Goal: Task Accomplishment & Management: Manage account settings

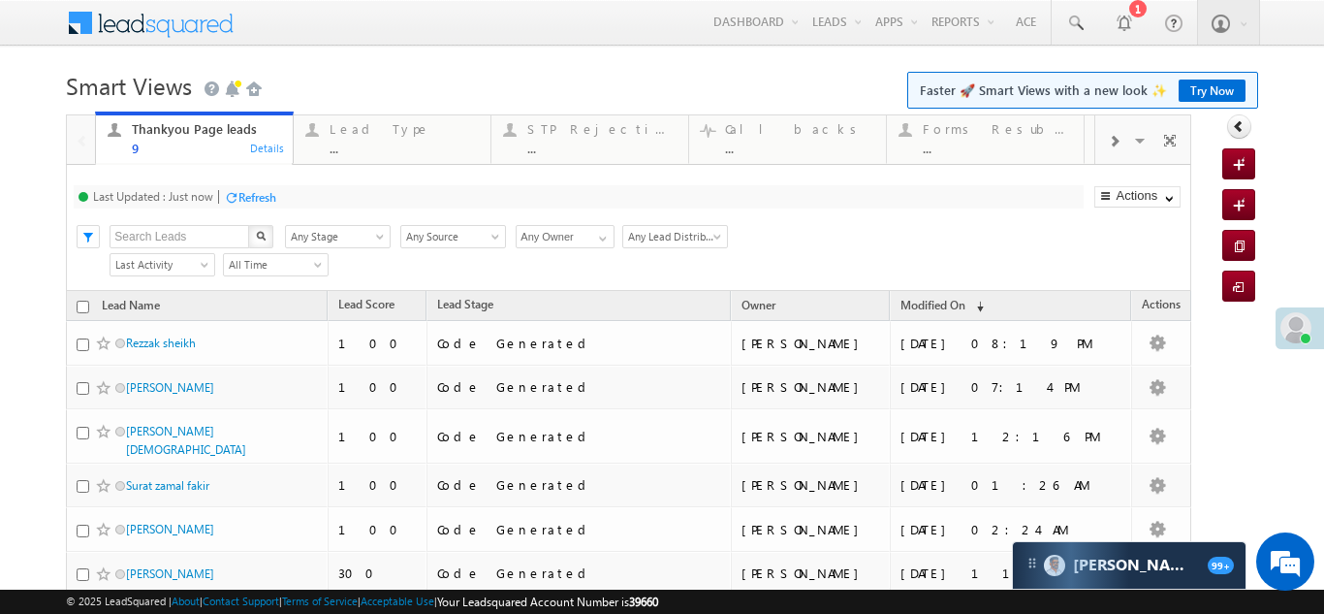
click at [1108, 137] on span at bounding box center [1114, 142] width 12 height 16
click at [1108, 138] on span at bounding box center [1114, 142] width 12 height 16
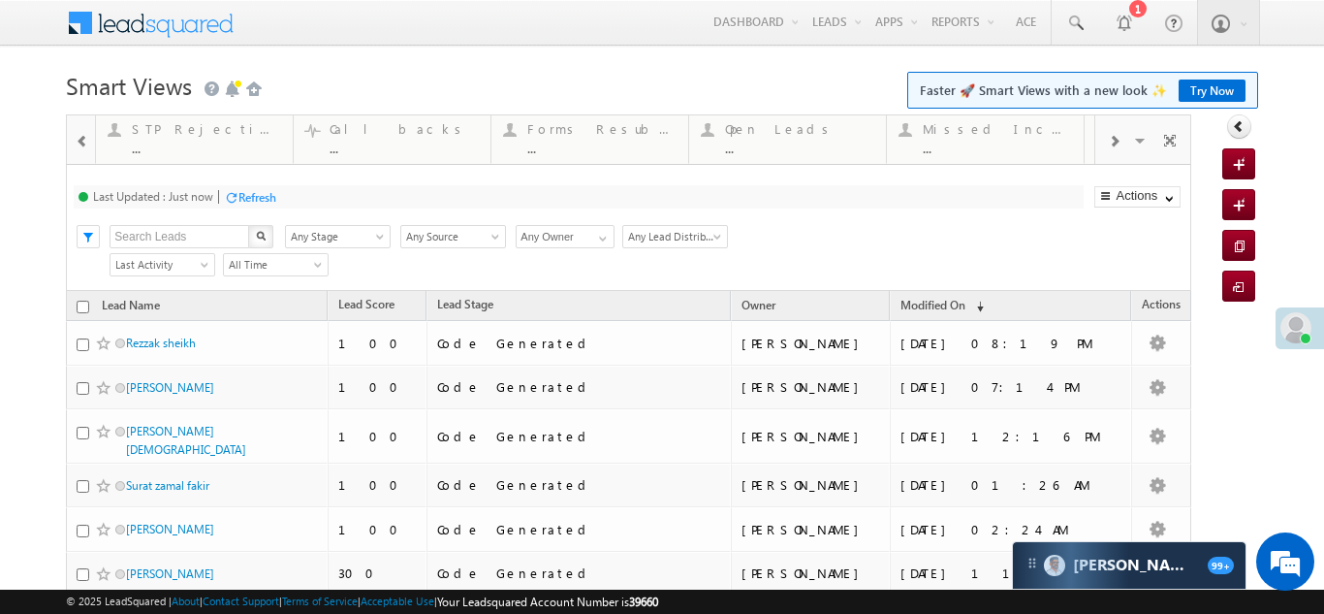
click at [1108, 140] on span at bounding box center [1114, 142] width 12 height 16
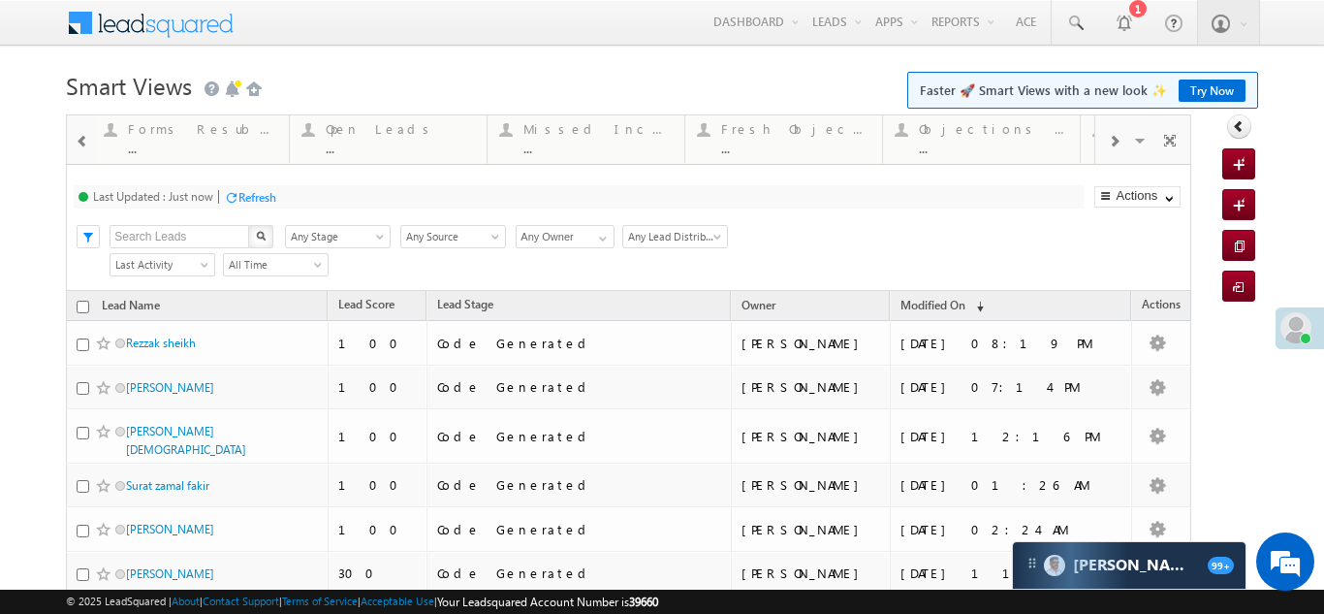
click at [1108, 140] on span at bounding box center [1114, 142] width 12 height 16
click at [1108, 141] on span at bounding box center [1114, 142] width 12 height 16
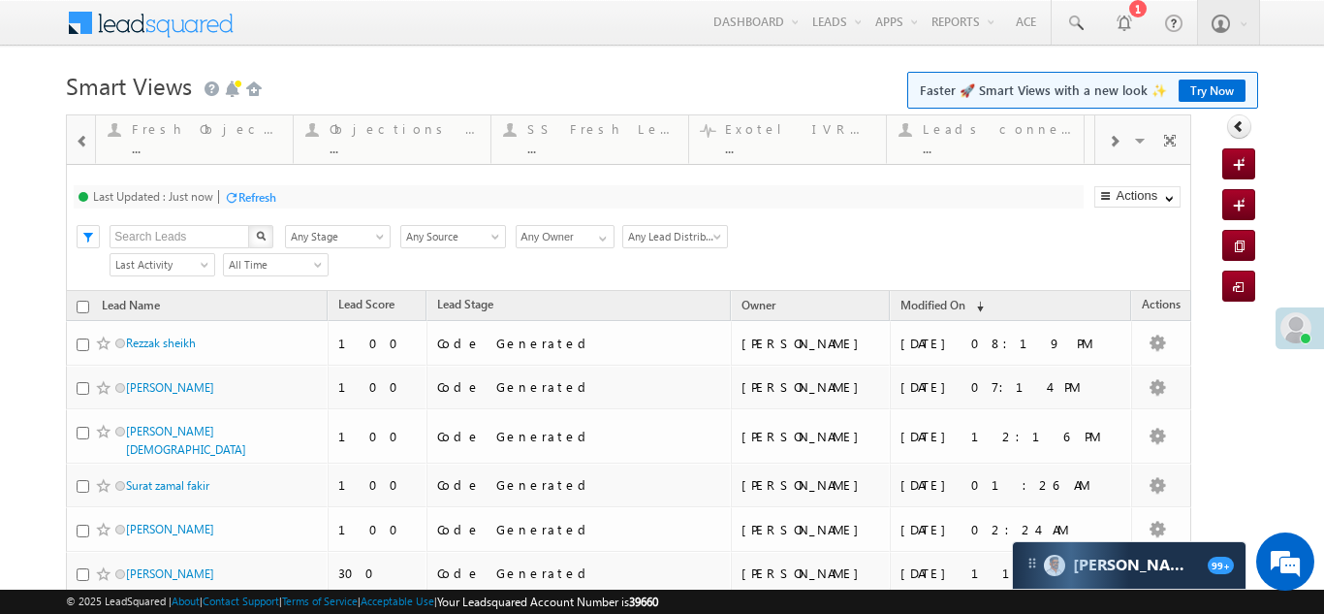
click at [1108, 141] on span at bounding box center [1114, 142] width 12 height 16
click at [1108, 142] on span at bounding box center [1114, 142] width 12 height 16
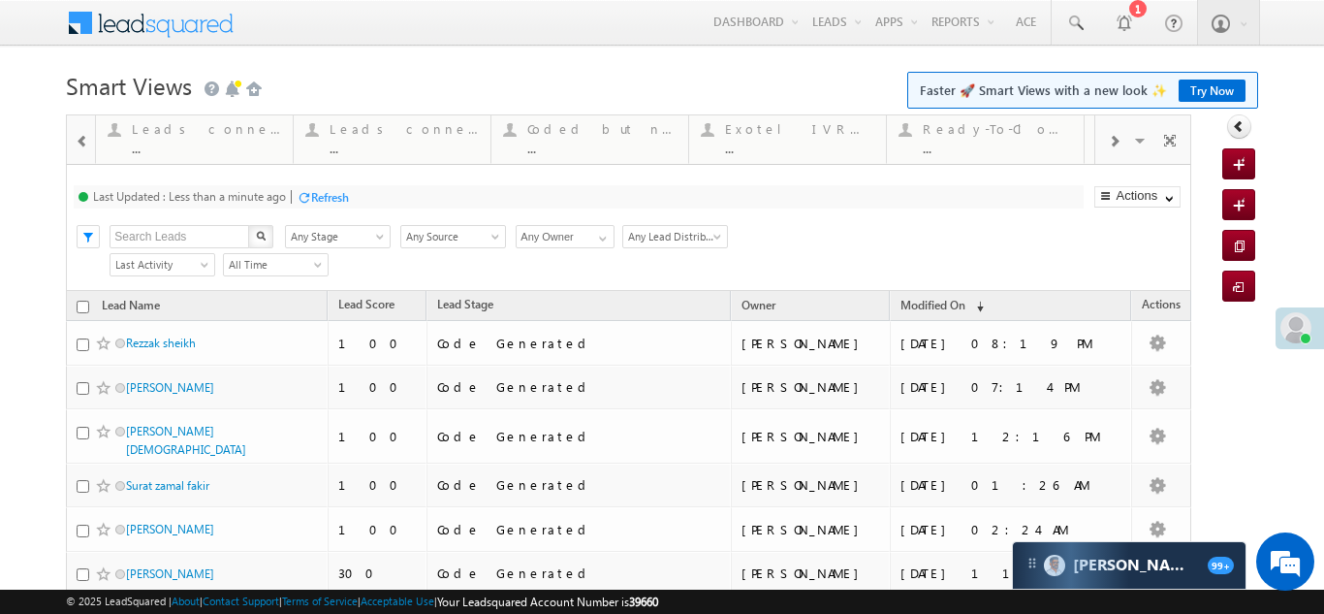
click at [1108, 142] on span at bounding box center [1114, 142] width 12 height 16
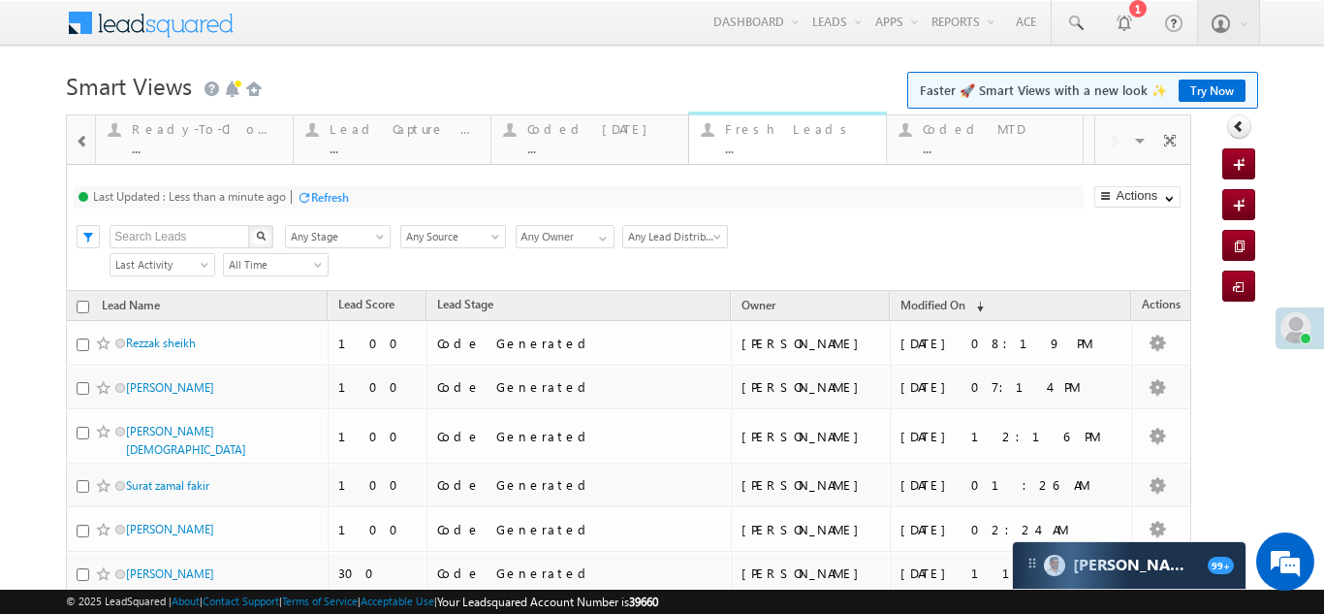
click at [760, 136] on div "Fresh Leads" at bounding box center [799, 129] width 149 height 16
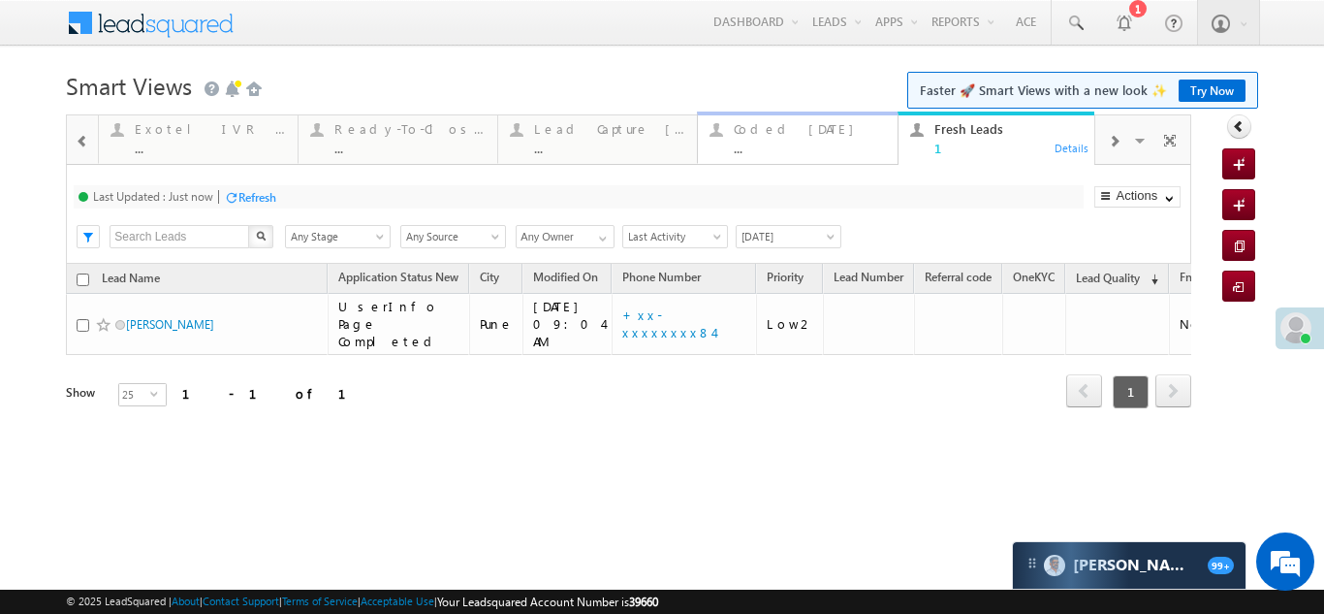
click at [776, 132] on div "Coded [DATE]" at bounding box center [809, 129] width 151 height 16
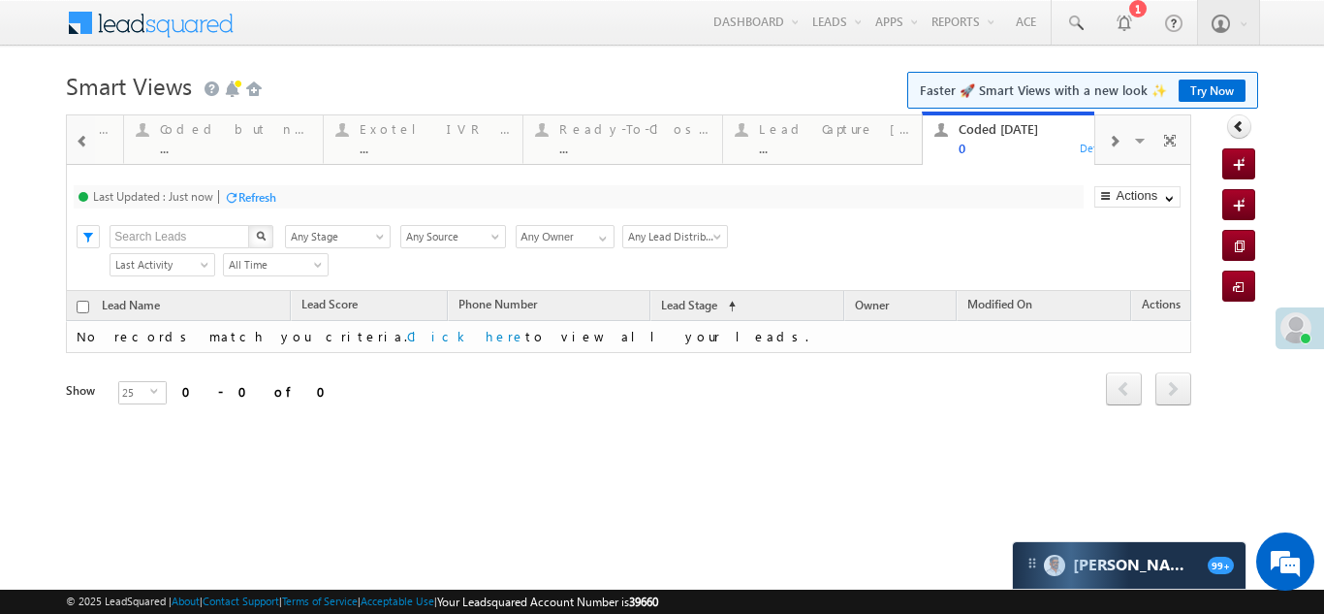
click at [1115, 140] on span at bounding box center [1114, 142] width 12 height 16
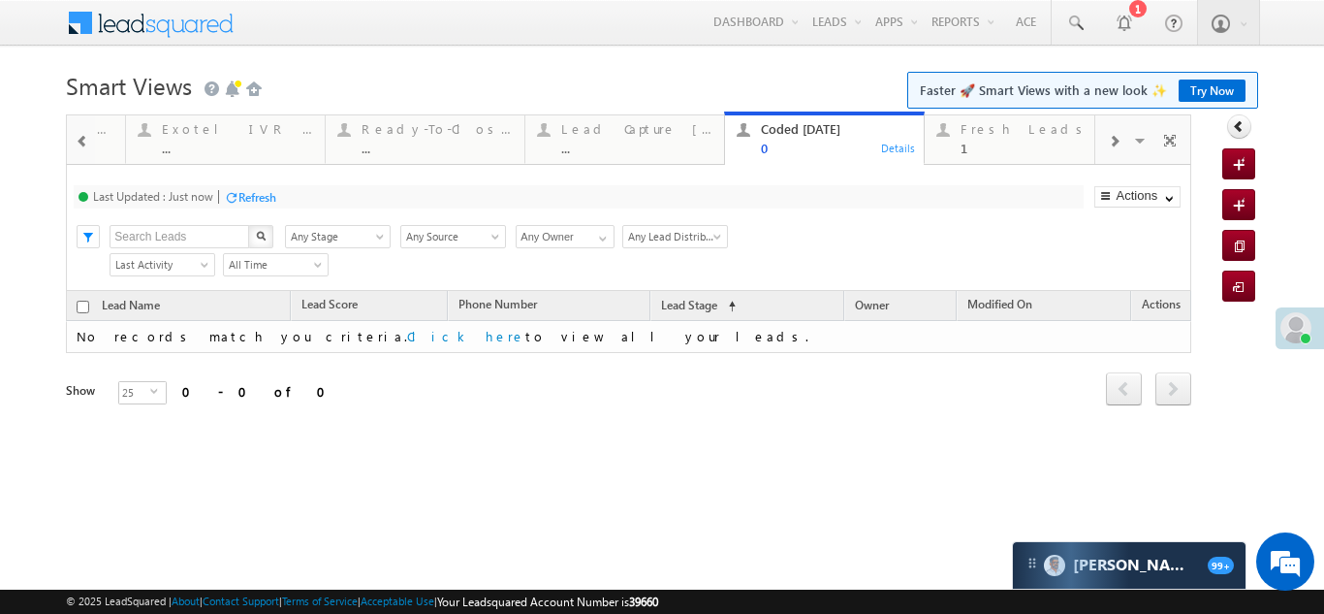
click at [1115, 140] on span at bounding box center [1114, 142] width 12 height 16
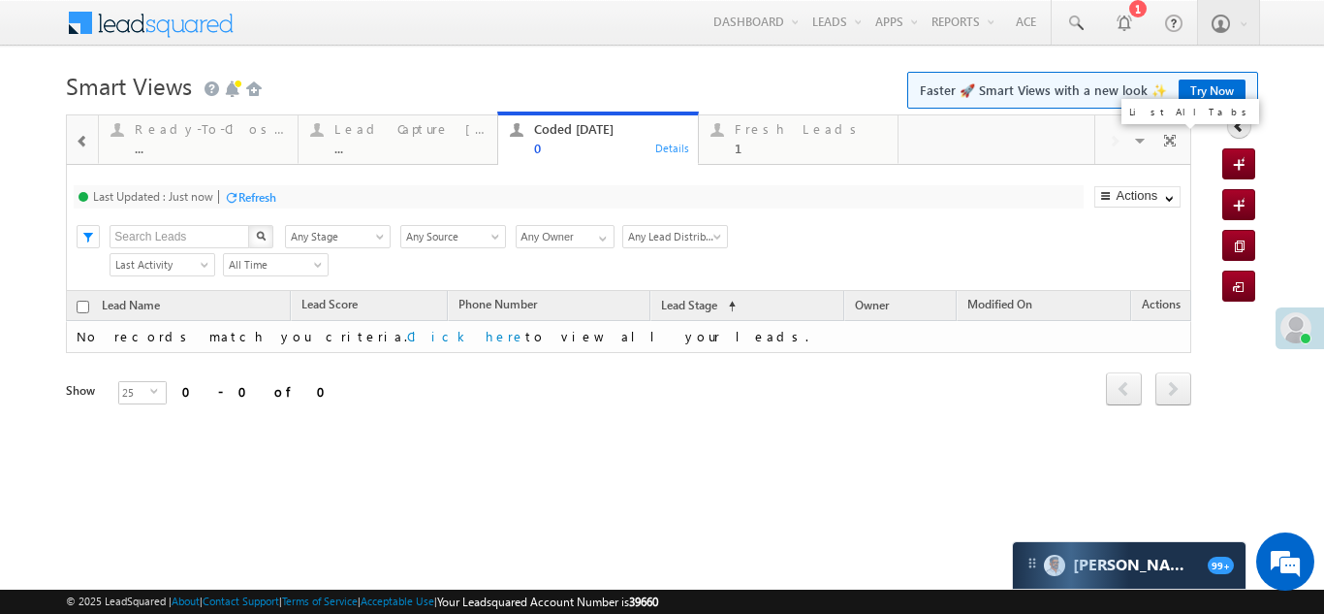
click at [1137, 141] on span at bounding box center [1141, 143] width 19 height 41
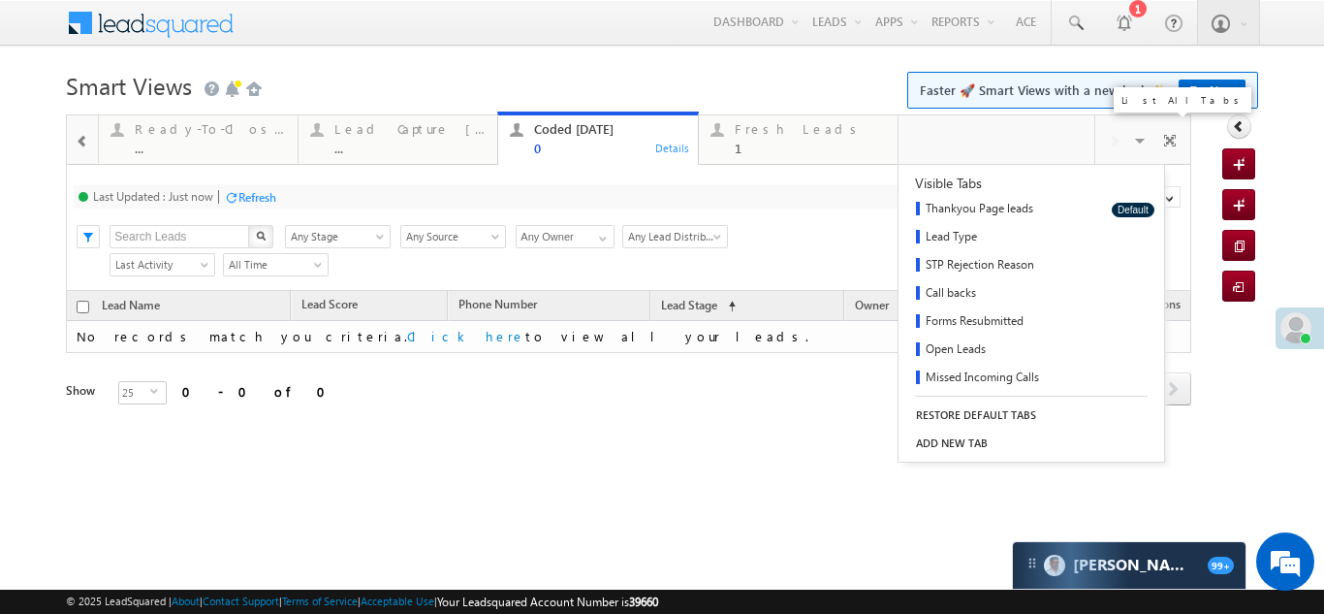
scroll to position [368, 0]
click at [967, 376] on link "Coded MTD" at bounding box center [998, 376] width 200 height 28
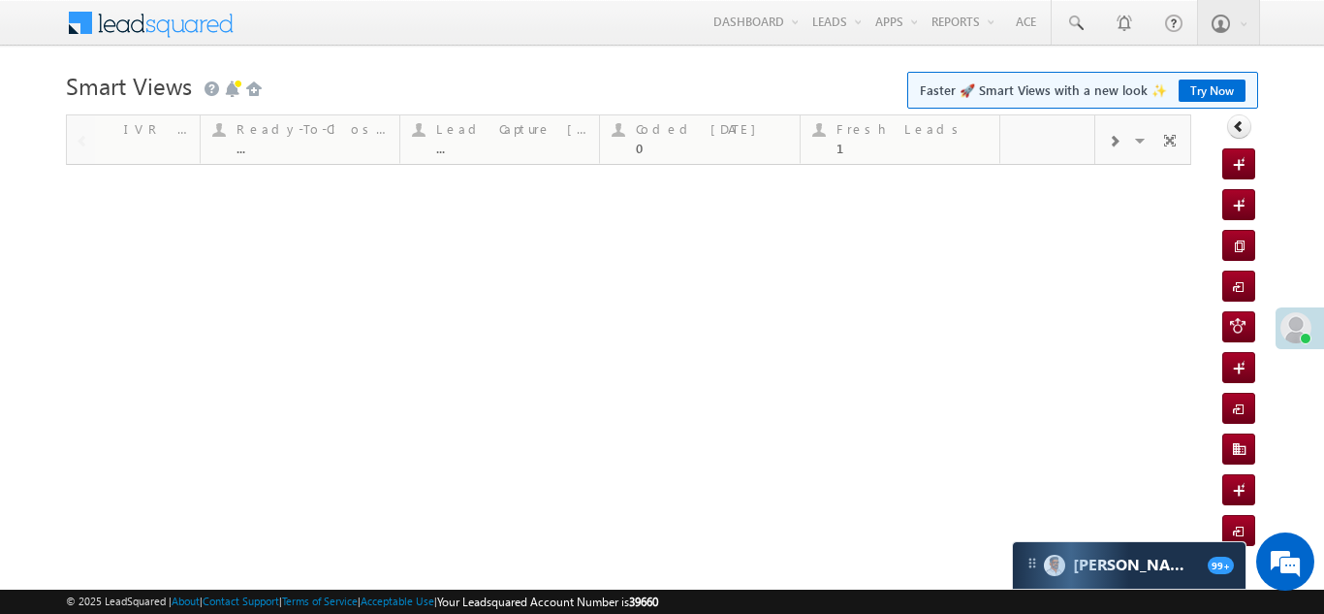
scroll to position [0, 0]
click at [1134, 141] on span at bounding box center [1141, 143] width 19 height 41
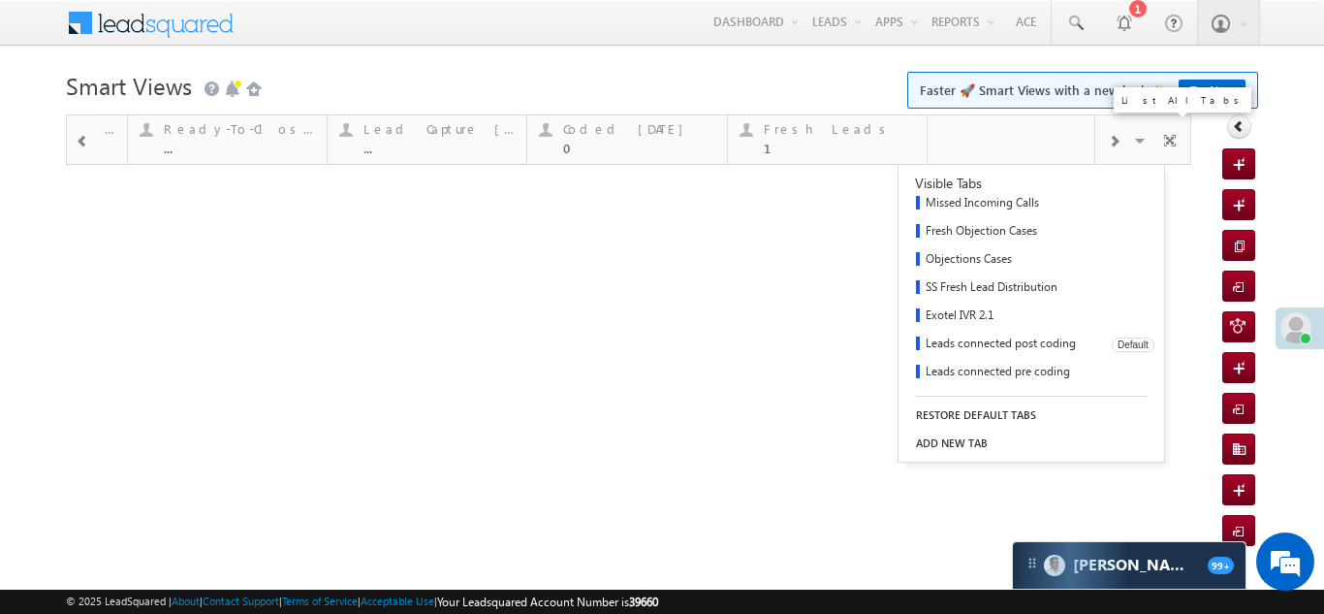
scroll to position [368, 0]
click at [973, 368] on link "Coded MTD" at bounding box center [998, 376] width 200 height 28
click at [958, 376] on link "Coded MTD" at bounding box center [998, 376] width 200 height 28
click at [1119, 374] on button "Default" at bounding box center [1133, 375] width 43 height 15
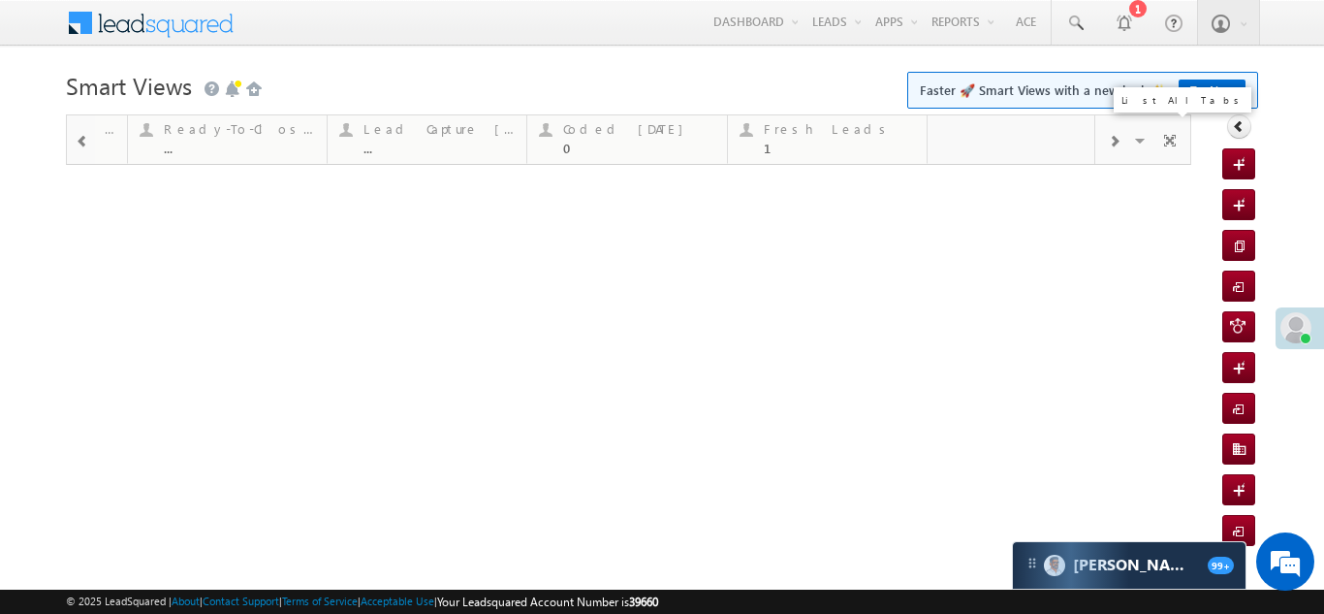
click at [1112, 144] on span at bounding box center [1114, 142] width 12 height 16
click at [1138, 140] on span at bounding box center [1141, 143] width 19 height 41
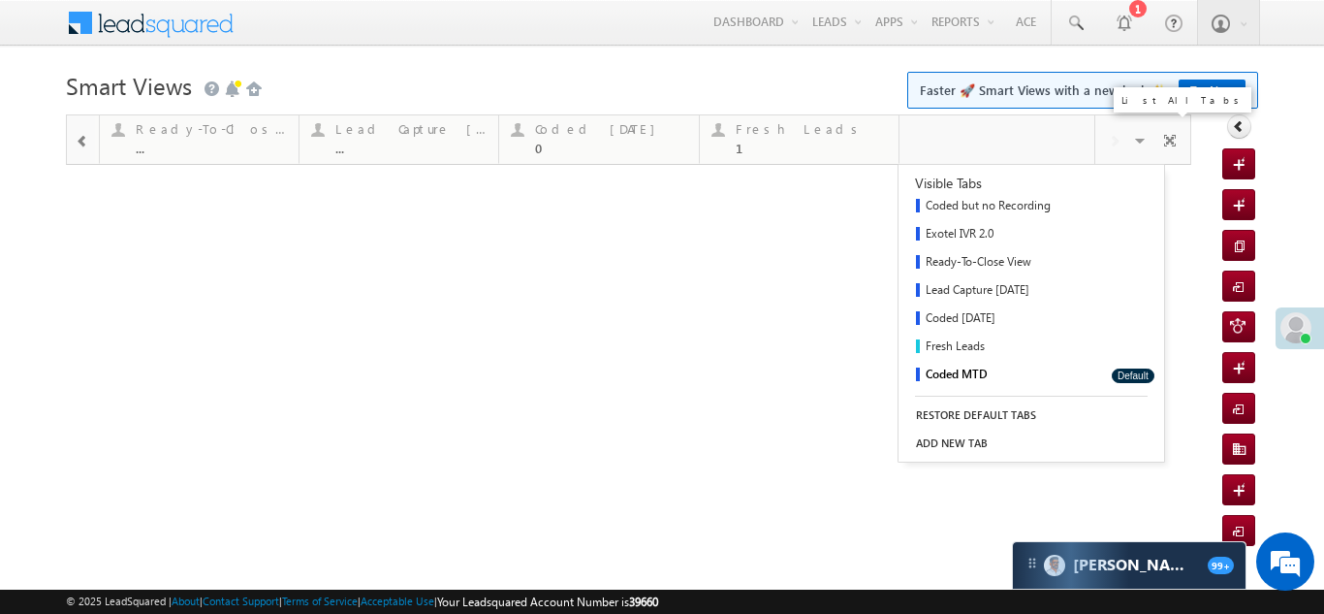
click at [965, 378] on link "Coded MTD" at bounding box center [998, 376] width 200 height 28
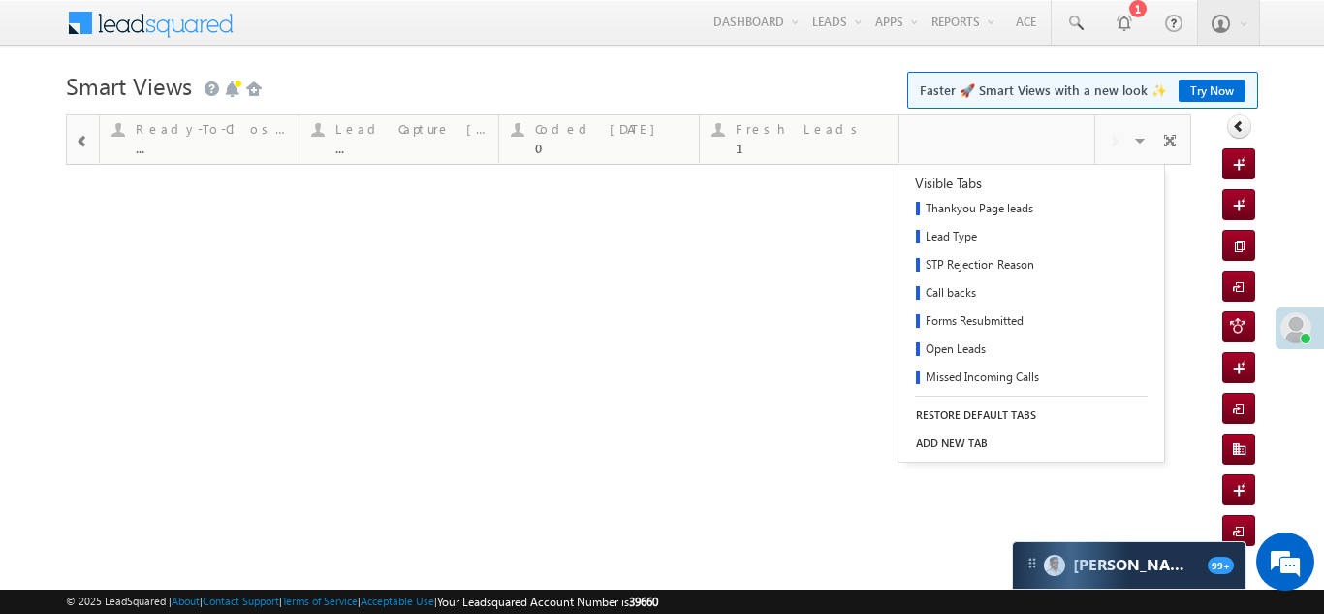
click at [79, 145] on span at bounding box center [83, 142] width 14 height 16
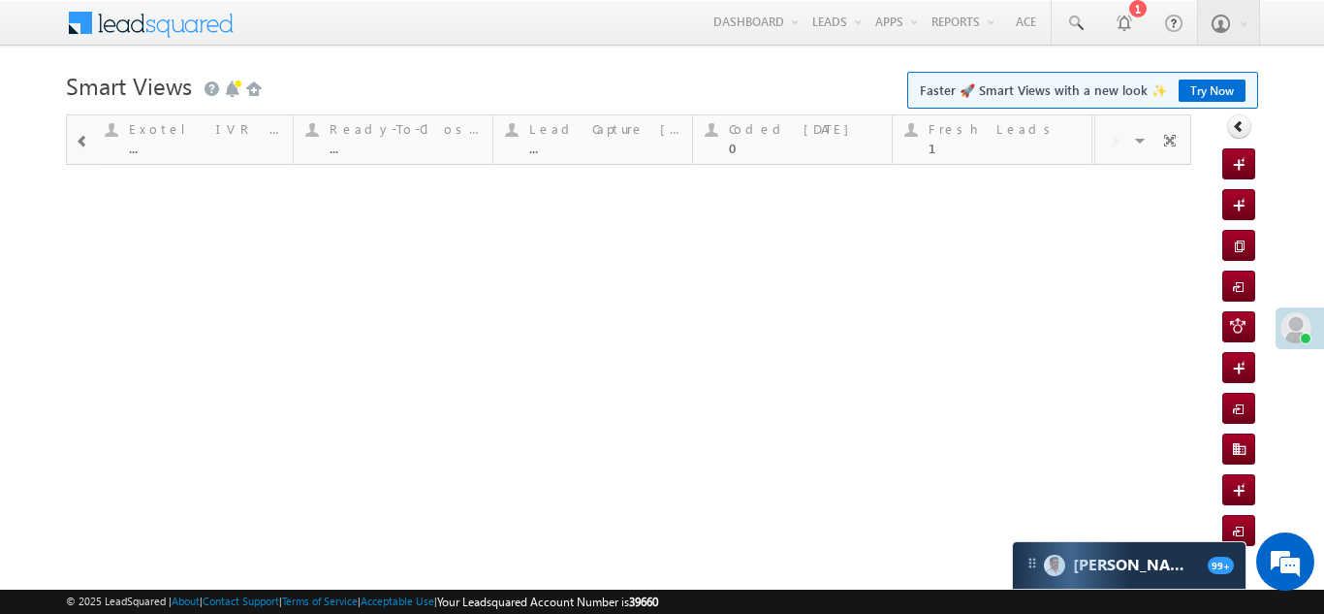
click at [79, 145] on span at bounding box center [83, 142] width 14 height 16
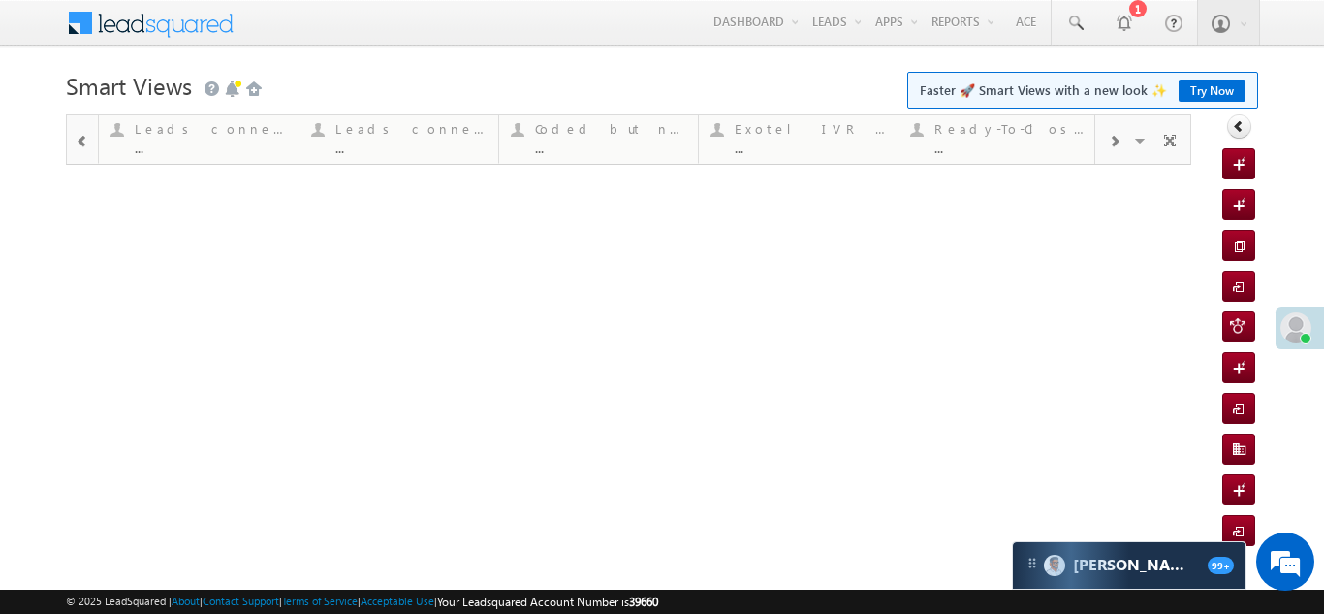
click at [79, 145] on span at bounding box center [83, 142] width 14 height 16
click at [1116, 142] on span at bounding box center [1114, 142] width 12 height 16
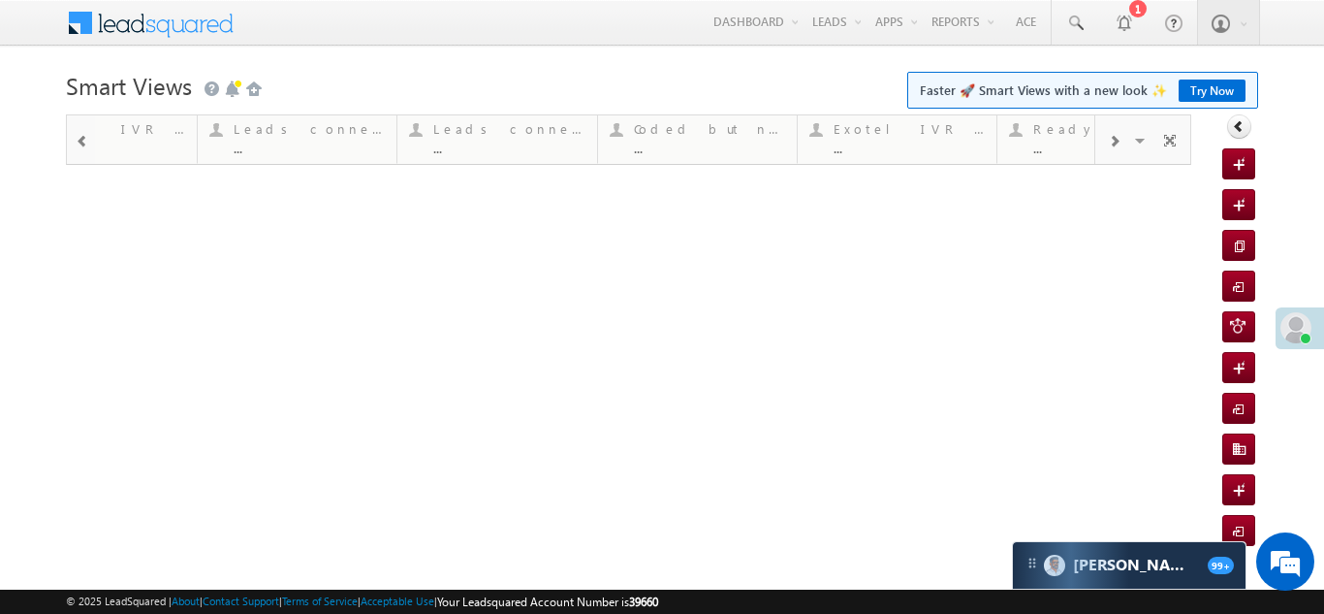
click at [1116, 142] on span at bounding box center [1114, 142] width 12 height 16
click at [1115, 142] on span at bounding box center [1114, 142] width 12 height 16
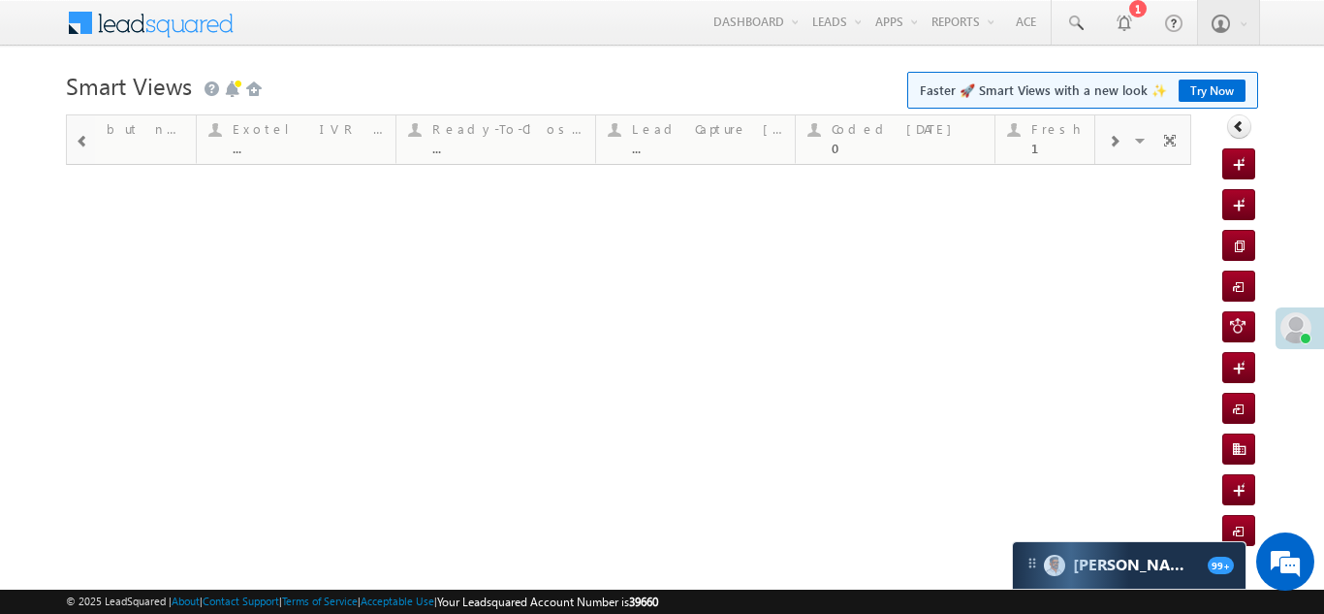
click at [1115, 142] on span at bounding box center [1114, 142] width 12 height 16
click at [774, 128] on div "Coded [DATE]" at bounding box center [810, 129] width 151 height 16
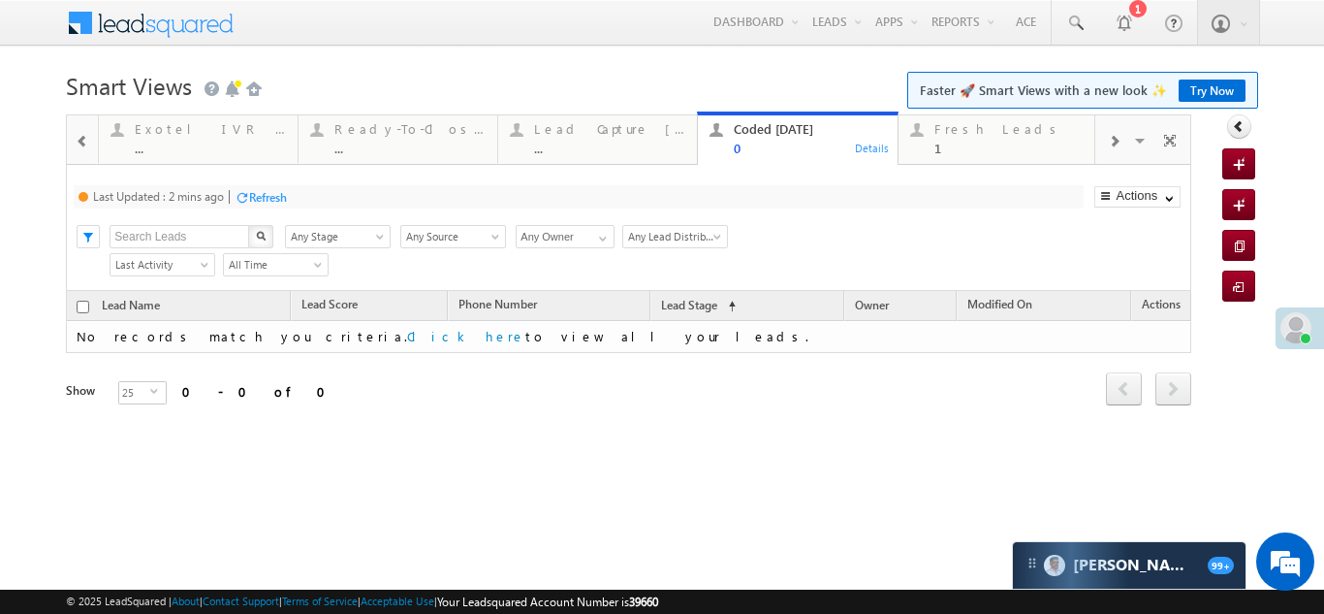
click at [268, 195] on div "Refresh" at bounding box center [268, 197] width 38 height 15
click at [974, 131] on div "Fresh Leads" at bounding box center [1009, 129] width 151 height 16
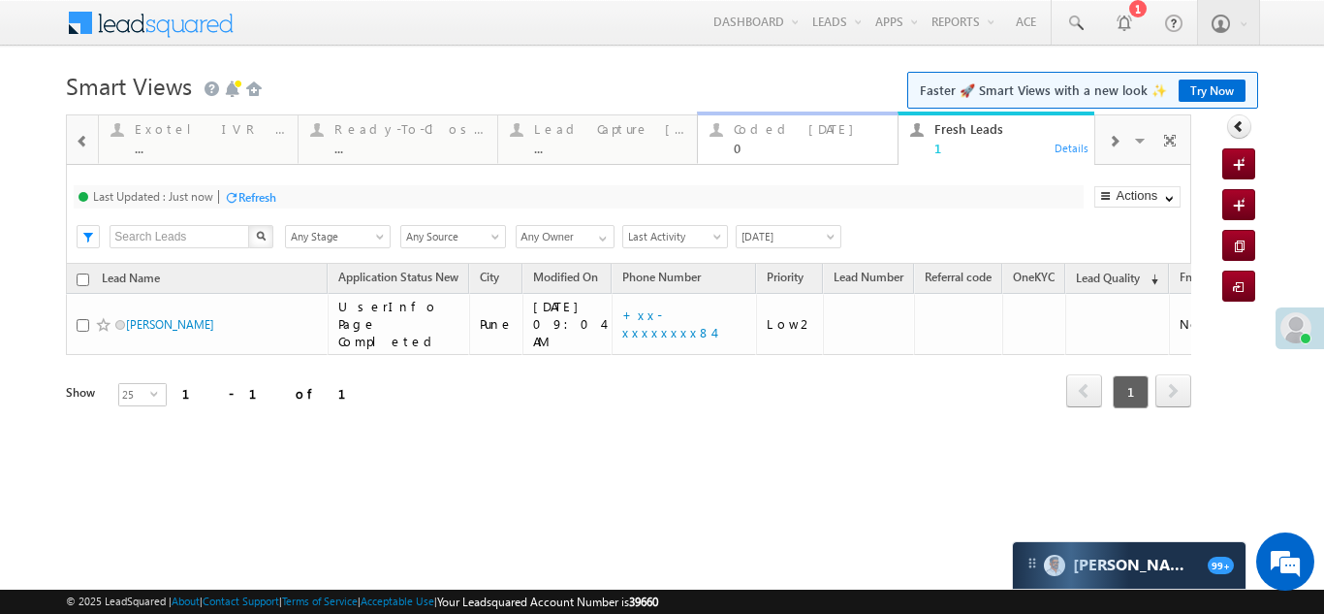
click at [757, 130] on div "Coded [DATE]" at bounding box center [809, 129] width 151 height 16
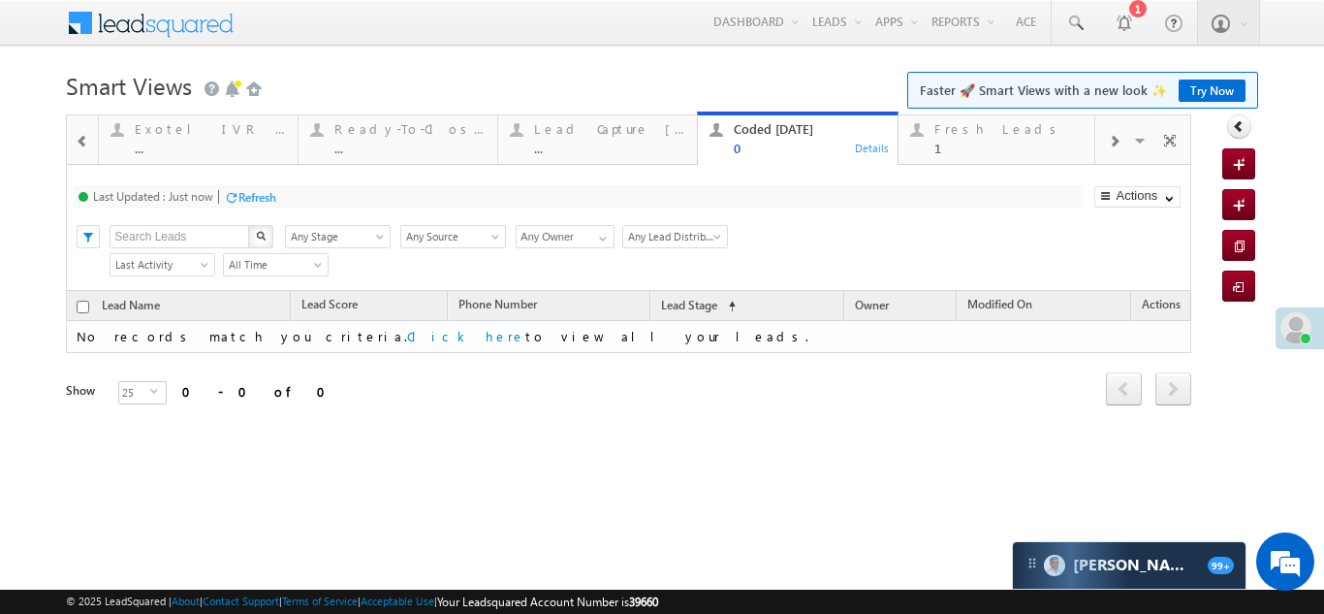
click at [251, 192] on div "Refresh" at bounding box center [257, 197] width 38 height 15
click at [953, 138] on div "Fresh Leads 1" at bounding box center [1009, 136] width 151 height 38
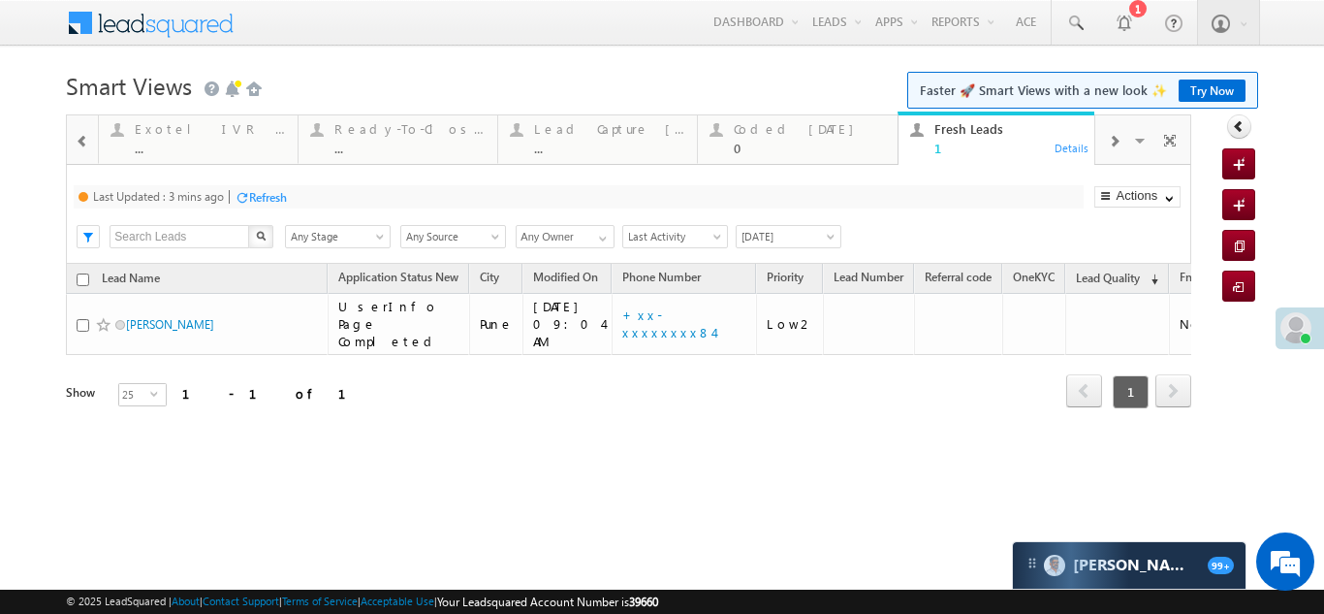
click at [272, 190] on div "Refresh" at bounding box center [268, 197] width 38 height 15
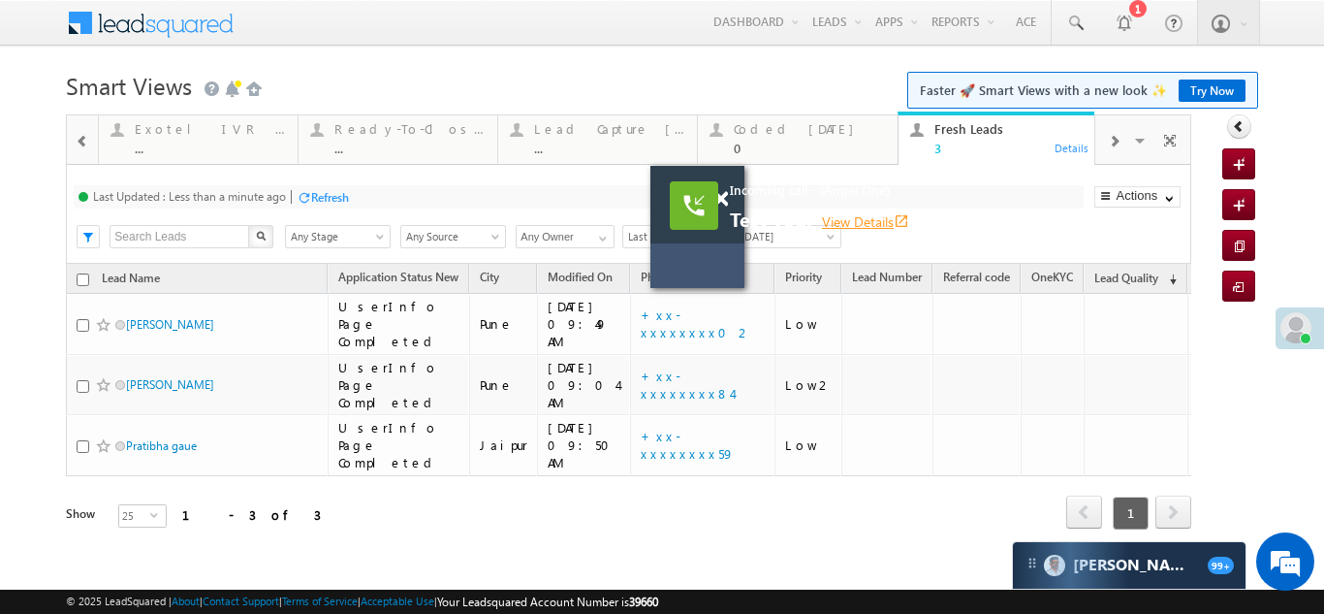
click at [850, 225] on link "View Details open_in_new" at bounding box center [865, 221] width 87 height 18
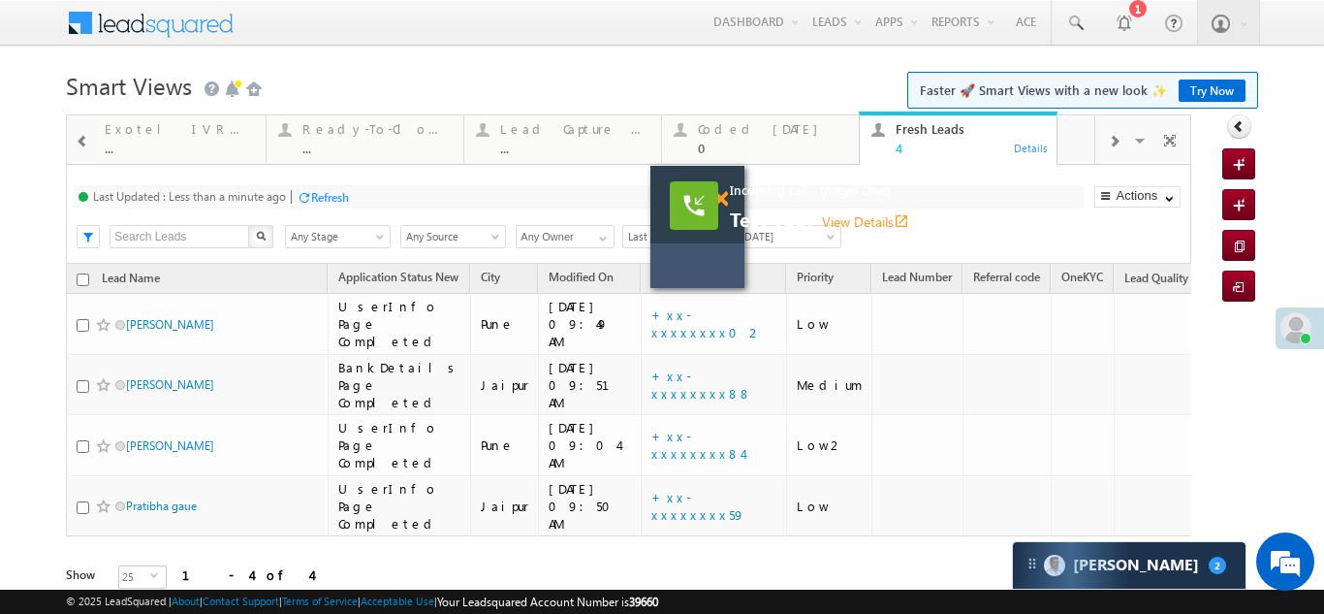
click at [719, 191] on span at bounding box center [720, 199] width 15 height 16
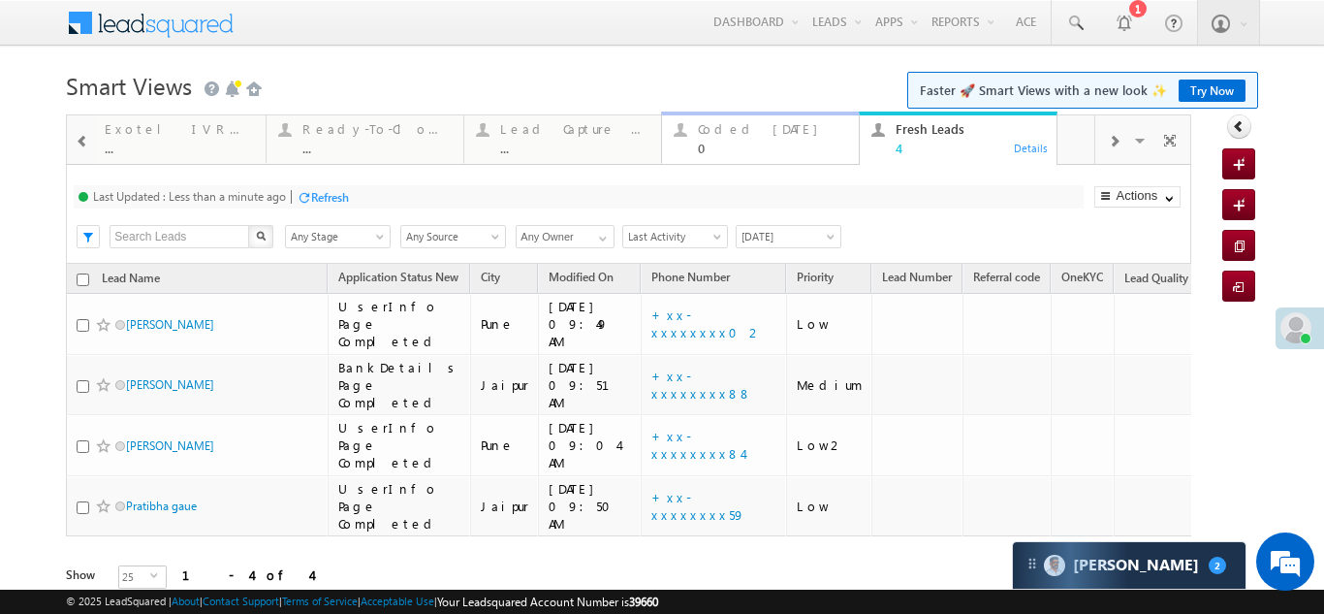
click at [713, 140] on div "Coded Today 0" at bounding box center [772, 136] width 149 height 38
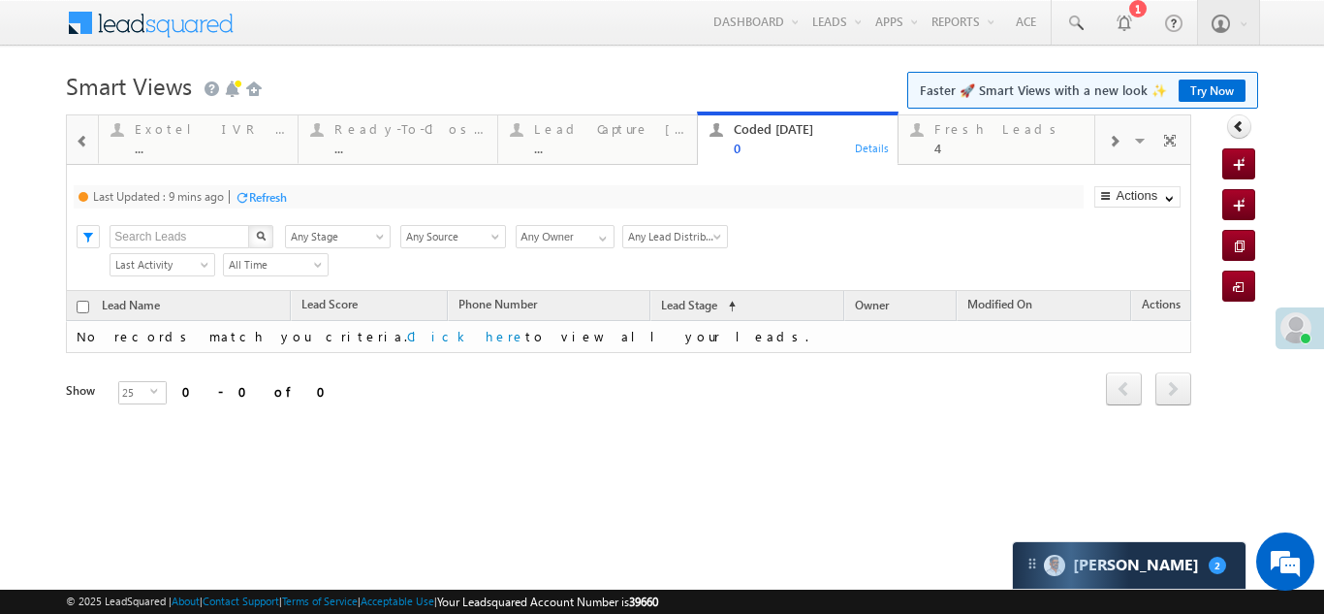
click at [268, 194] on div "Refresh" at bounding box center [268, 197] width 38 height 15
click at [957, 138] on div "Fresh Leads 4" at bounding box center [1009, 136] width 151 height 38
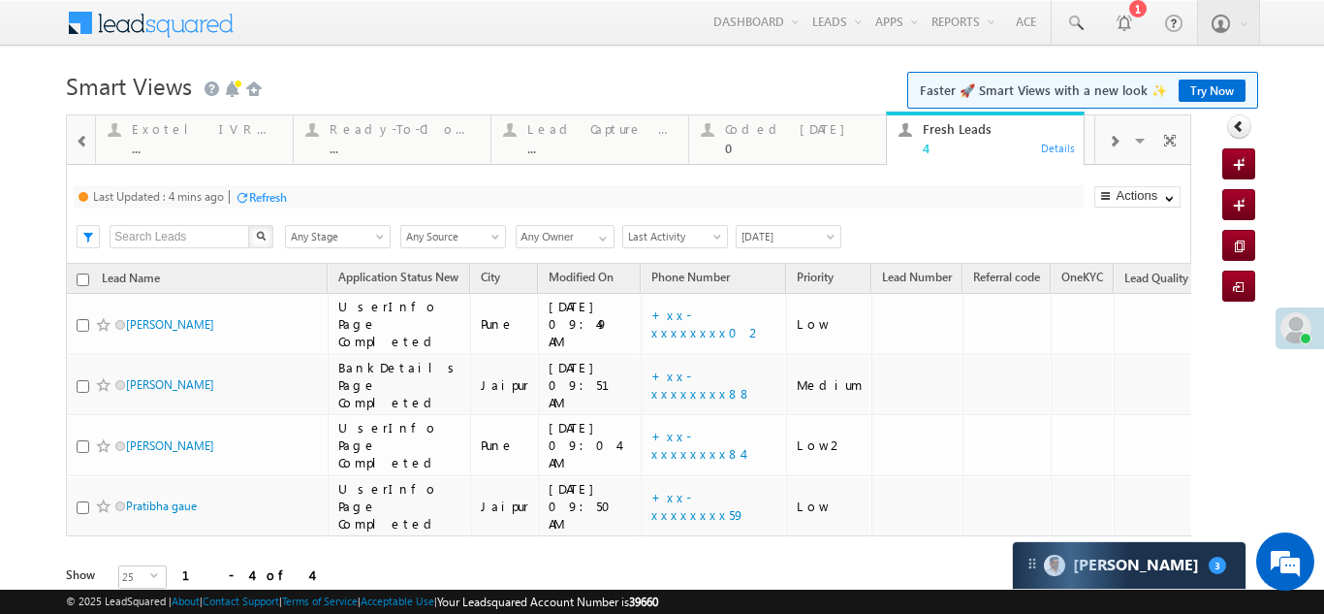
click at [262, 198] on div "Refresh" at bounding box center [268, 197] width 38 height 15
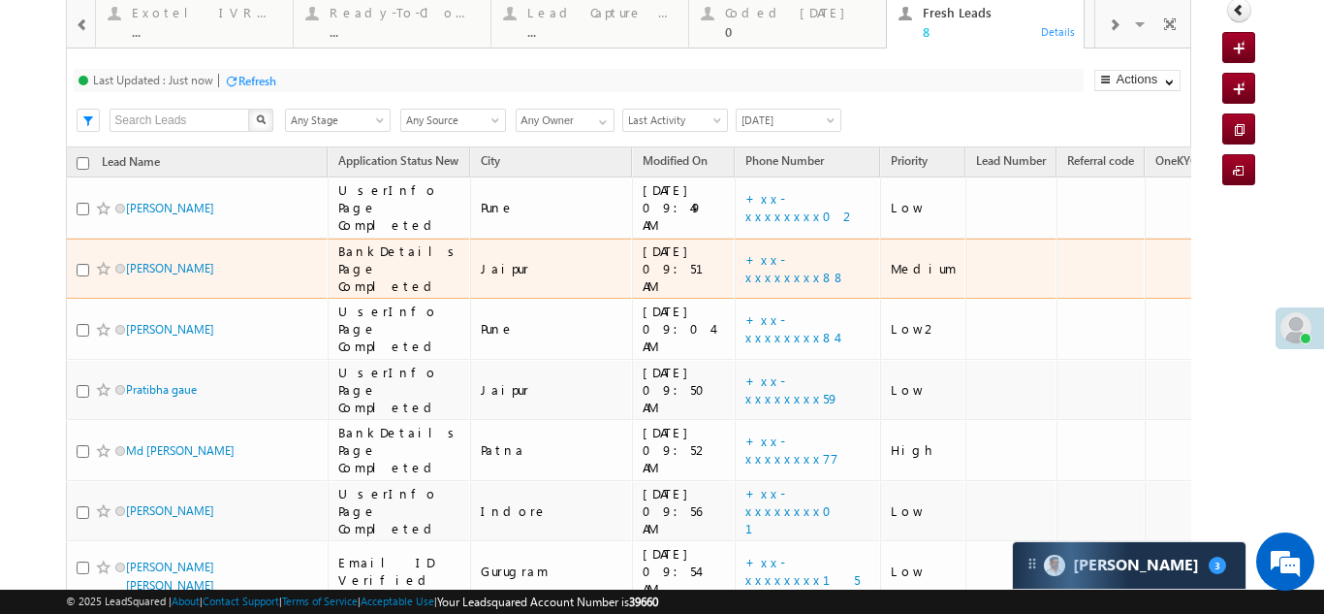
scroll to position [0, 0]
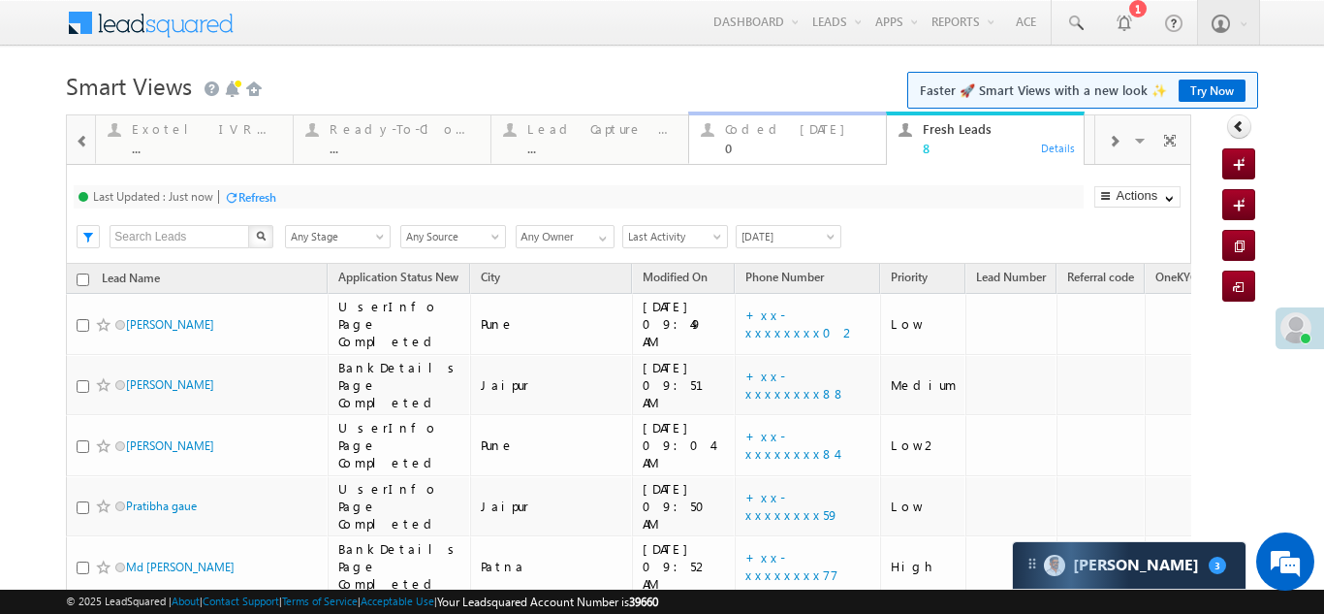
click at [763, 135] on div "Coded [DATE]" at bounding box center [799, 129] width 149 height 16
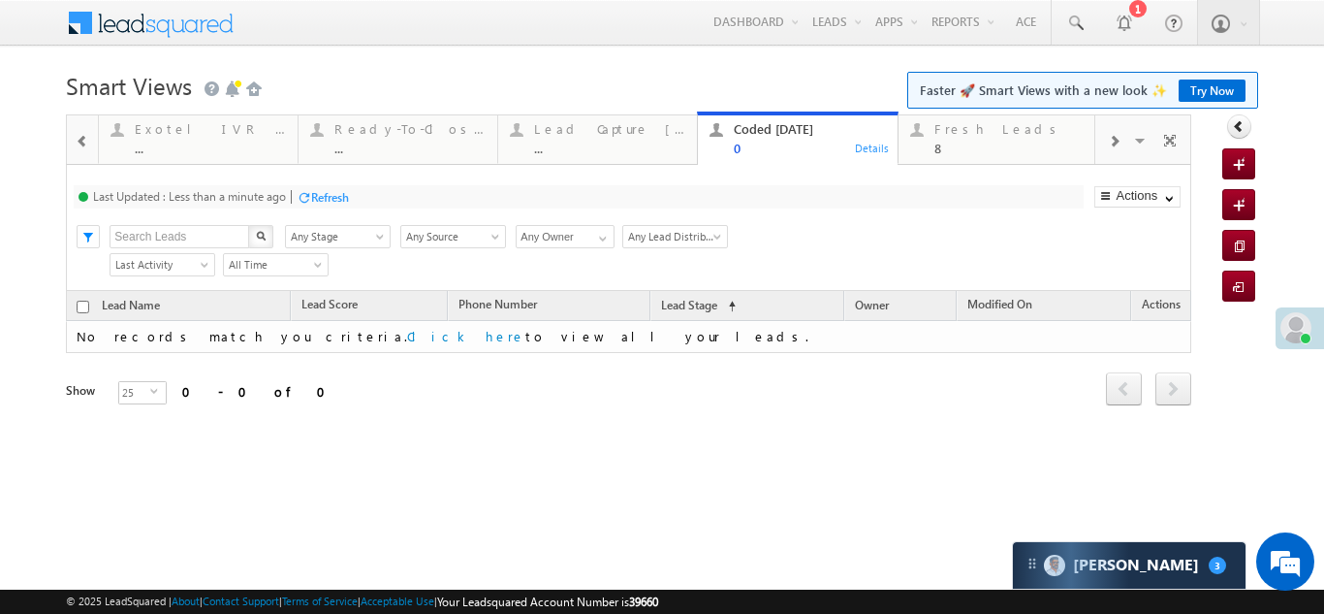
click at [326, 200] on div "Refresh" at bounding box center [330, 197] width 38 height 15
click at [956, 136] on div "Fresh Leads" at bounding box center [1009, 129] width 151 height 16
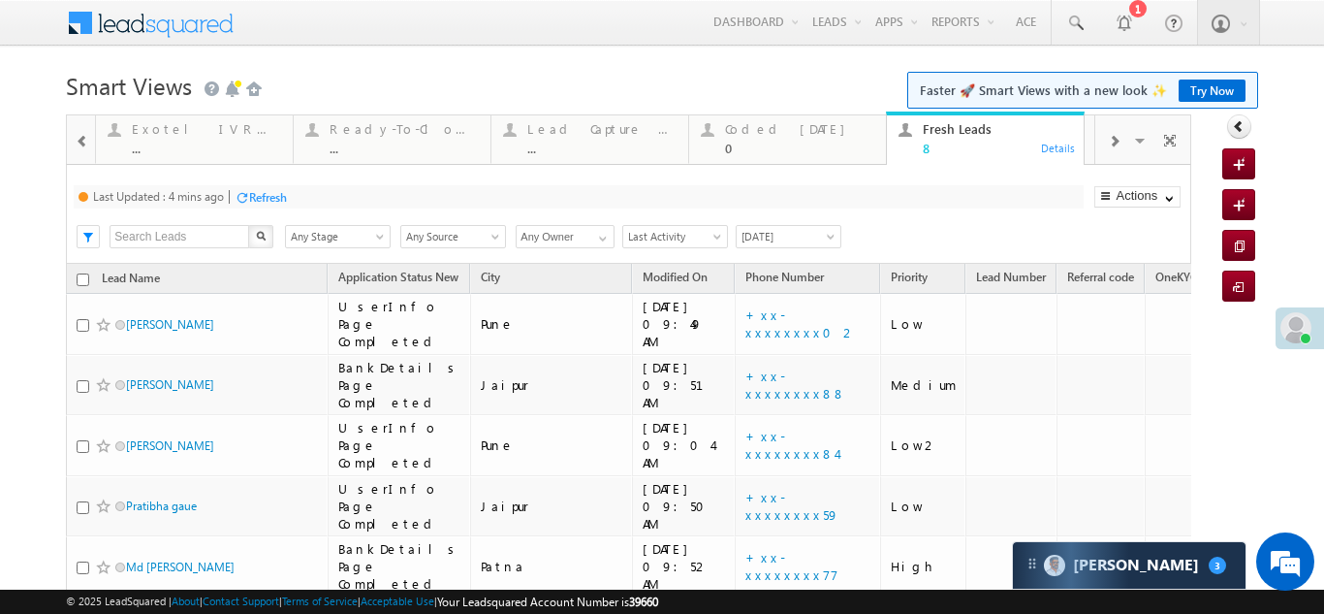
click at [269, 199] on div "Refresh" at bounding box center [268, 197] width 38 height 15
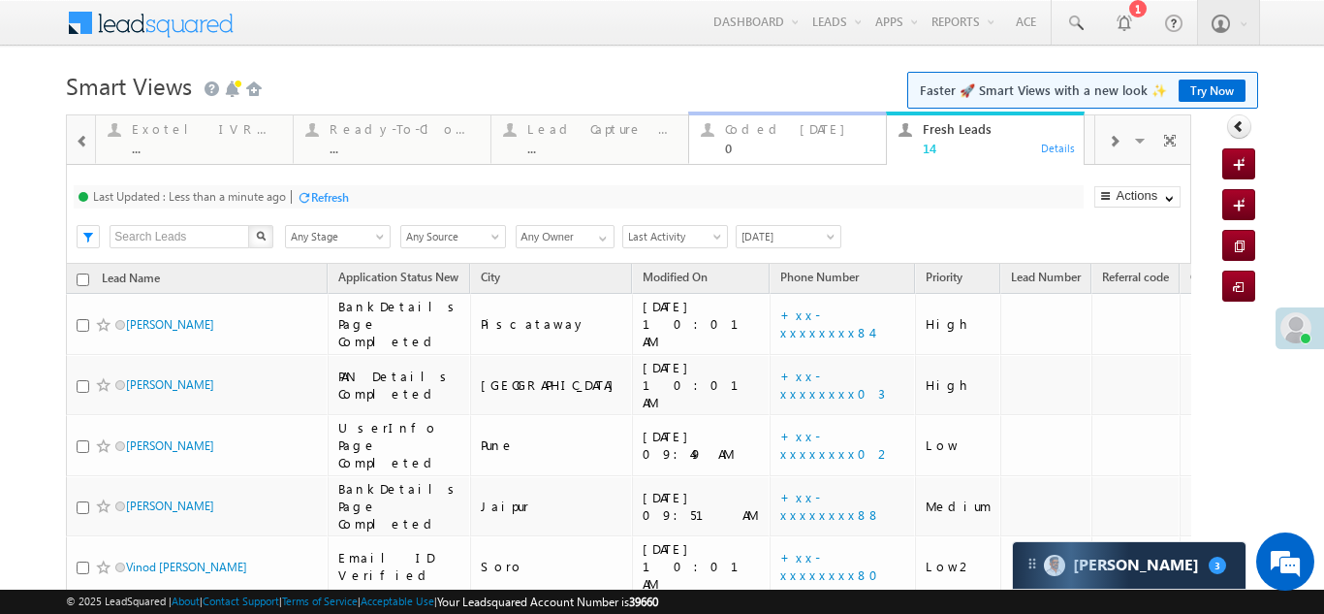
click at [756, 124] on div "Coded [DATE]" at bounding box center [799, 129] width 149 height 16
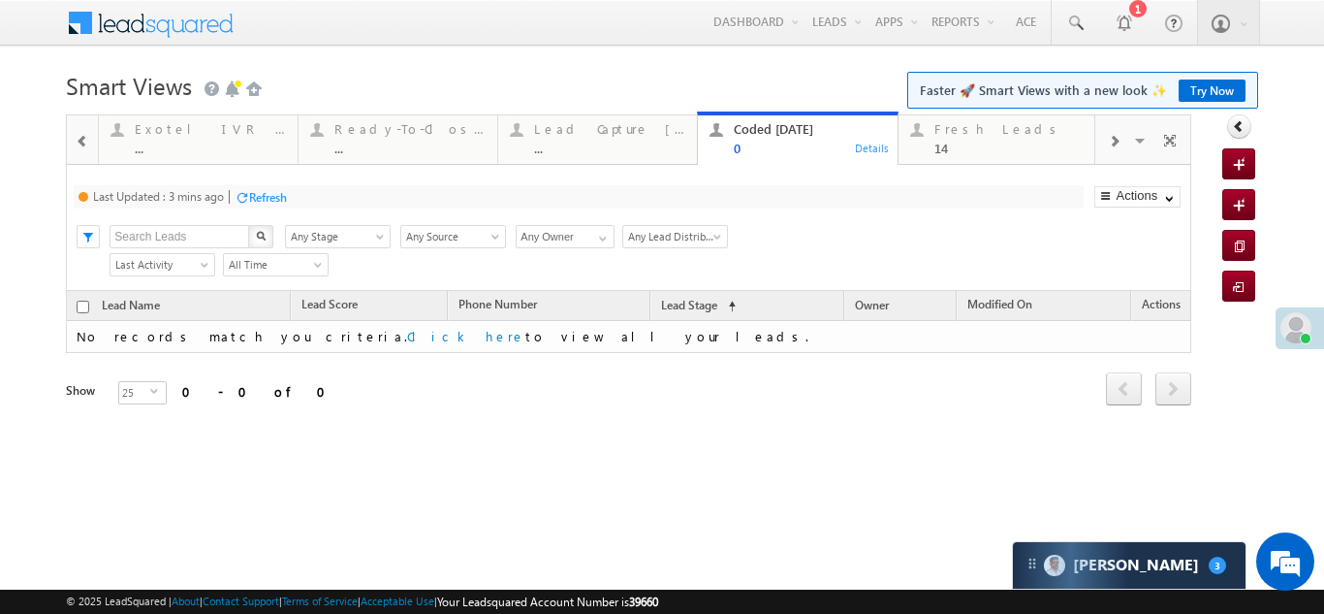
click at [259, 192] on div "Refresh" at bounding box center [268, 197] width 38 height 15
click at [262, 198] on div "Refresh" at bounding box center [257, 197] width 38 height 15
click at [962, 128] on div "Fresh Leads" at bounding box center [1009, 129] width 151 height 16
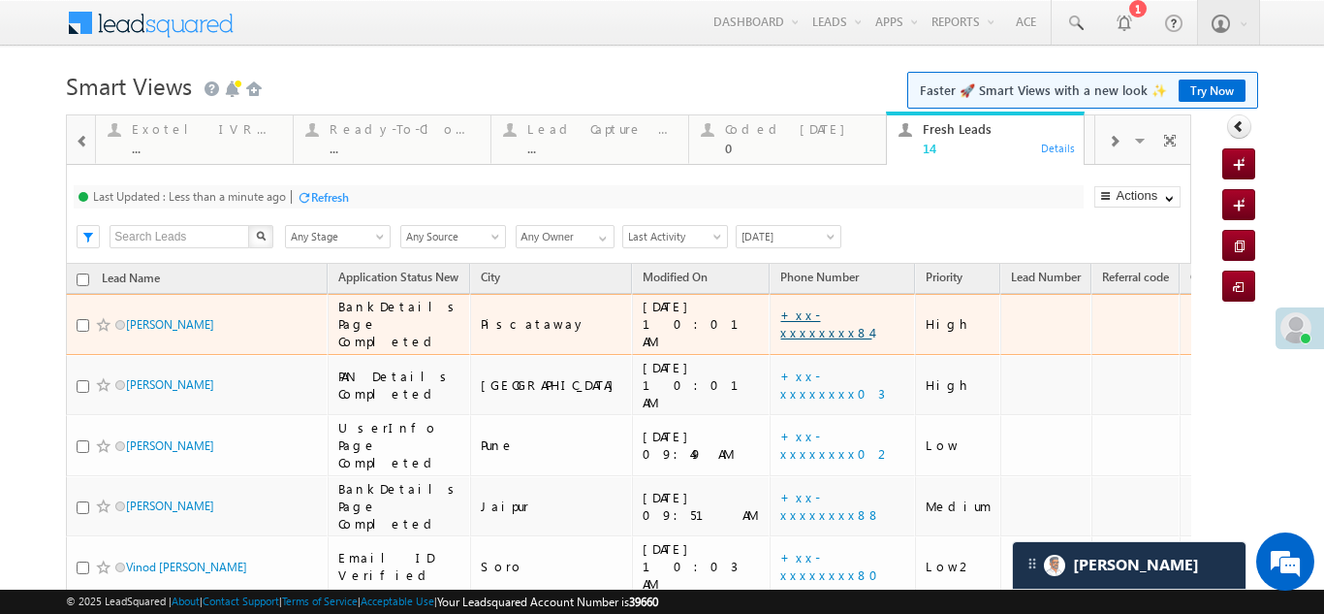
click at [780, 313] on link "+xx-xxxxxxxx84" at bounding box center [825, 323] width 91 height 34
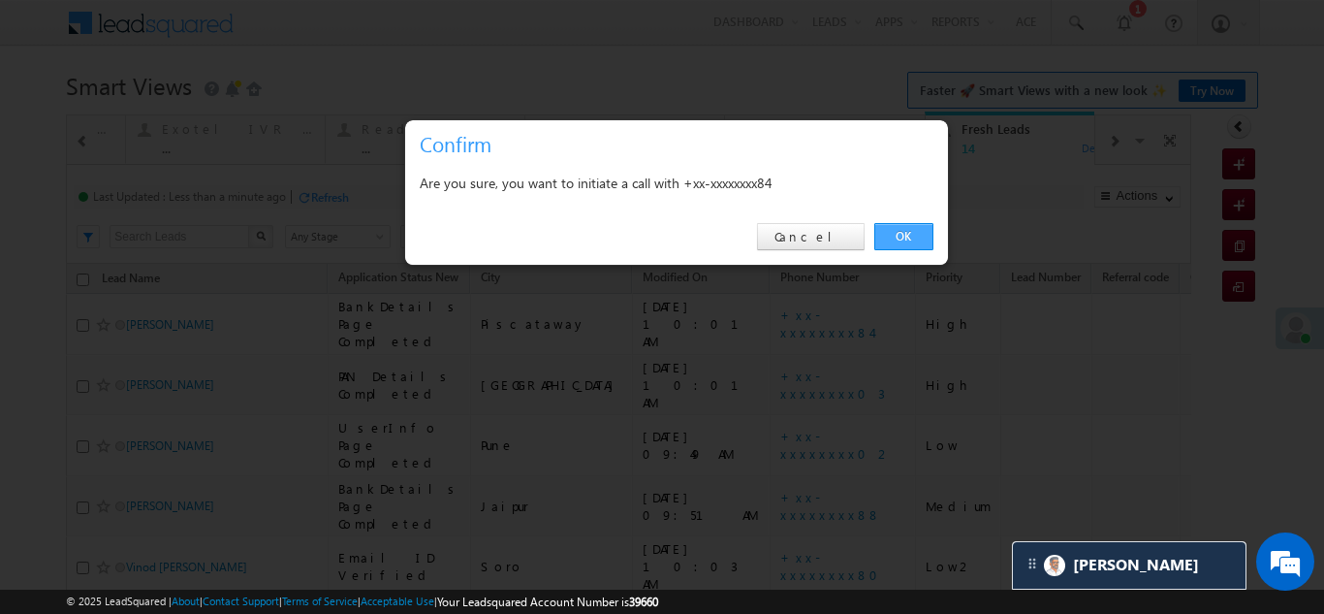
click at [902, 235] on link "OK" at bounding box center [903, 236] width 59 height 27
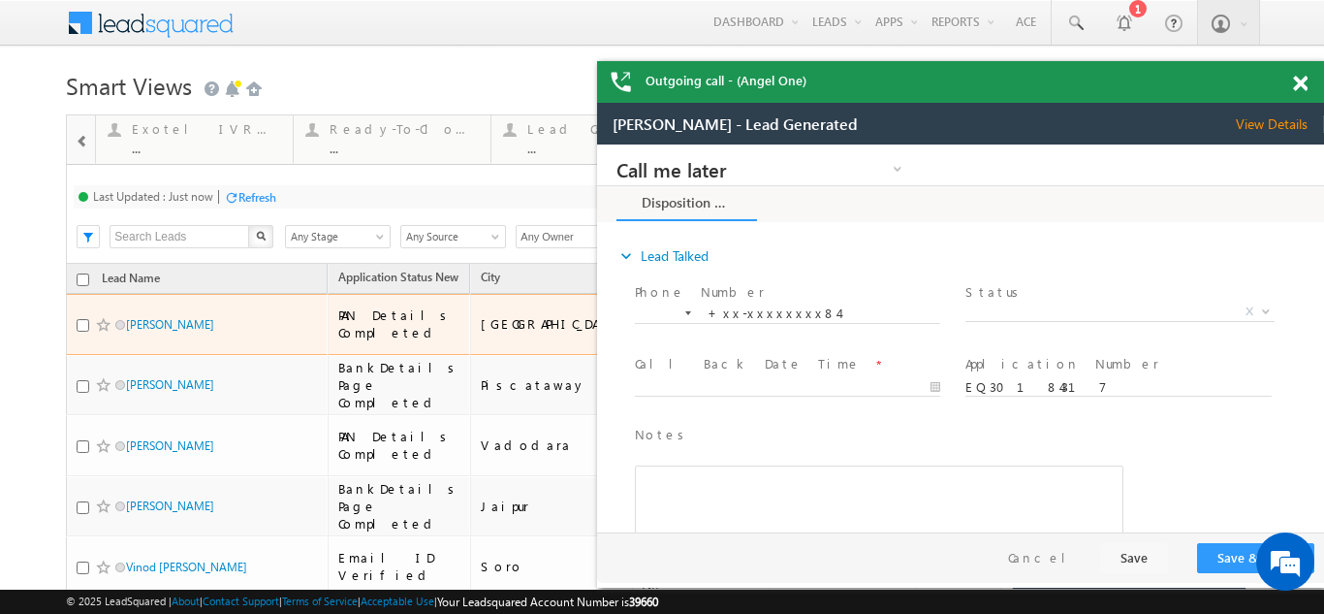
drag, startPoint x: 170, startPoint y: 313, endPoint x: 0, endPoint y: 299, distance: 170.2
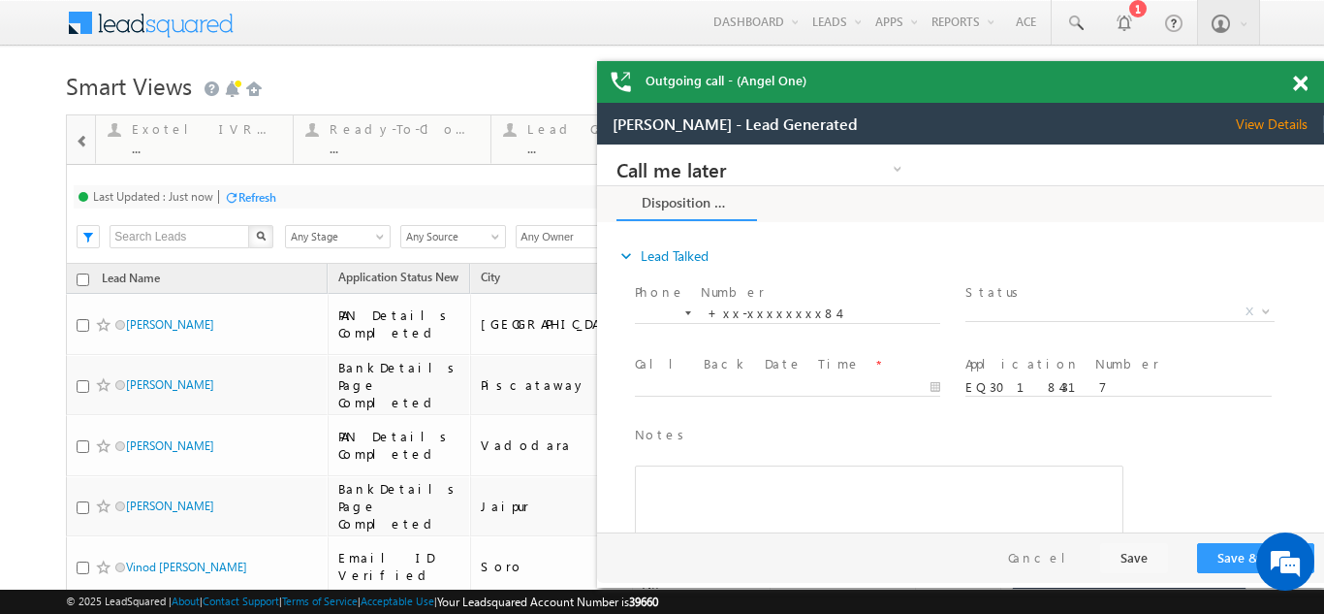
click at [1262, 123] on span "View Details" at bounding box center [1280, 123] width 88 height 17
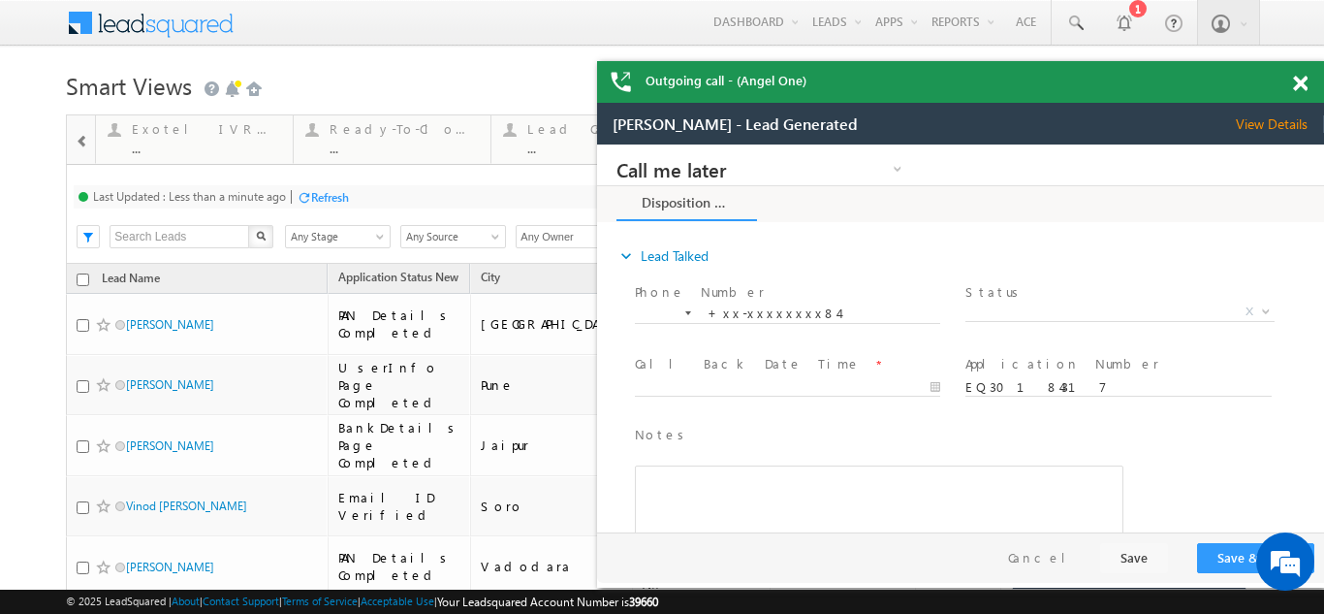
click at [1305, 90] on span at bounding box center [1300, 84] width 15 height 16
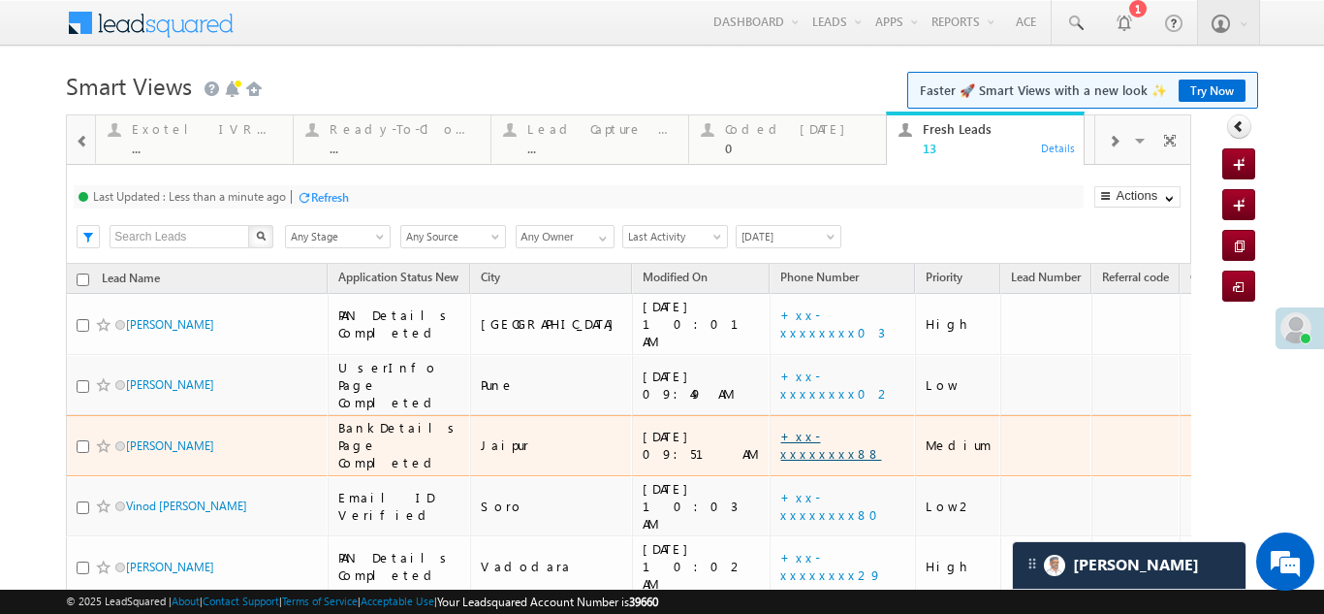
click at [780, 427] on link "+xx-xxxxxxxx88" at bounding box center [830, 444] width 101 height 34
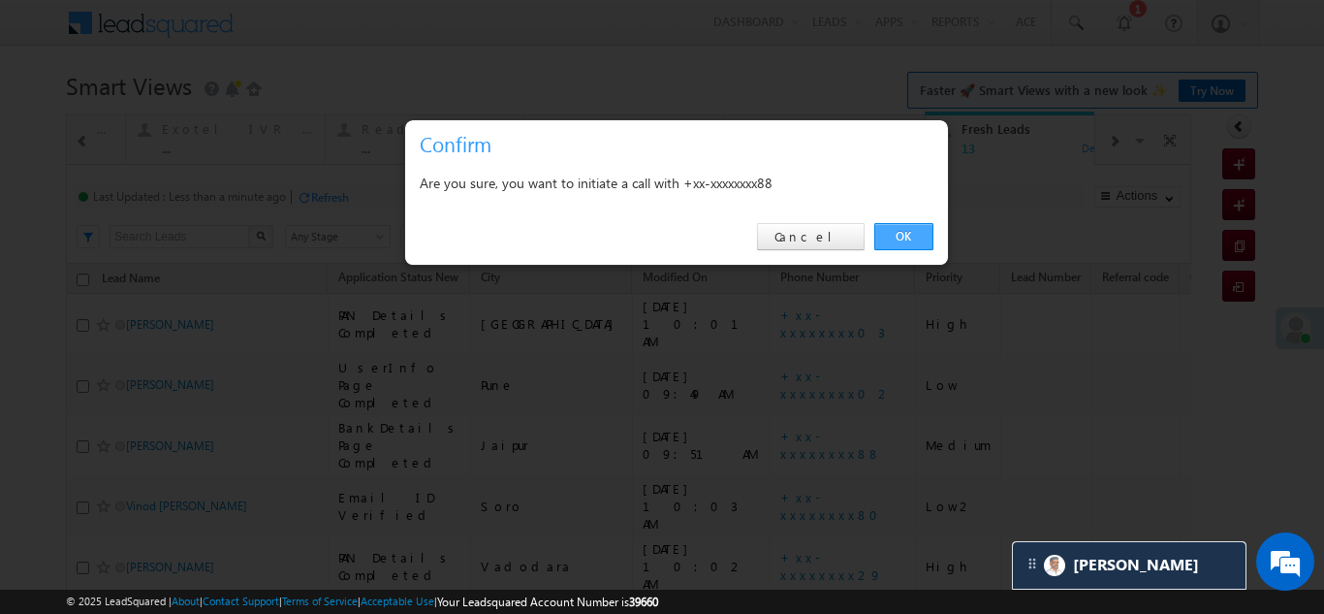
click at [887, 233] on link "OK" at bounding box center [903, 236] width 59 height 27
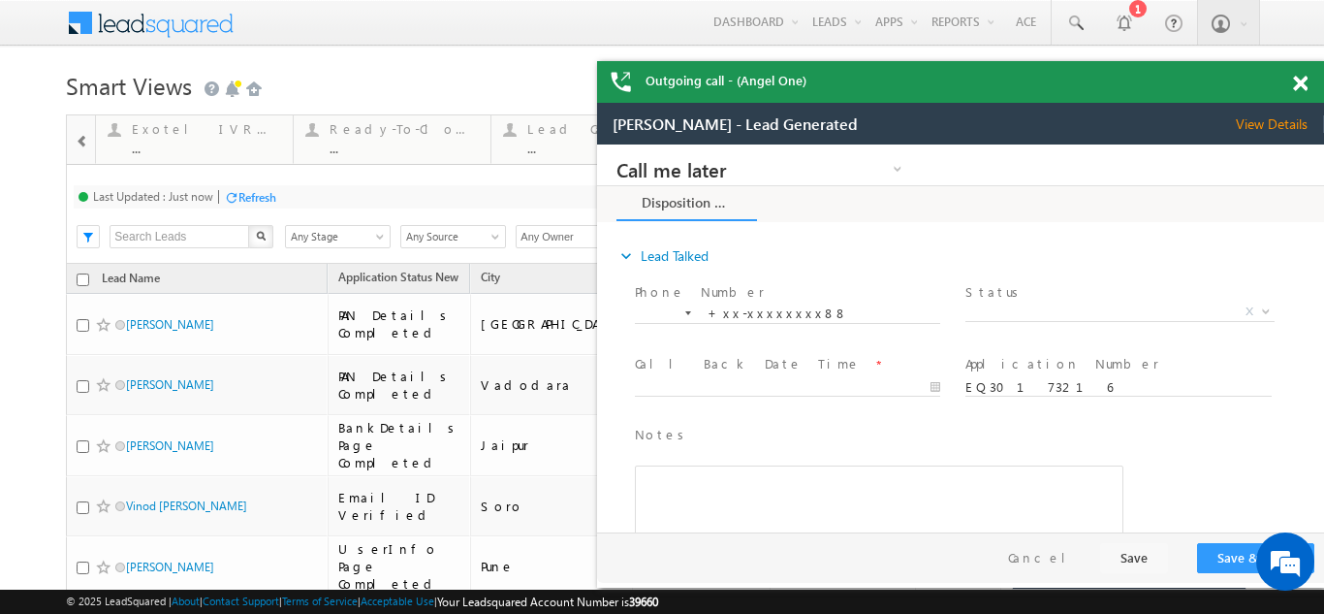
click at [1261, 127] on span "View Details" at bounding box center [1280, 123] width 88 height 17
click at [1036, 303] on span "X" at bounding box center [1119, 311] width 308 height 19
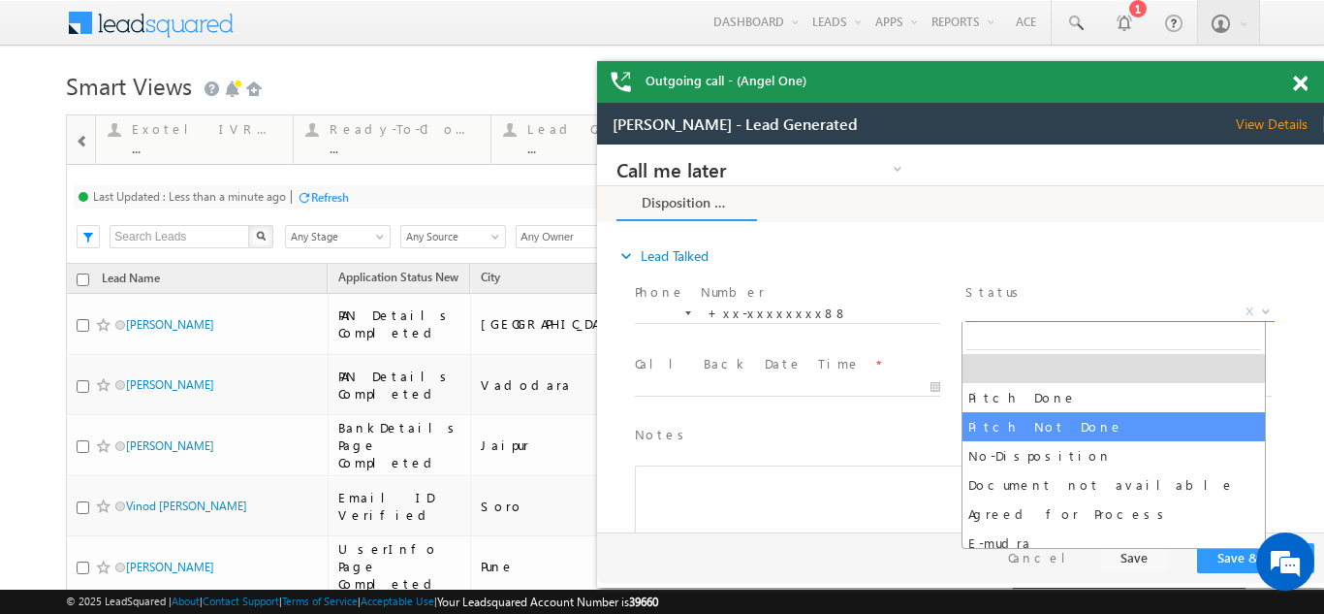
select select "Pitch Not Done"
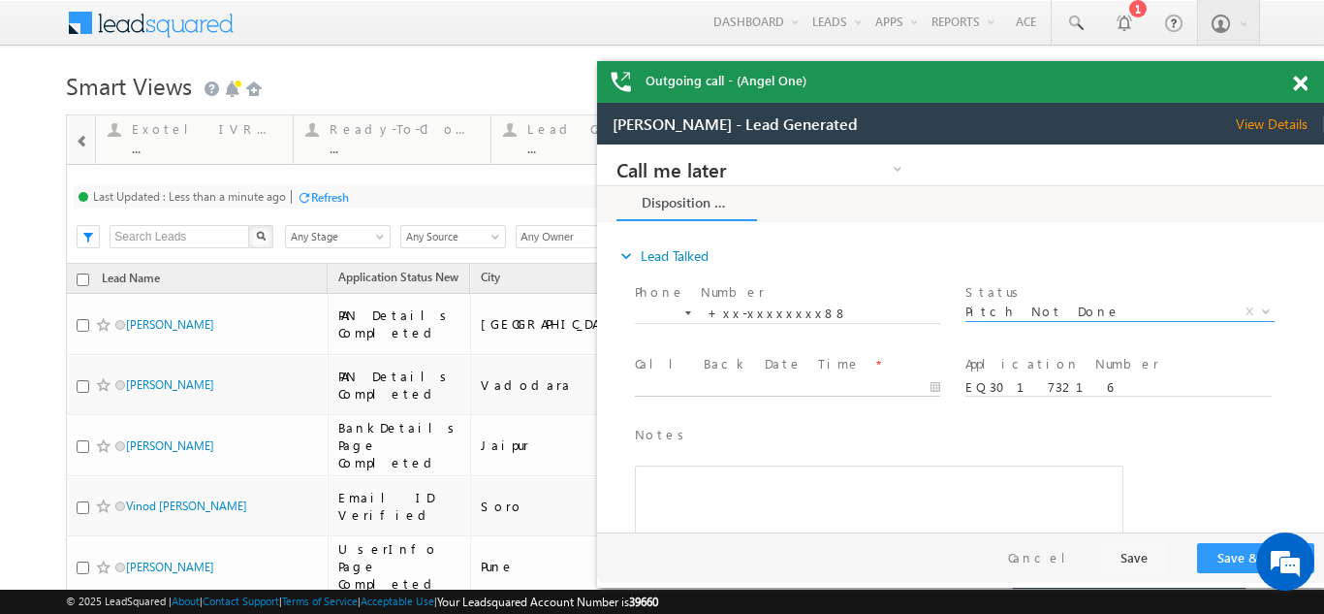
type input "10/08/25 10:12 AM"
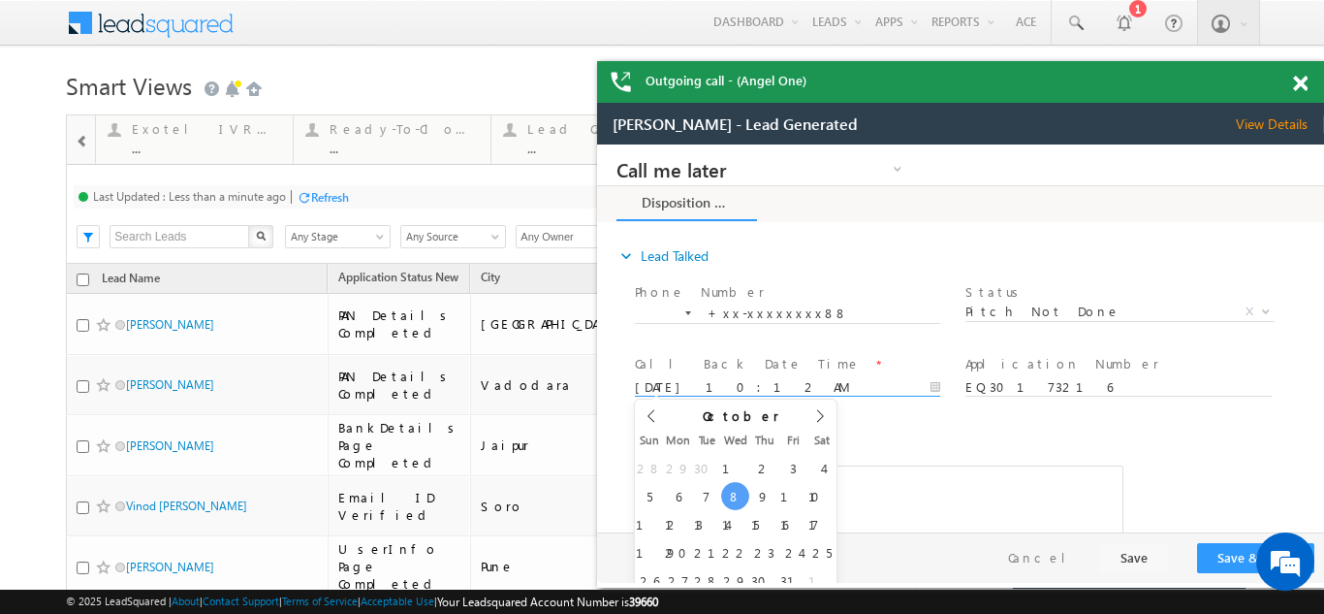
click at [727, 385] on input "10/08/25 10:12 AM" at bounding box center [787, 387] width 305 height 19
click at [1213, 559] on button "Save & Close" at bounding box center [1255, 558] width 117 height 30
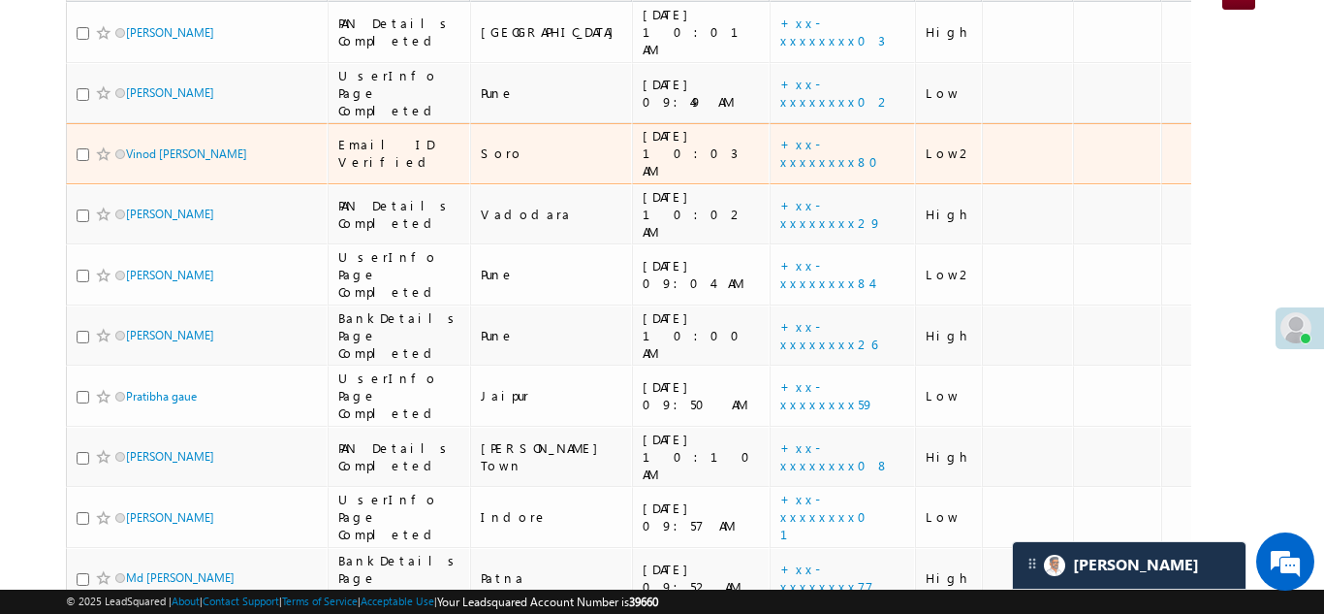
scroll to position [388, 0]
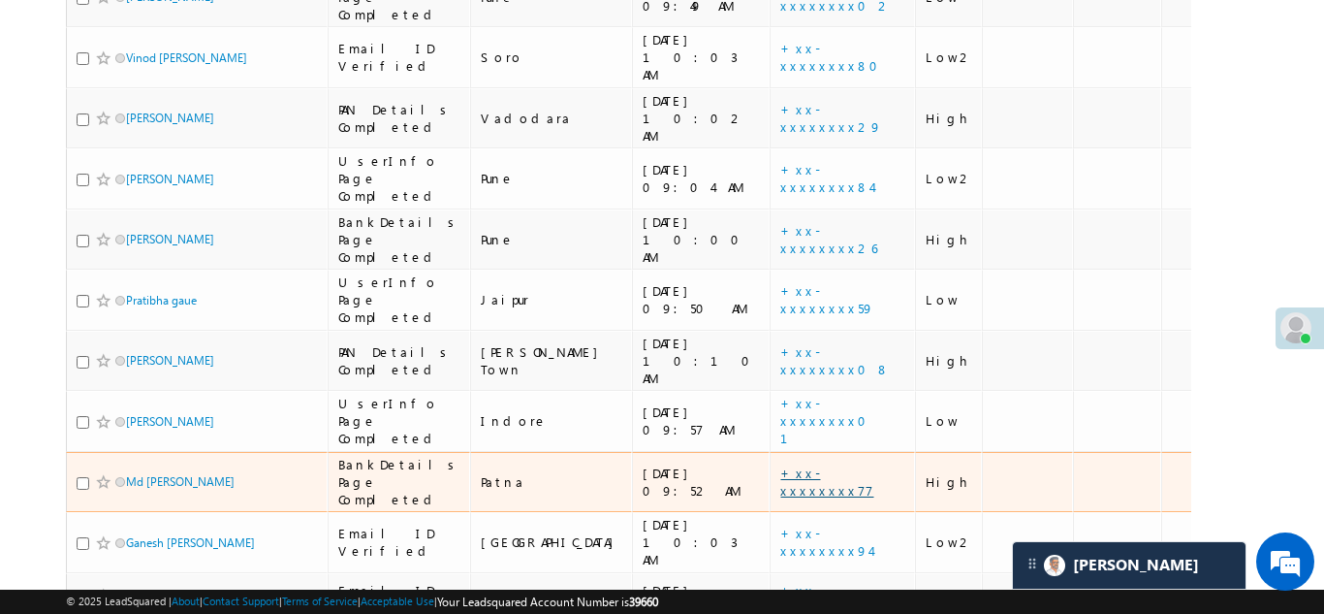
click at [780, 464] on link "+xx-xxxxxxxx77" at bounding box center [826, 481] width 93 height 34
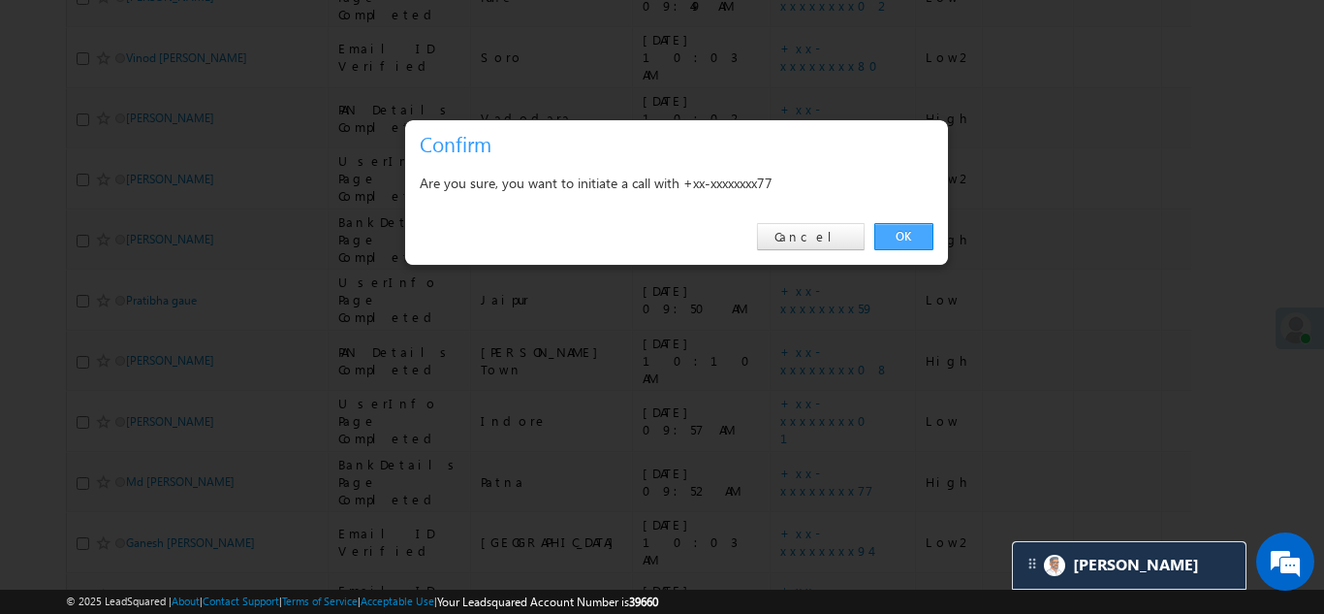
click at [903, 233] on link "OK" at bounding box center [903, 236] width 59 height 27
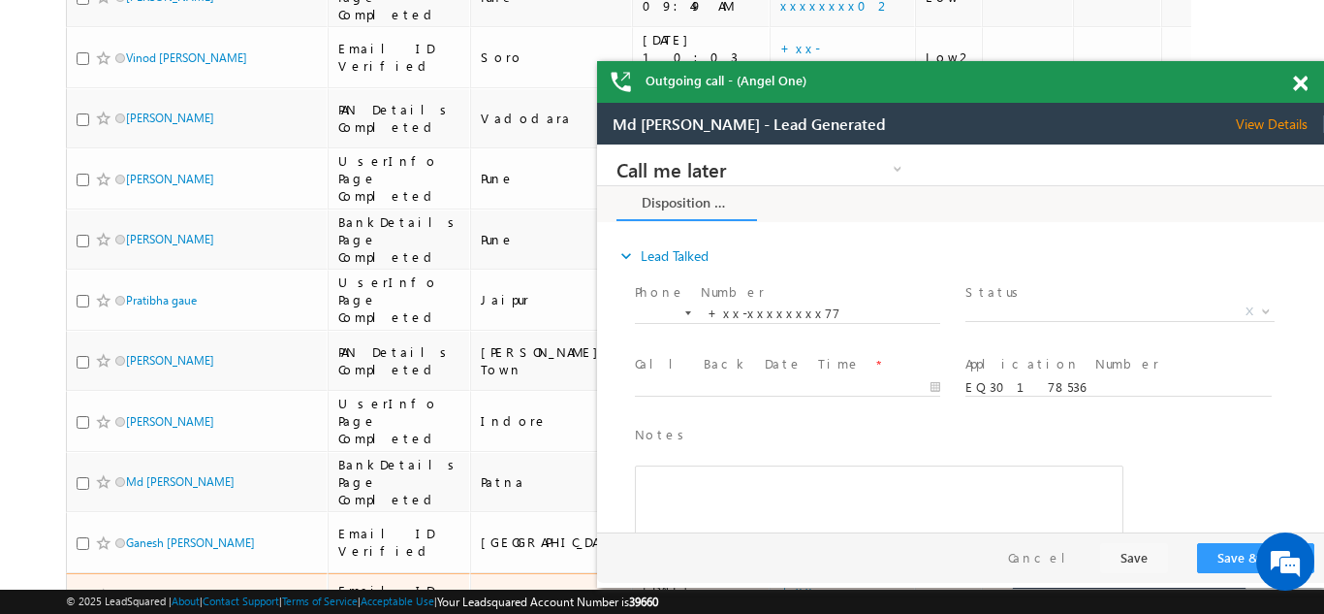
scroll to position [0, 0]
click at [1055, 309] on span "X" at bounding box center [1119, 311] width 308 height 19
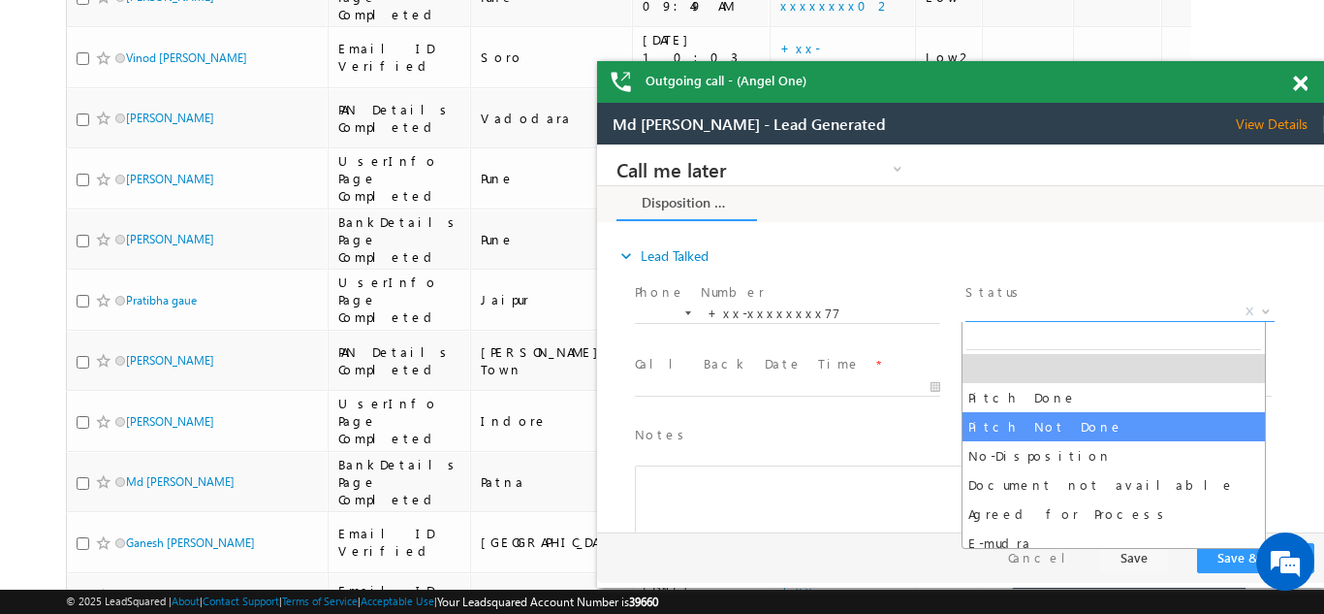
select select "Pitch Not Done"
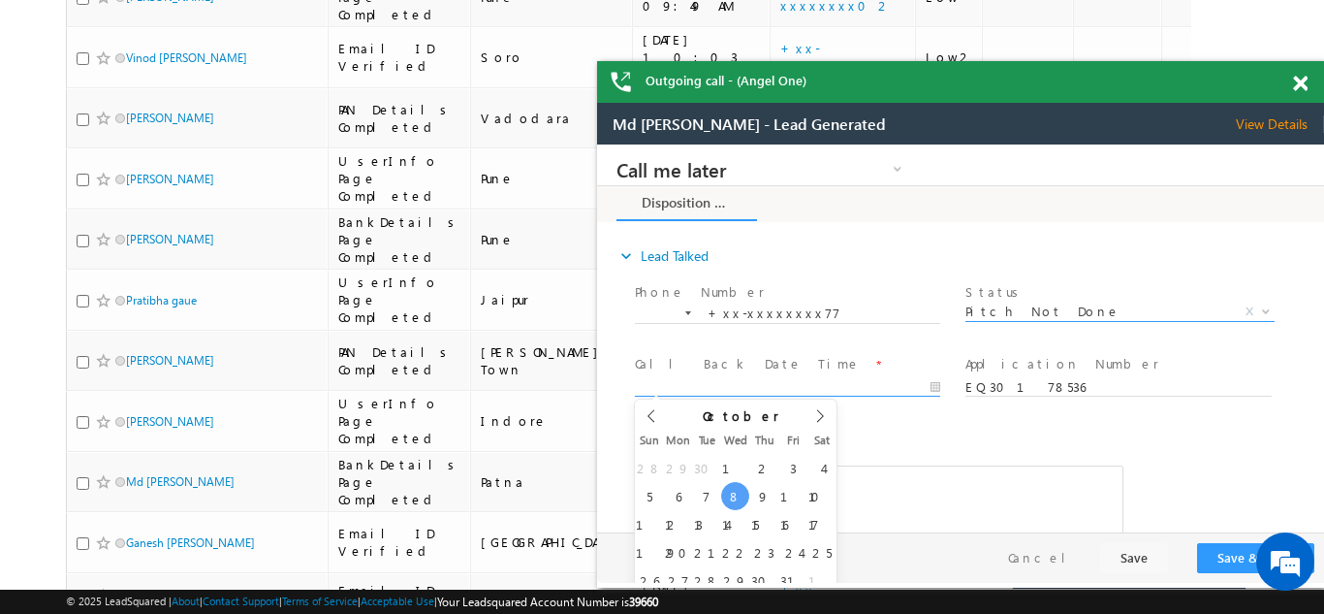
type input "10/08/25 10:15 AM"
click at [695, 387] on input "10/08/25 10:15 AM" at bounding box center [787, 387] width 305 height 19
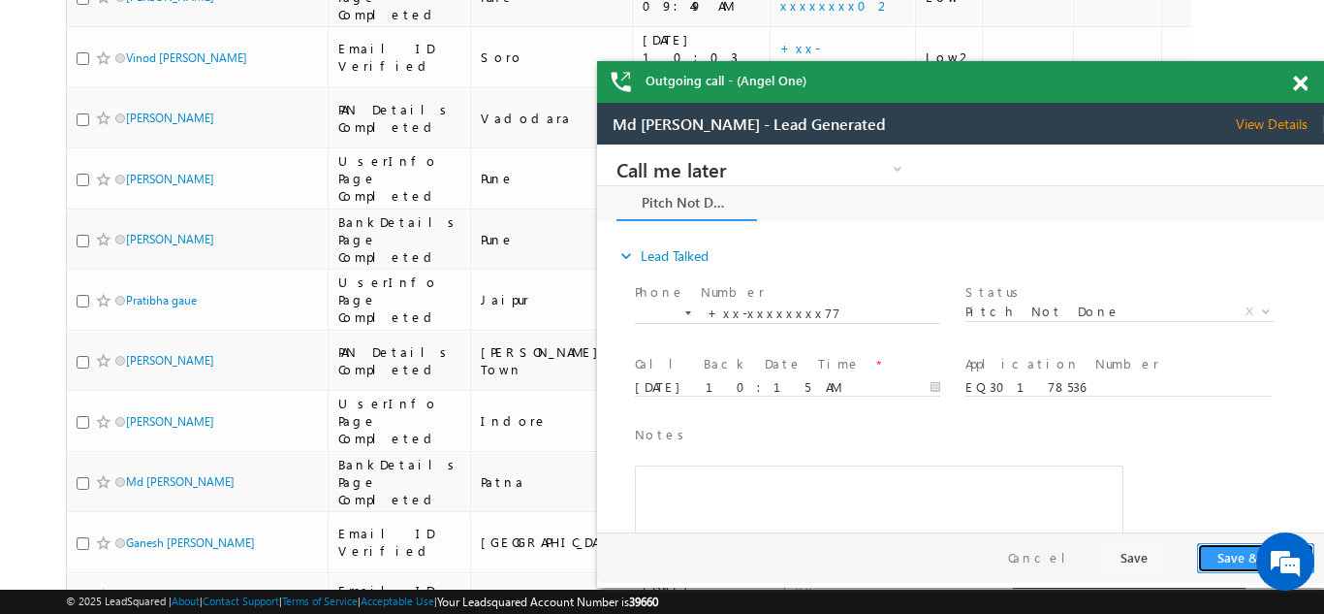
click at [1223, 548] on button "Save & Close" at bounding box center [1255, 558] width 117 height 30
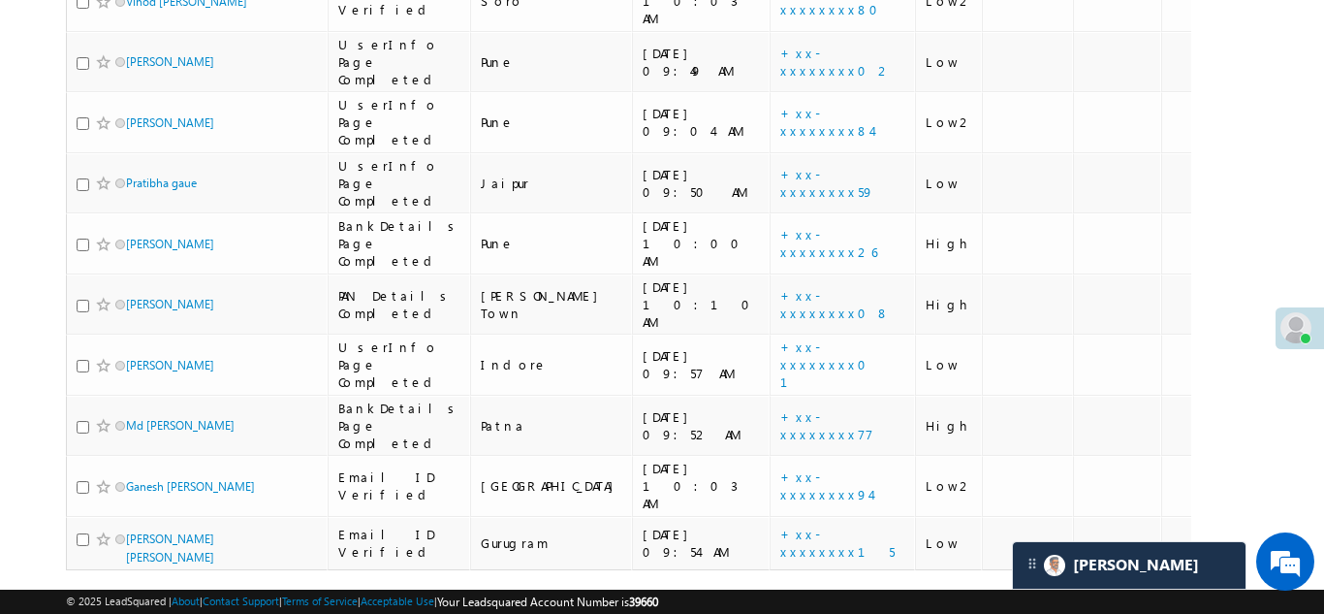
scroll to position [388, 0]
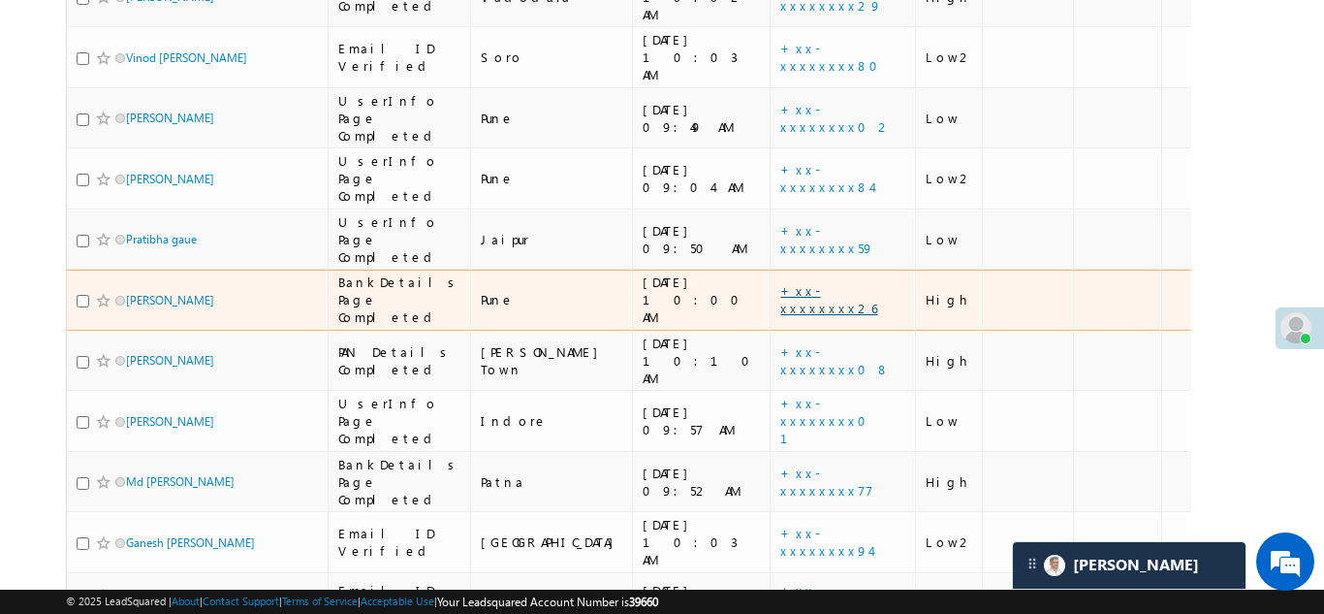
click at [780, 282] on link "+xx-xxxxxxxx26" at bounding box center [828, 299] width 97 height 34
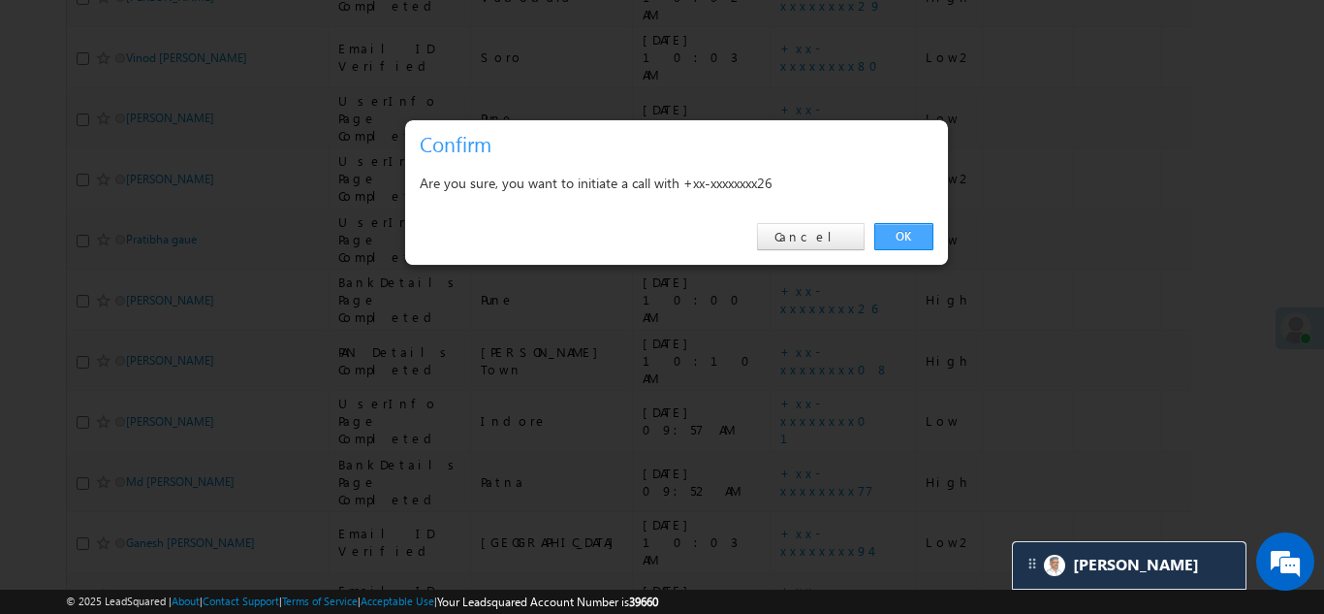
click at [904, 229] on link "OK" at bounding box center [903, 236] width 59 height 27
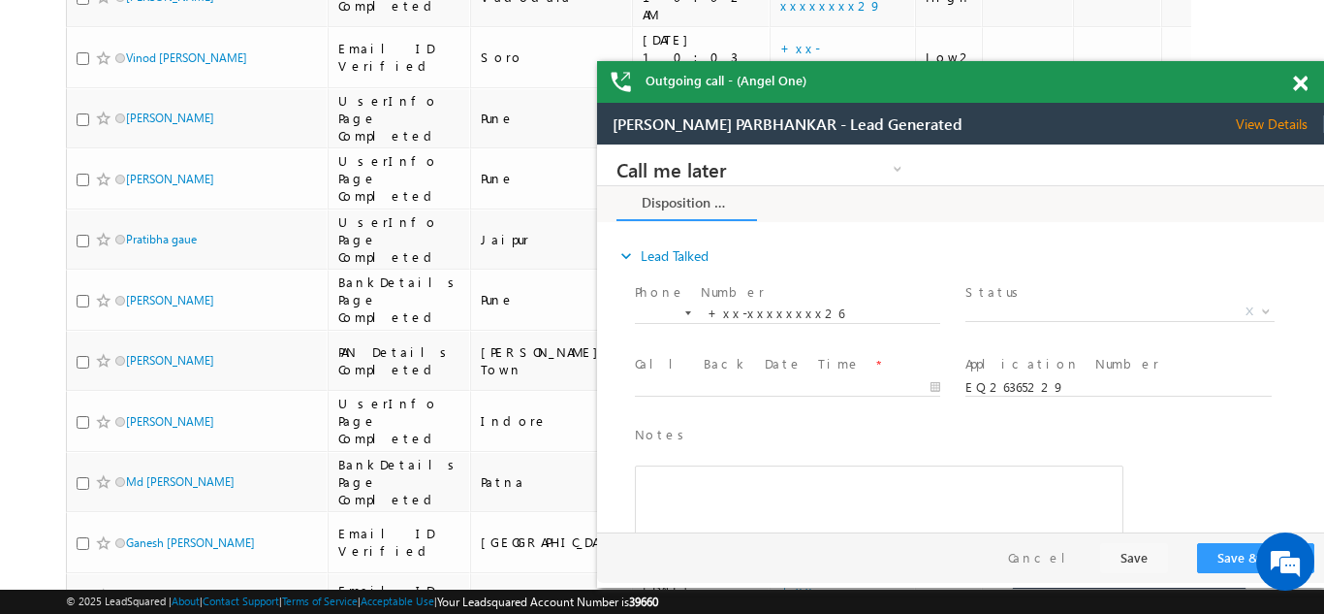
scroll to position [0, 0]
click at [1284, 119] on span "View Details" at bounding box center [1280, 123] width 88 height 17
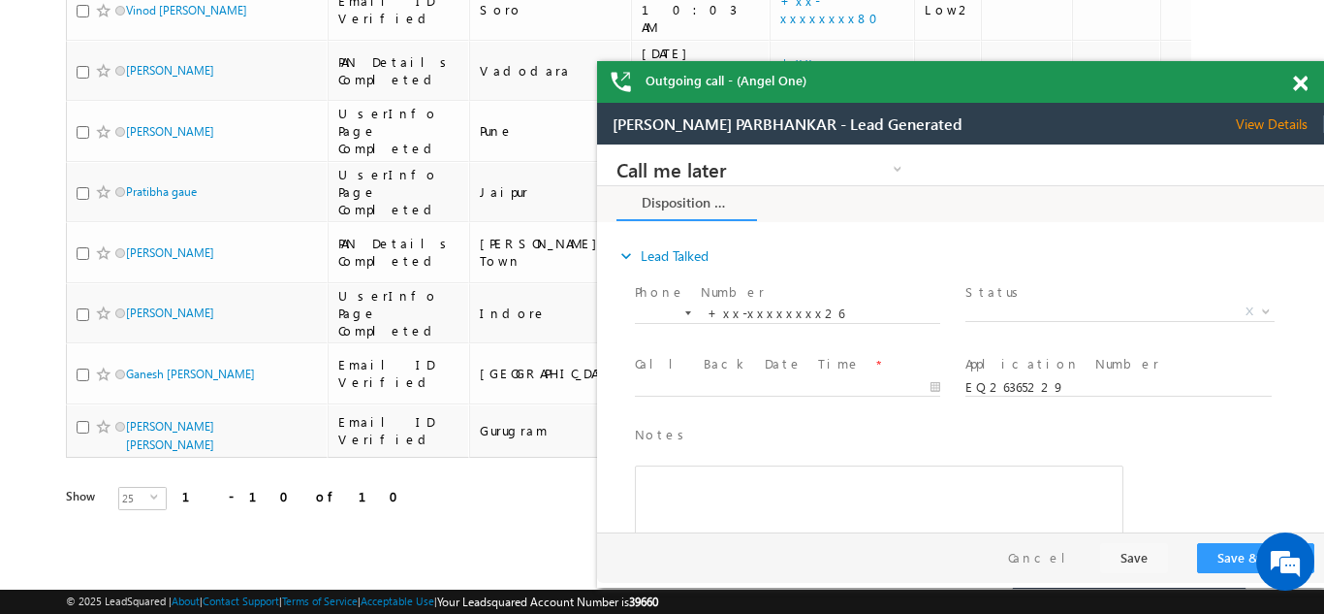
scroll to position [299, 0]
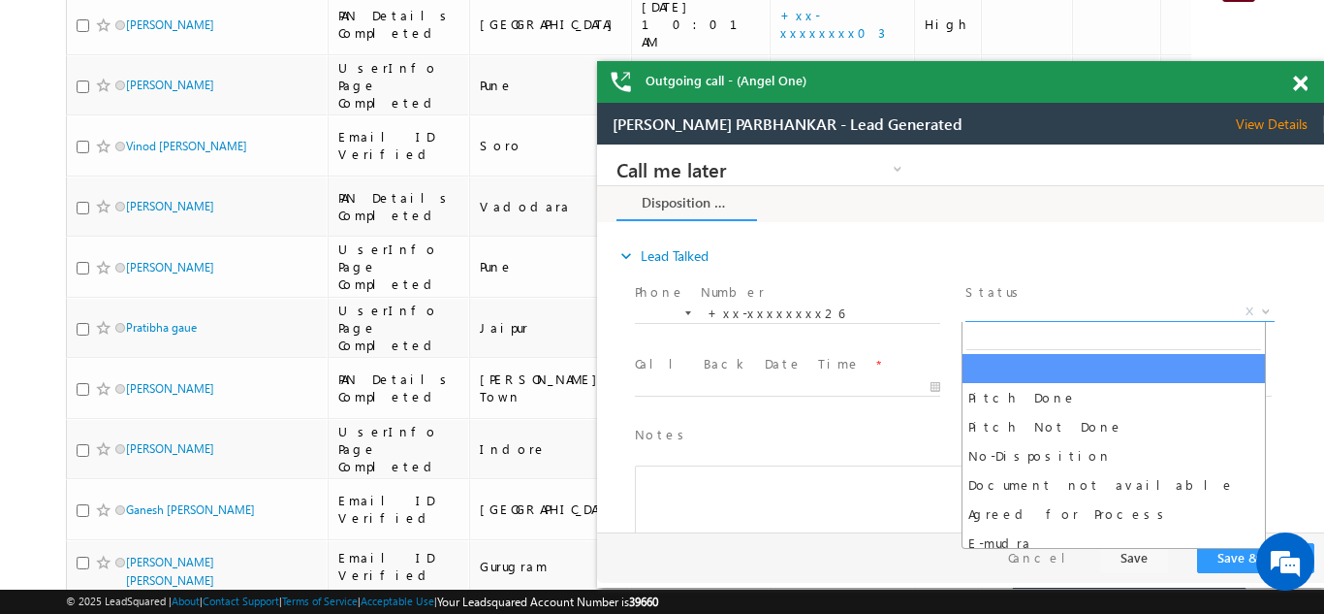
click at [1047, 306] on span "X" at bounding box center [1119, 311] width 308 height 19
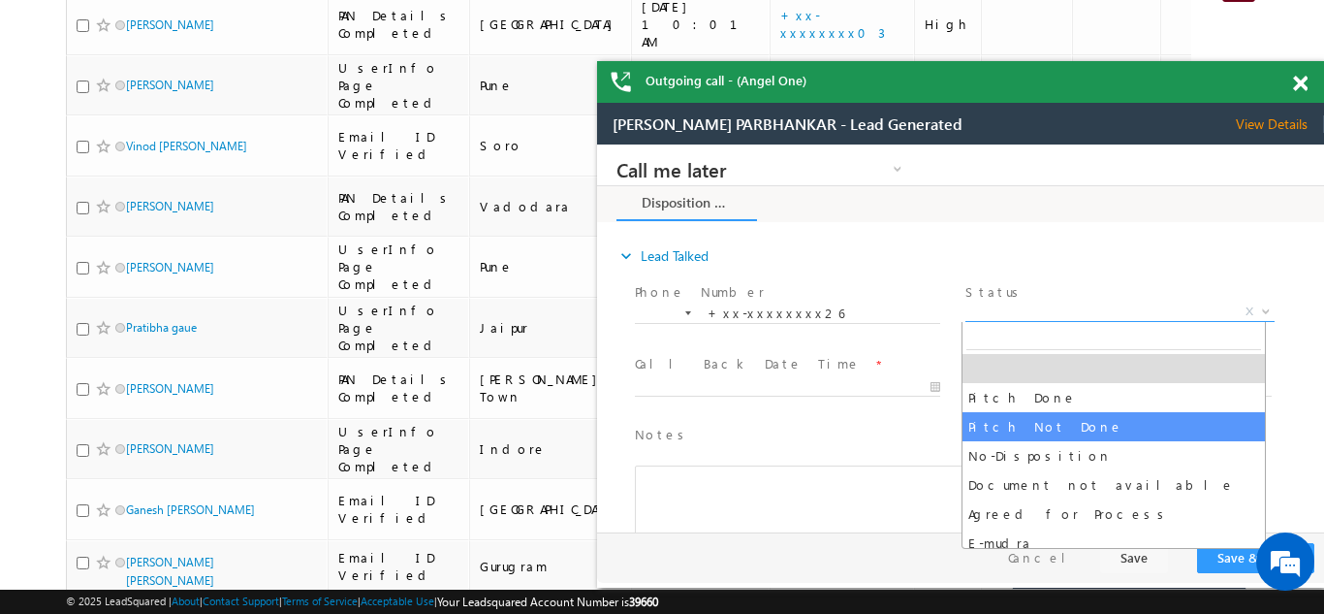
select select "Pitch Not Done"
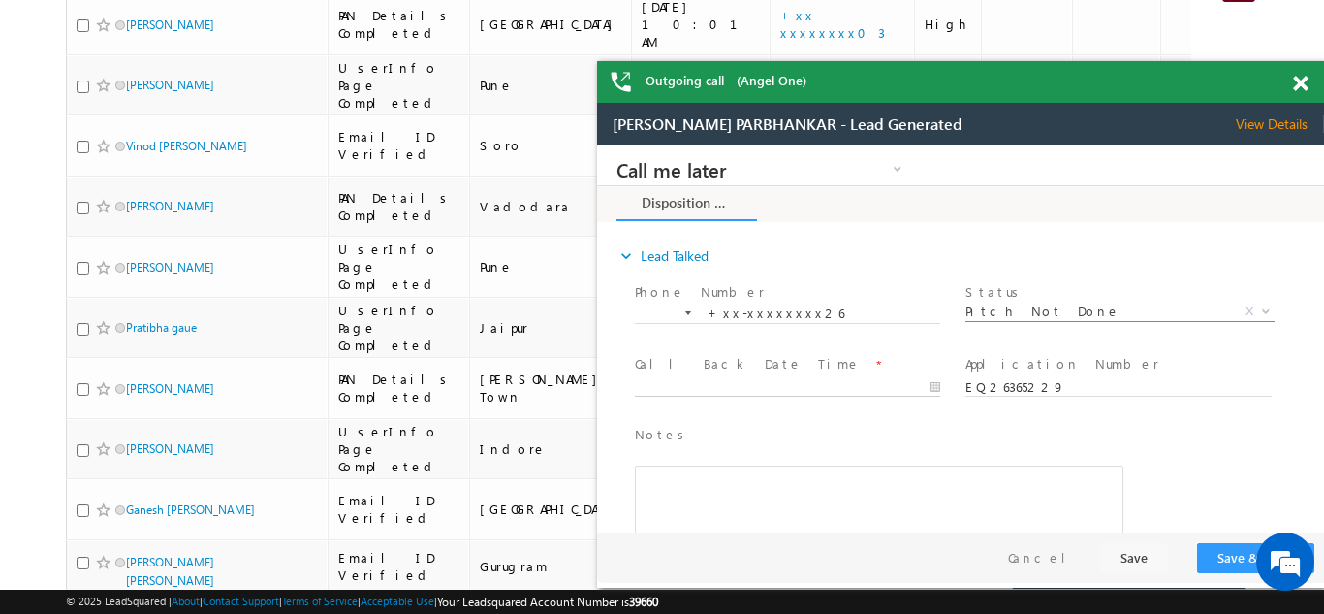
type input "10/08/25 10:16 AM"
click at [709, 383] on input "10/08/25 10:16 AM" at bounding box center [787, 387] width 305 height 19
click at [1223, 557] on button "Save & Close" at bounding box center [1255, 558] width 117 height 30
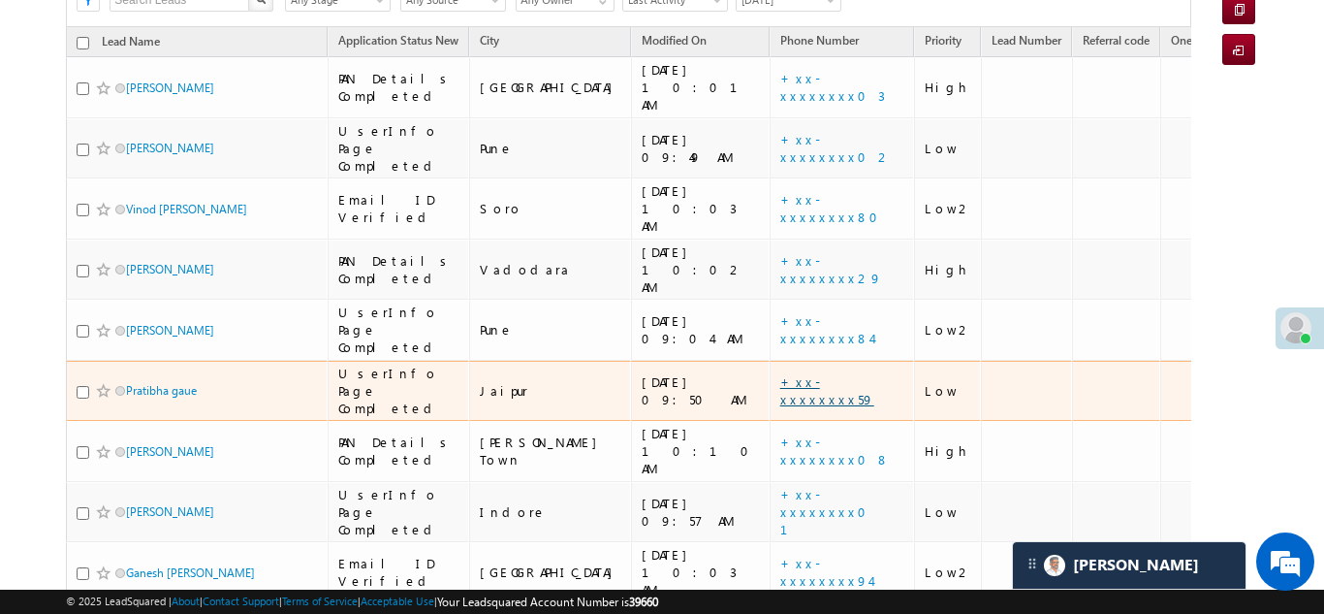
scroll to position [203, 0]
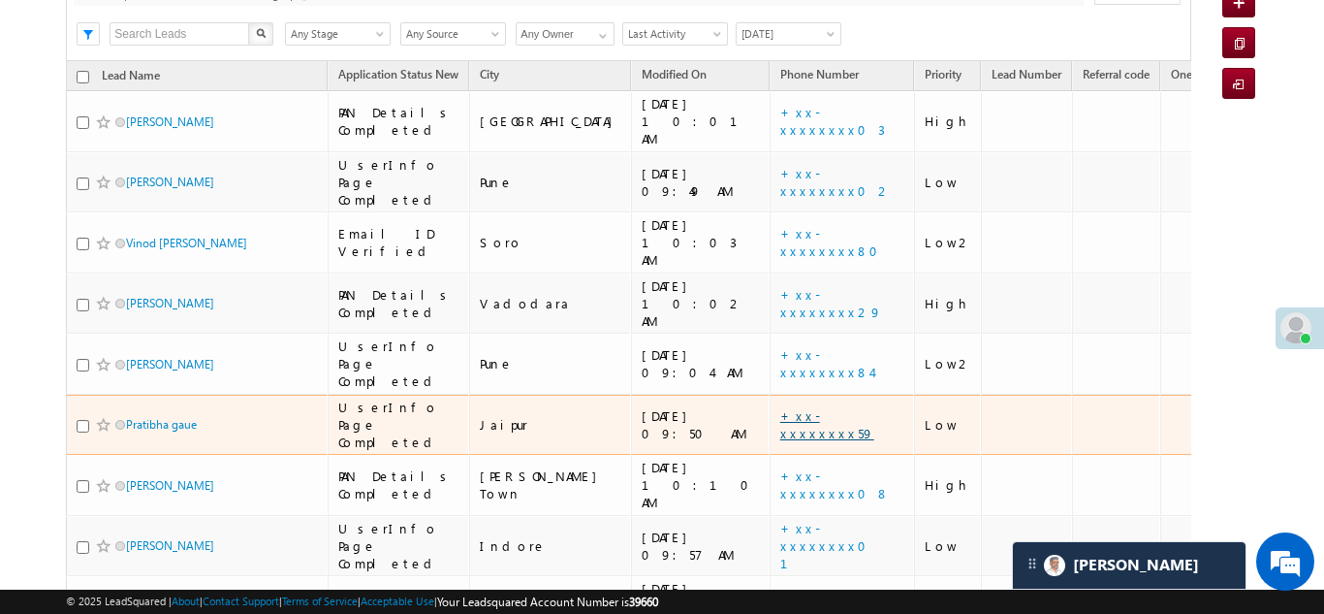
click at [780, 407] on link "+xx-xxxxxxxx59" at bounding box center [827, 424] width 94 height 34
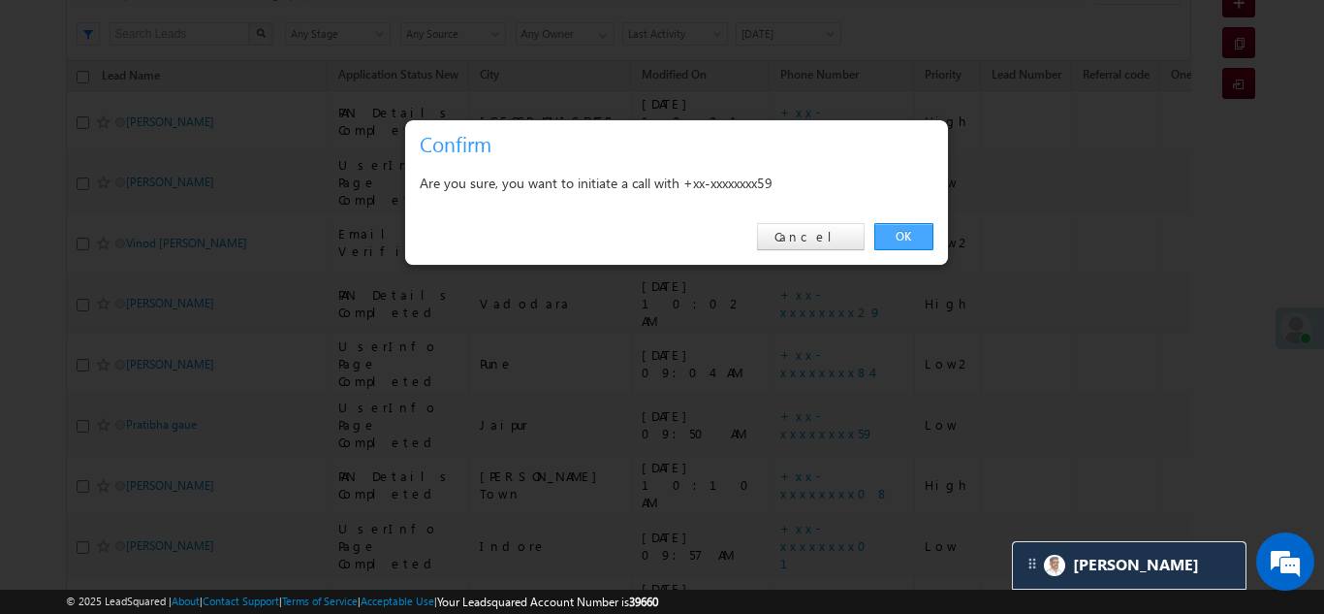
click at [897, 236] on link "OK" at bounding box center [903, 236] width 59 height 27
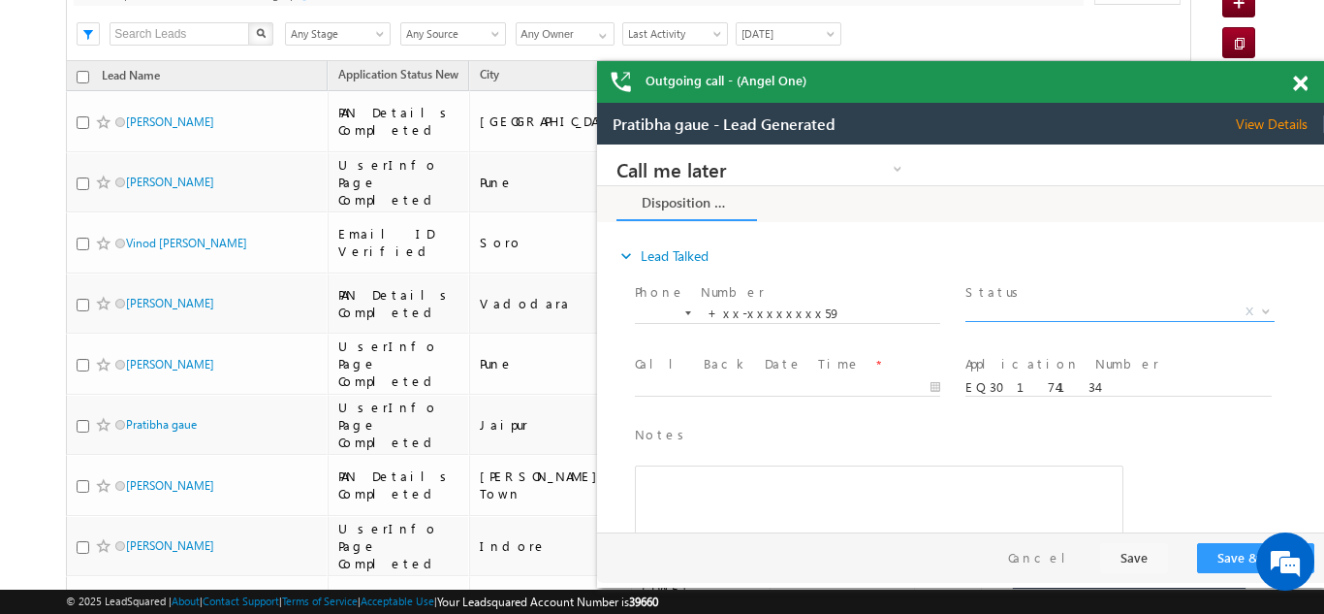
click at [1029, 311] on span "X" at bounding box center [1119, 311] width 308 height 19
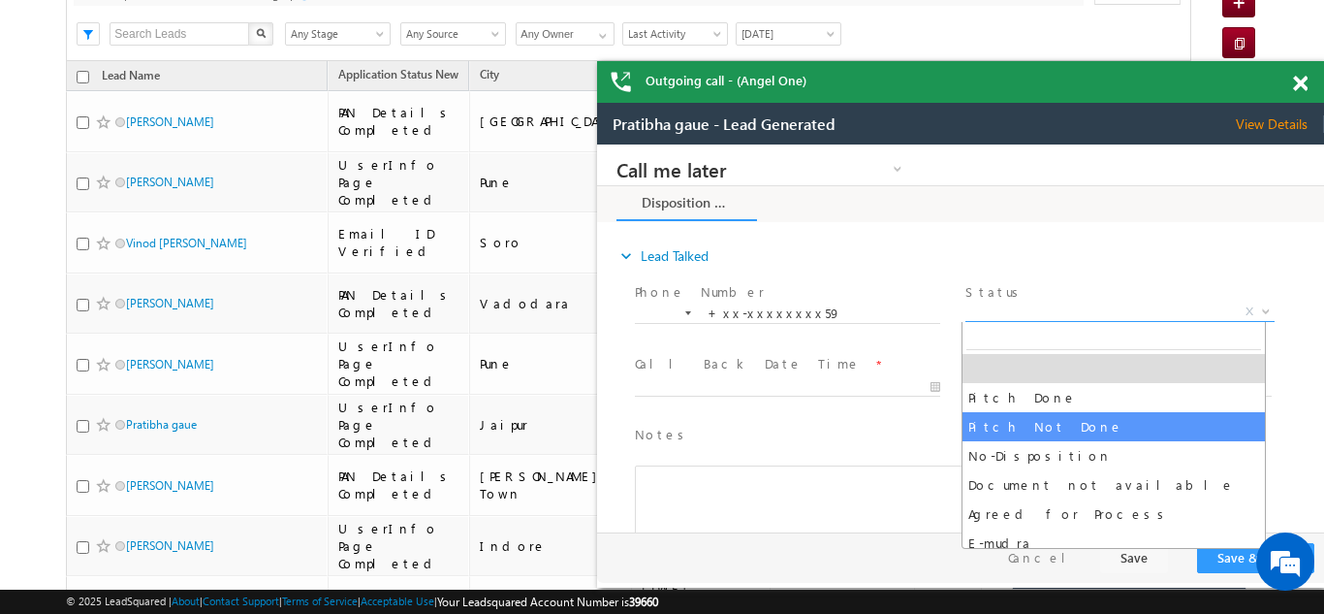
select select "Pitch Not Done"
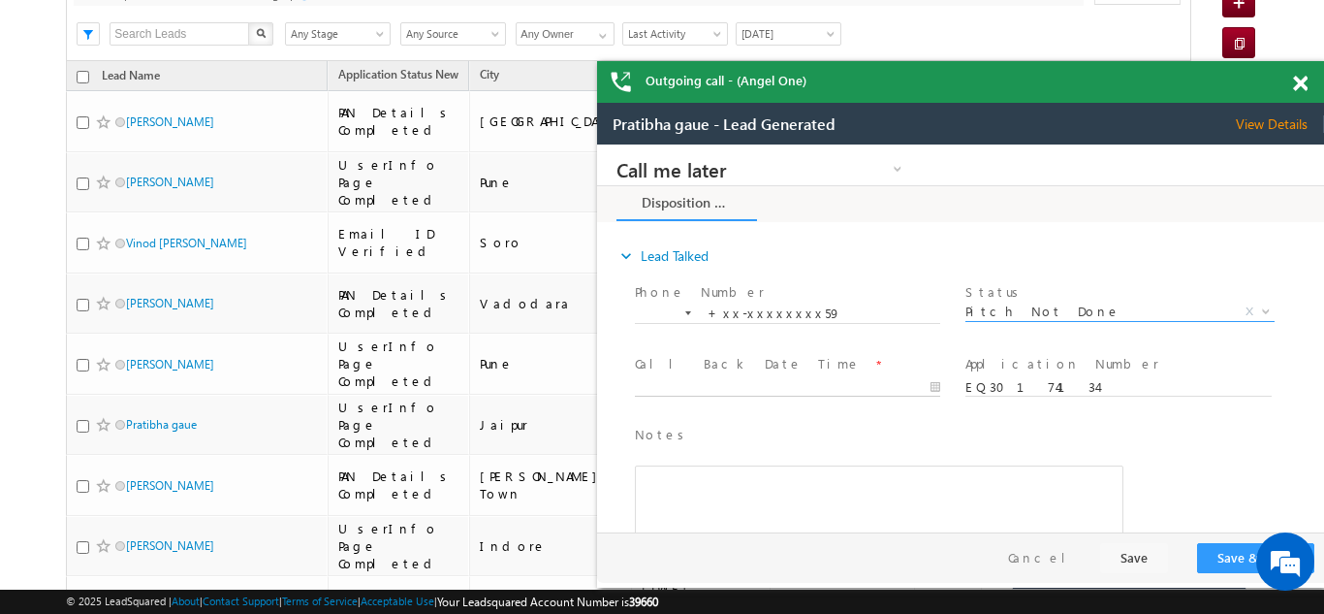
type input "10/08/25 10:21 AM"
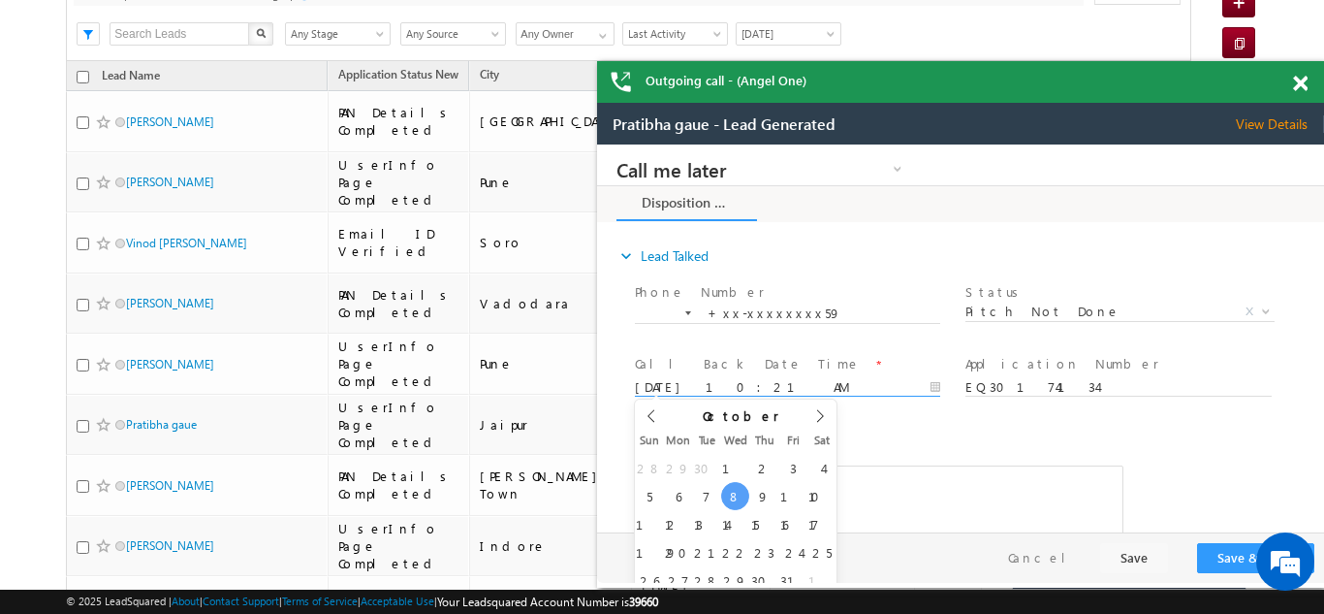
click at [736, 384] on input "10/08/25 10:21 AM" at bounding box center [787, 387] width 305 height 19
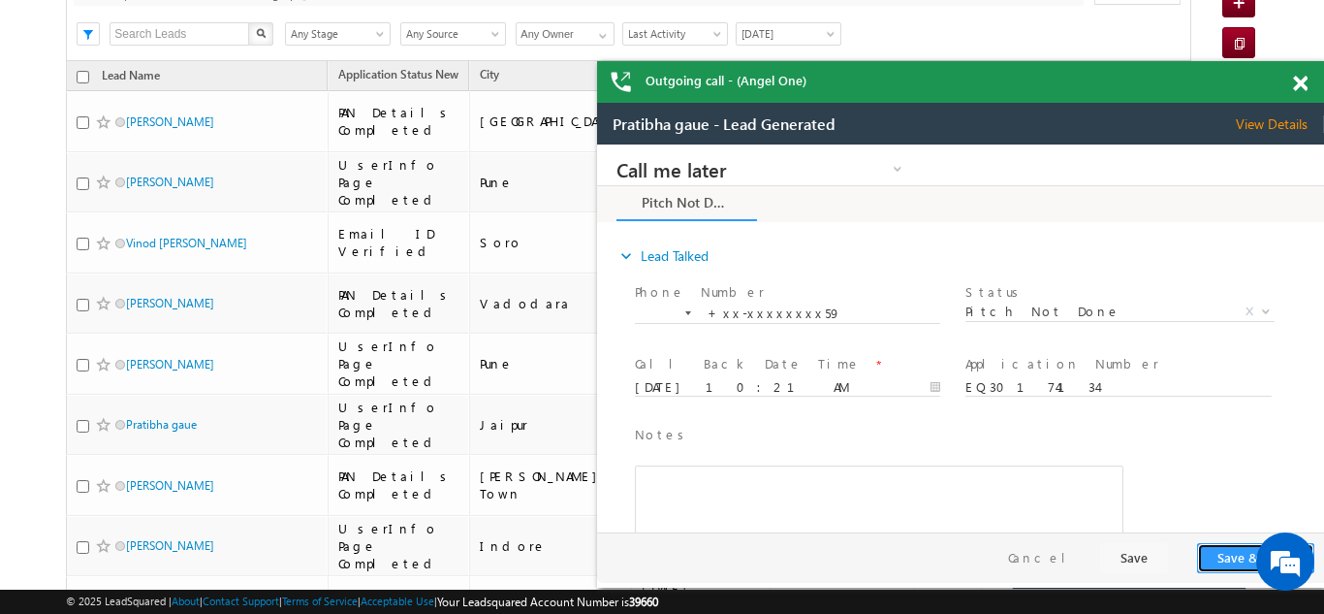
click at [1240, 549] on button "Save & Close" at bounding box center [1255, 558] width 117 height 30
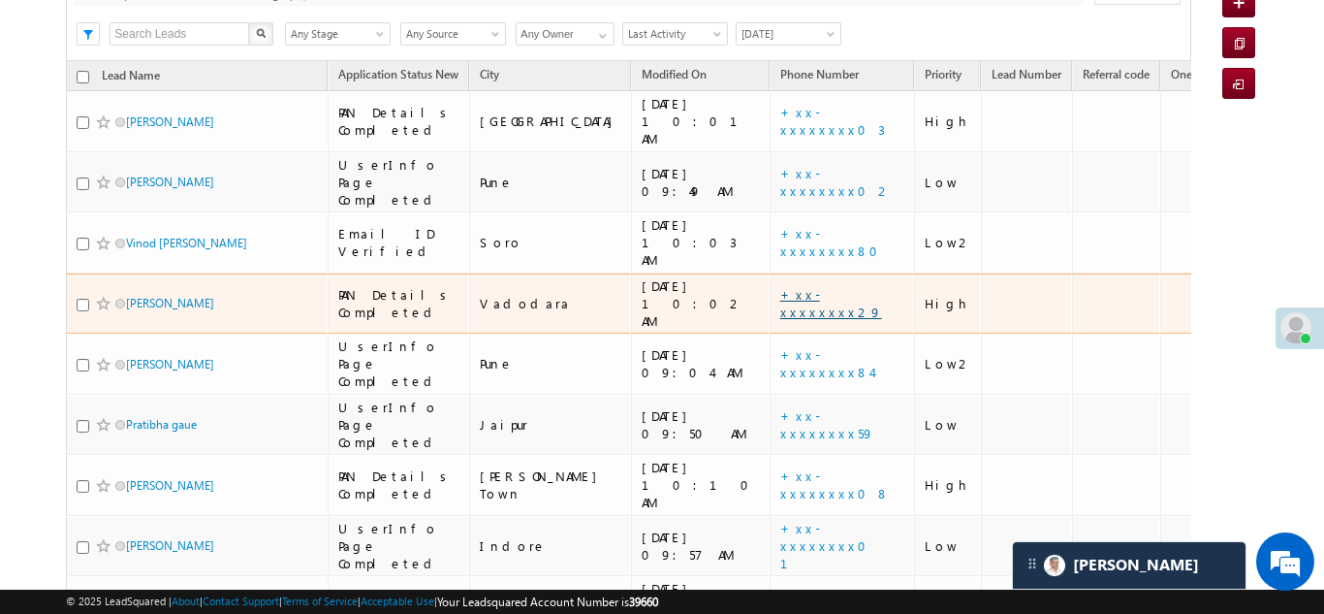
click at [780, 286] on link "+xx-xxxxxxxx29" at bounding box center [831, 303] width 102 height 34
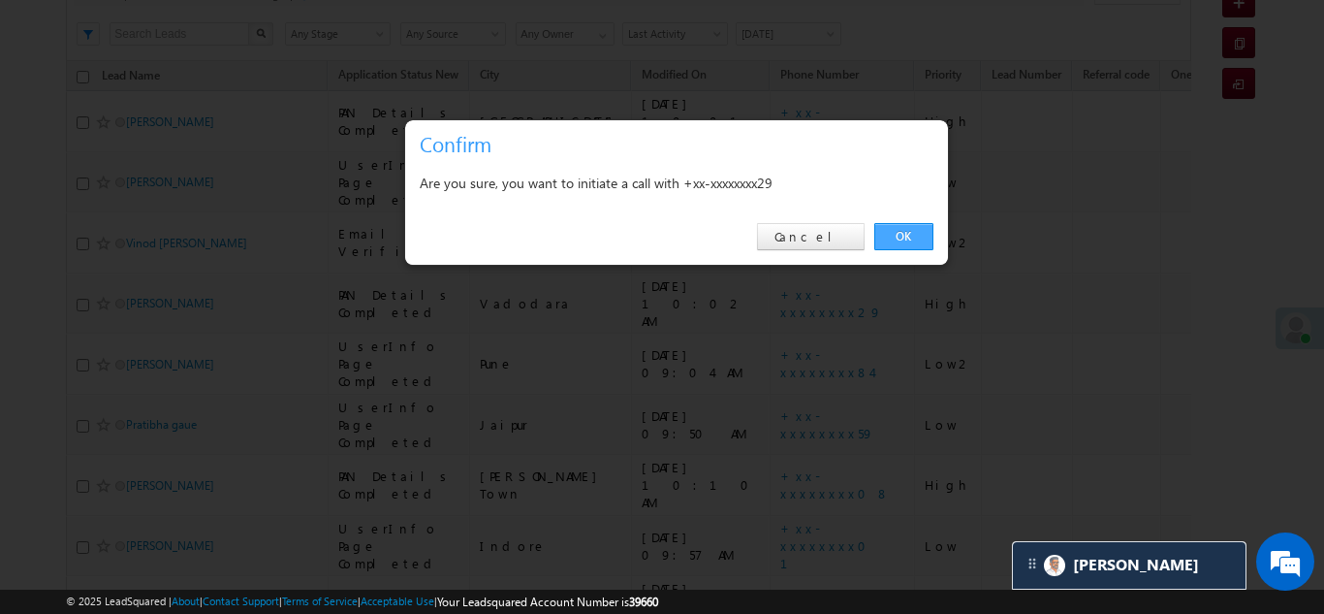
click at [907, 233] on link "OK" at bounding box center [903, 236] width 59 height 27
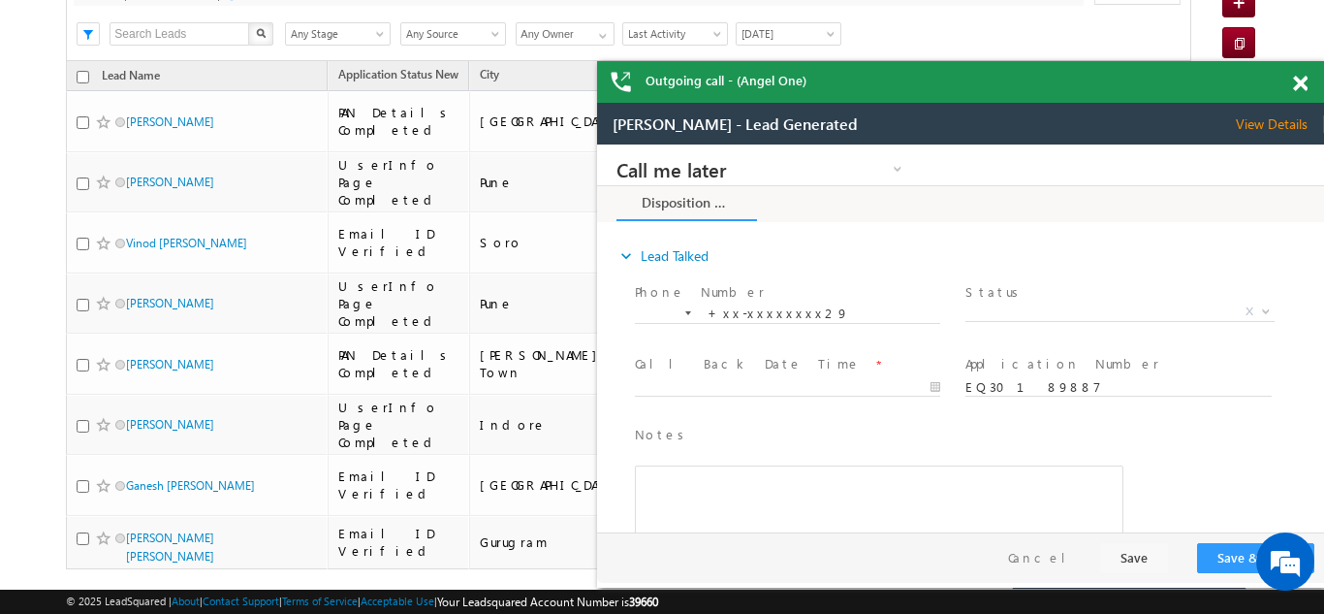
click at [1298, 79] on span at bounding box center [1300, 84] width 15 height 16
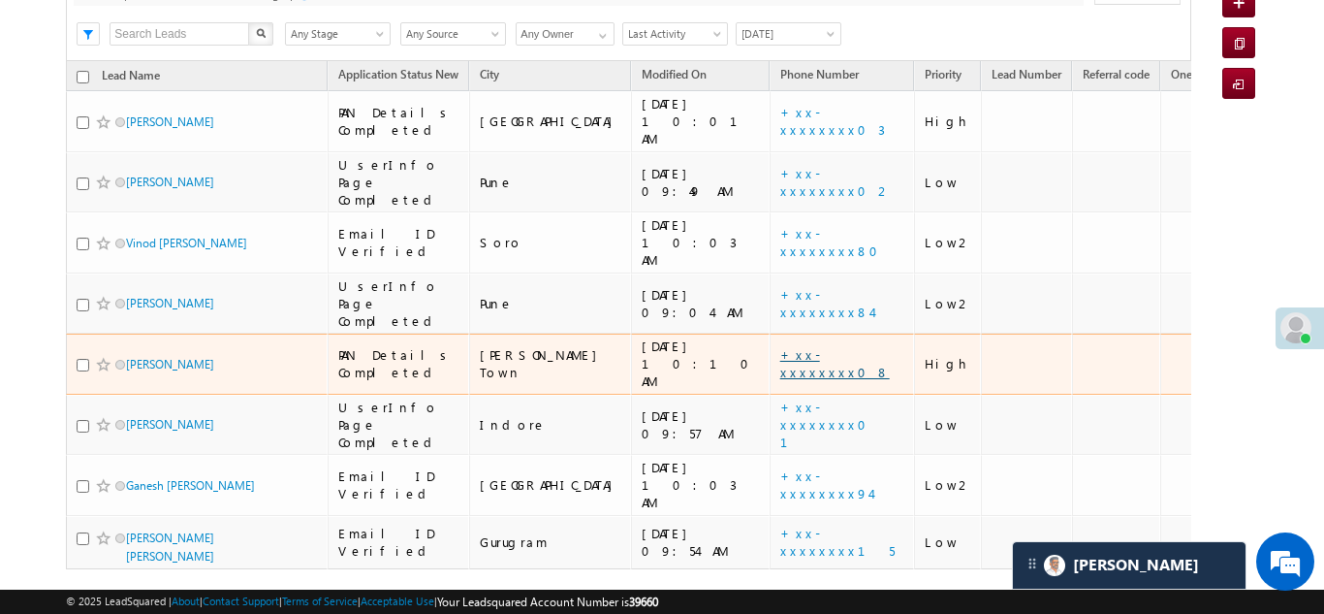
click at [780, 346] on link "+xx-xxxxxxxx08" at bounding box center [835, 363] width 110 height 34
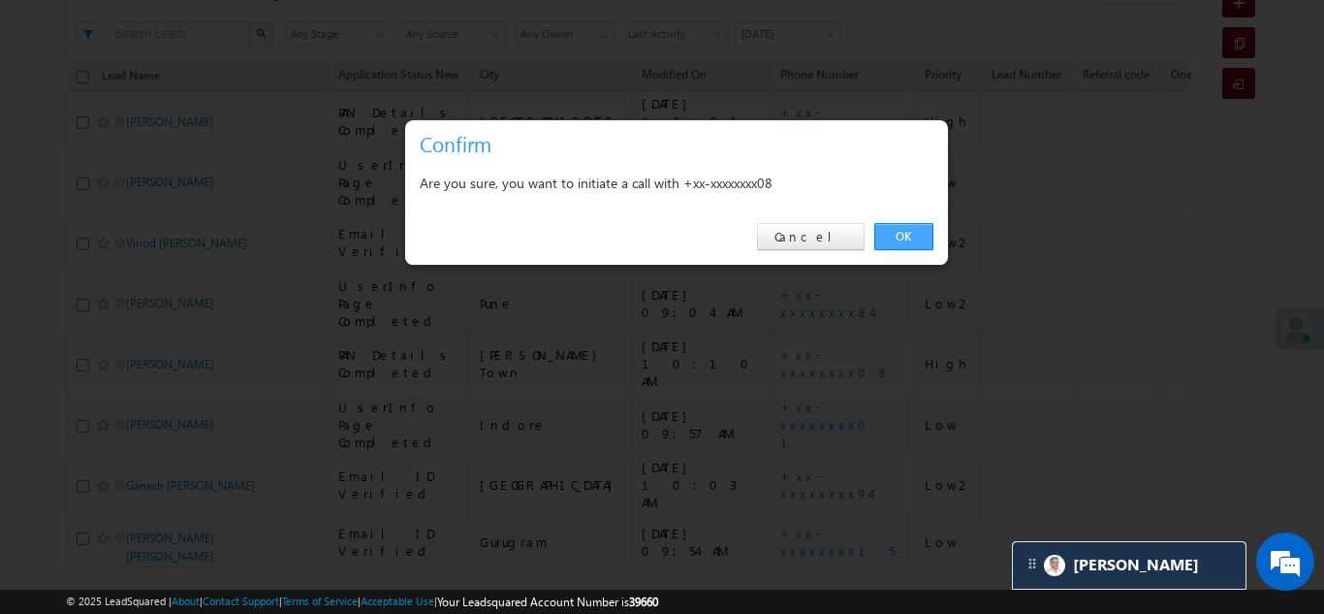
click at [906, 236] on link "OK" at bounding box center [903, 236] width 59 height 27
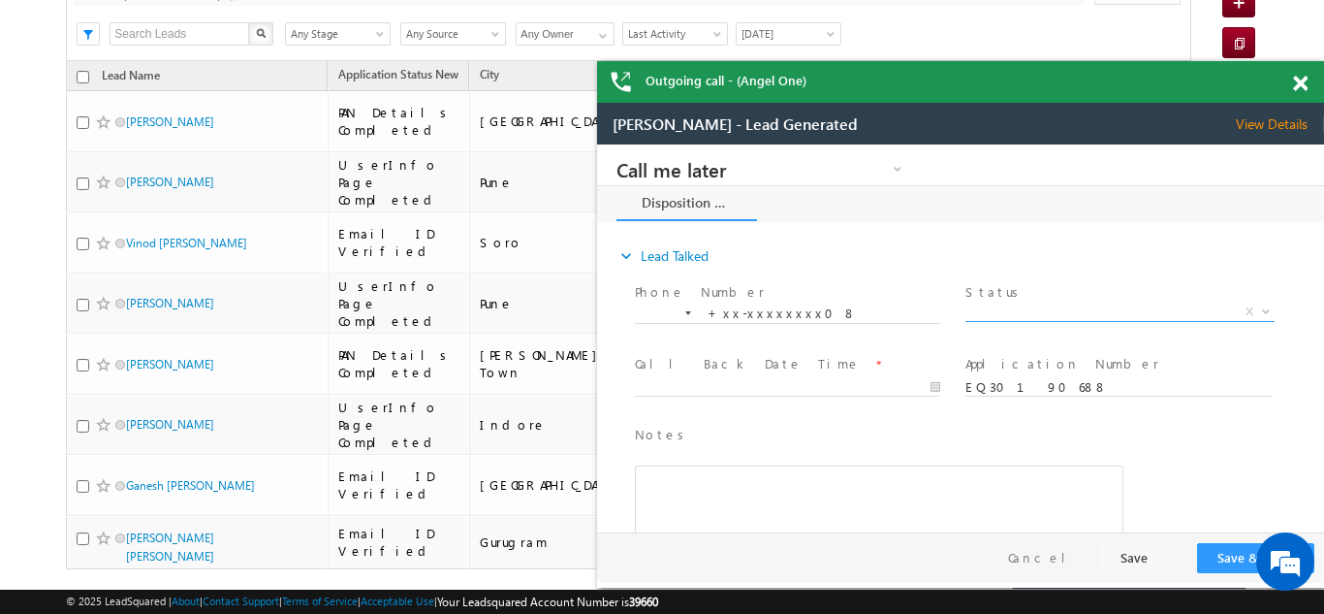
click at [1029, 311] on span "X" at bounding box center [1119, 311] width 308 height 19
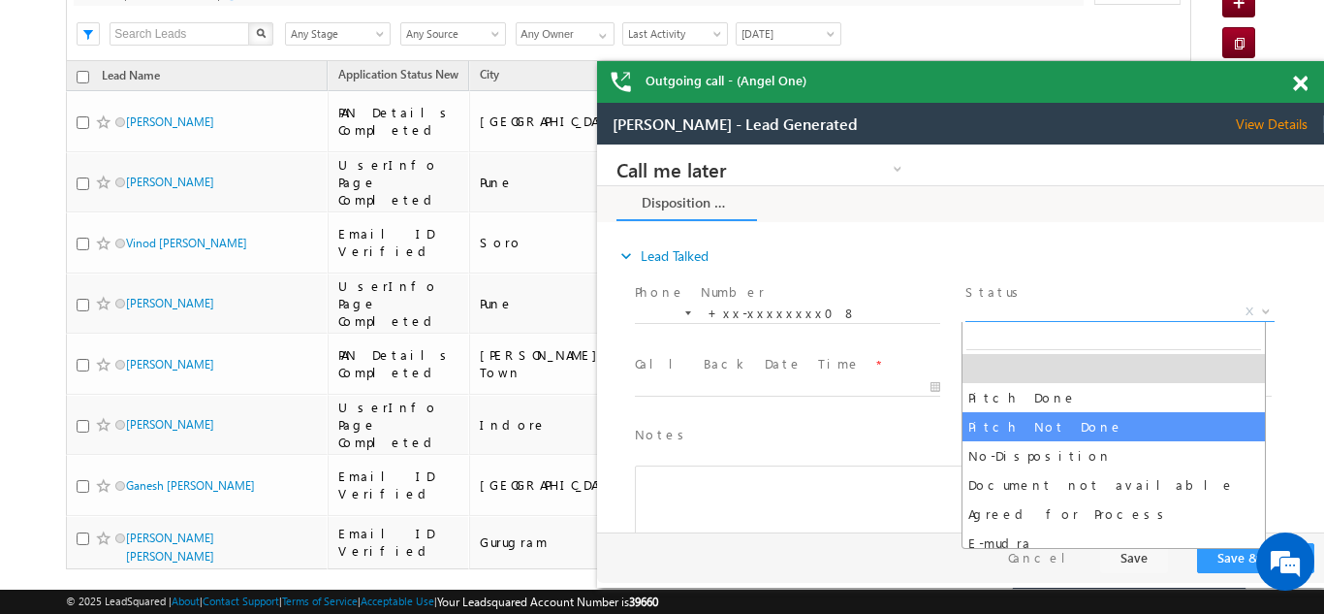
select select "Pitch Not Done"
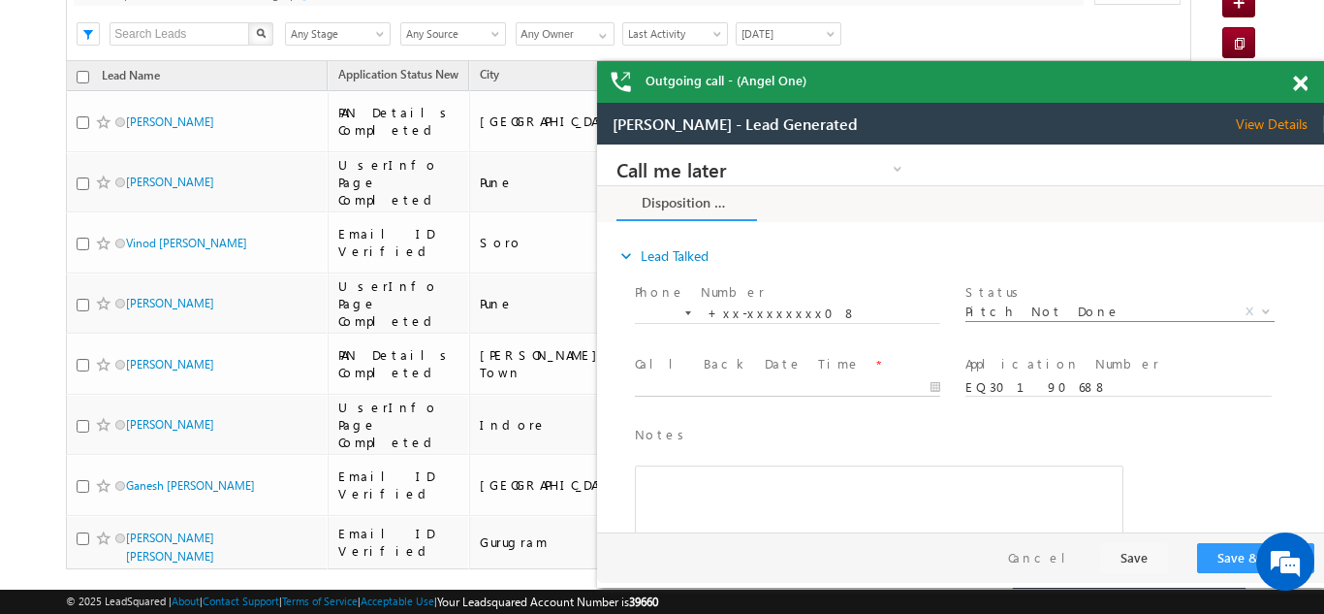
type input "10/08/25 10:25 AM"
click at [778, 383] on input "10/08/25 10:25 AM" at bounding box center [787, 387] width 305 height 19
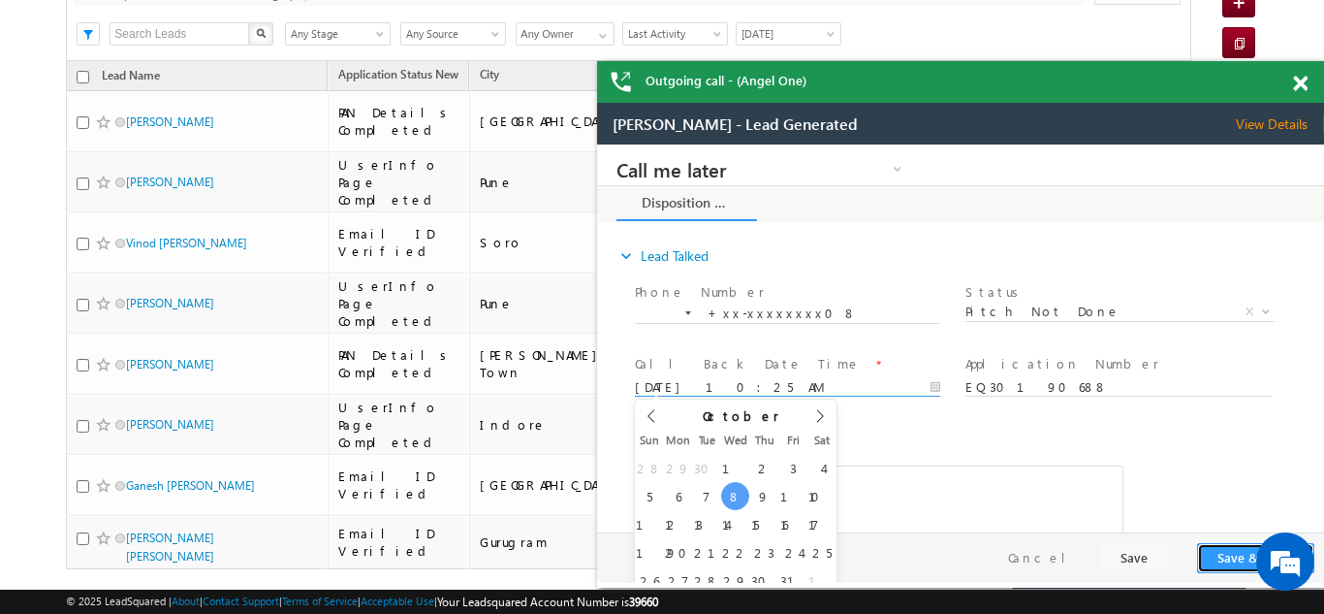
click at [1222, 552] on button "Save & Close" at bounding box center [1255, 558] width 117 height 30
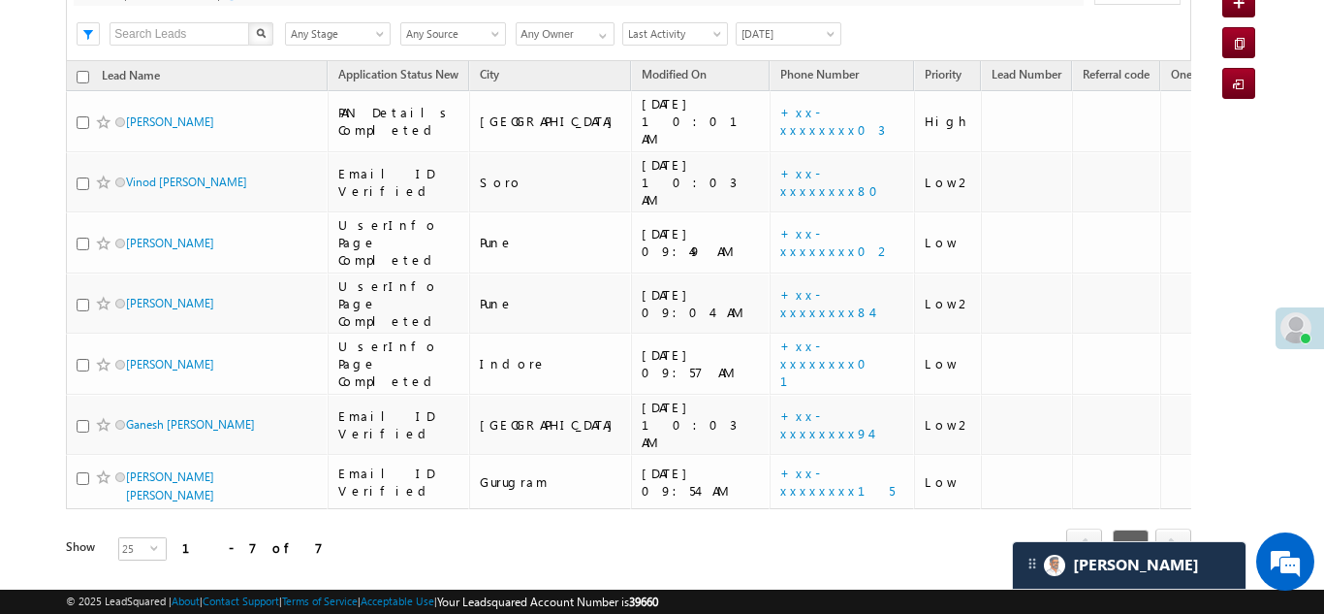
scroll to position [167, 0]
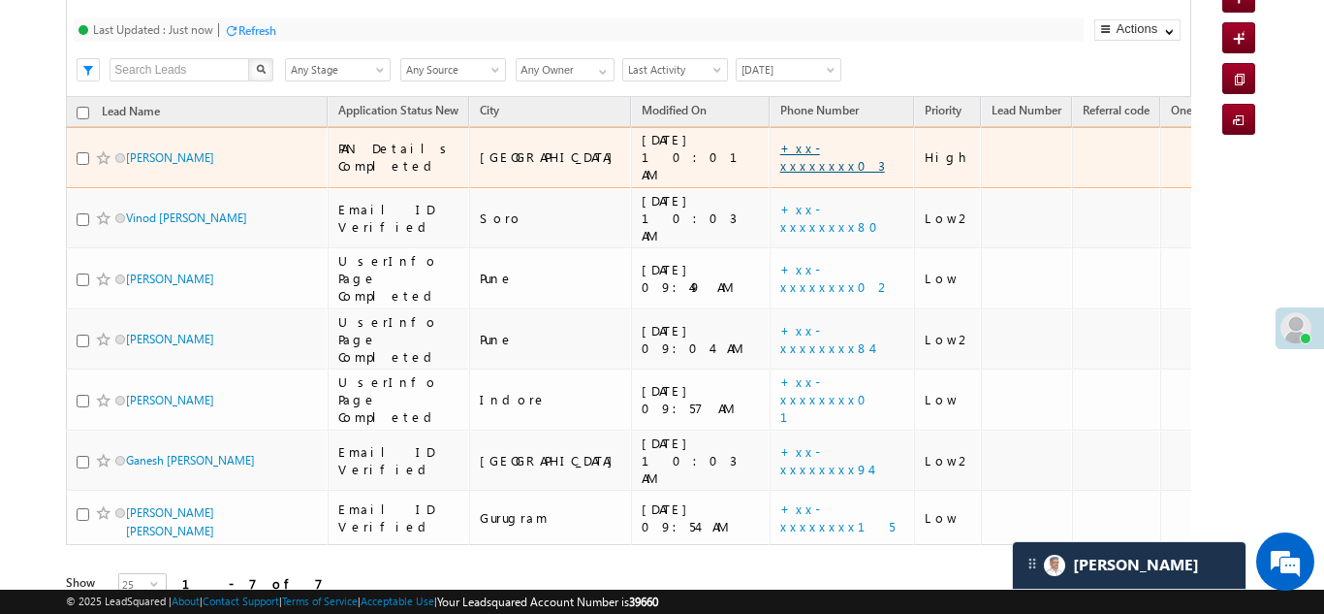
click at [780, 142] on link "+xx-xxxxxxxx03" at bounding box center [832, 157] width 105 height 34
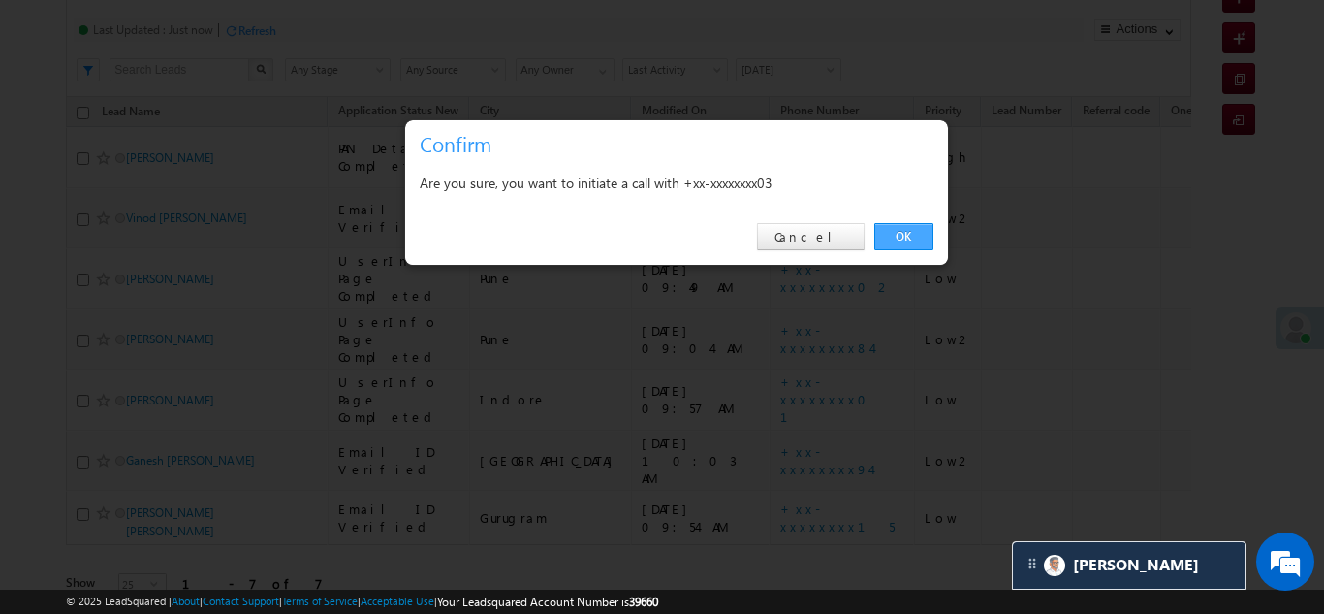
click at [899, 232] on link "OK" at bounding box center [903, 236] width 59 height 27
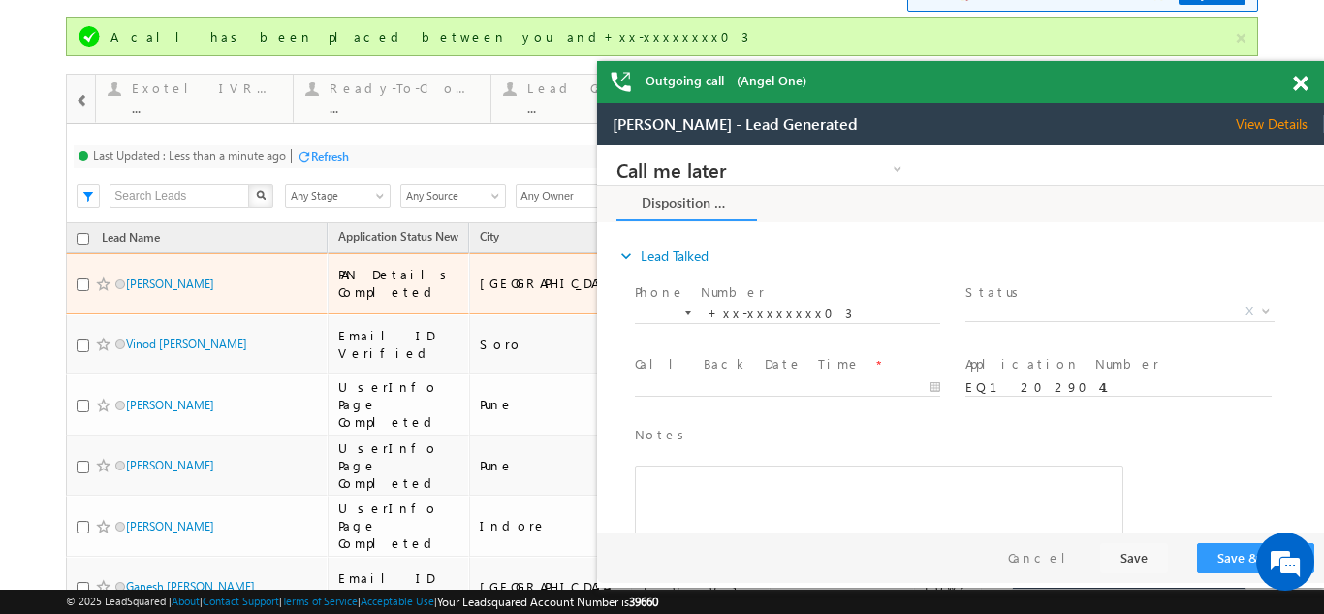
scroll to position [194, 0]
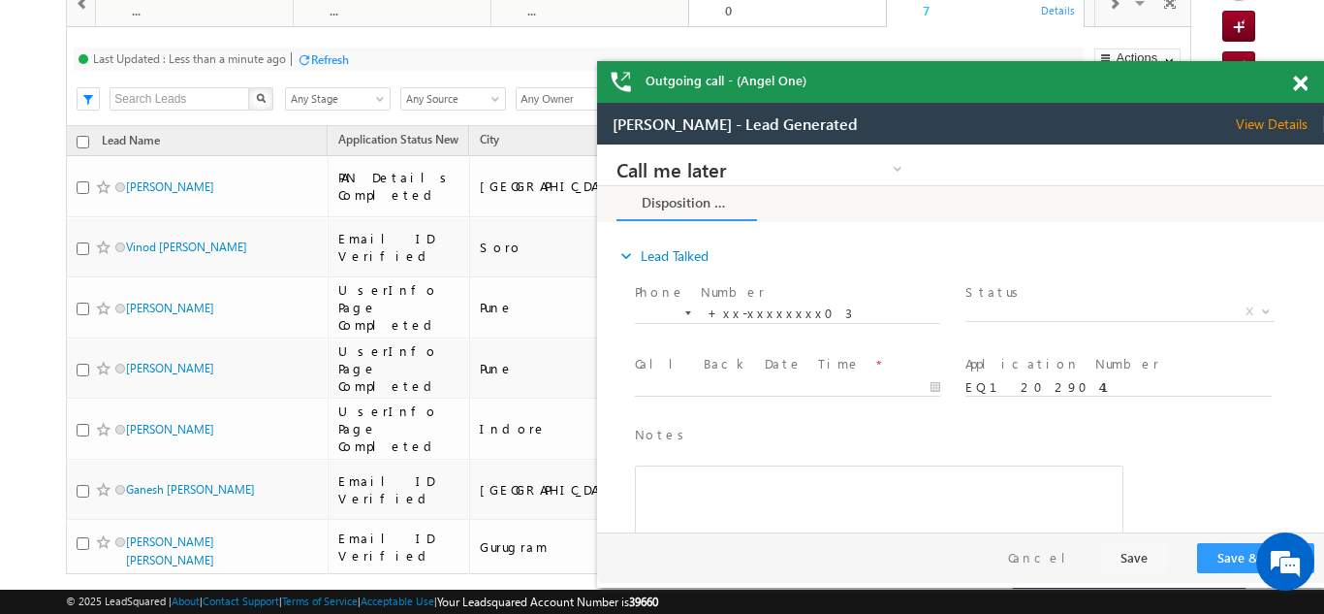
click at [757, 10] on div "0" at bounding box center [799, 10] width 149 height 15
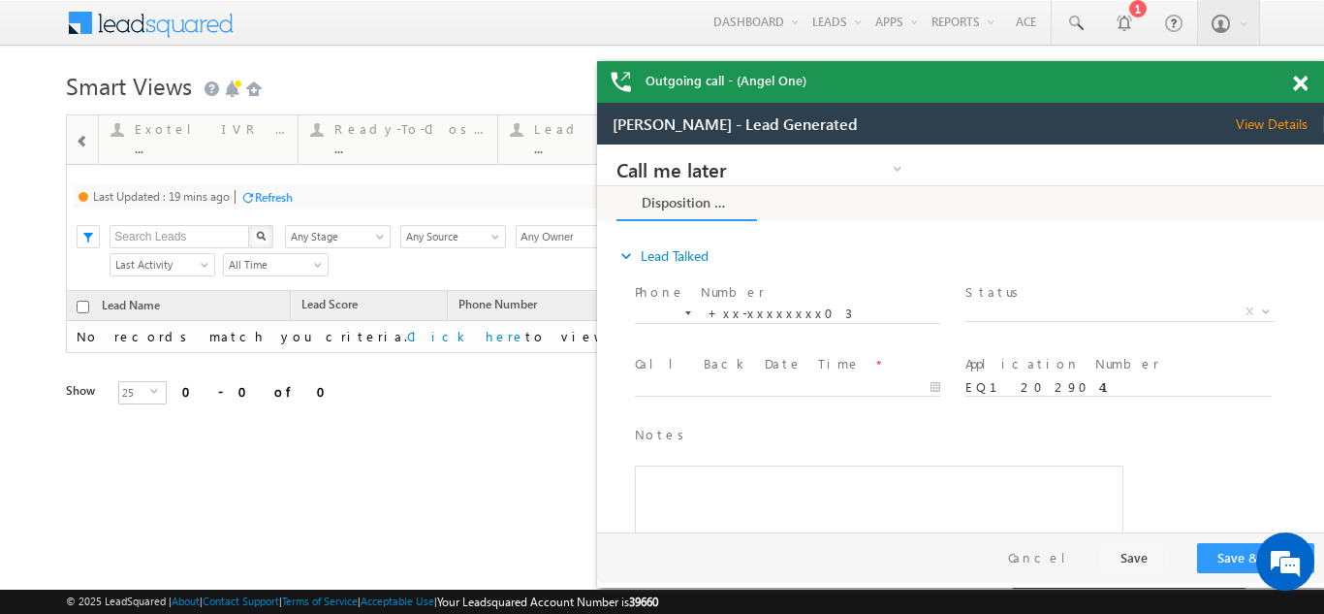
click at [279, 192] on div "Refresh" at bounding box center [274, 197] width 38 height 15
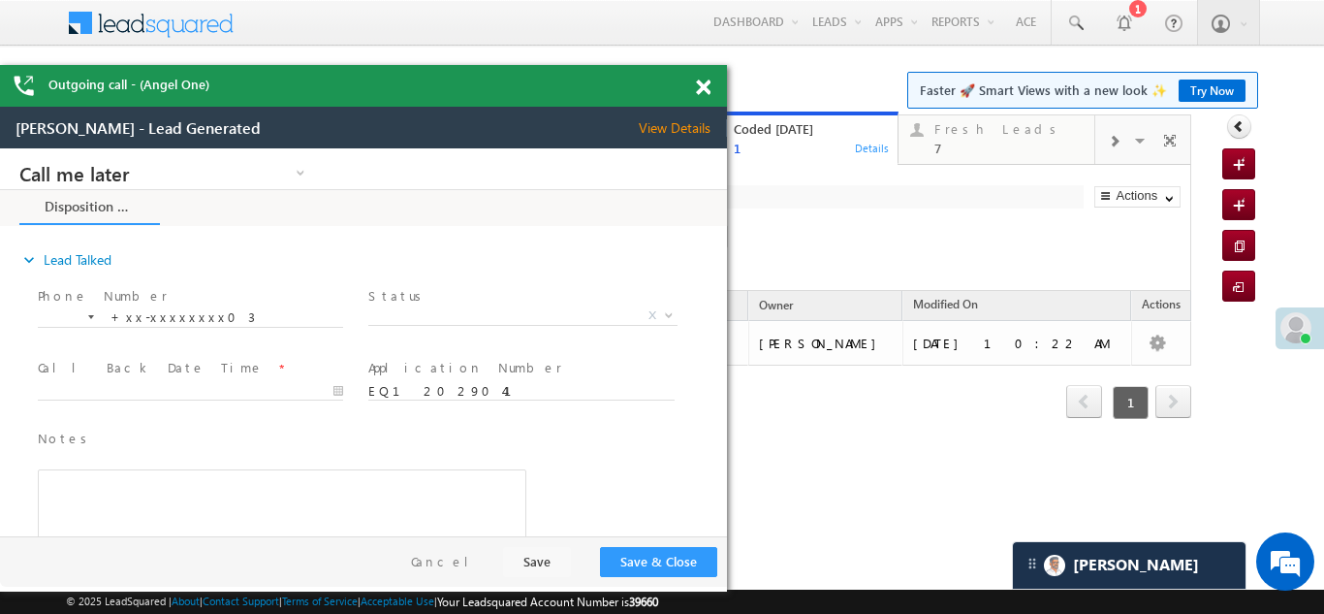
drag, startPoint x: 939, startPoint y: 77, endPoint x: 196, endPoint y: 81, distance: 743.4
click at [196, 81] on div "Outgoing call - (Angel One)" at bounding box center [363, 86] width 727 height 42
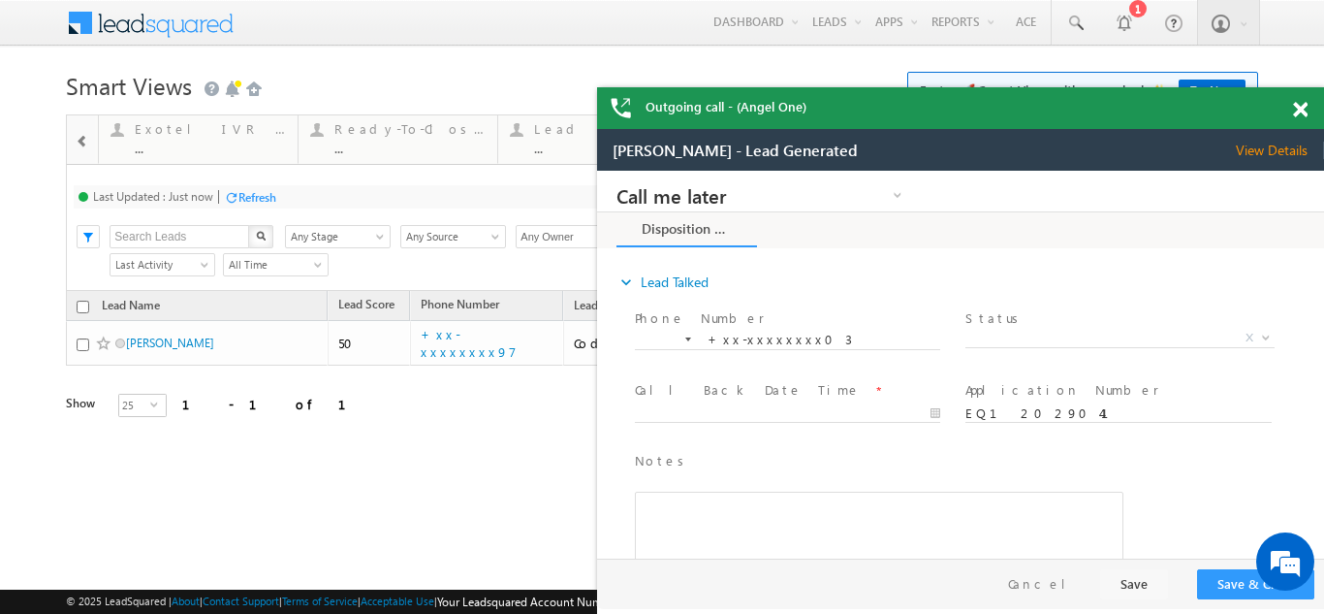
drag, startPoint x: 514, startPoint y: 92, endPoint x: 1136, endPoint y: 124, distance: 623.1
click at [1136, 124] on div "Outgoing call - (Angel One)" at bounding box center [960, 108] width 727 height 42
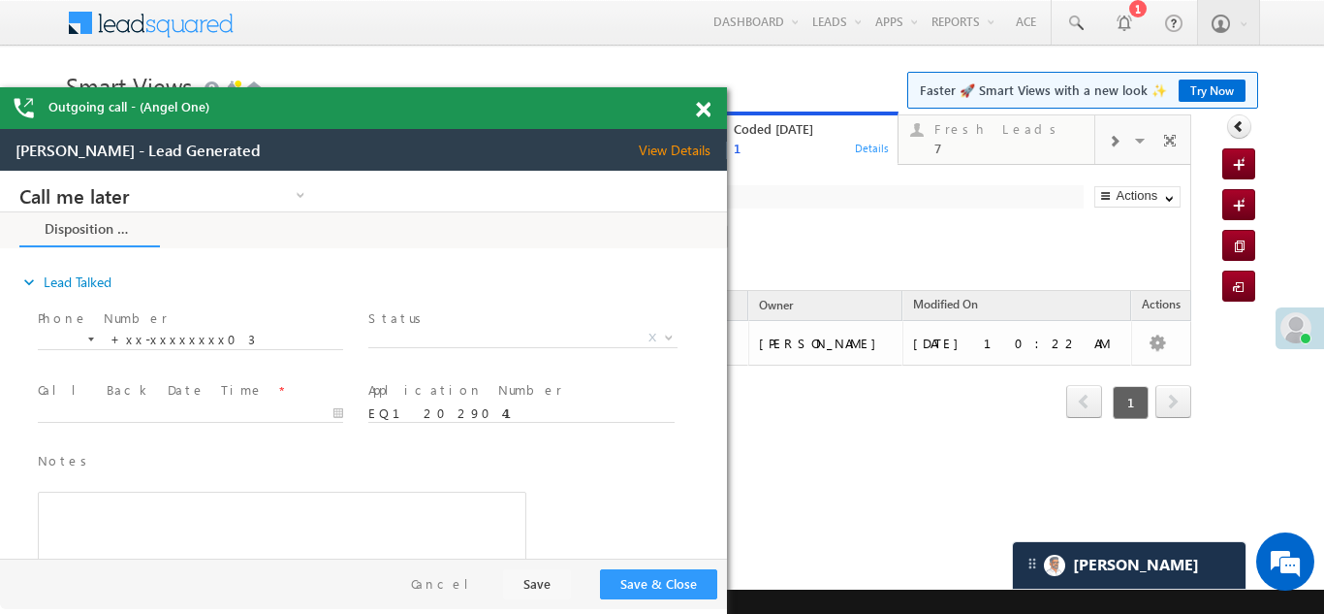
drag, startPoint x: 915, startPoint y: 111, endPoint x: 280, endPoint y: 124, distance: 635.0
click at [236, 119] on div "Outgoing call - (Angel One)" at bounding box center [363, 108] width 727 height 42
click at [965, 137] on div "Fresh Leads 7" at bounding box center [1009, 136] width 151 height 38
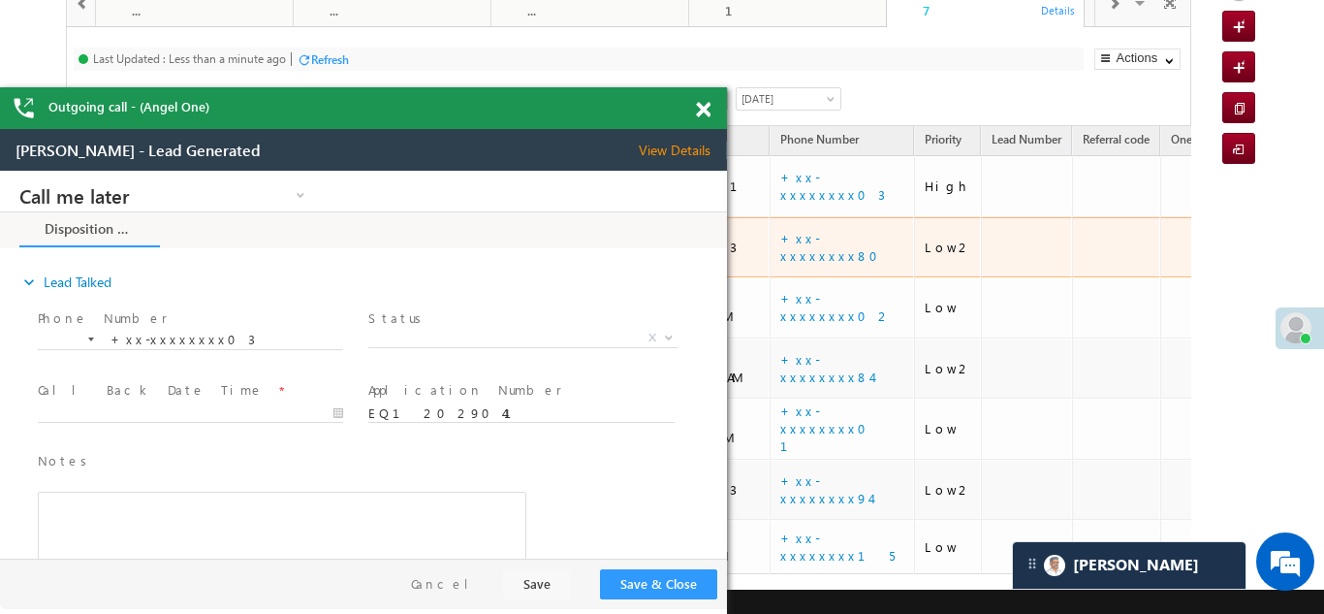
scroll to position [0, 0]
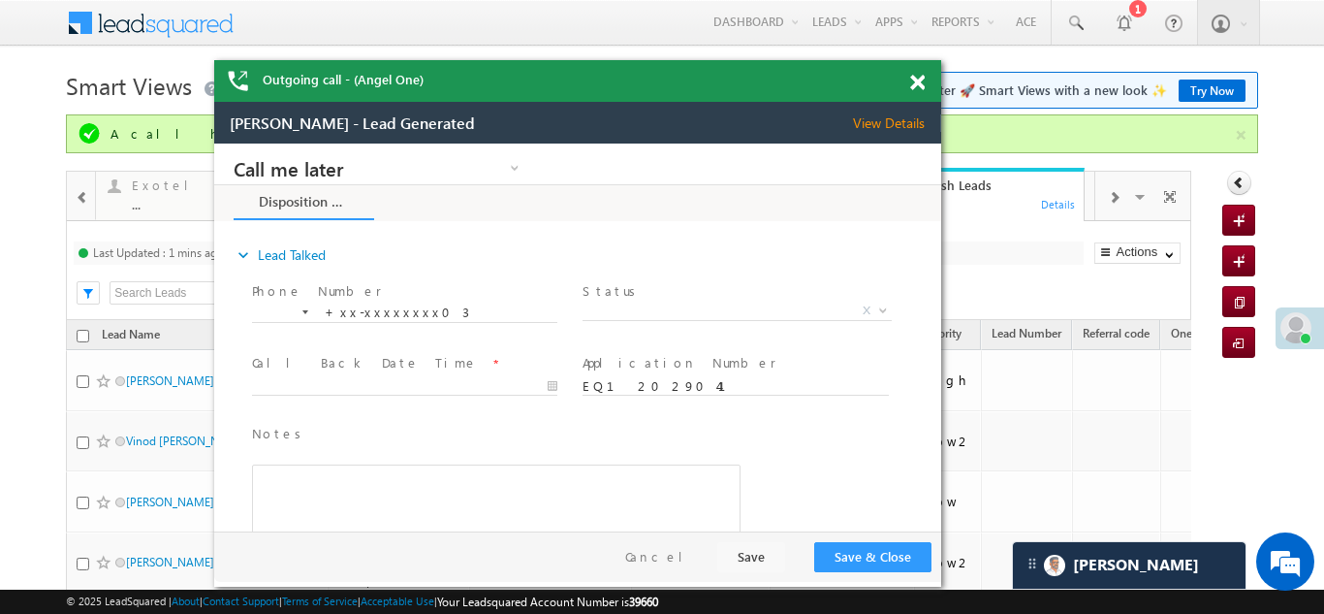
drag, startPoint x: 449, startPoint y: 110, endPoint x: 663, endPoint y: 82, distance: 215.9
click at [663, 82] on div "Outgoing call - (Angel One)" at bounding box center [577, 81] width 727 height 42
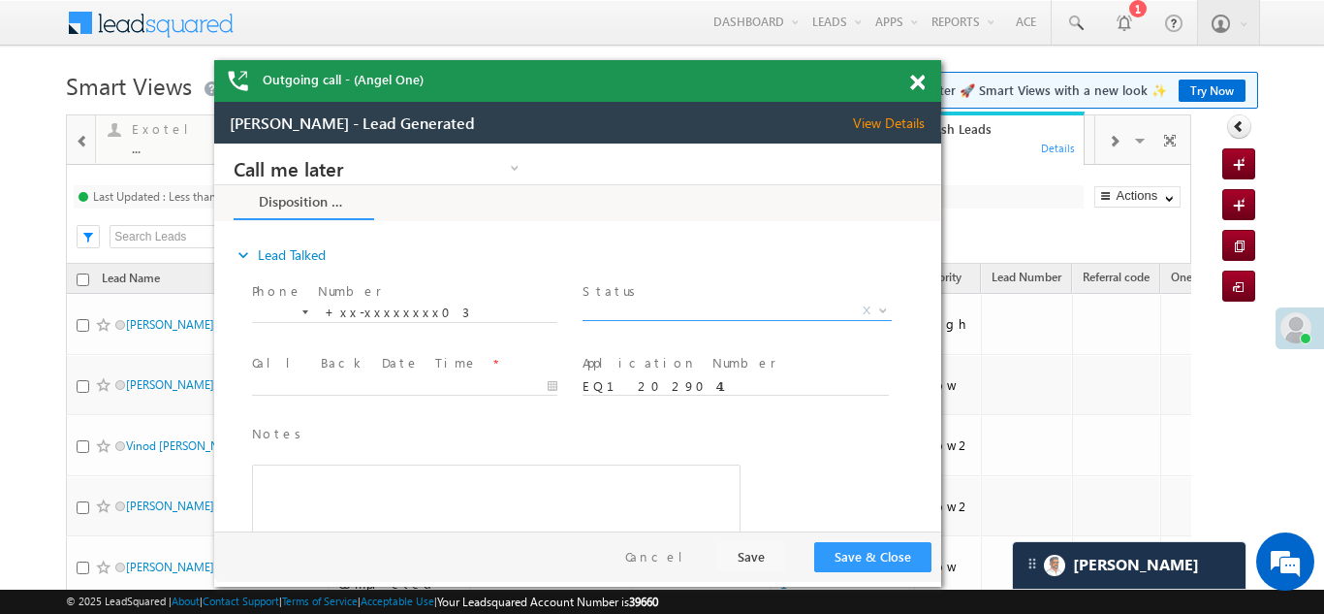
click at [667, 306] on span "X" at bounding box center [737, 310] width 308 height 19
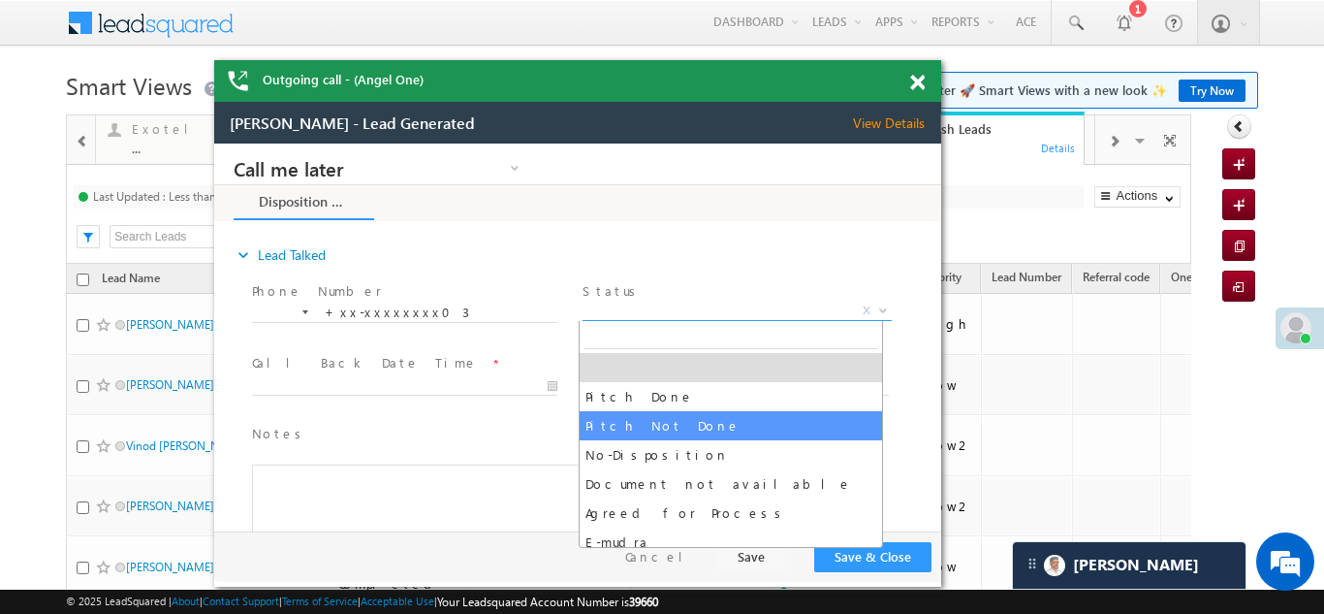
select select "Pitch Not Done"
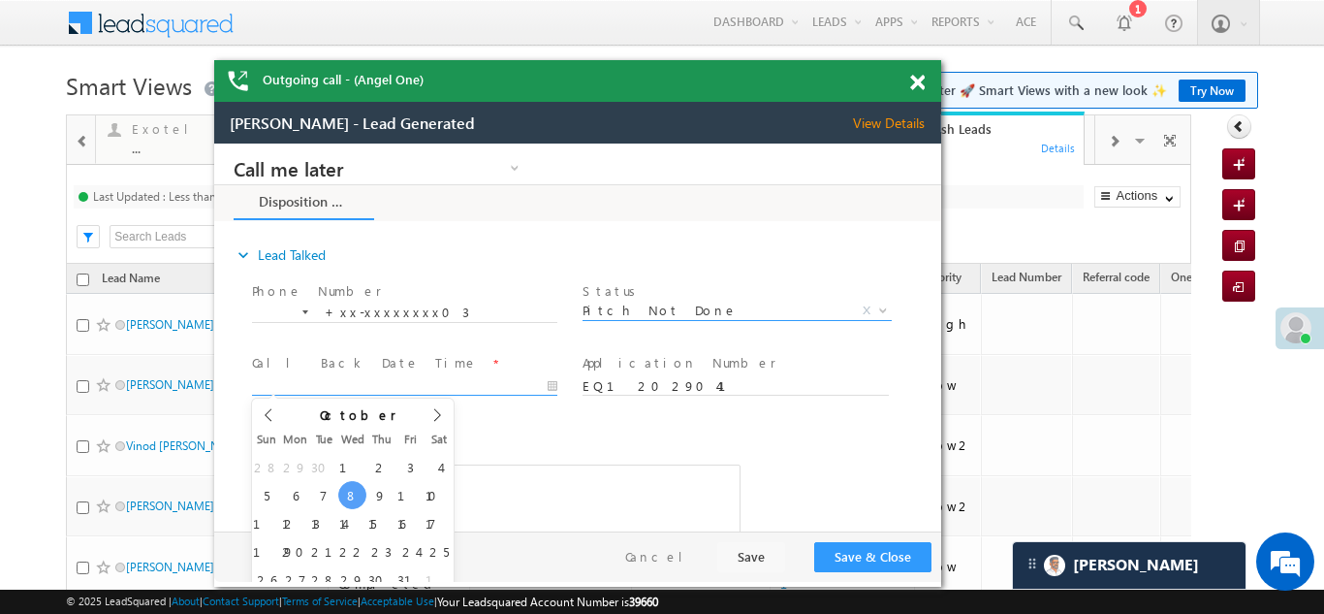
type input "10/08/25 10:27 AM"
click at [405, 386] on input "10/08/25 10:27 AM" at bounding box center [404, 386] width 305 height 19
click at [876, 557] on button "Save & Close" at bounding box center [872, 557] width 117 height 30
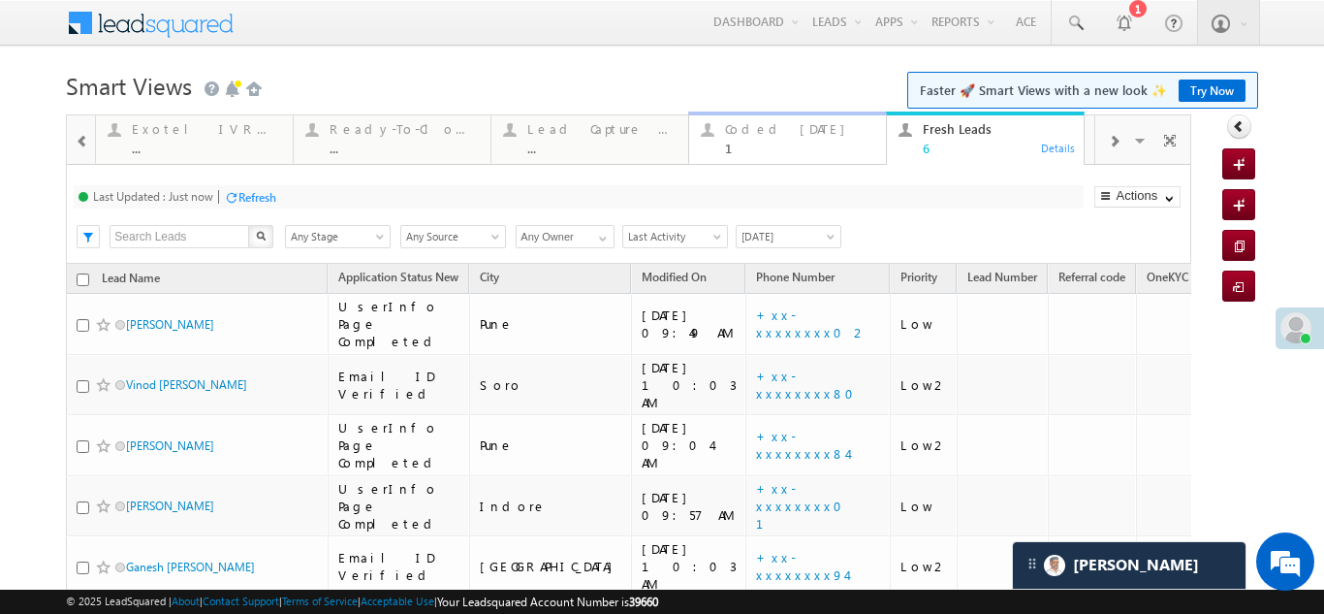
click at [757, 131] on div "Coded [DATE]" at bounding box center [799, 129] width 149 height 16
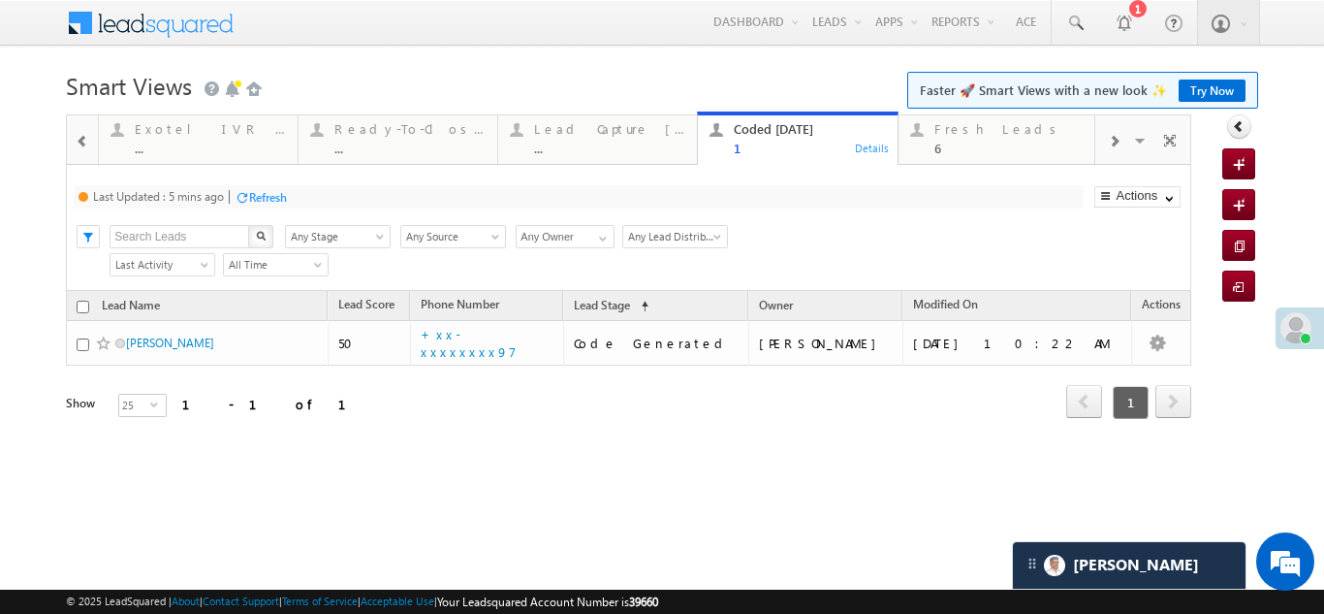
click at [280, 198] on div "Refresh" at bounding box center [268, 197] width 38 height 15
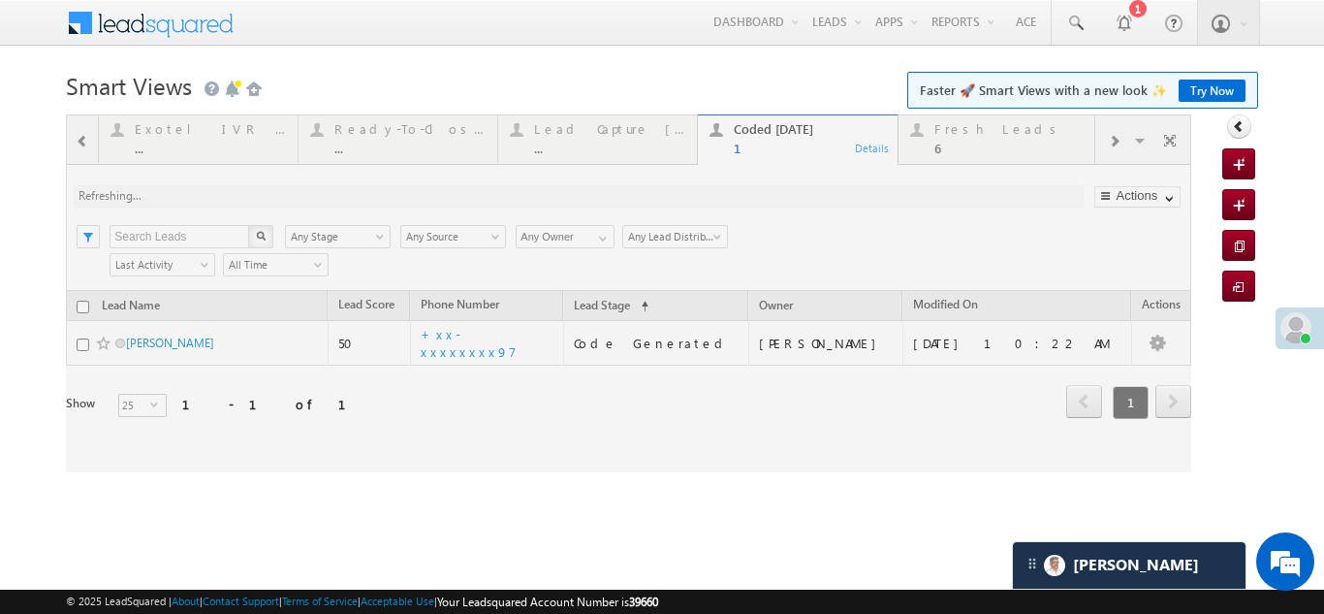
click at [0, 0] on div "Refresh" at bounding box center [0, 0] width 0 height 0
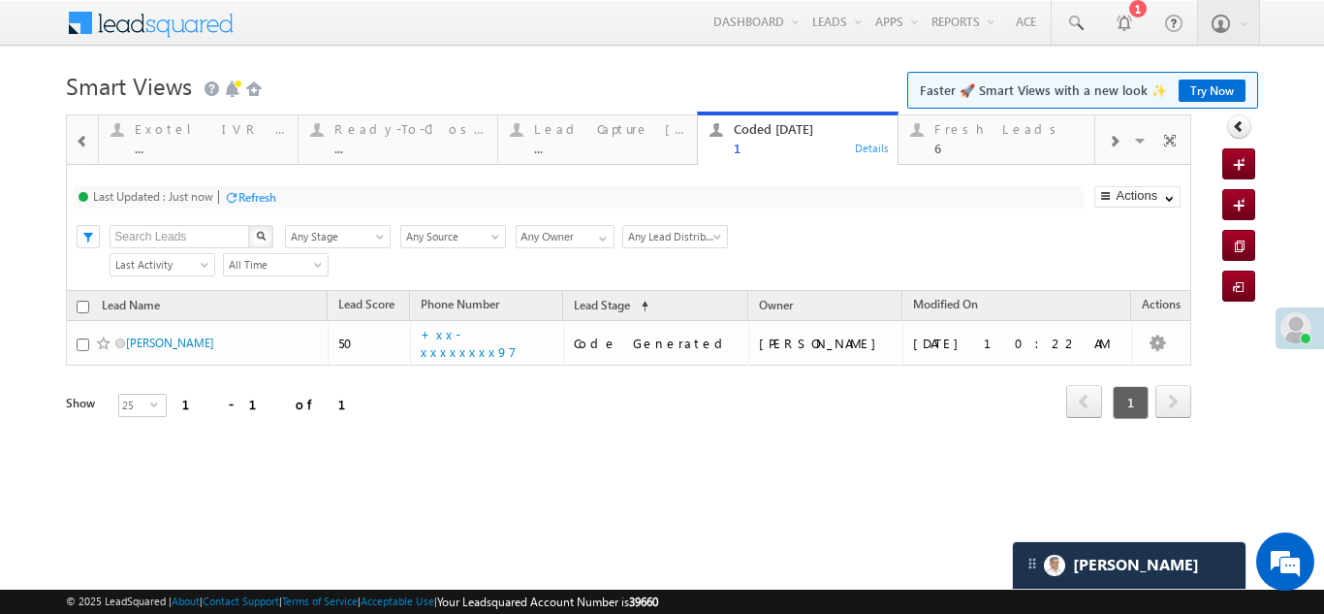
click at [263, 192] on div "Refresh" at bounding box center [257, 197] width 38 height 15
click at [964, 135] on div "Fresh Leads" at bounding box center [1009, 129] width 151 height 16
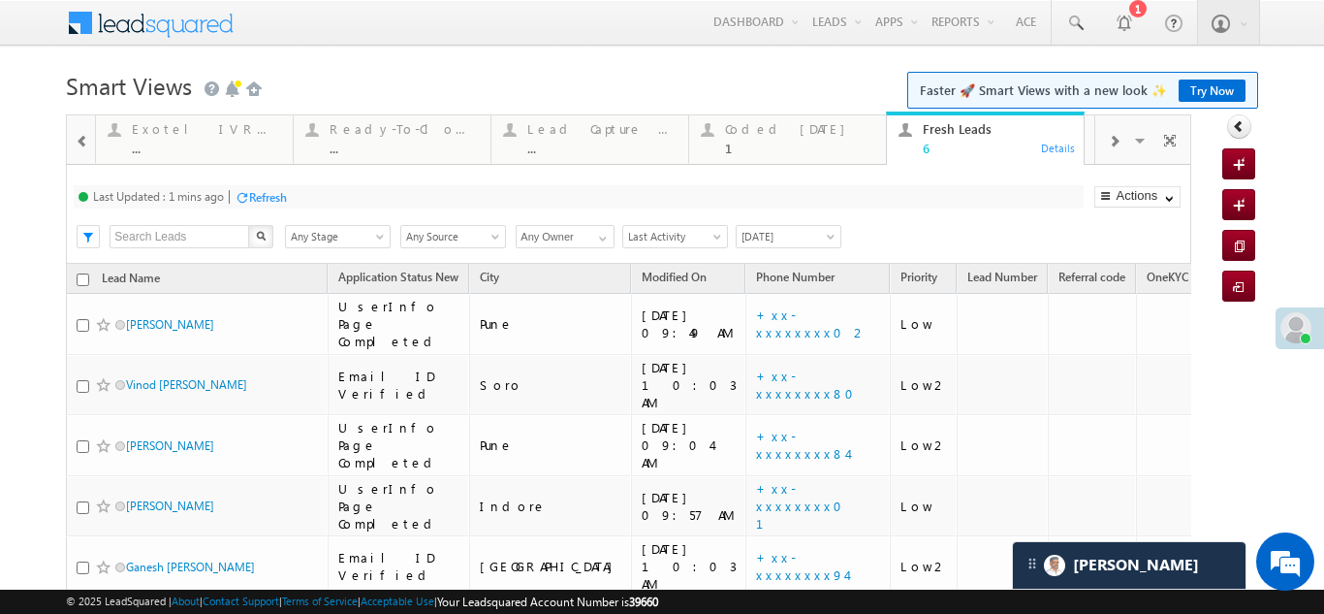
click at [277, 193] on div "Refresh" at bounding box center [268, 197] width 38 height 15
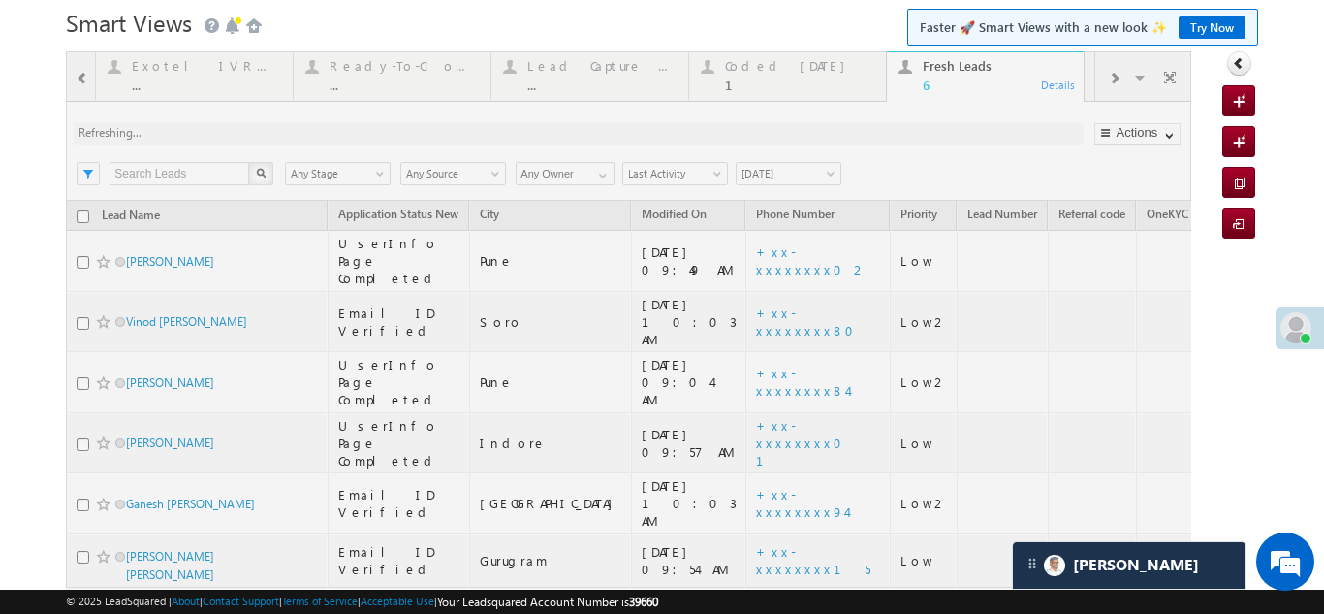
scroll to position [97, 0]
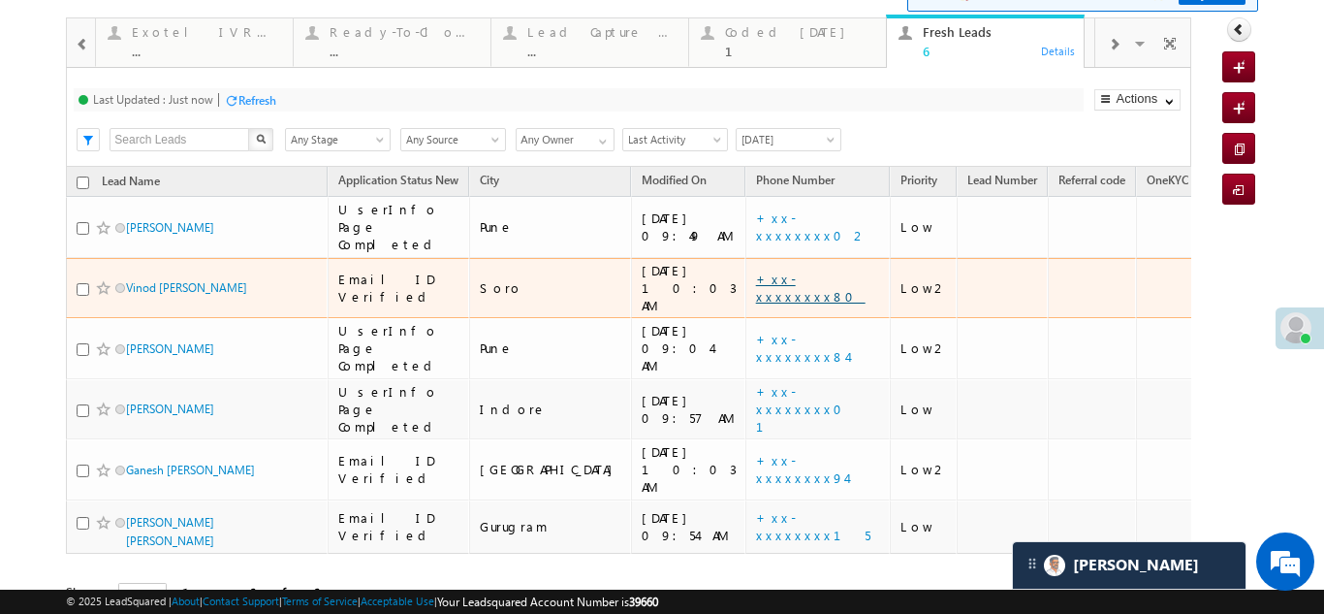
click at [756, 270] on link "+xx-xxxxxxxx80" at bounding box center [811, 287] width 110 height 34
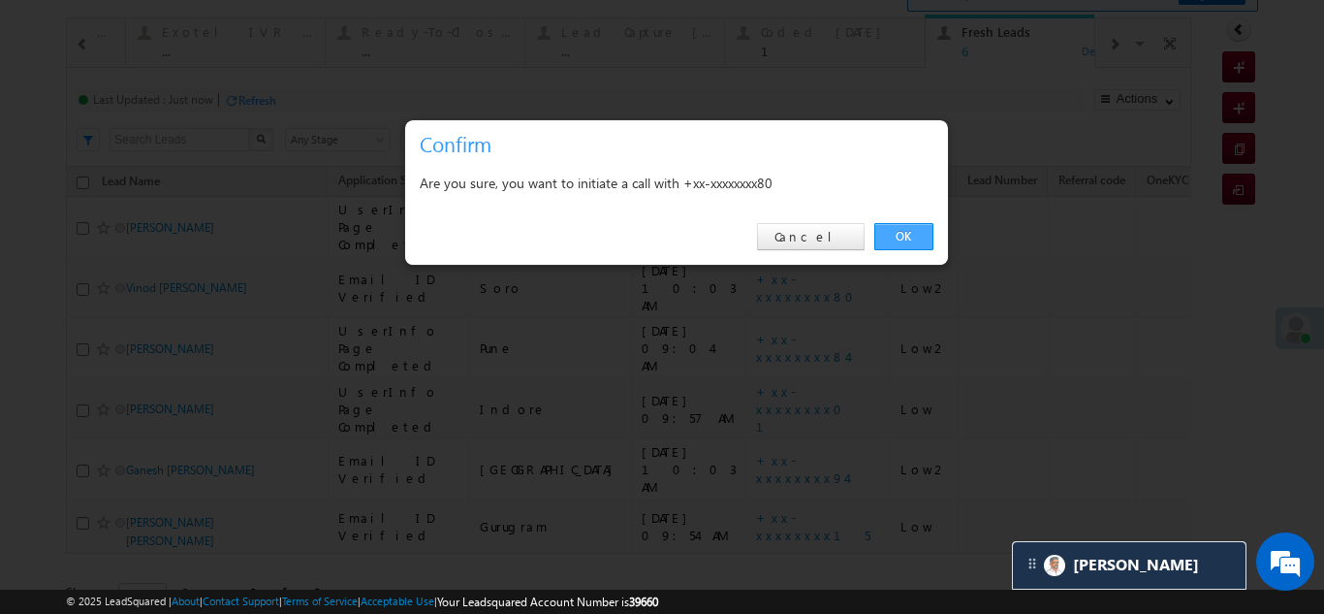
click at [912, 232] on link "OK" at bounding box center [903, 236] width 59 height 27
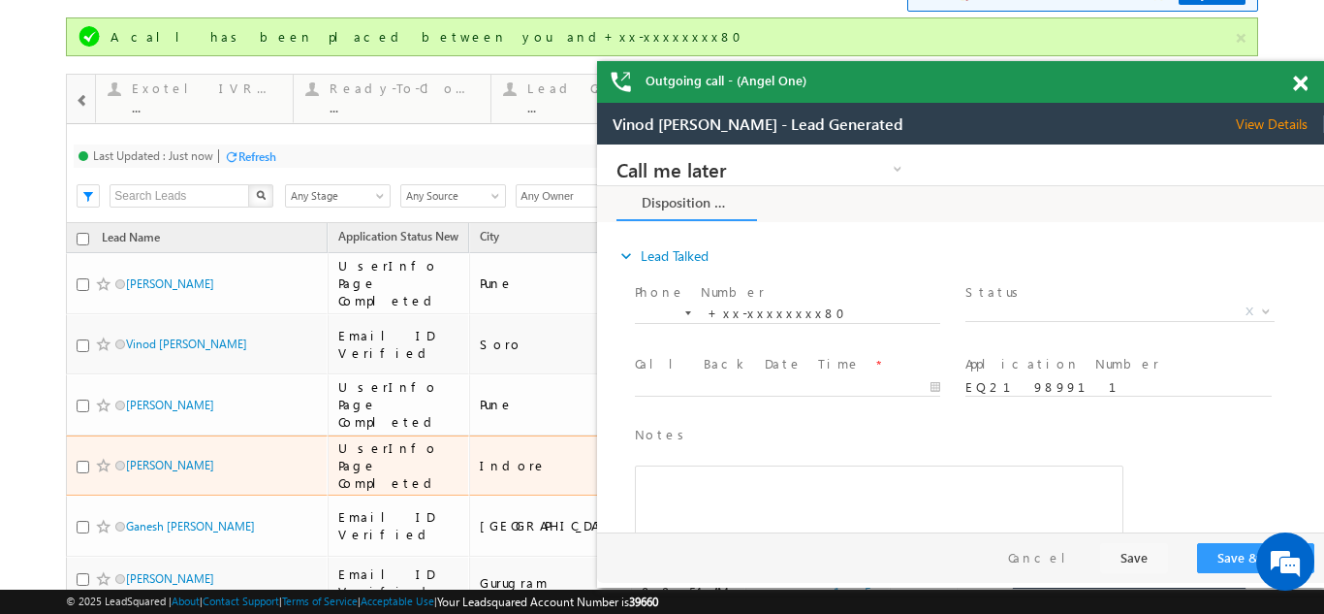
scroll to position [0, 0]
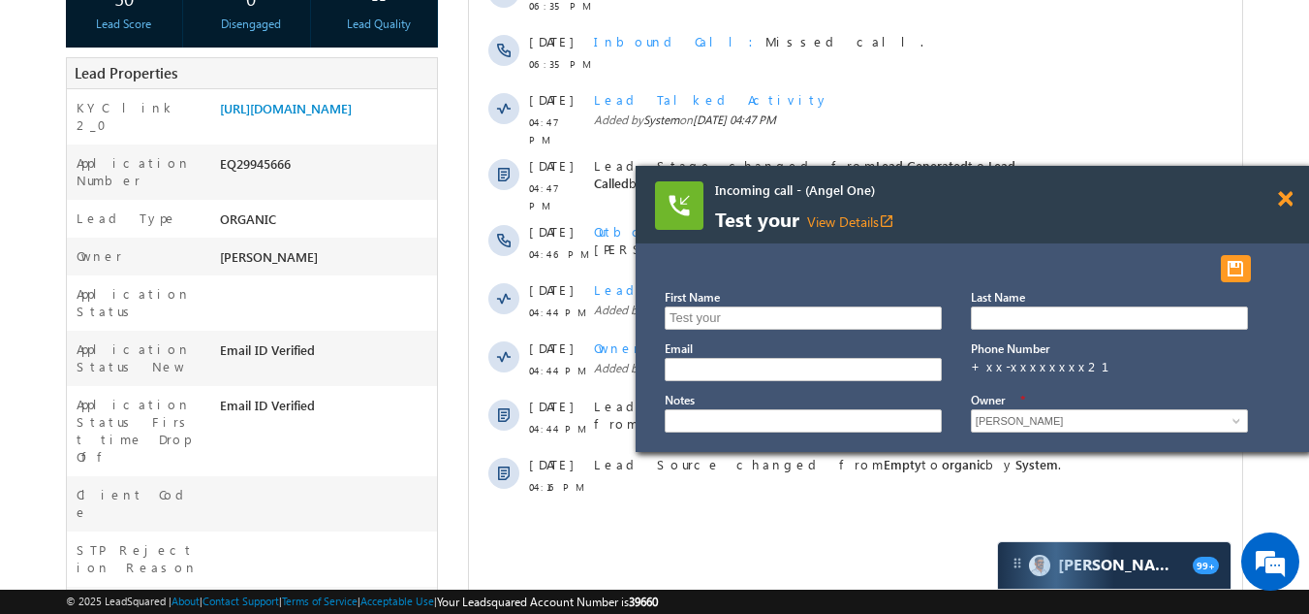
click at [1290, 196] on span at bounding box center [1285, 199] width 15 height 16
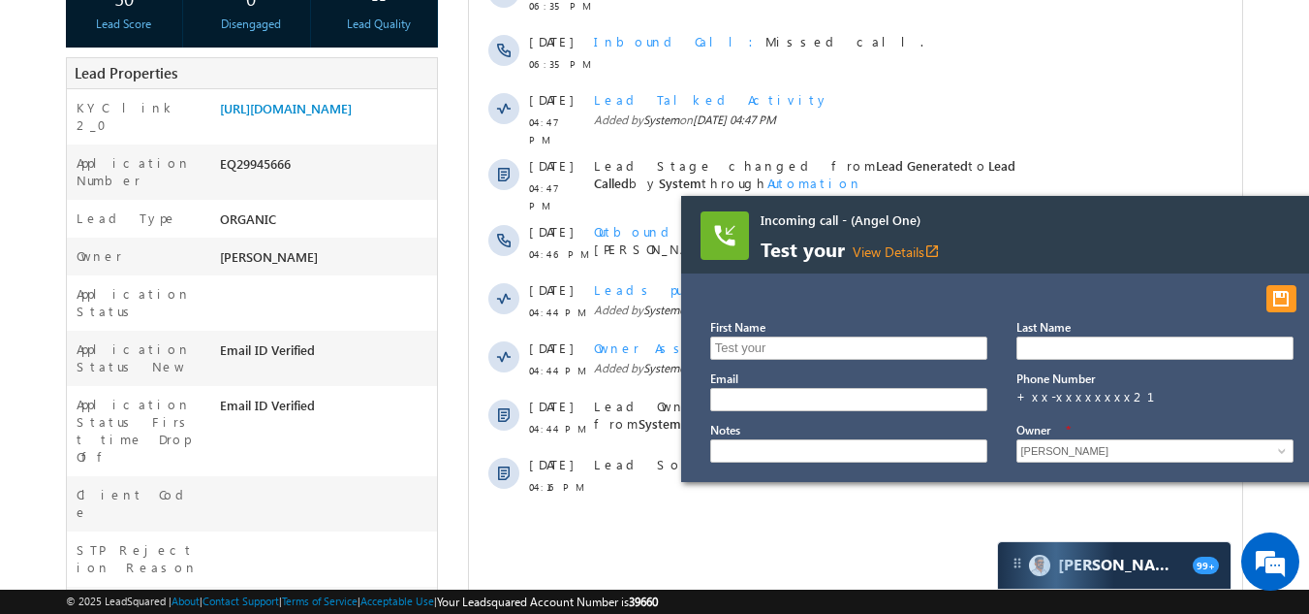
click at [1300, 224] on div "Incoming call - (Angel One) Test your View Details open_in_new" at bounding box center [1018, 235] width 674 height 78
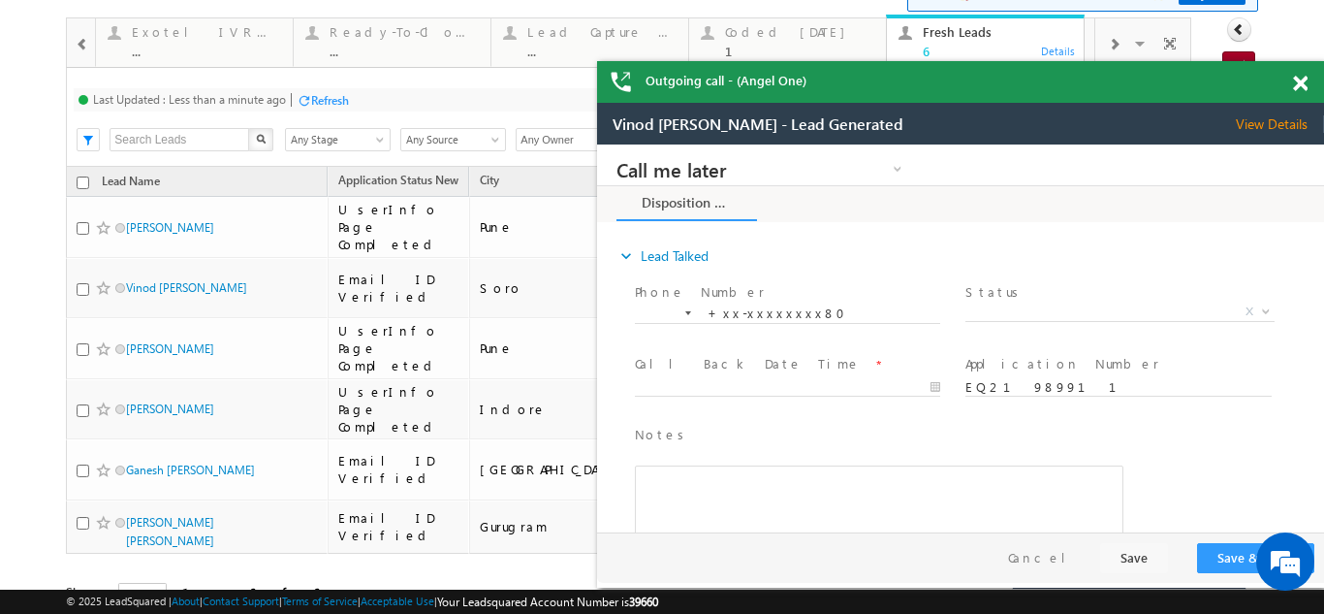
click at [1303, 81] on span at bounding box center [1300, 84] width 15 height 16
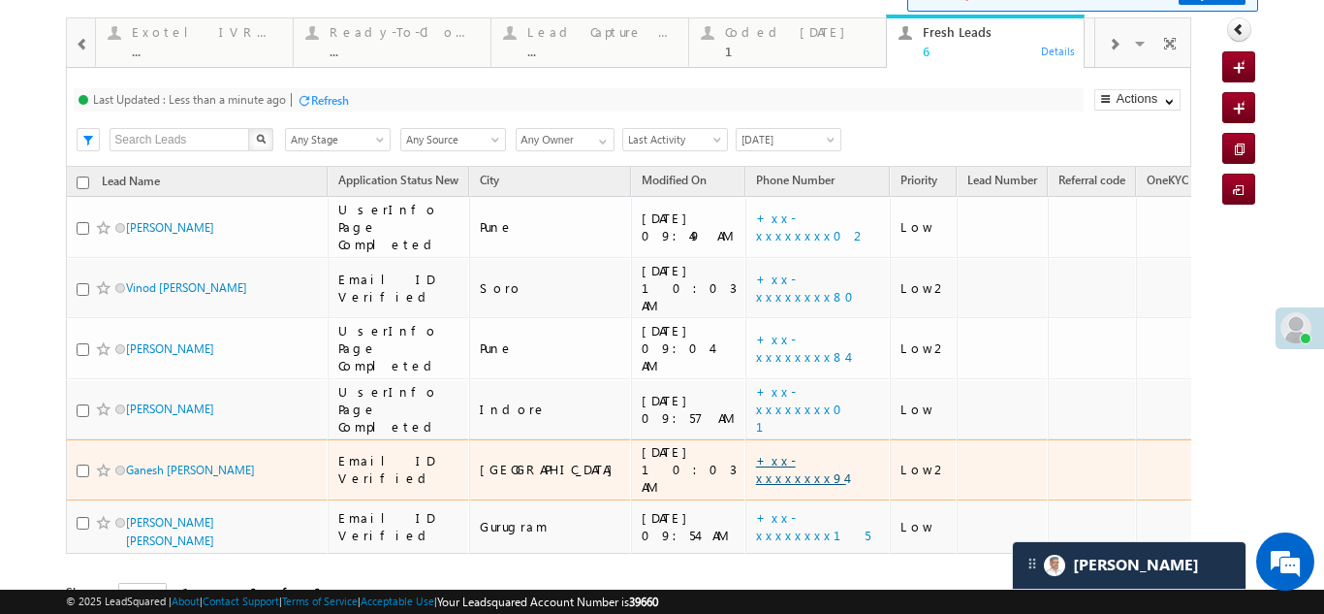
click at [756, 452] on link "+xx-xxxxxxxx94" at bounding box center [801, 469] width 90 height 34
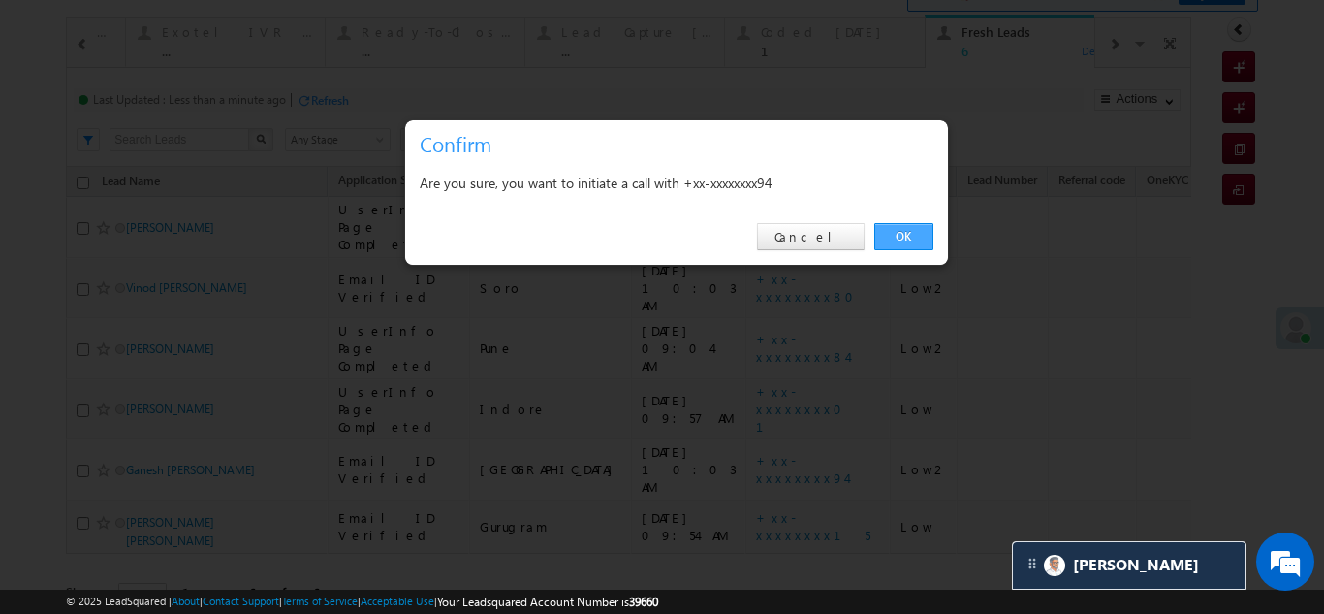
click at [900, 226] on link "OK" at bounding box center [903, 236] width 59 height 27
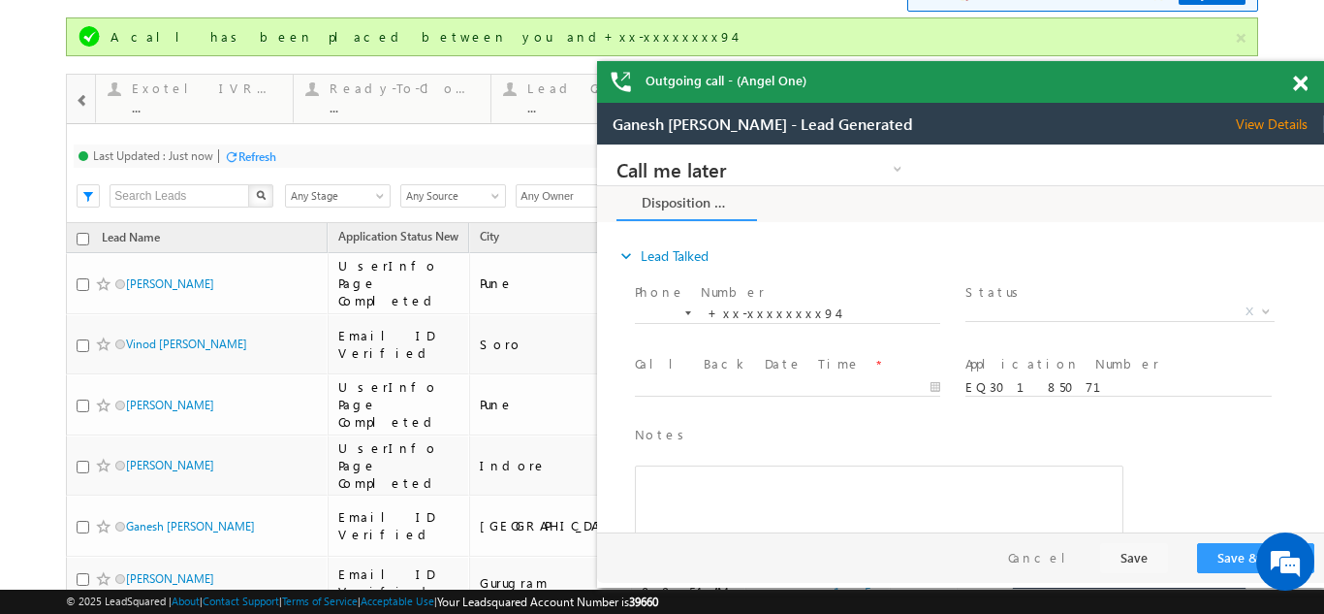
click at [1276, 122] on span "View Details" at bounding box center [1280, 123] width 88 height 17
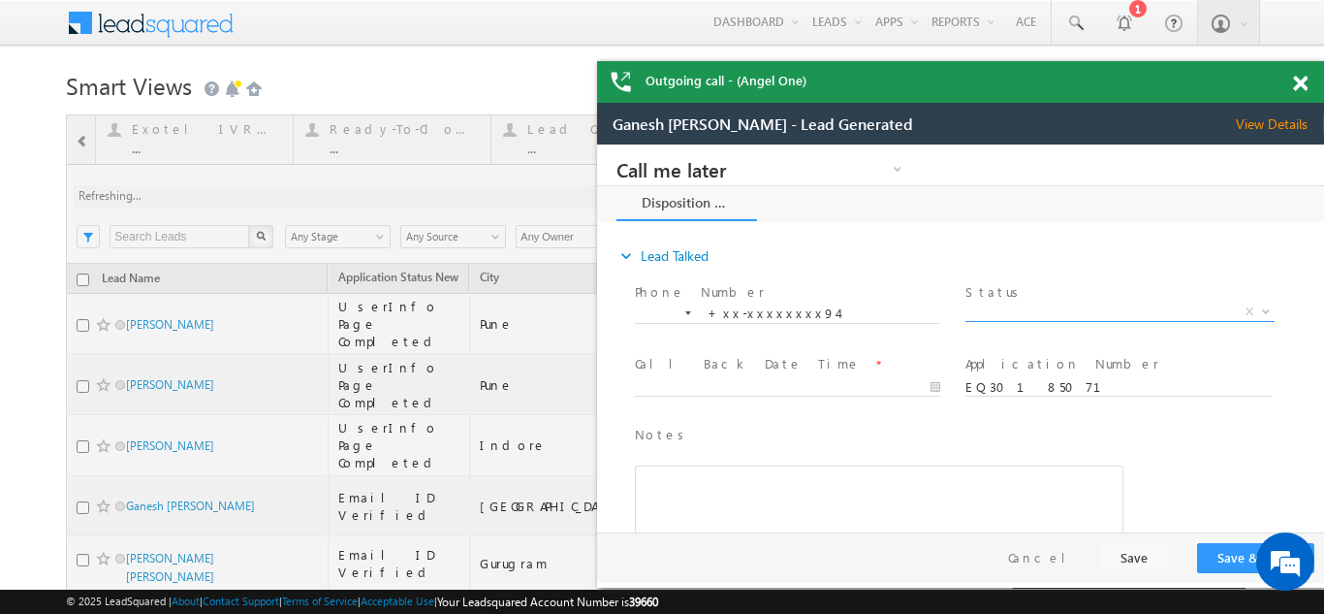
click at [1038, 304] on span "X" at bounding box center [1119, 311] width 308 height 19
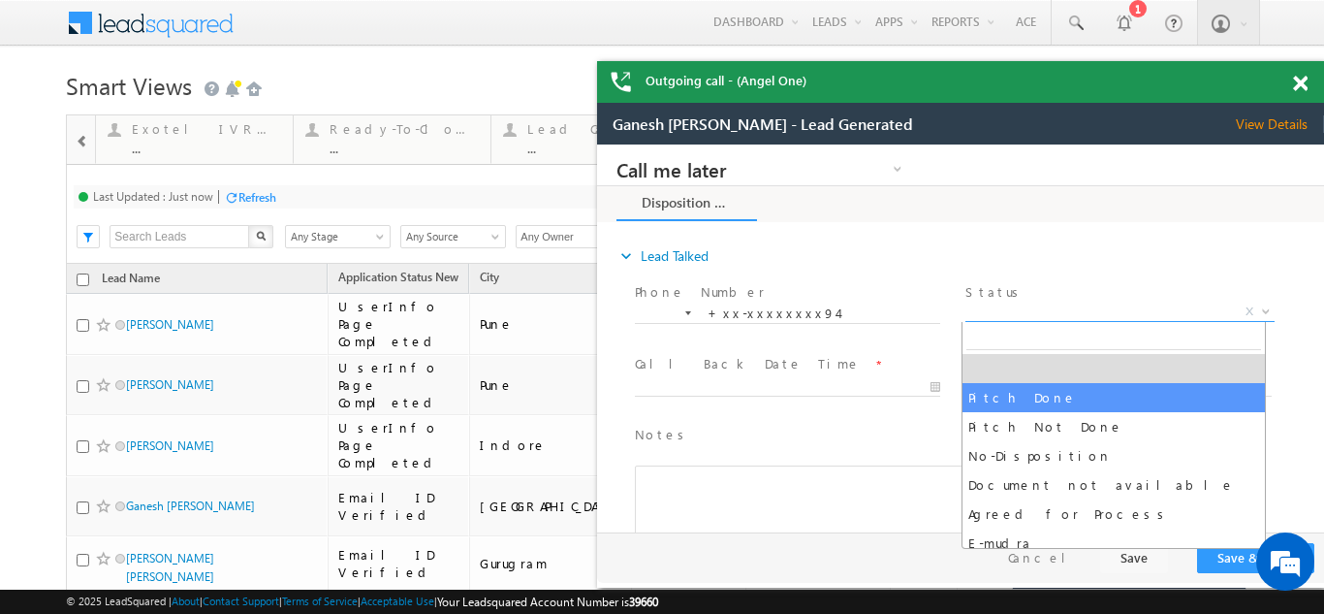
select select "Pitch Done"
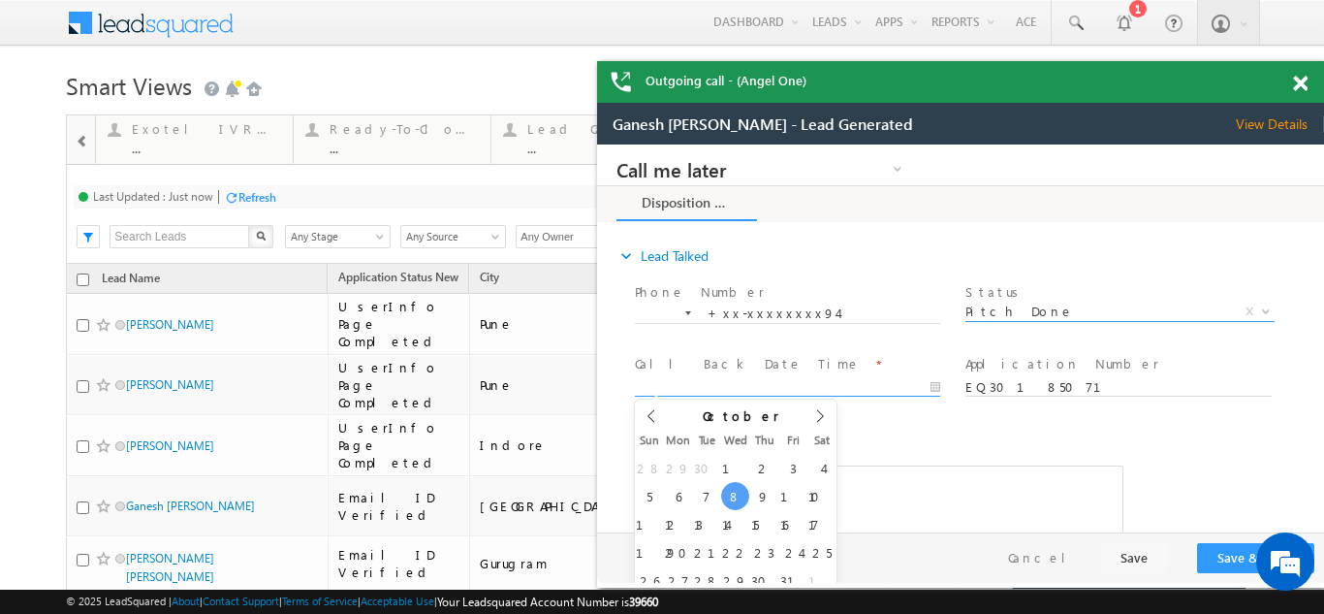
type input "[DATE] 10:39 AM"
click at [779, 380] on input "[DATE] 10:39 AM" at bounding box center [787, 387] width 305 height 19
click at [1216, 552] on button "Save & Close" at bounding box center [1255, 558] width 117 height 30
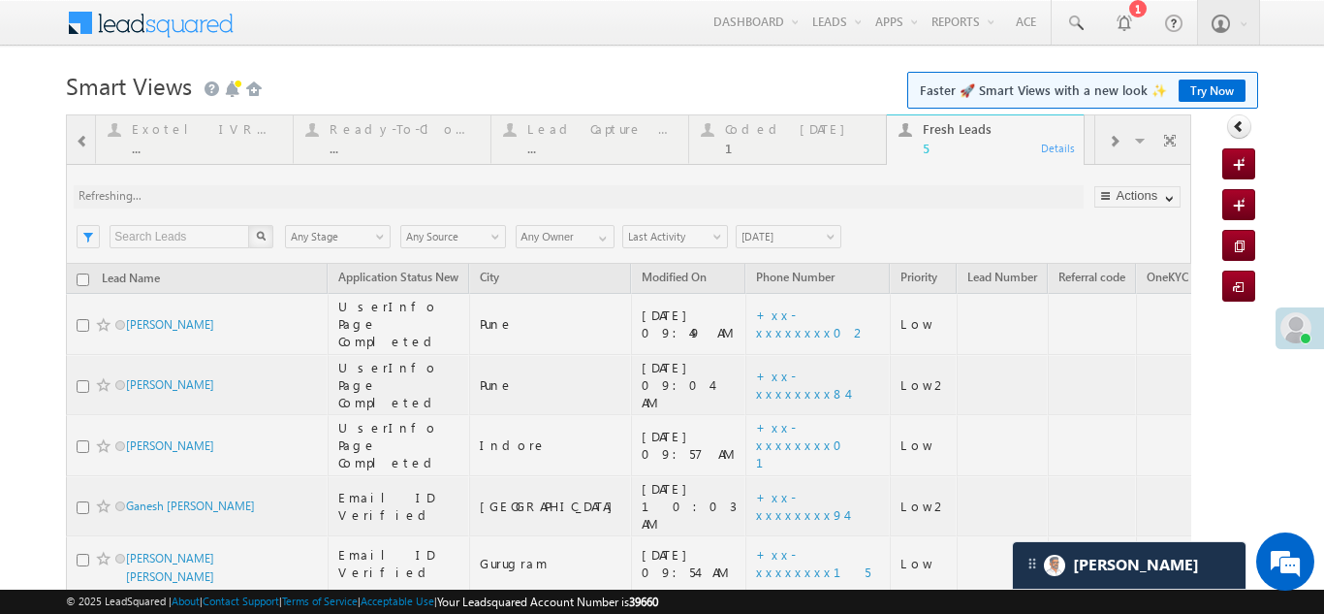
click at [761, 132] on div at bounding box center [628, 405] width 1125 height 583
click at [758, 132] on div at bounding box center [628, 405] width 1125 height 583
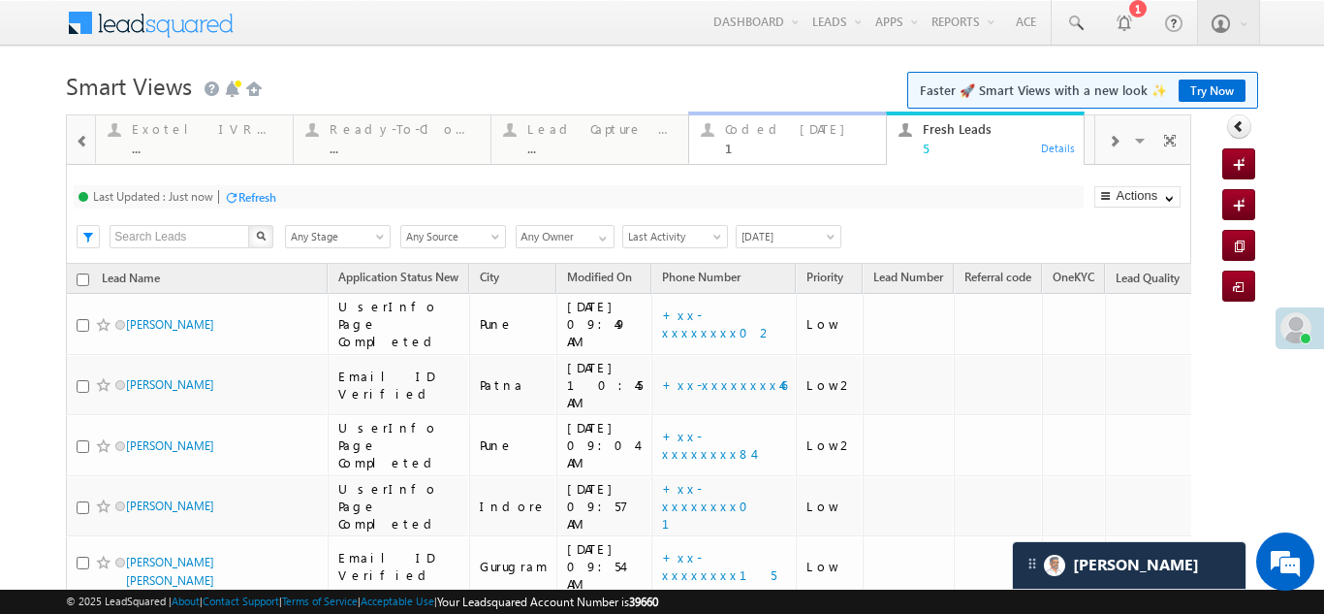
click at [758, 132] on div "Coded [DATE]" at bounding box center [799, 129] width 149 height 16
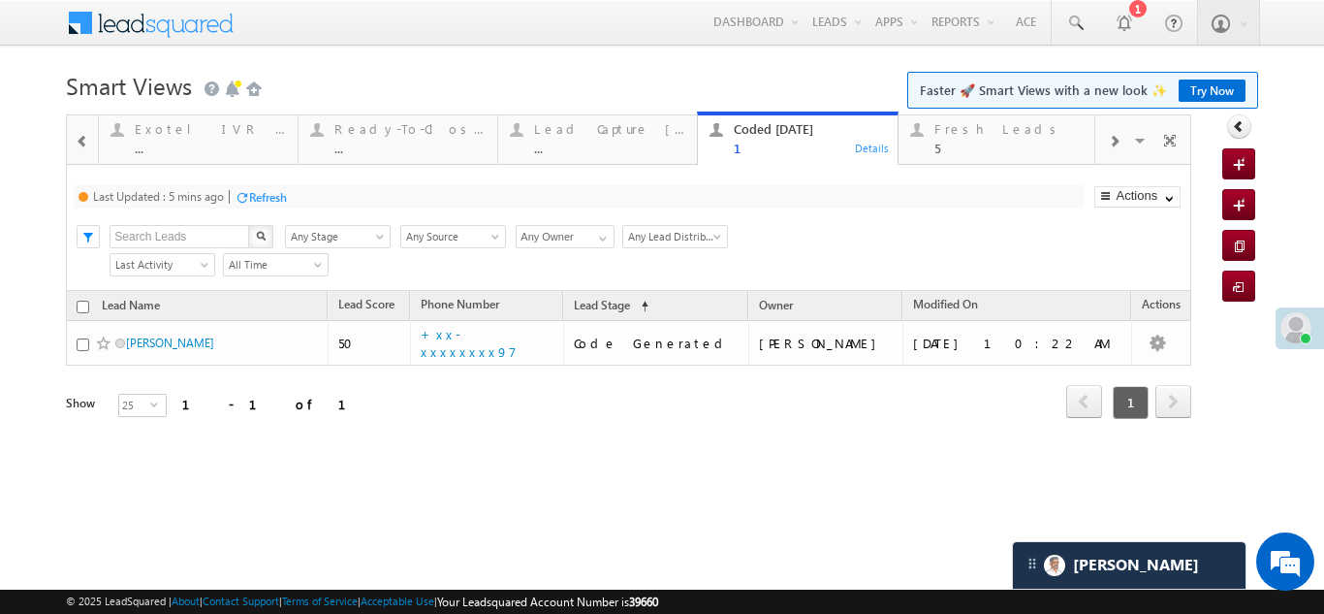
click at [270, 197] on div "Refresh" at bounding box center [268, 197] width 38 height 15
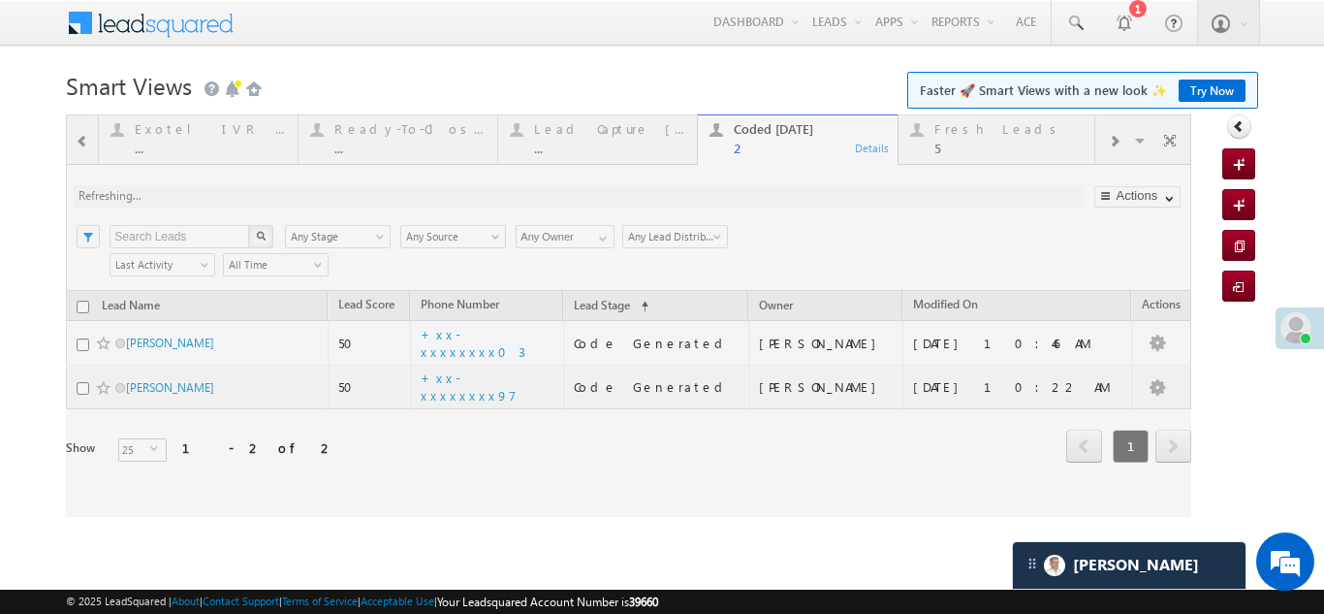
click at [971, 132] on div at bounding box center [628, 315] width 1125 height 402
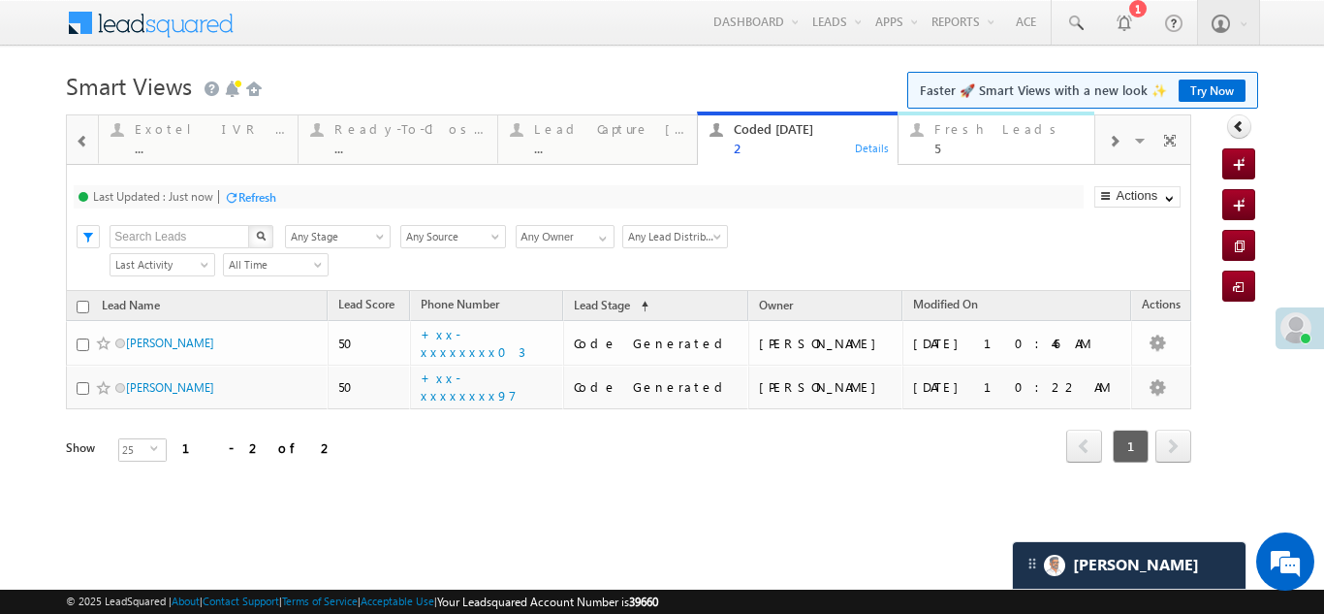
click at [971, 132] on div "Fresh Leads" at bounding box center [1009, 129] width 151 height 16
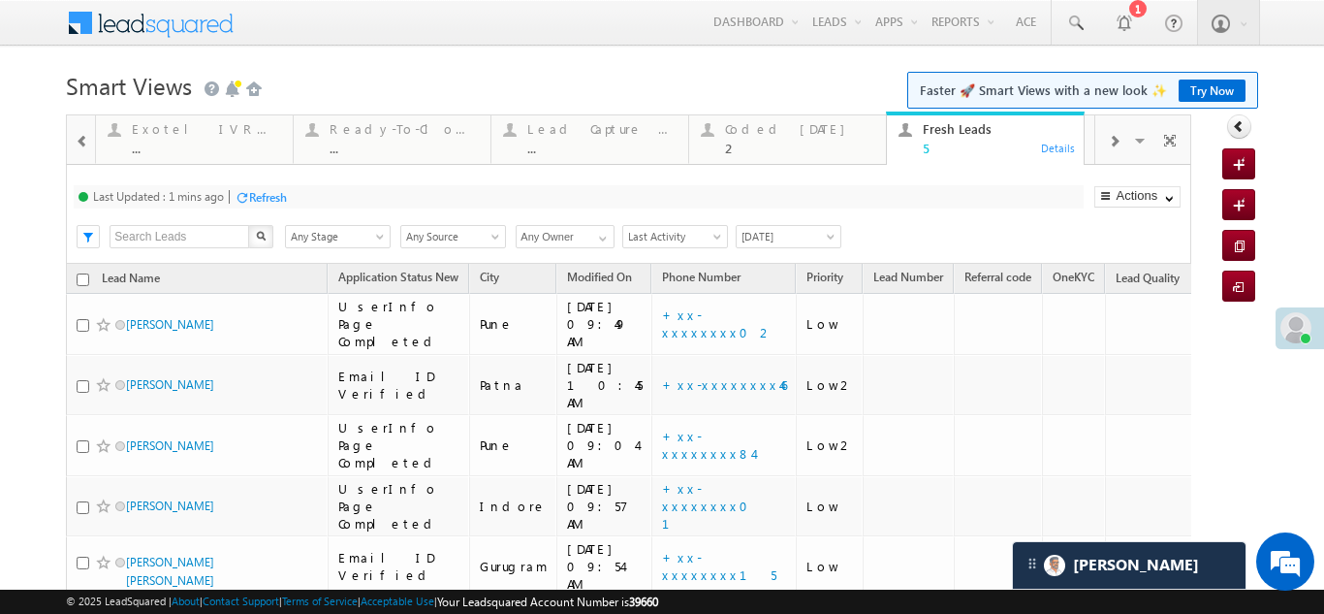
click at [963, 132] on div "Fresh Leads" at bounding box center [997, 129] width 149 height 16
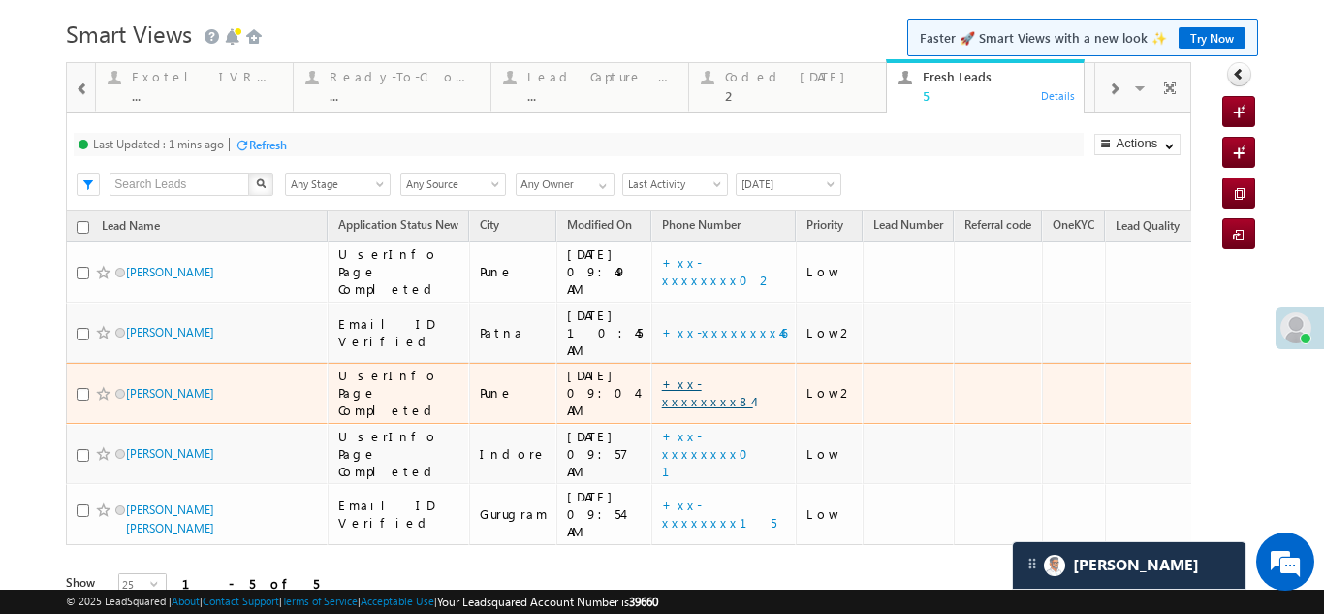
scroll to position [79, 0]
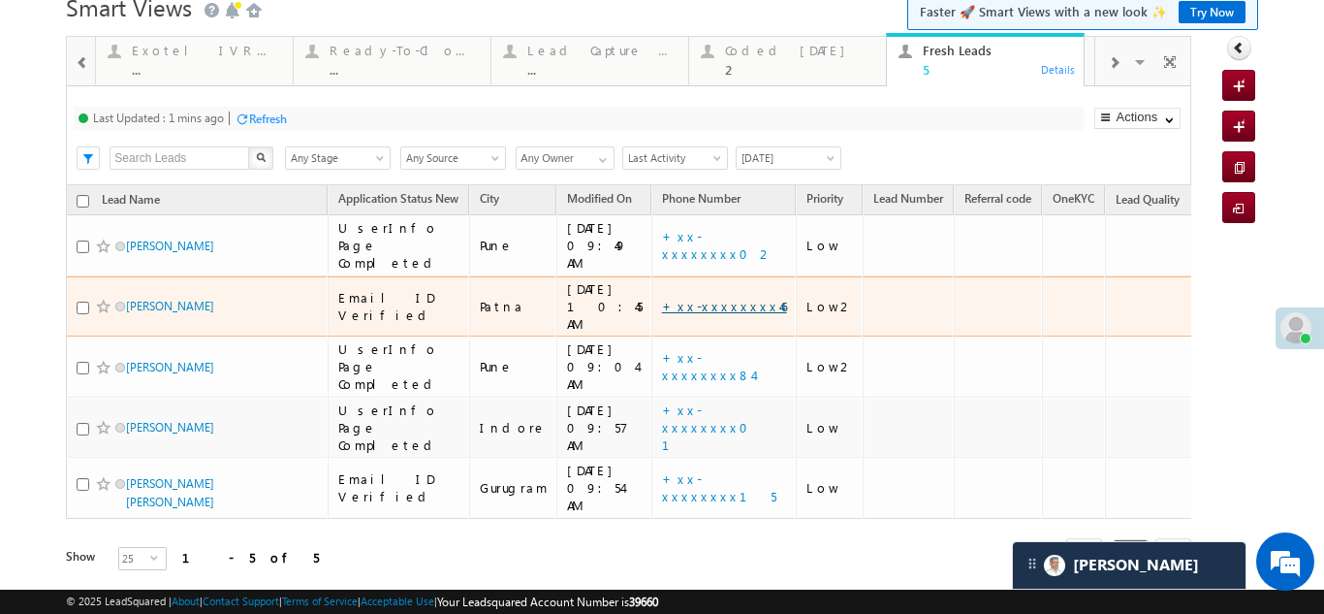
click at [691, 298] on link "+xx-xxxxxxxx46" at bounding box center [724, 306] width 125 height 16
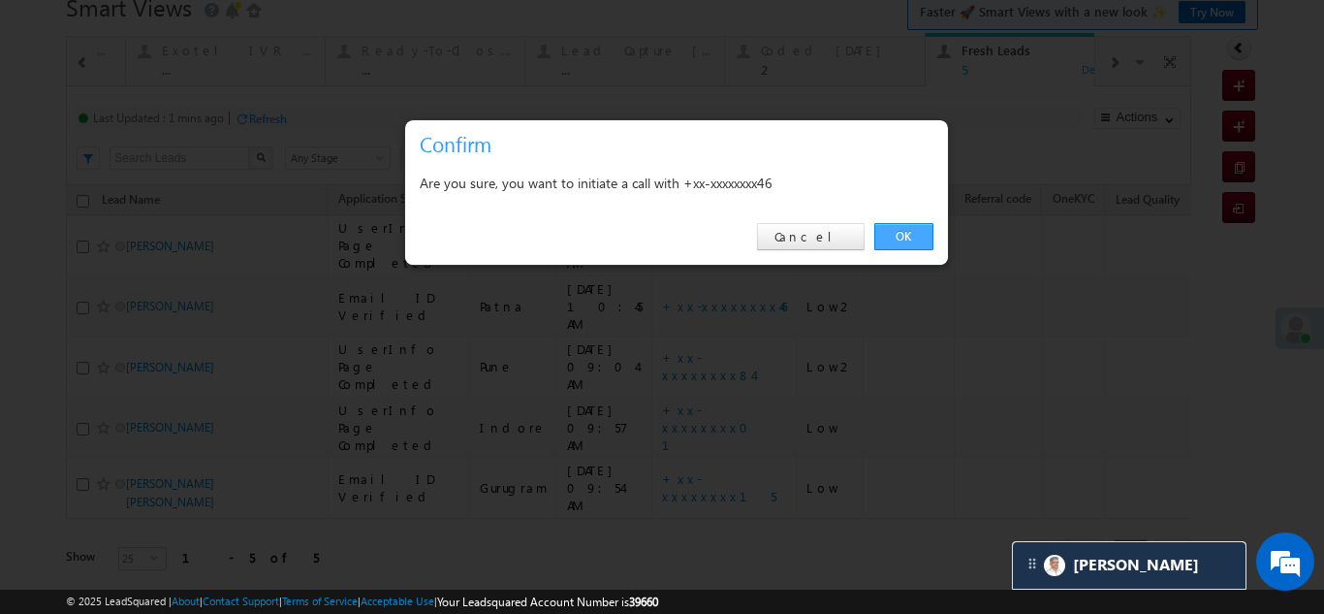
click at [902, 236] on link "OK" at bounding box center [903, 236] width 59 height 27
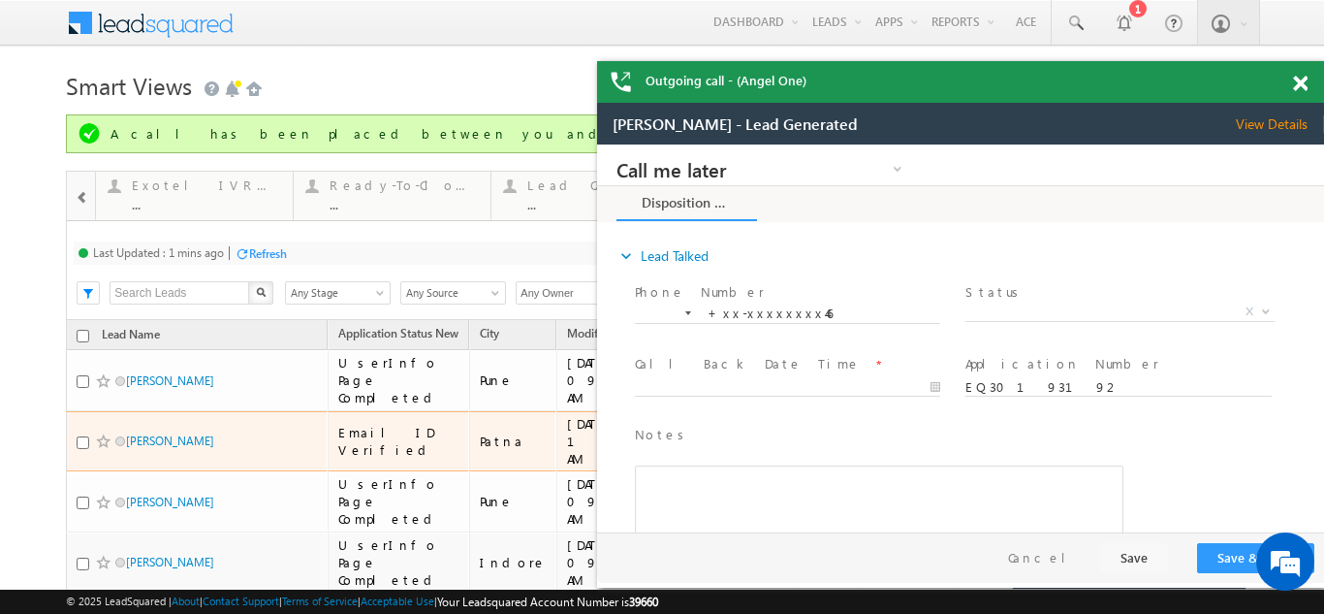
scroll to position [0, 0]
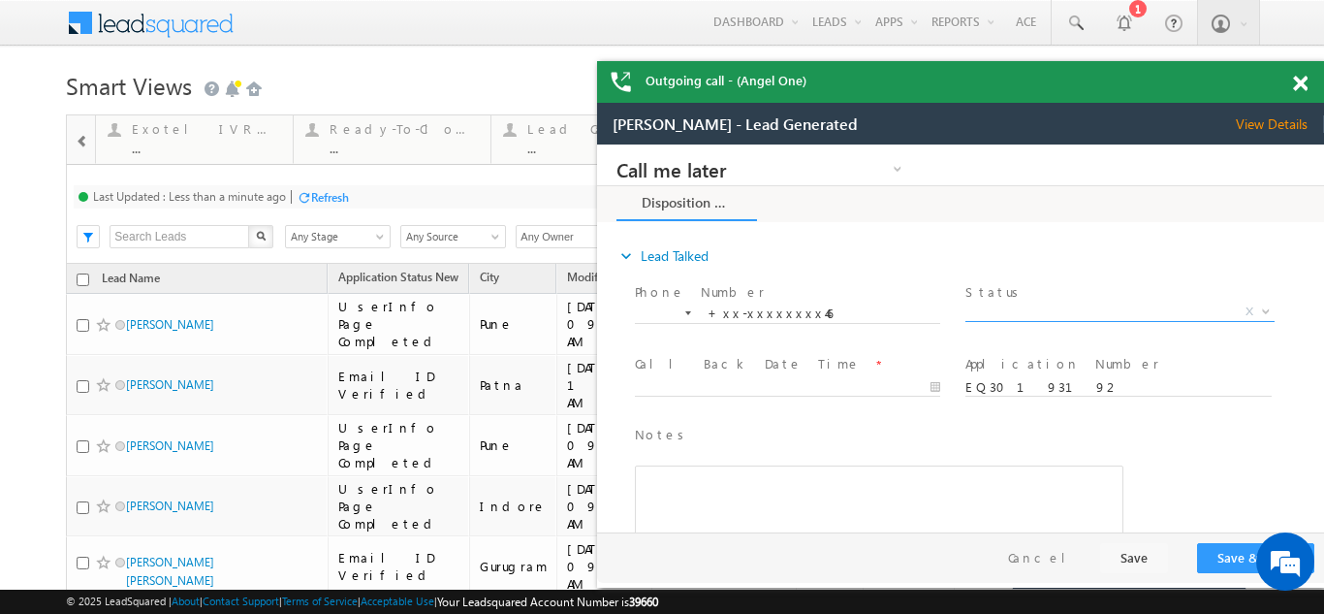
click at [1047, 304] on span "X" at bounding box center [1119, 311] width 308 height 19
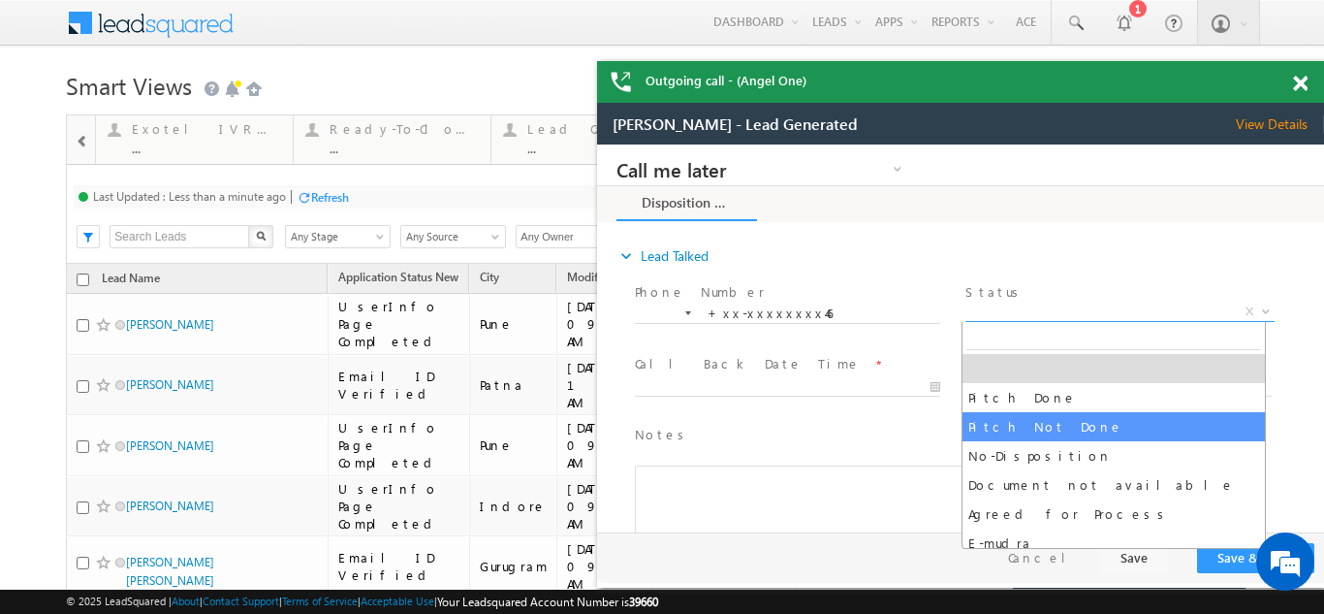
select select "Pitch Not Done"
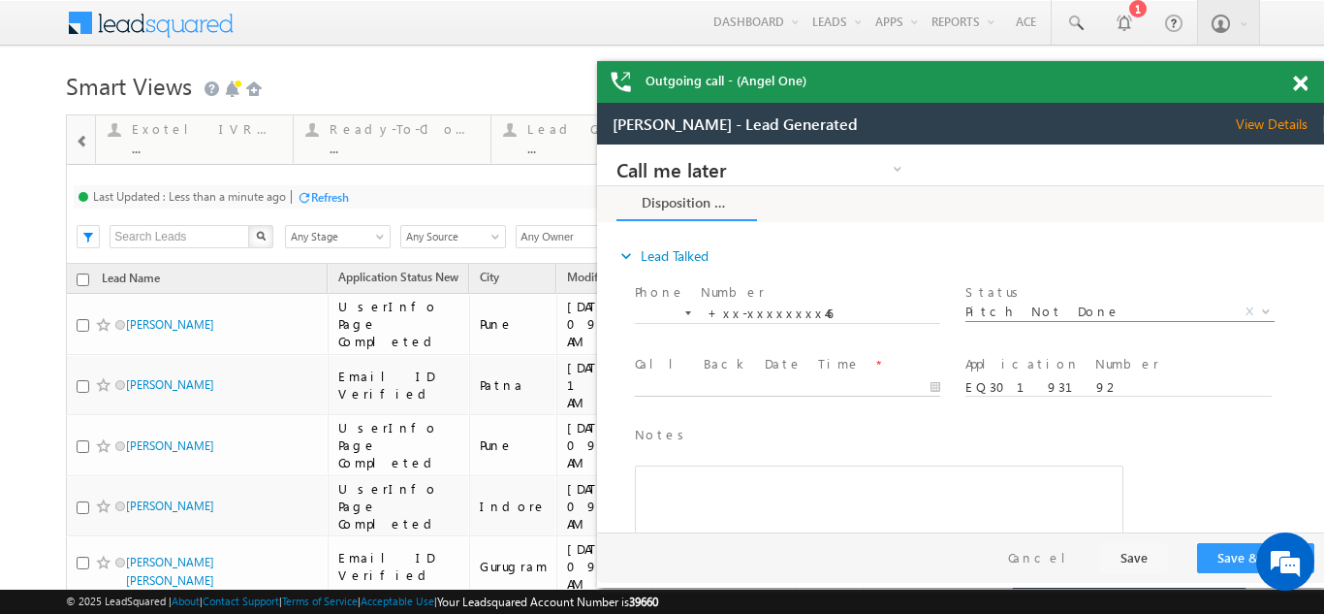
type input "[DATE] 10:48 AM"
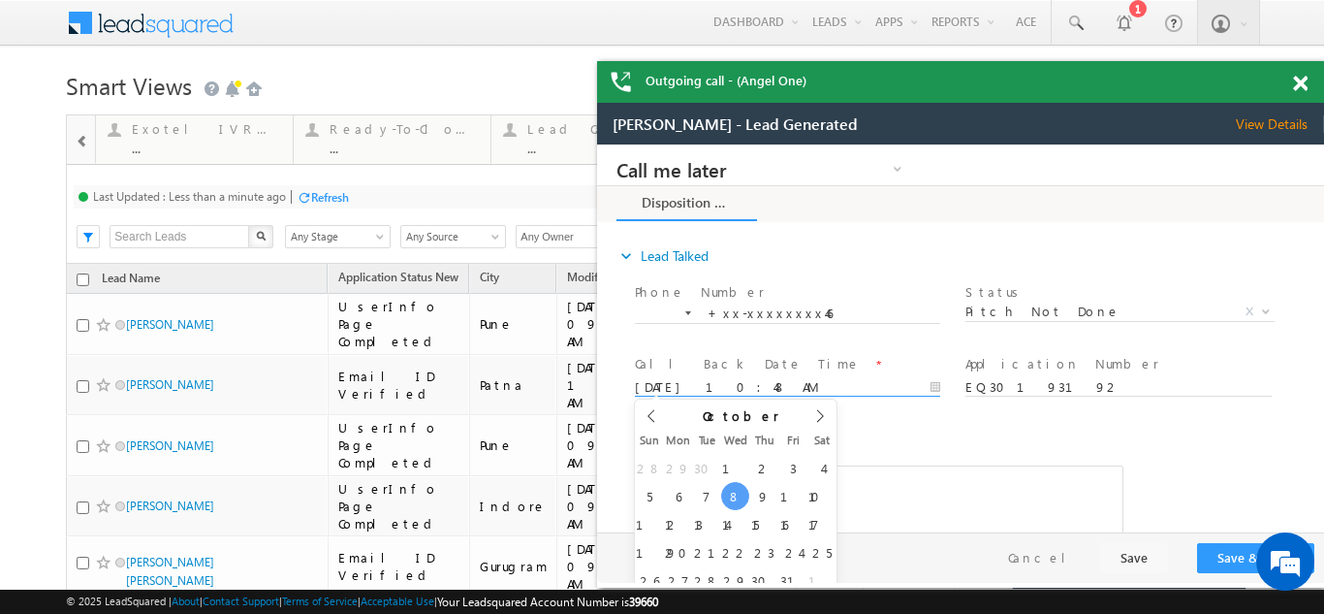
click at [709, 387] on input "[DATE] 10:48 AM" at bounding box center [787, 387] width 305 height 19
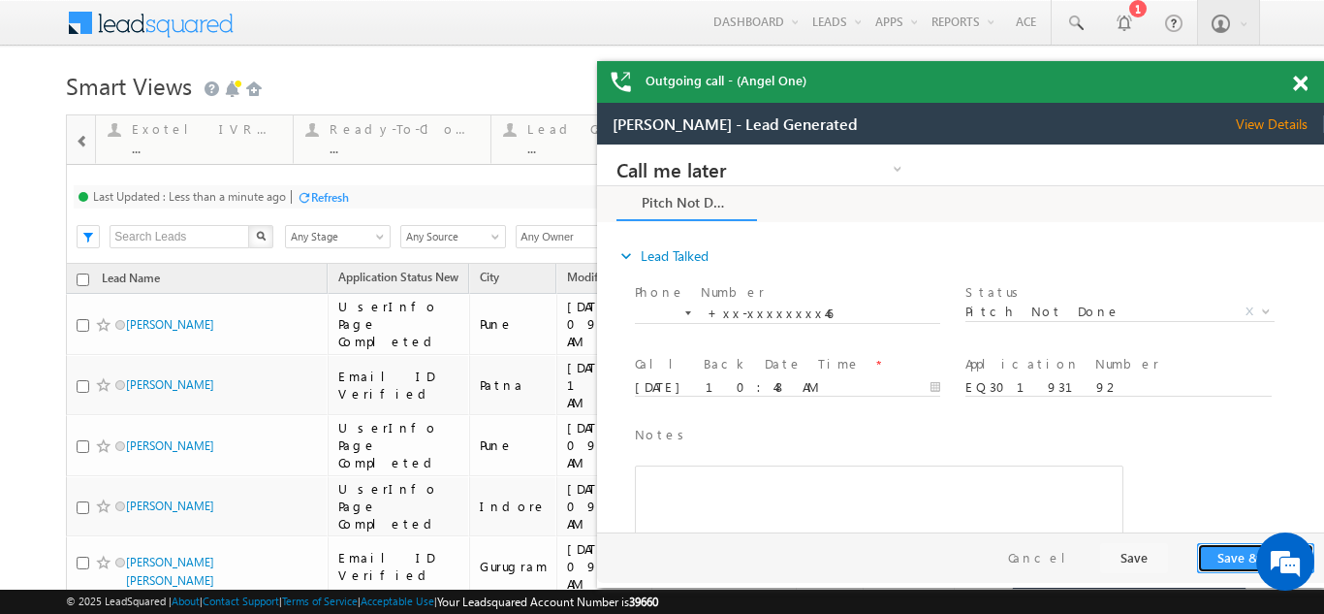
click at [1224, 555] on button "Save & Close" at bounding box center [1255, 558] width 117 height 30
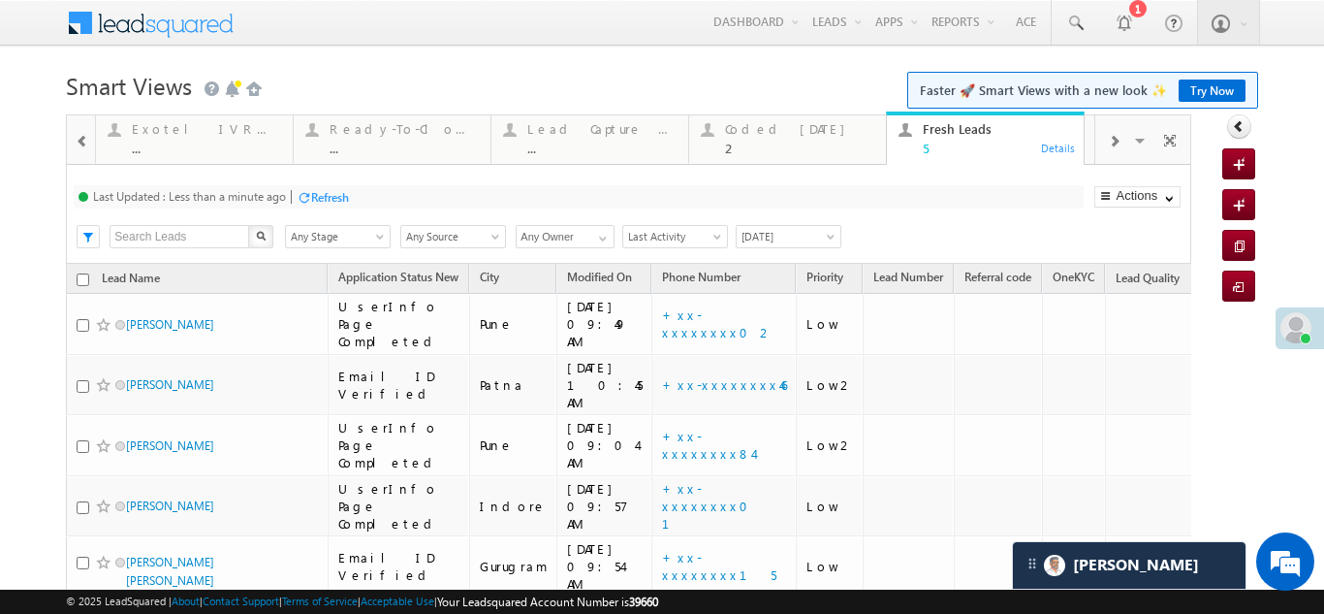
click at [340, 192] on div "Refresh" at bounding box center [330, 197] width 38 height 15
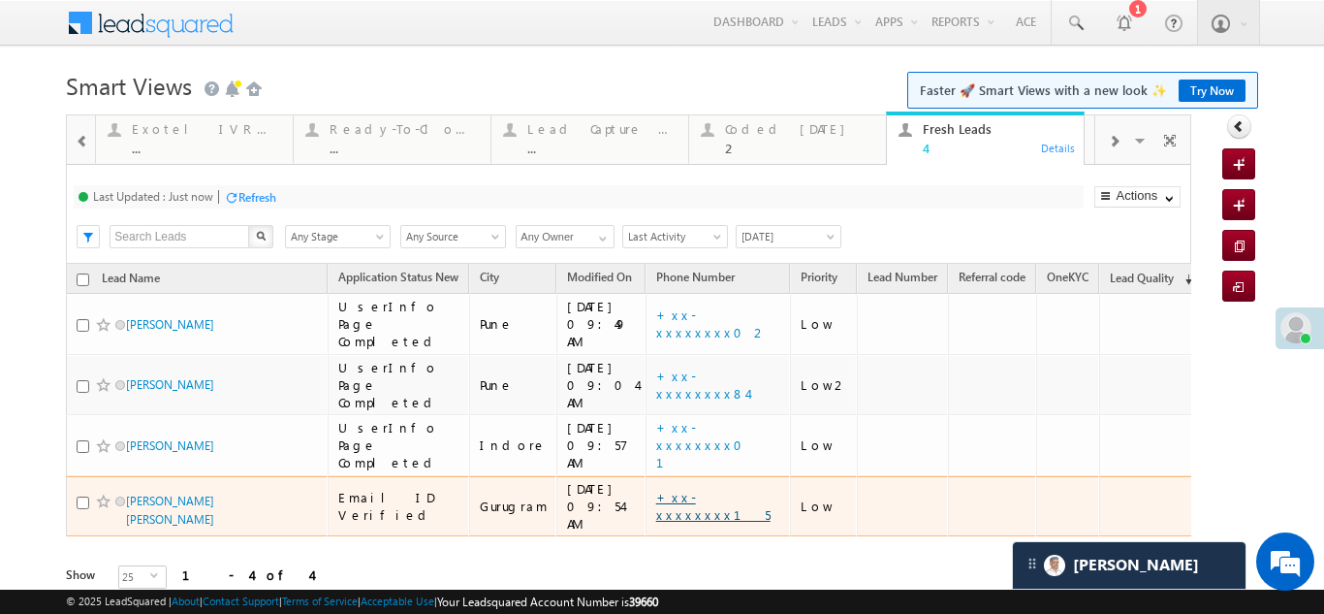
click at [683, 488] on link "+xx-xxxxxxxx15" at bounding box center [713, 505] width 114 height 34
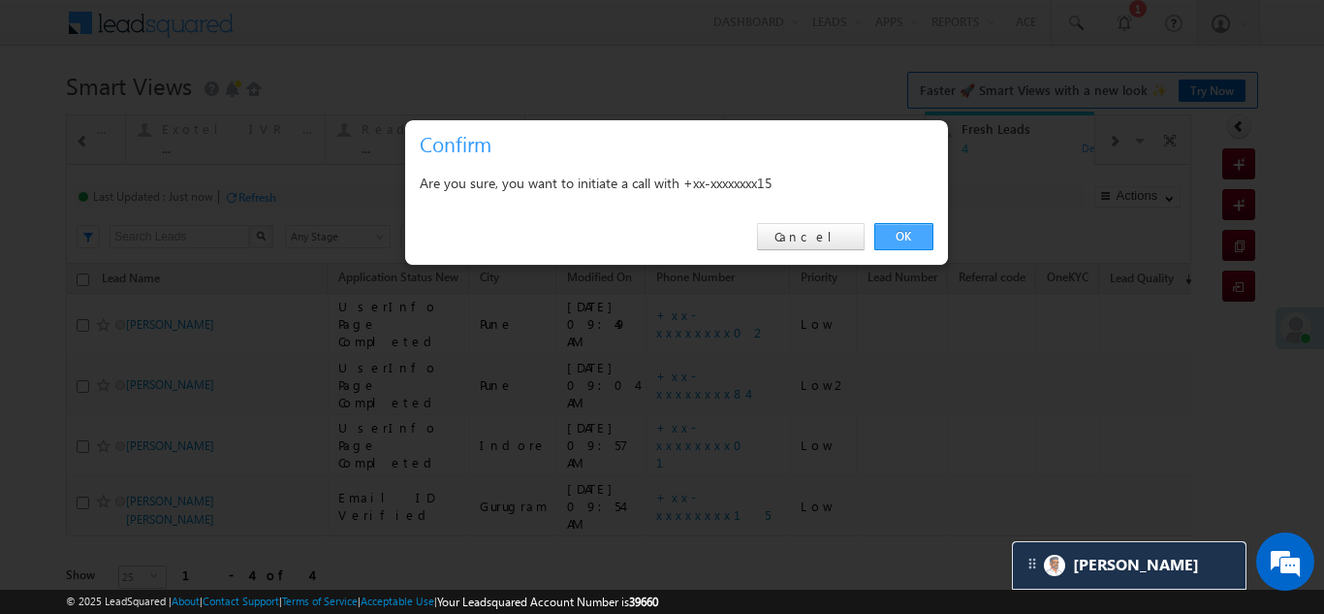
click at [900, 223] on link "OK" at bounding box center [903, 236] width 59 height 27
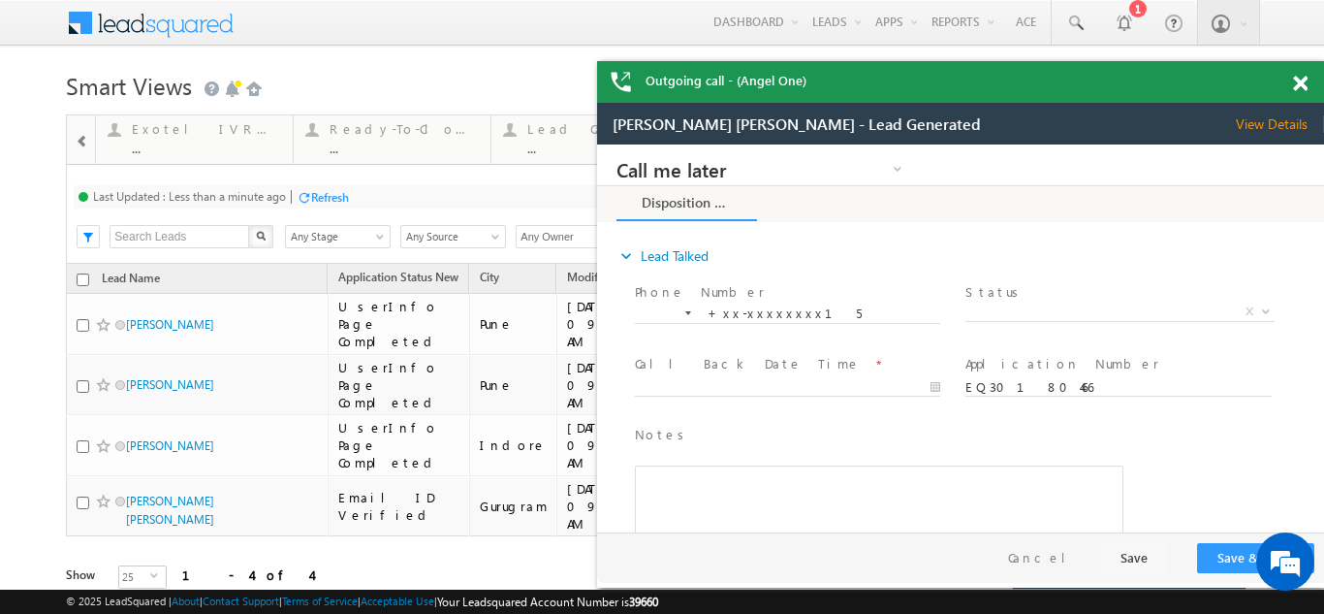
click at [1274, 123] on span "View Details" at bounding box center [1280, 123] width 88 height 17
click at [1303, 79] on span at bounding box center [1300, 84] width 15 height 16
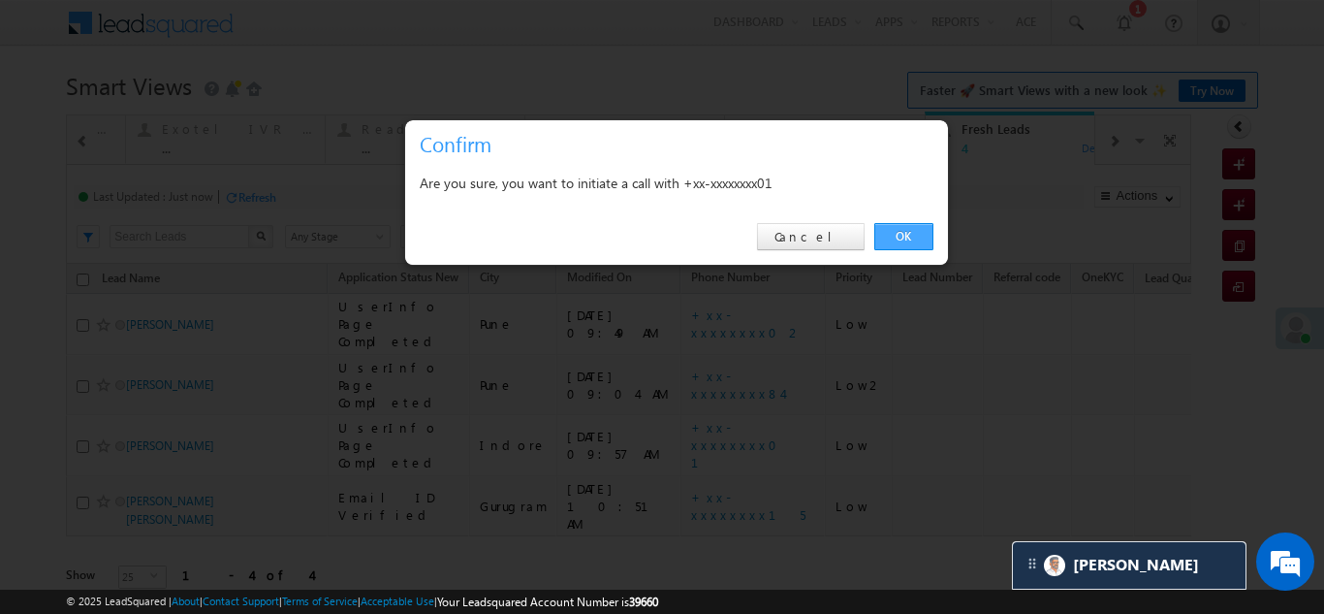
click at [907, 232] on link "OK" at bounding box center [903, 236] width 59 height 27
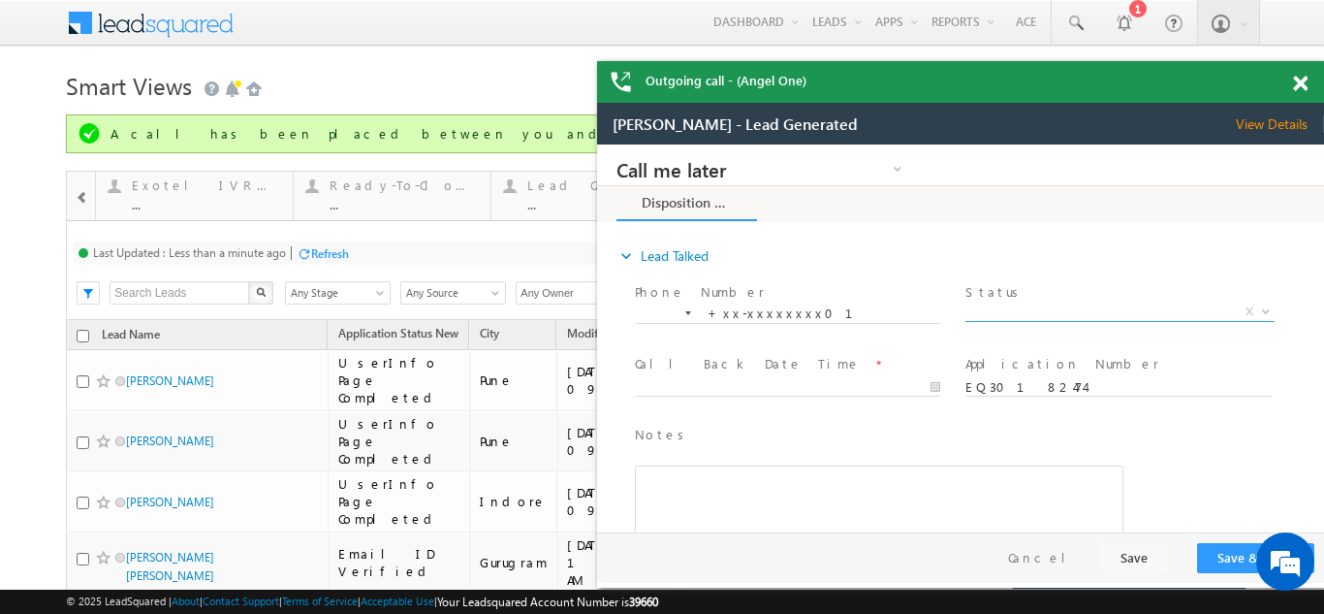
click at [1042, 305] on span "X" at bounding box center [1119, 311] width 308 height 19
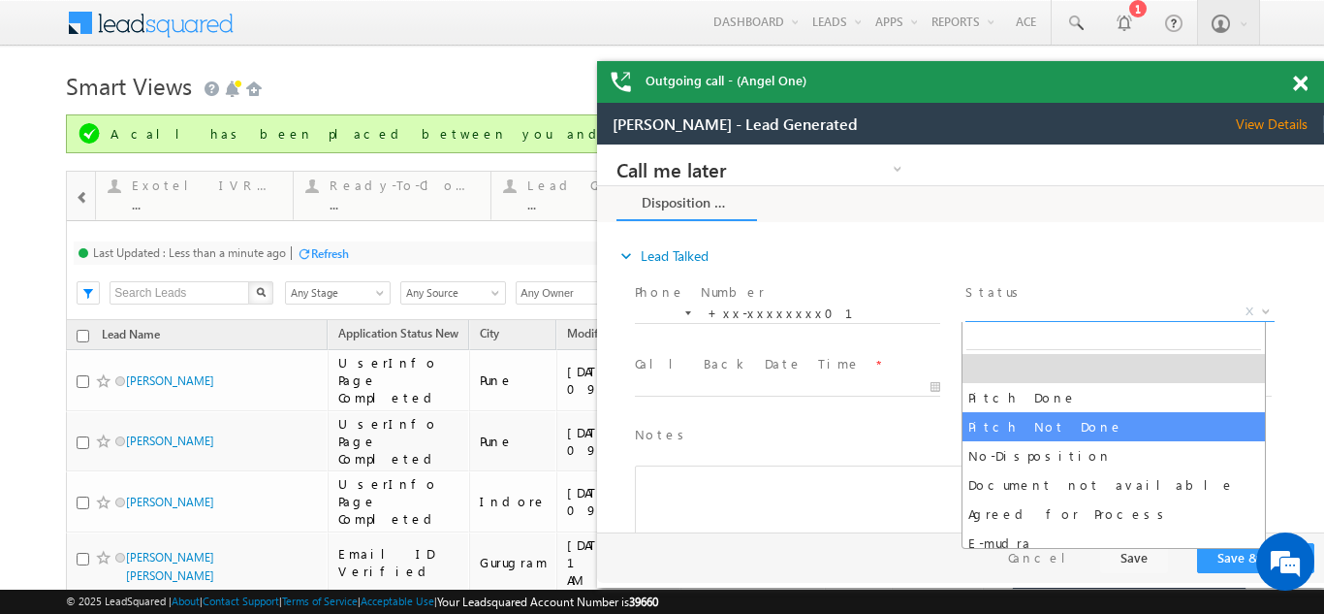
select select "Pitch Not Done"
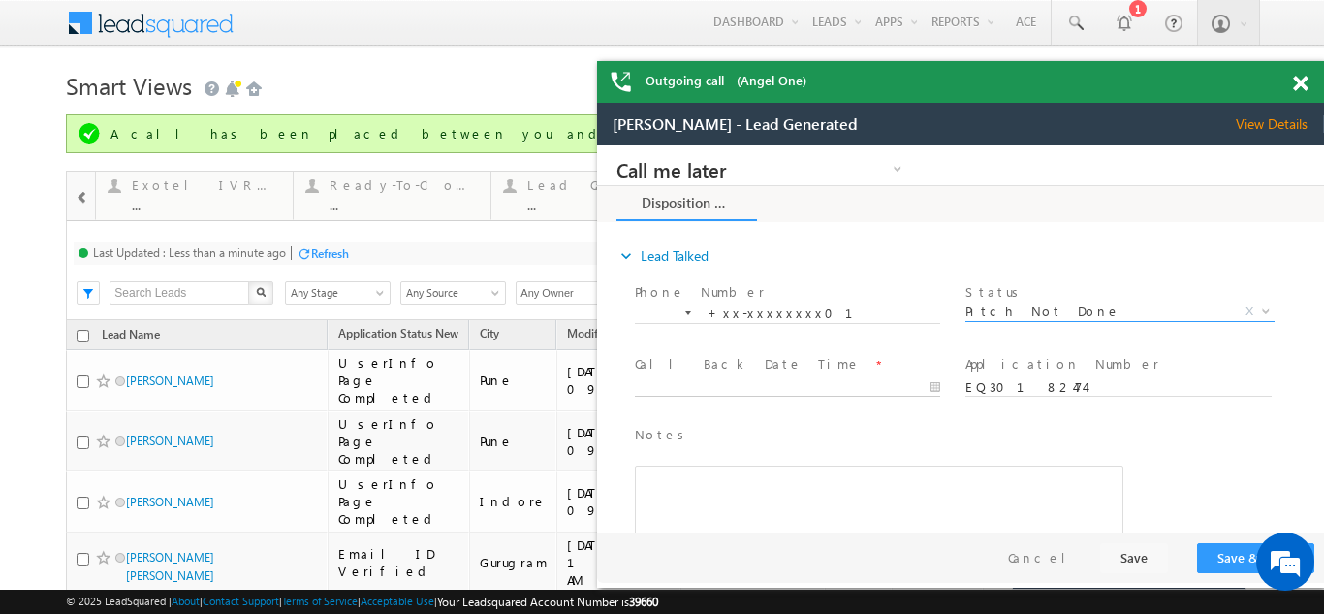
type input "[DATE] 10:52 AM"
click at [701, 382] on input "[DATE] 10:52 AM" at bounding box center [787, 387] width 305 height 19
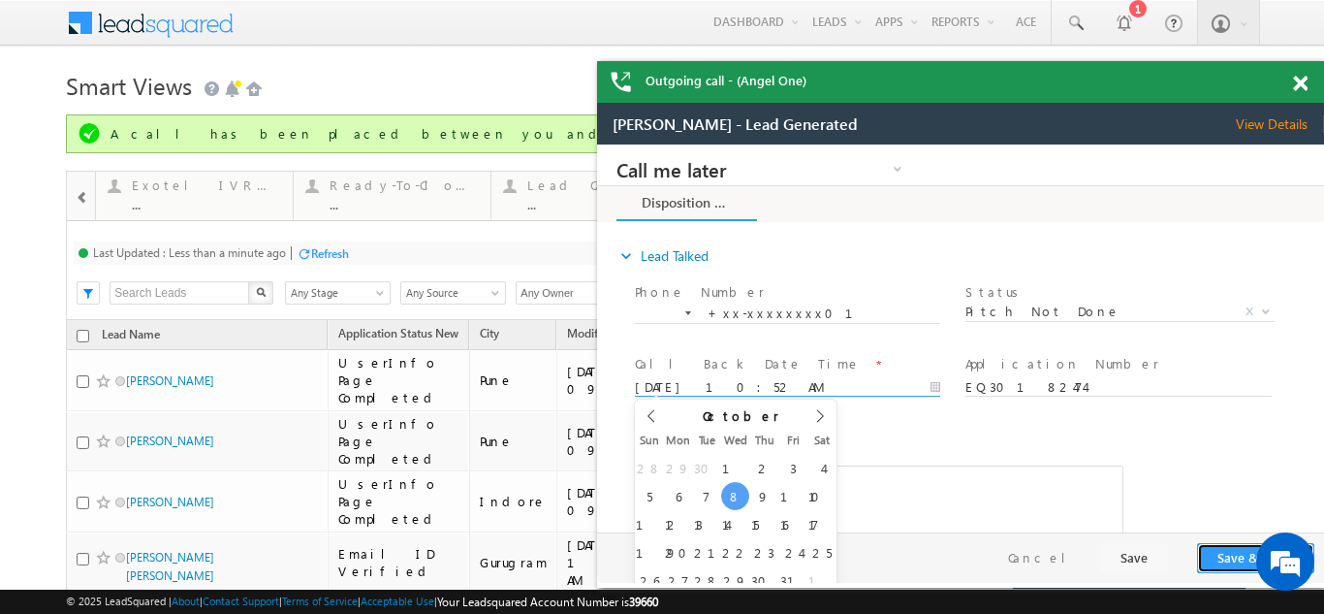
click at [1232, 555] on button "Save & Close" at bounding box center [1255, 558] width 117 height 30
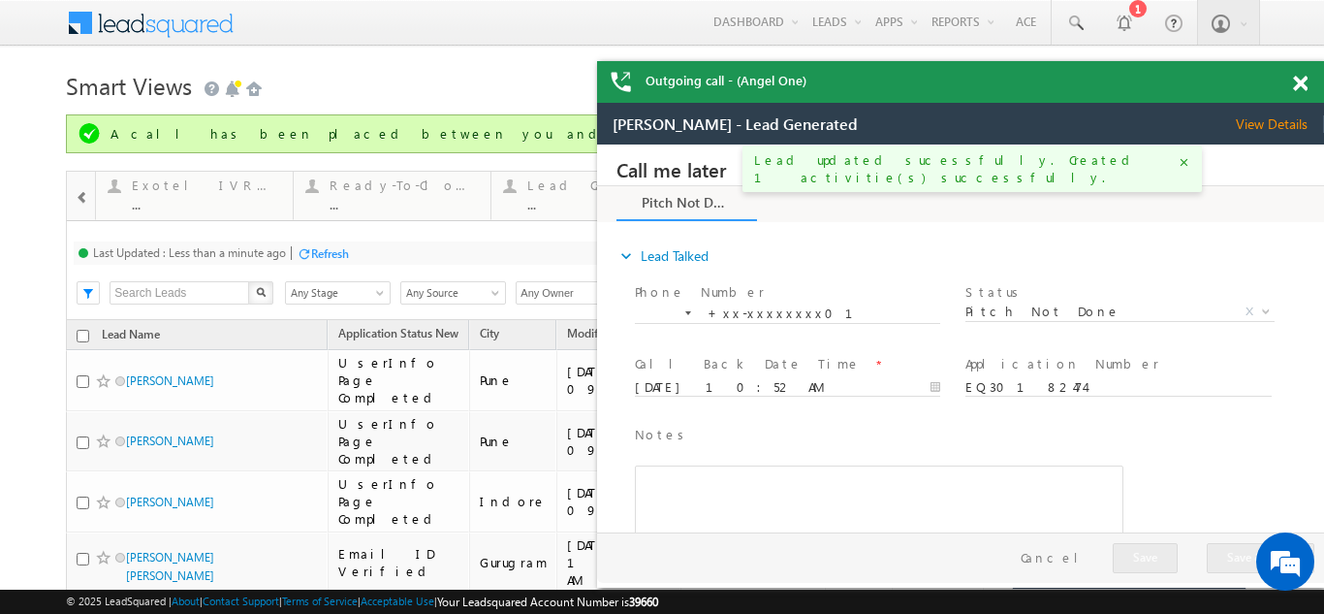
click at [1296, 86] on span at bounding box center [1300, 84] width 15 height 16
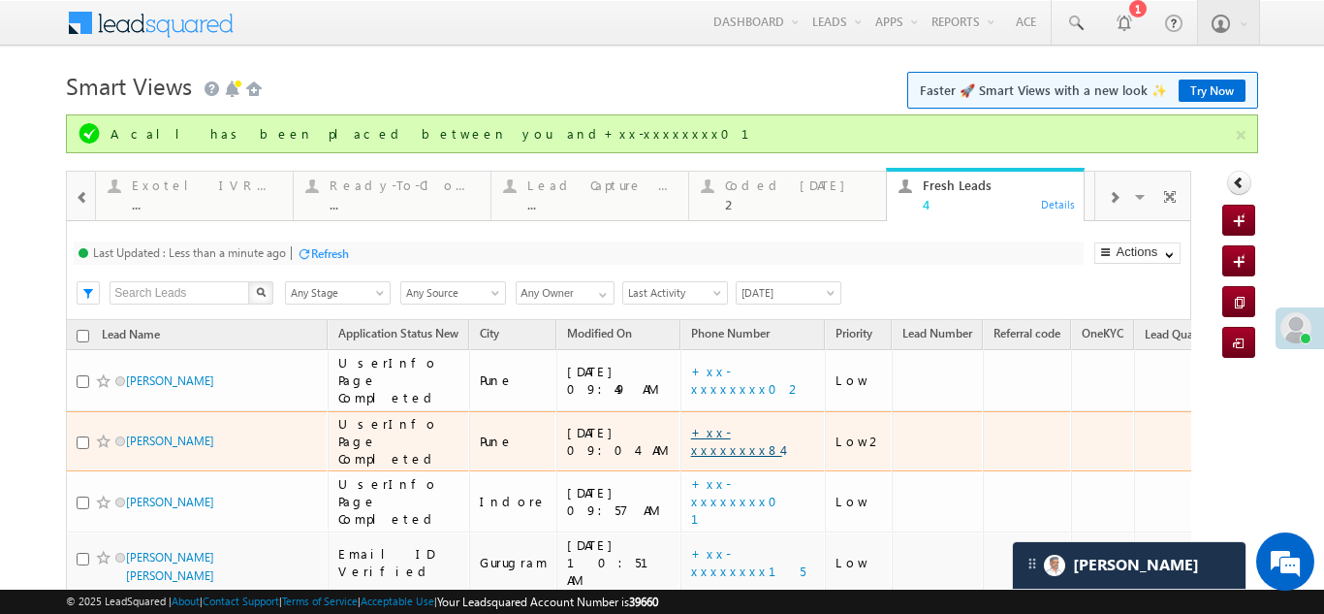
click at [695, 426] on link "+xx-xxxxxxxx84" at bounding box center [736, 441] width 91 height 34
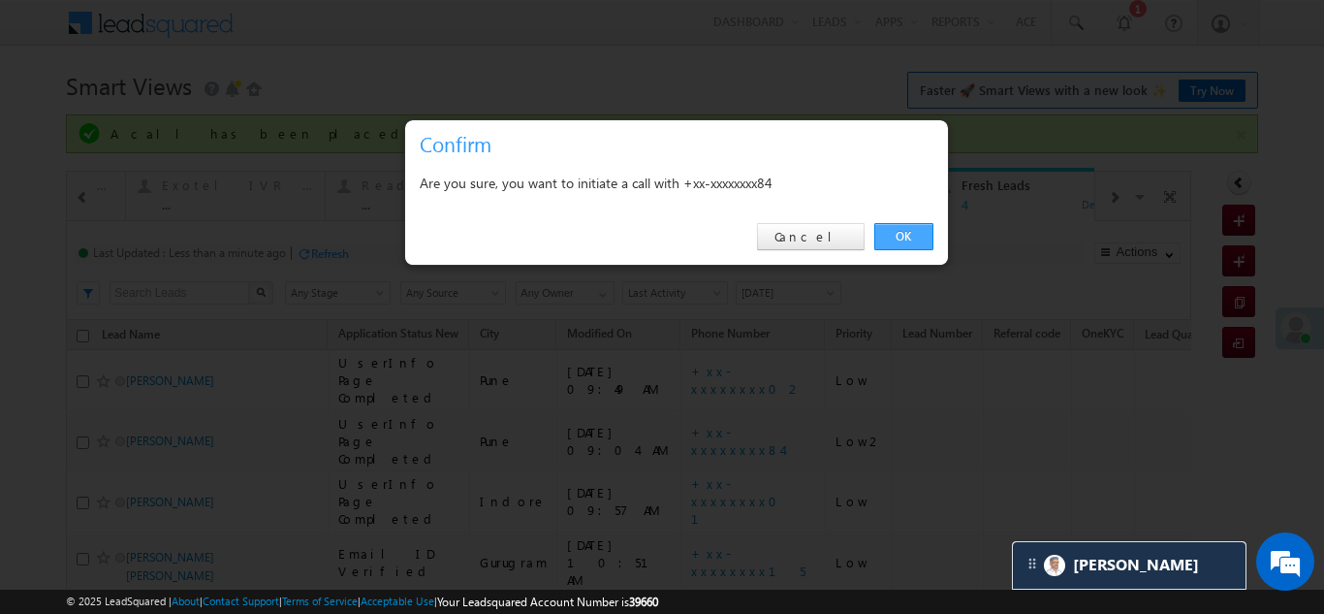
click at [913, 225] on link "OK" at bounding box center [903, 236] width 59 height 27
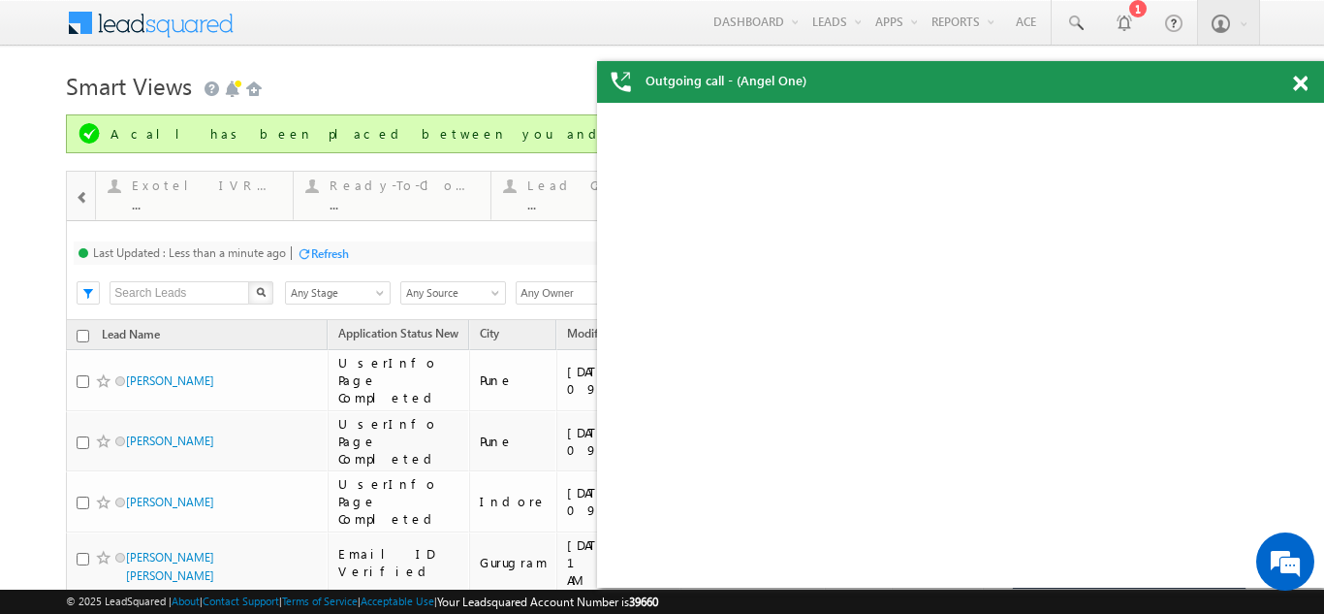
click at [329, 250] on div "Refresh" at bounding box center [330, 253] width 38 height 15
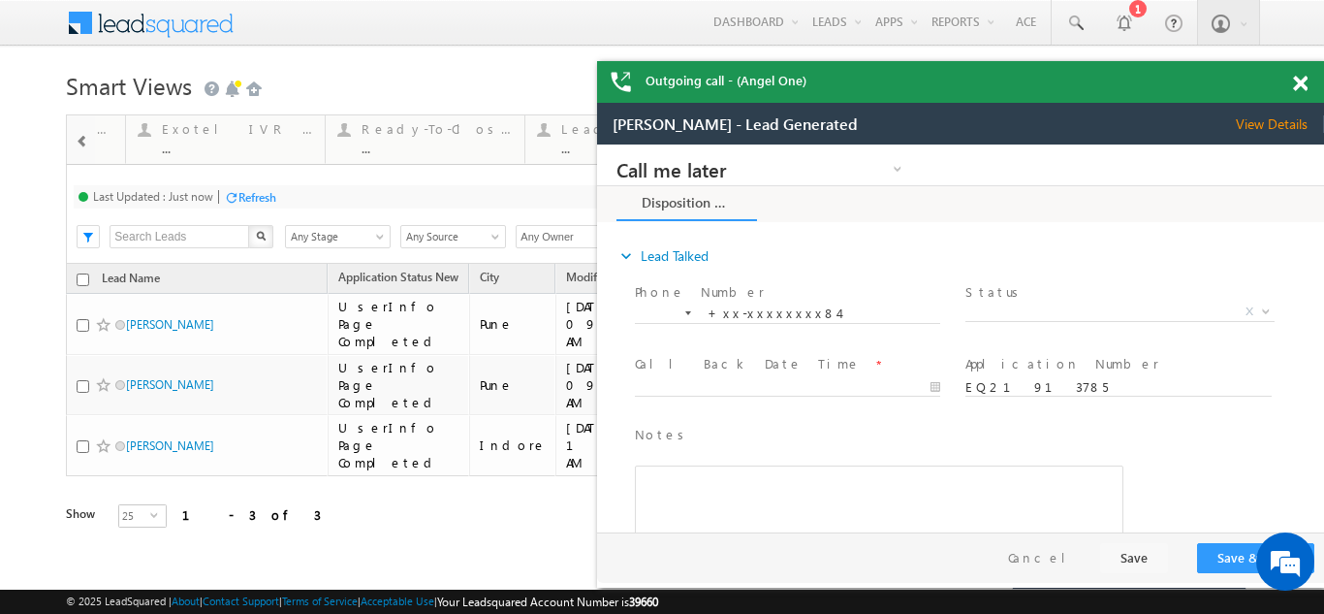
click at [1267, 121] on span "View Details" at bounding box center [1280, 123] width 88 height 17
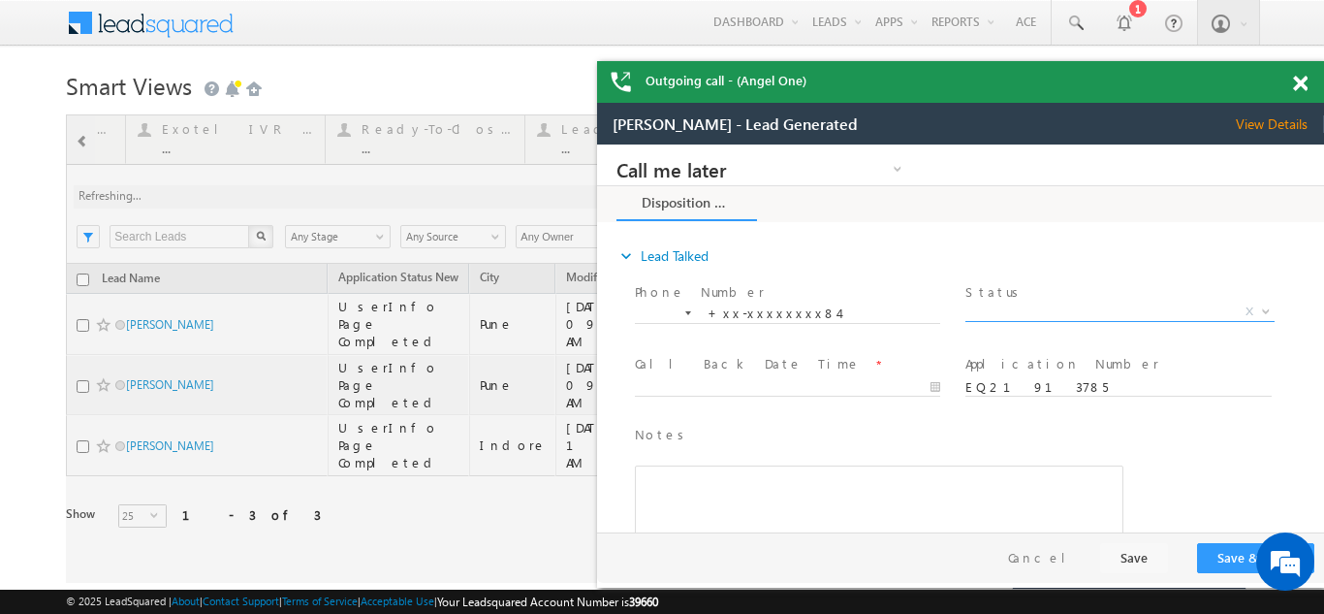
click at [1048, 305] on span "X" at bounding box center [1119, 311] width 308 height 19
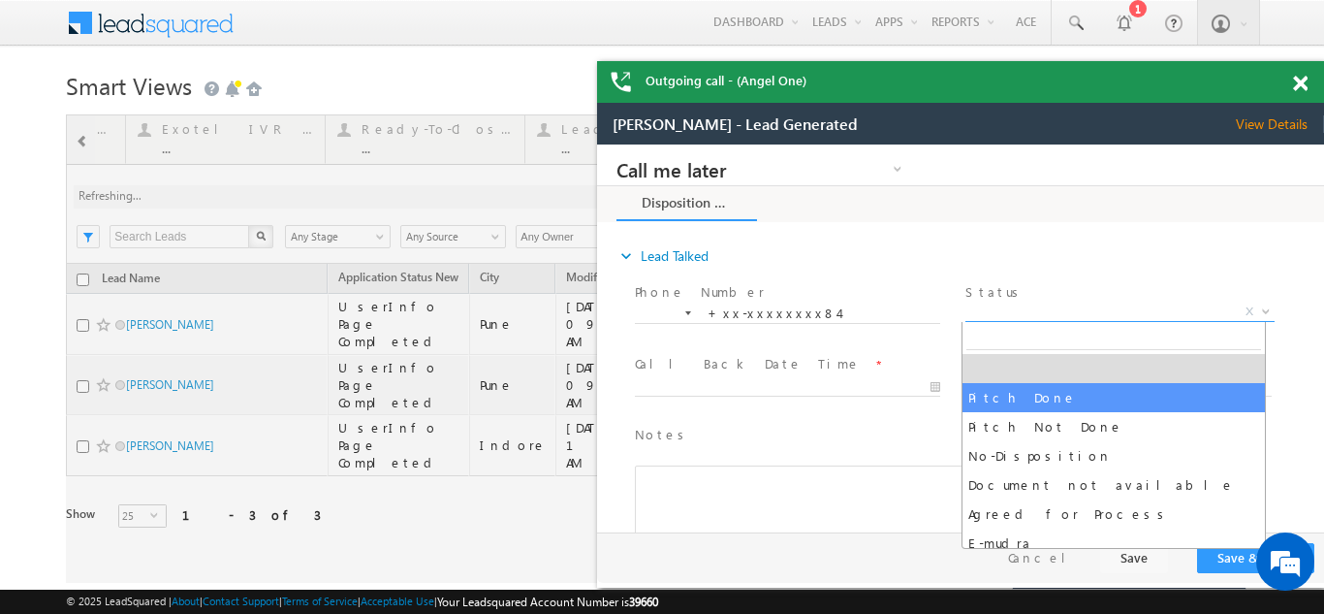
select select "Pitch Done"
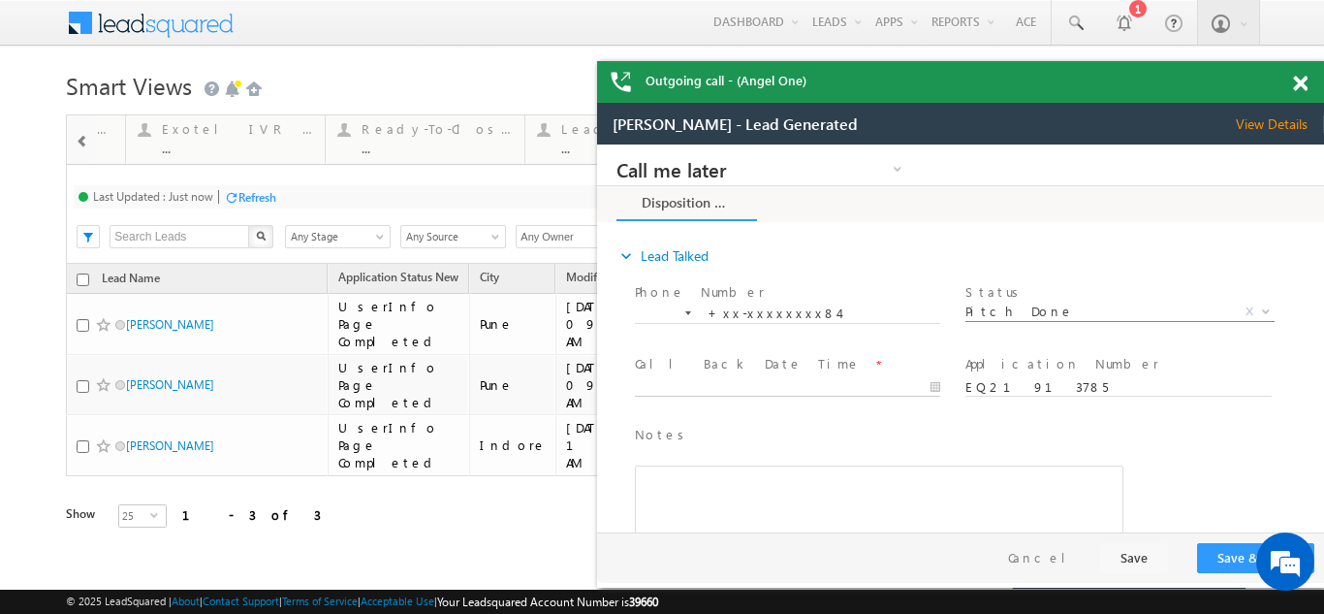
click at [725, 385] on body "Call me later Campaign Success Commitment Cross Sell Customer Drop-off reasons …" at bounding box center [960, 338] width 727 height 388
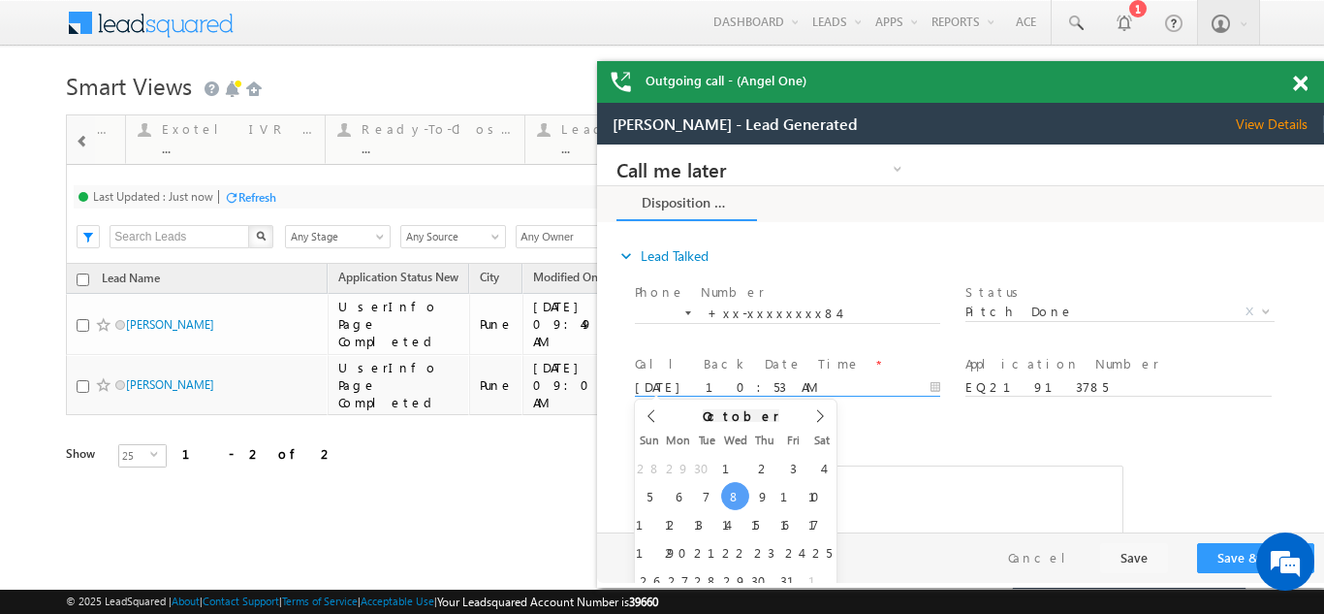
click at [729, 388] on input "[DATE] 10:53 AM" at bounding box center [787, 387] width 305 height 19
type input "[DATE] 10:53 AM"
click at [1216, 556] on button "Save & Close" at bounding box center [1255, 558] width 117 height 30
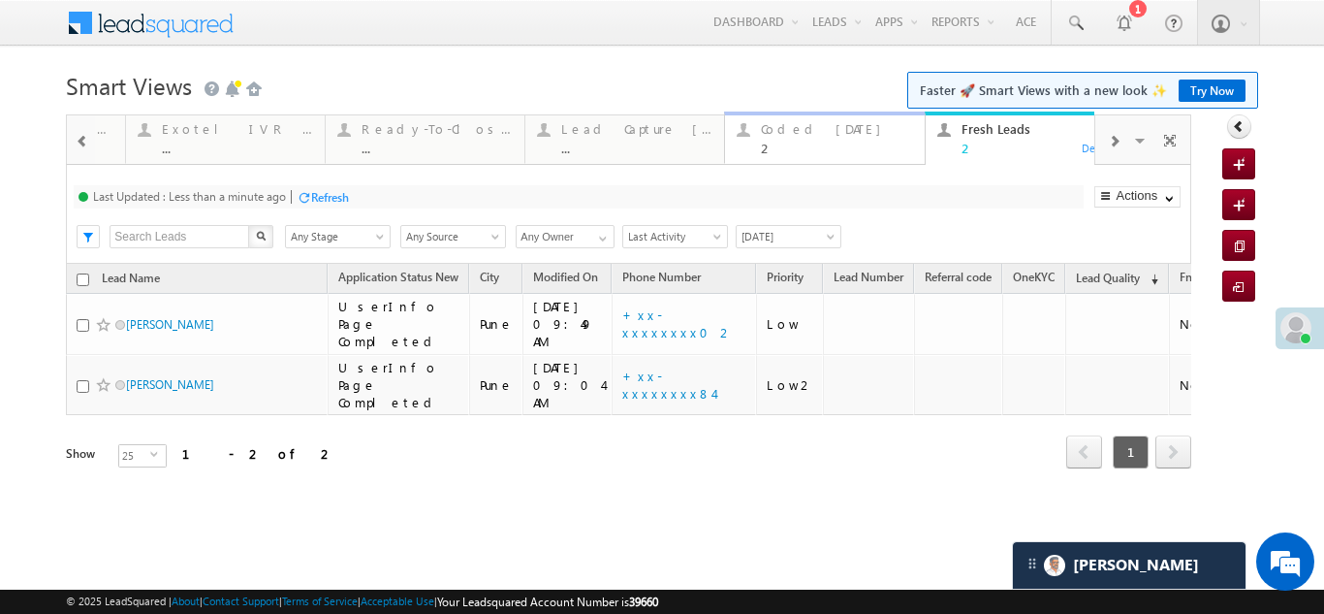
click at [799, 128] on div "Coded [DATE]" at bounding box center [836, 129] width 151 height 16
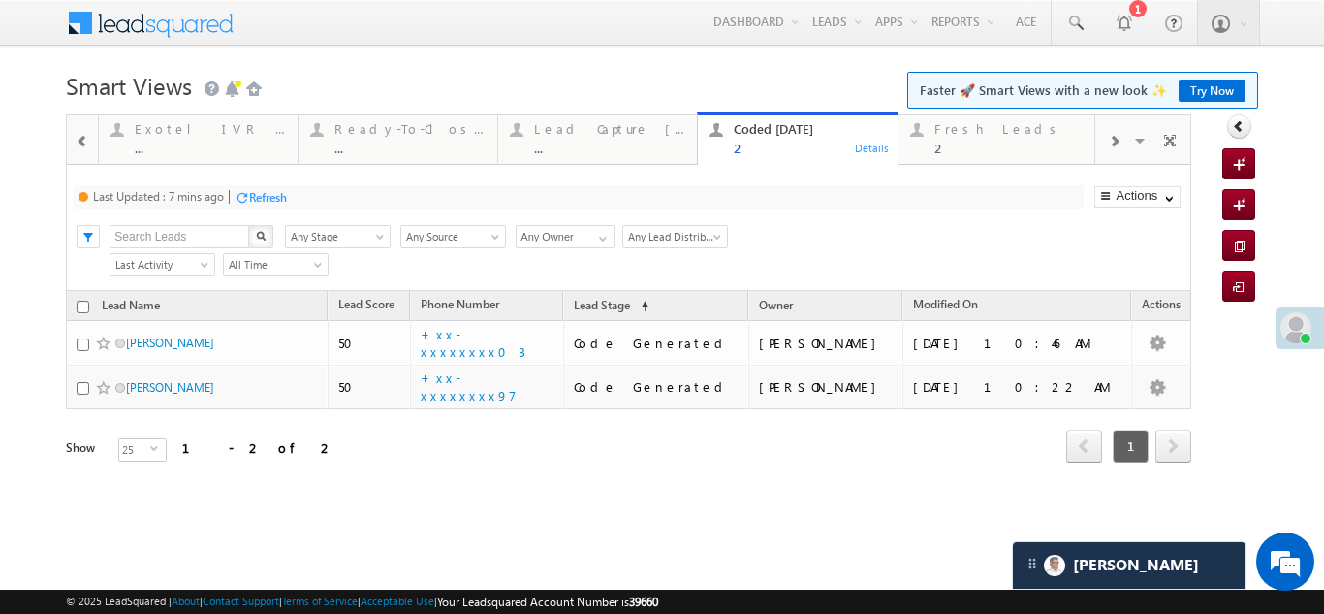
click at [265, 192] on div "Refresh" at bounding box center [268, 197] width 38 height 15
click at [976, 134] on div "Fresh Leads" at bounding box center [1009, 129] width 151 height 16
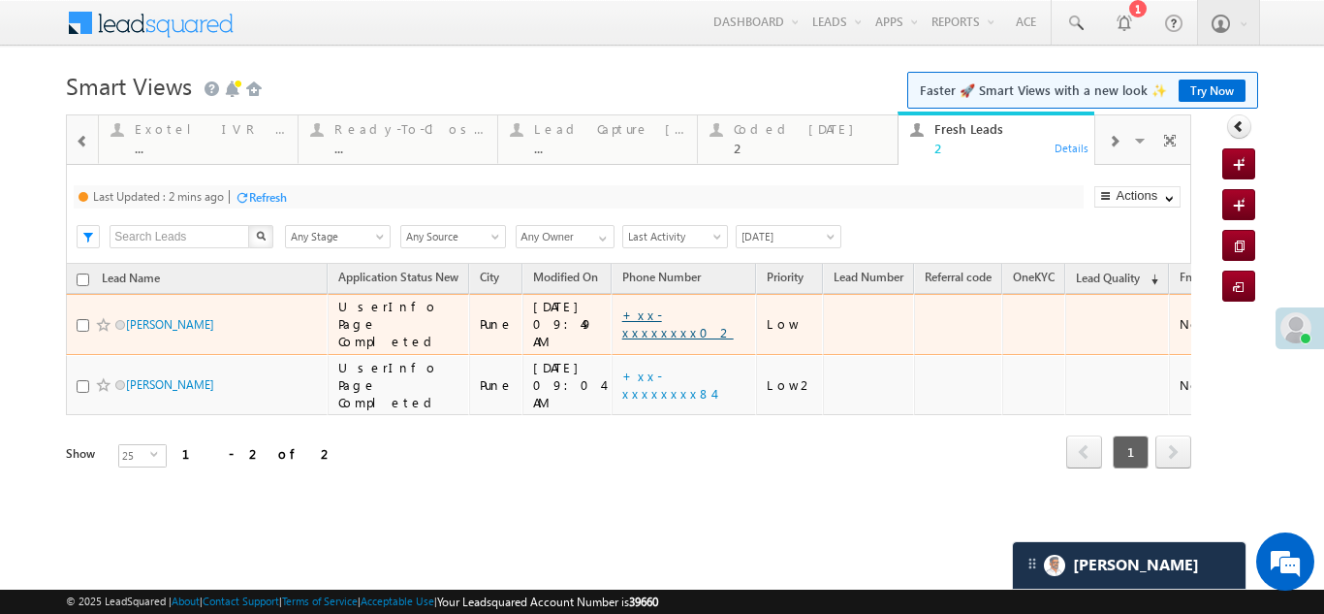
click at [663, 324] on link "+xx-xxxxxxxx02" at bounding box center [677, 323] width 111 height 34
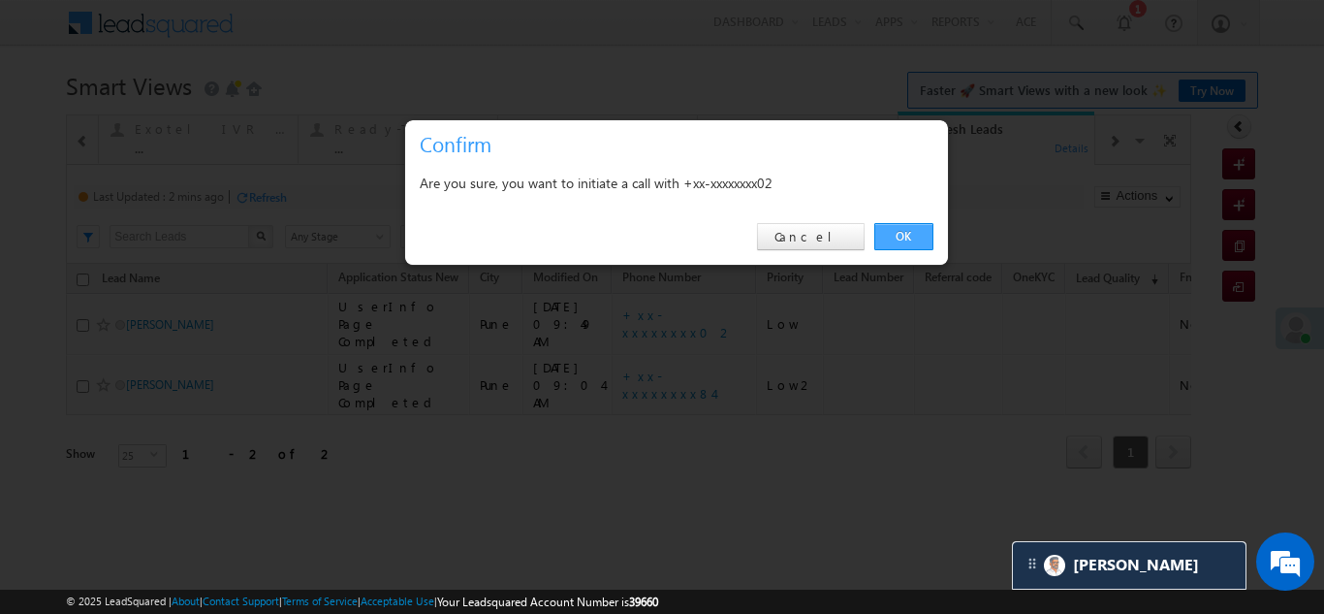
click at [899, 228] on link "OK" at bounding box center [903, 236] width 59 height 27
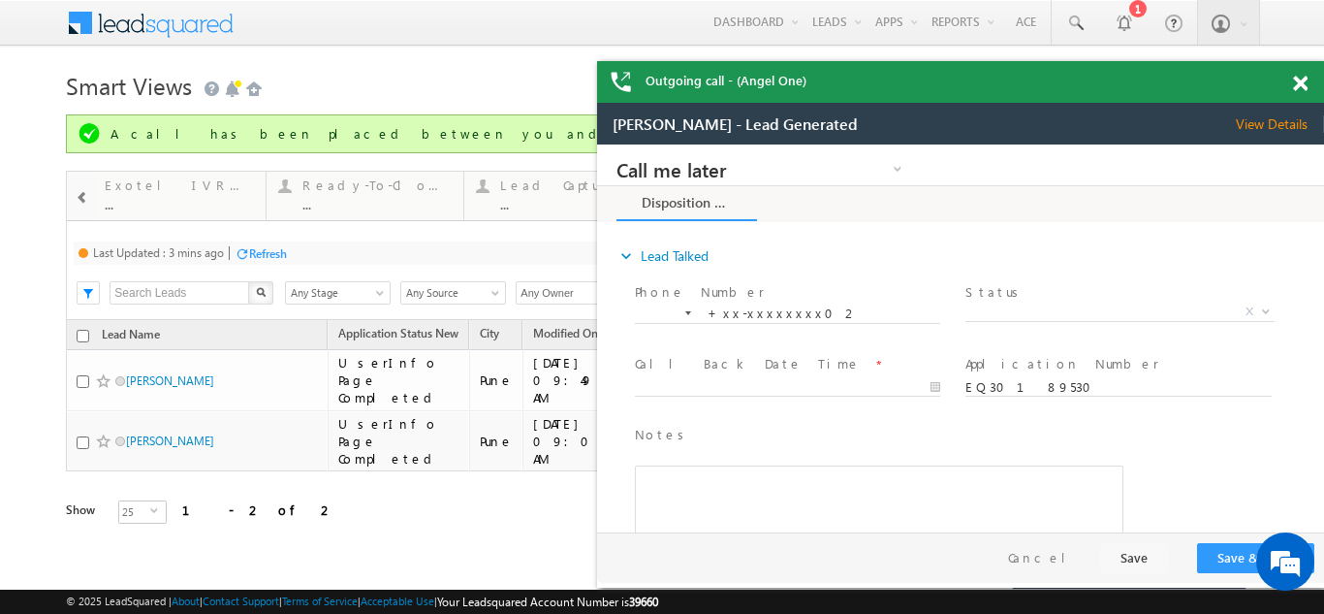
click at [1267, 123] on span "View Details" at bounding box center [1280, 123] width 88 height 17
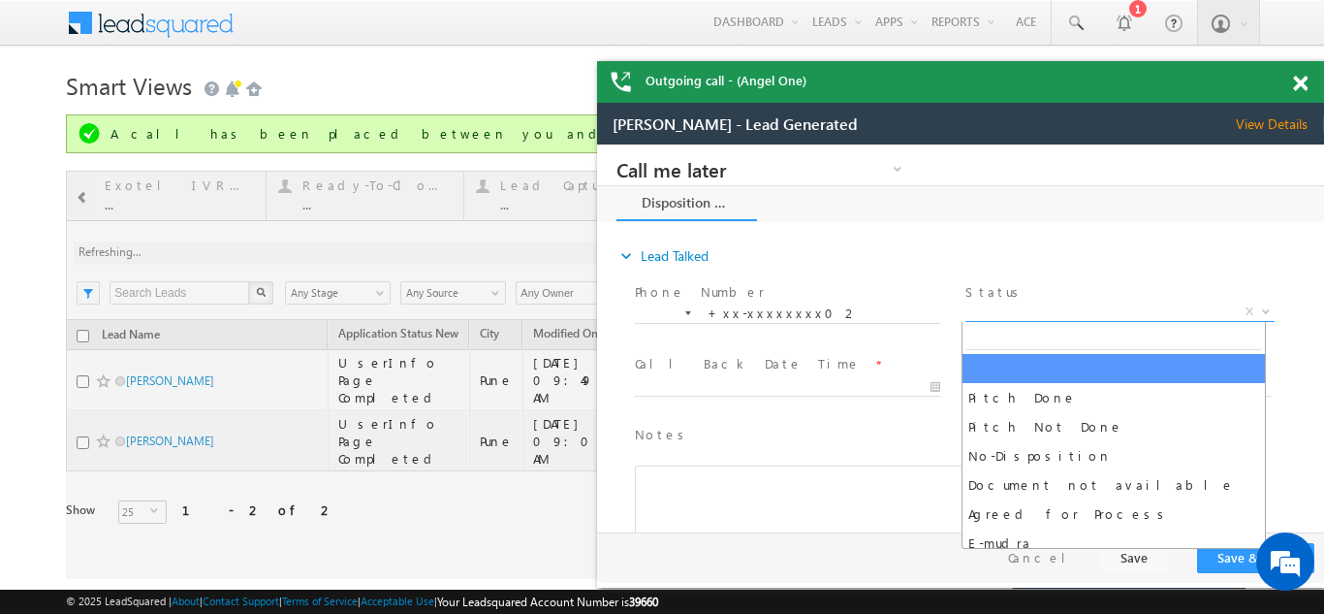
click at [1024, 305] on span "X" at bounding box center [1119, 311] width 308 height 19
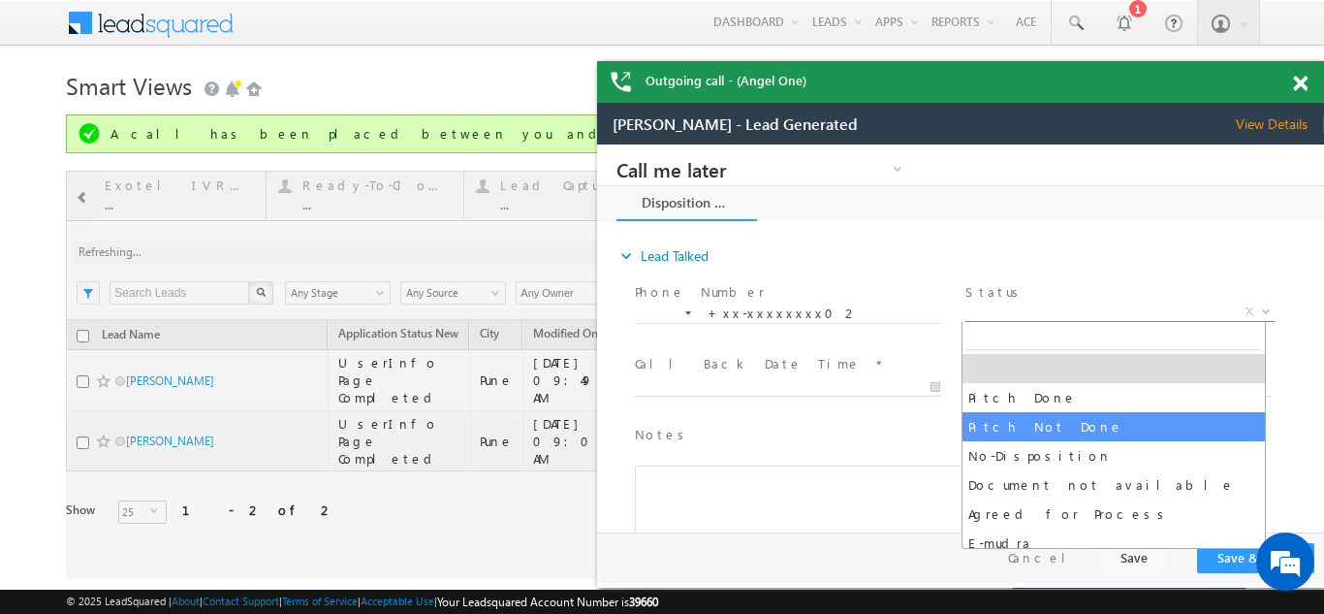
select select "Pitch Not Done"
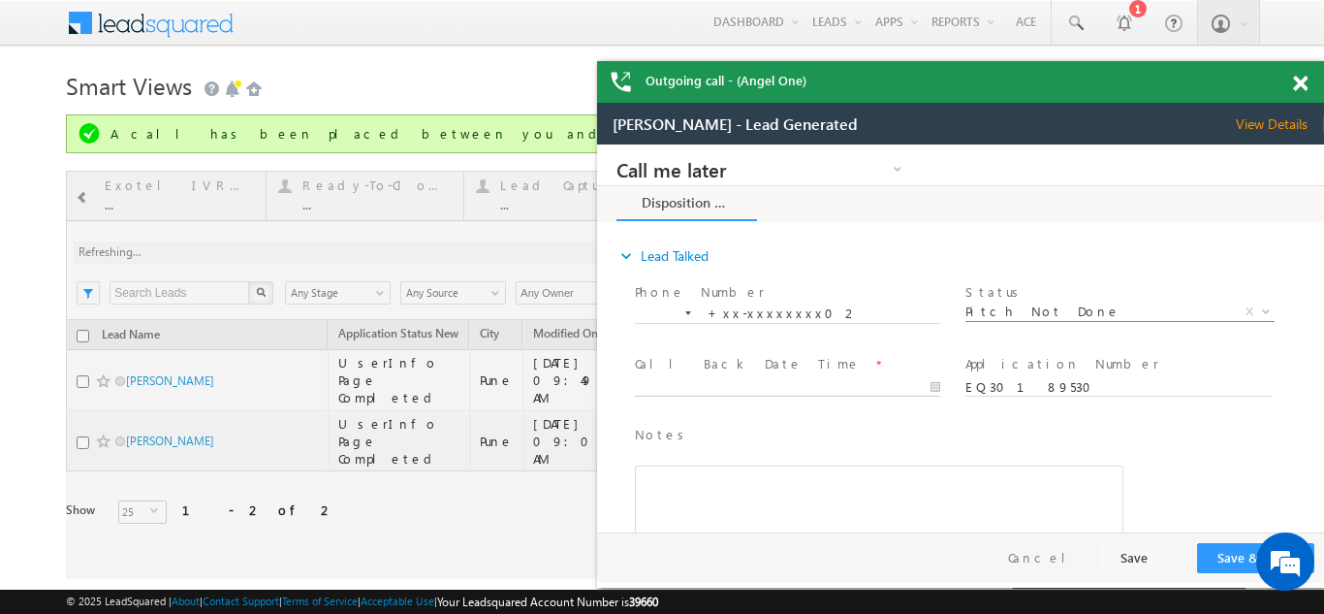
type input "[DATE] 11:01 AM"
click at [744, 379] on input "[DATE] 11:01 AM" at bounding box center [787, 387] width 305 height 19
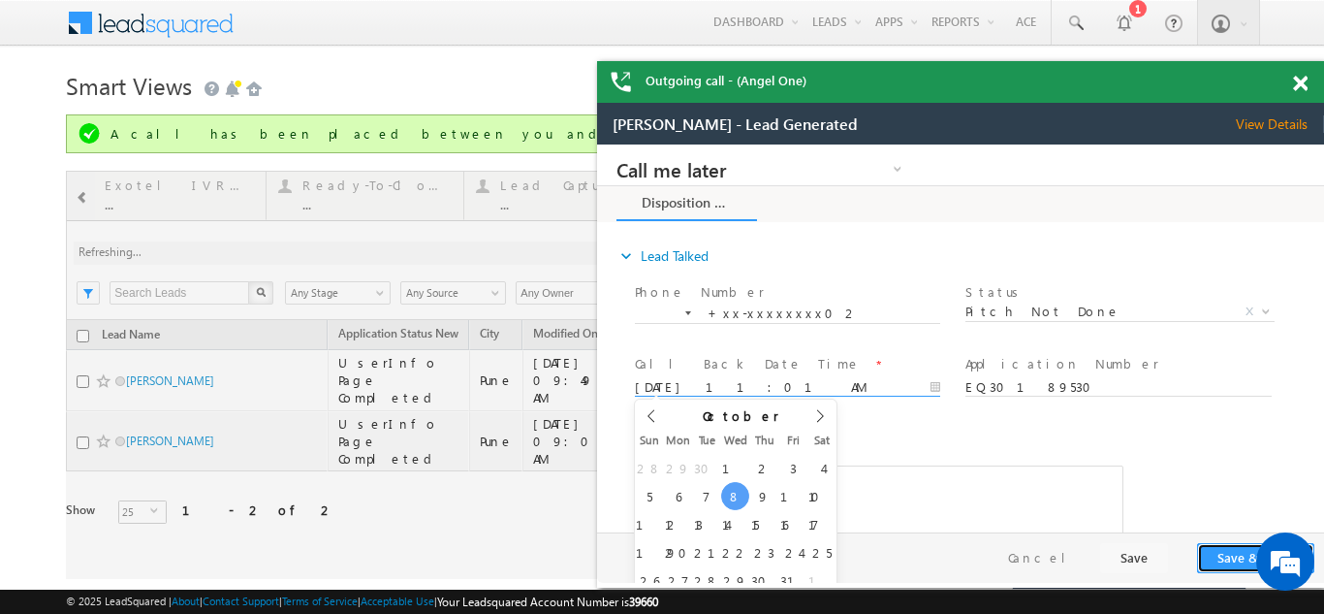
click at [1229, 558] on button "Save & Close" at bounding box center [1255, 558] width 117 height 30
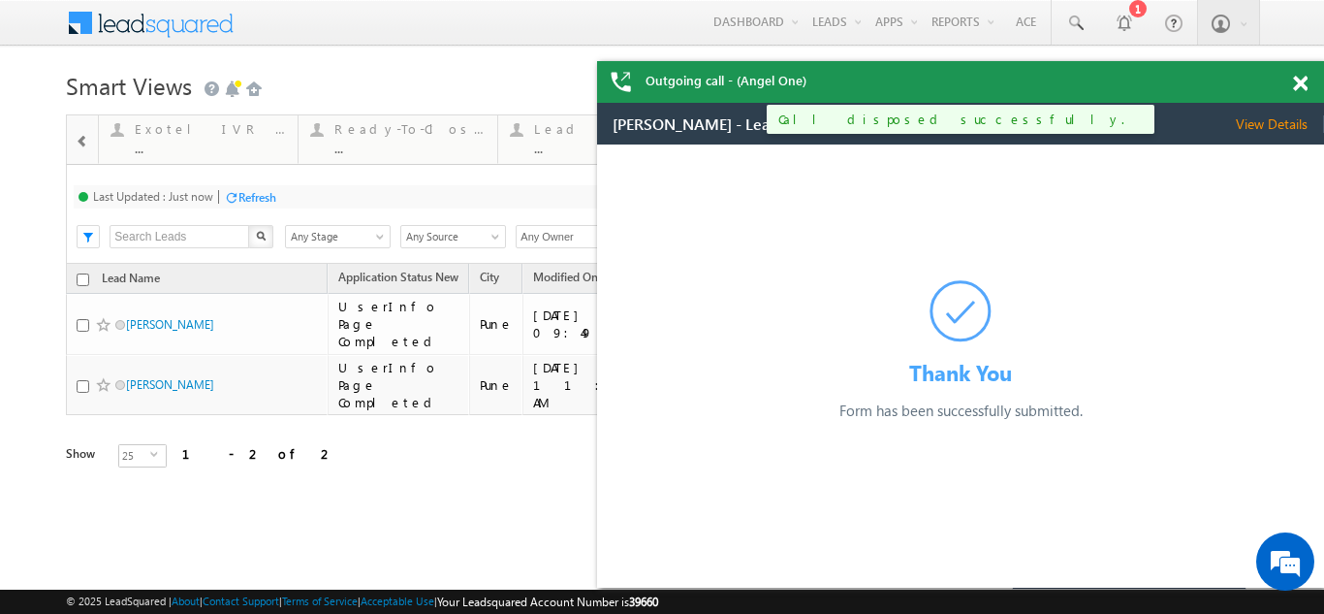
click at [1295, 82] on span at bounding box center [1300, 84] width 15 height 16
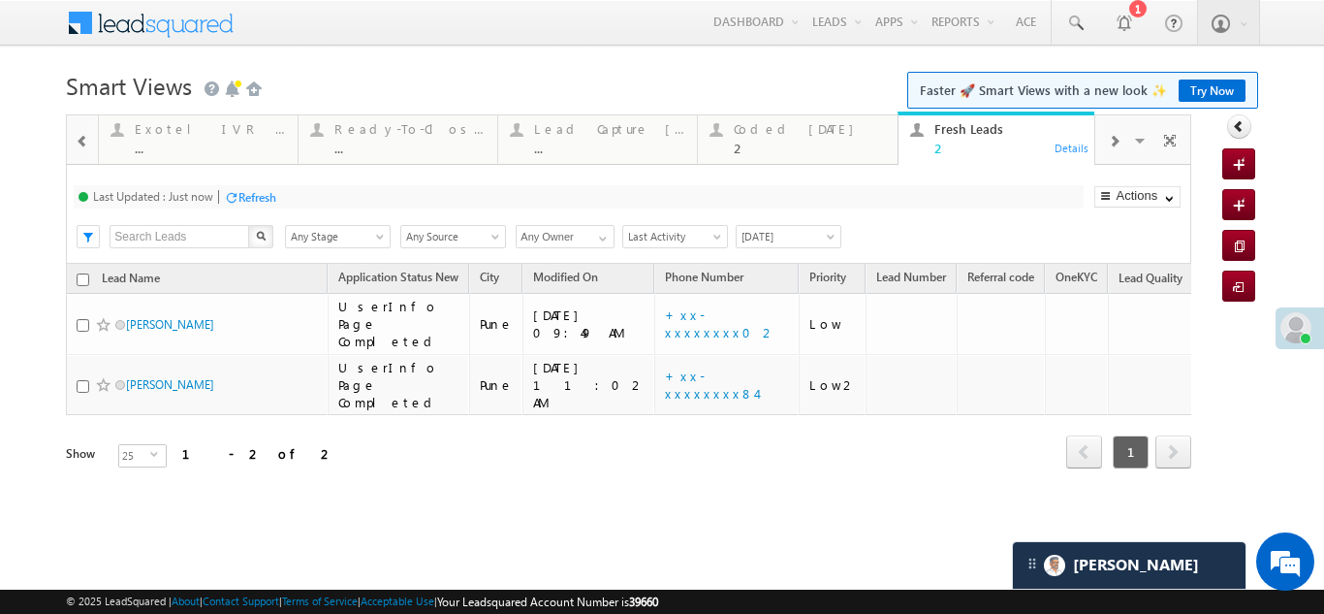
click at [957, 142] on div "2" at bounding box center [1009, 148] width 151 height 15
click at [253, 192] on div "Refresh" at bounding box center [257, 197] width 38 height 15
click at [267, 199] on div "Refresh" at bounding box center [257, 197] width 38 height 15
click at [761, 135] on div "Coded [DATE]" at bounding box center [809, 129] width 151 height 16
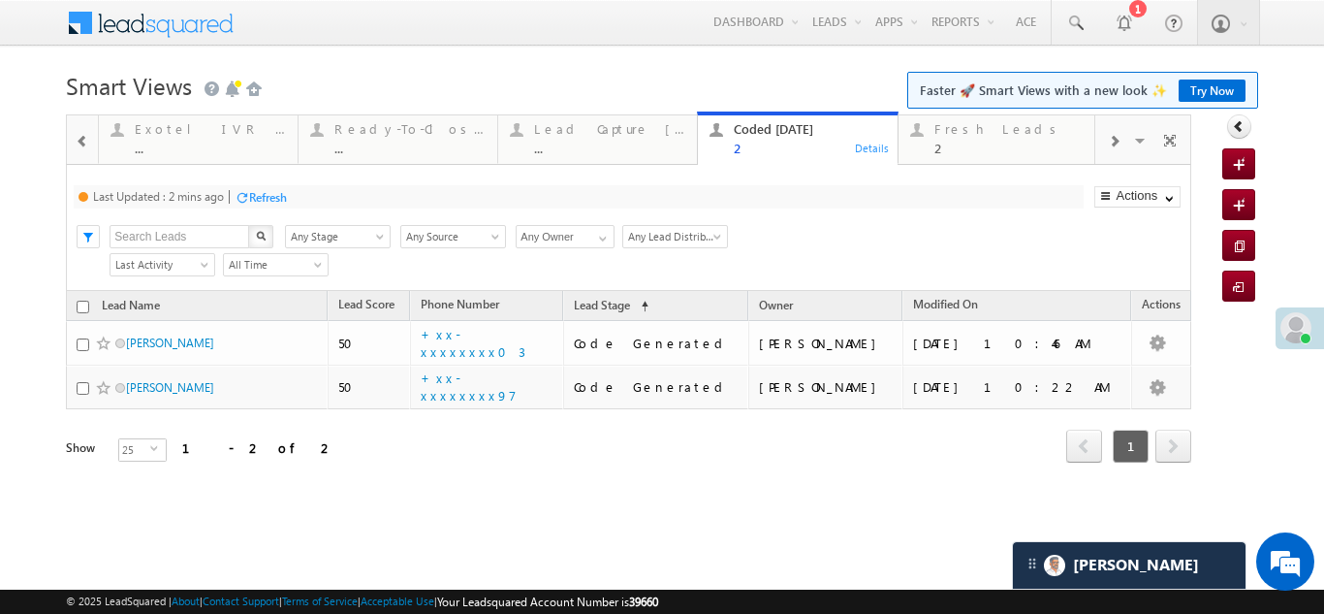
click at [282, 195] on div "Refresh" at bounding box center [268, 197] width 38 height 15
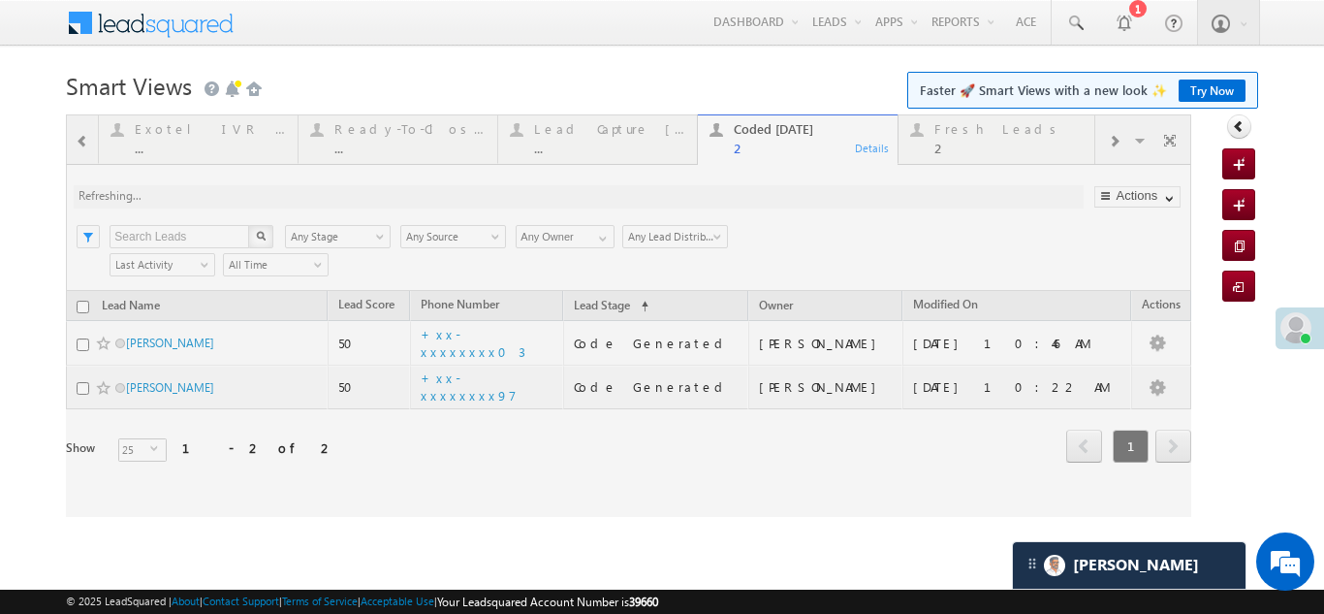
click at [928, 136] on div at bounding box center [628, 315] width 1125 height 402
click at [983, 135] on div at bounding box center [628, 315] width 1125 height 402
click at [970, 134] on div at bounding box center [628, 315] width 1125 height 402
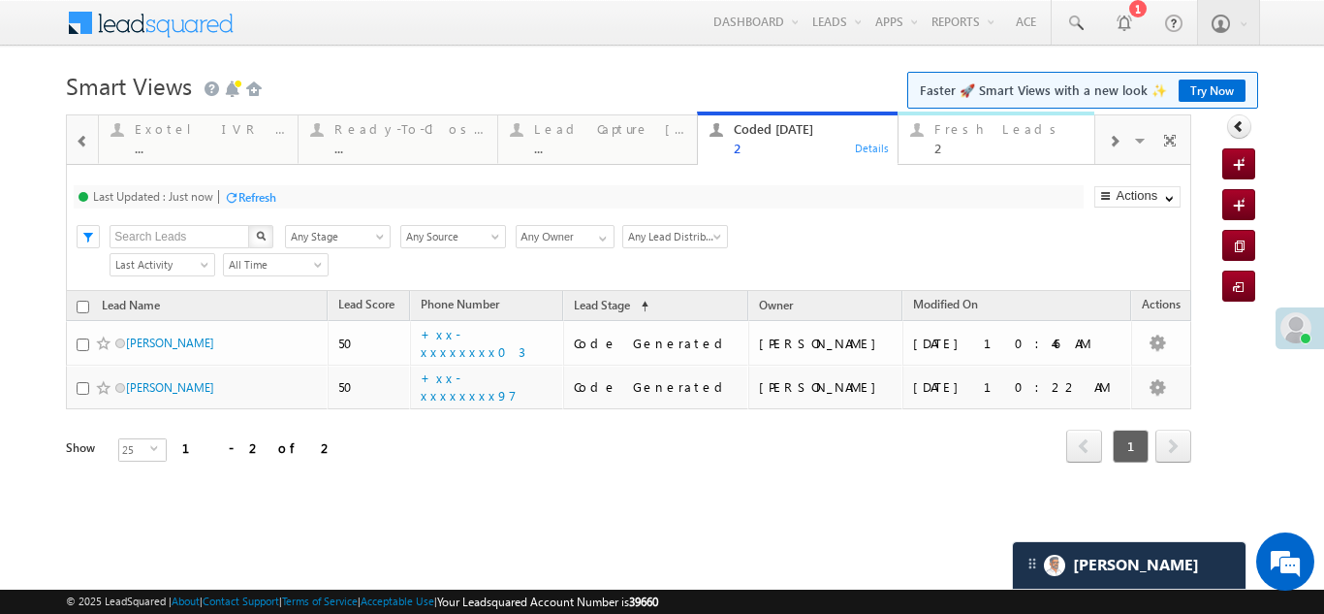
click at [969, 132] on div "Fresh Leads" at bounding box center [1009, 129] width 151 height 16
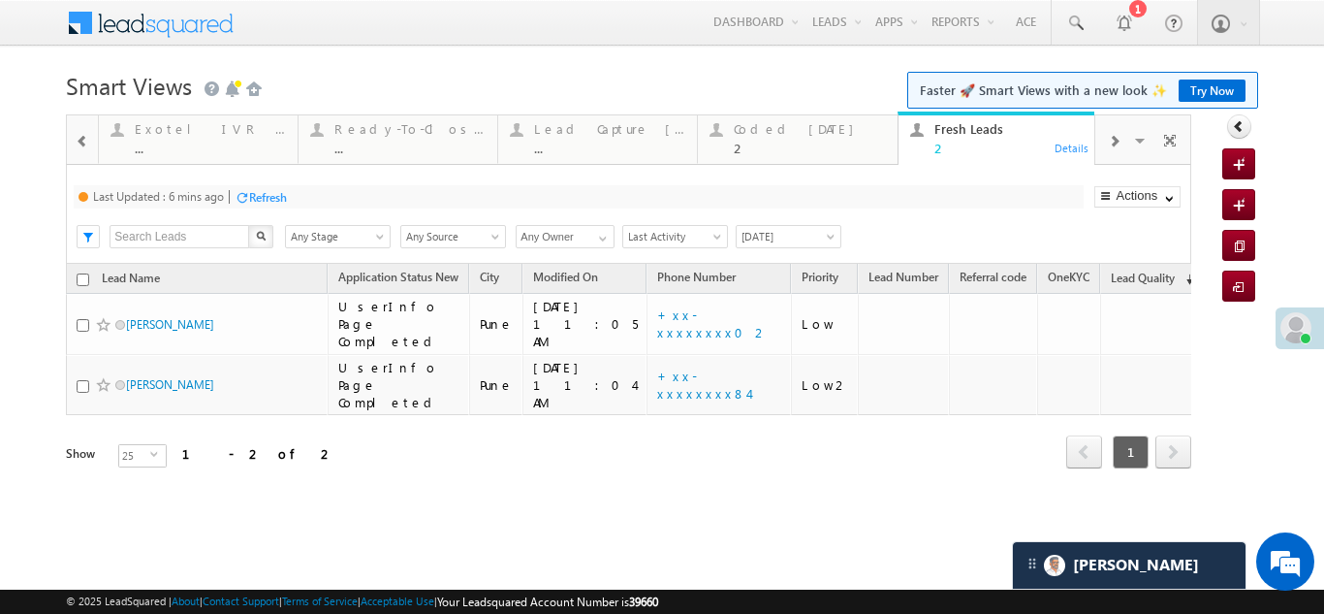
click at [276, 194] on div "Refresh" at bounding box center [268, 197] width 38 height 15
click at [263, 198] on div "Refresh" at bounding box center [257, 197] width 38 height 15
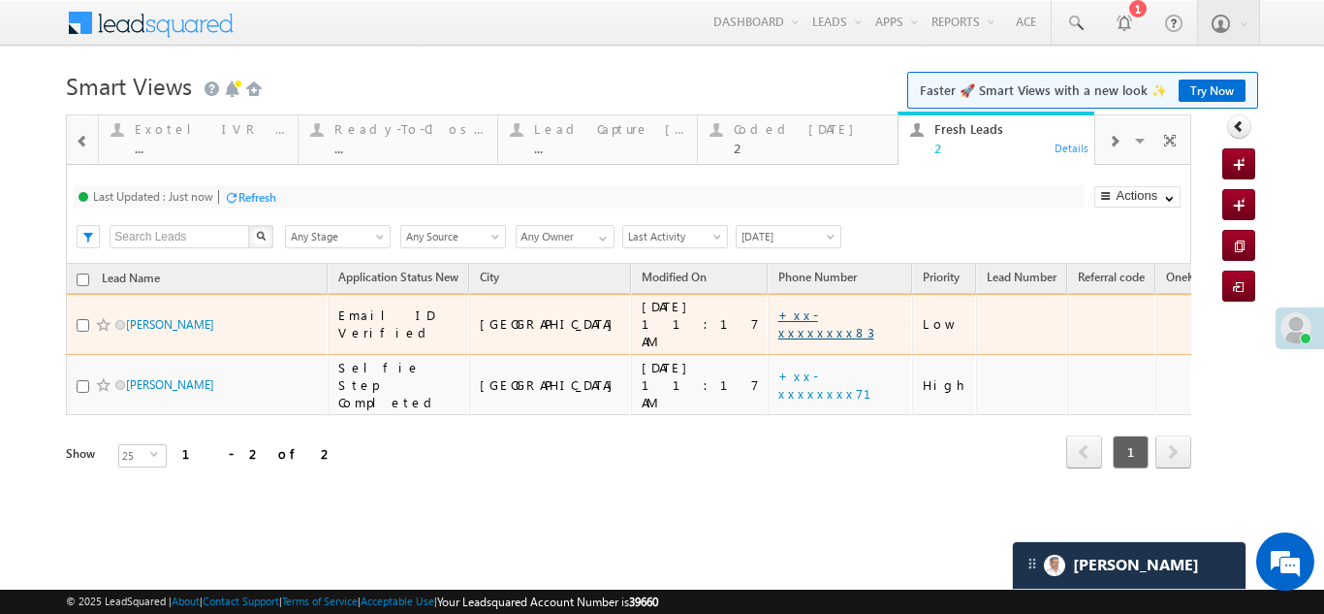
click at [778, 315] on link "+xx-xxxxxxxx83" at bounding box center [826, 323] width 96 height 34
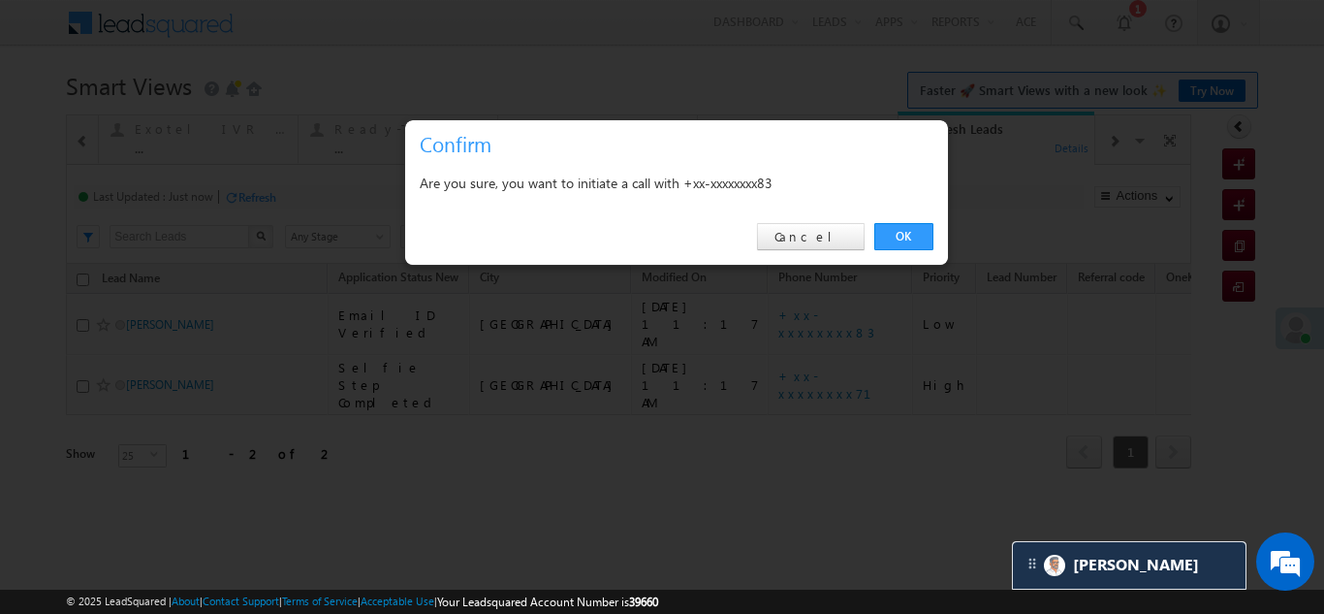
click at [910, 227] on link "OK" at bounding box center [903, 236] width 59 height 27
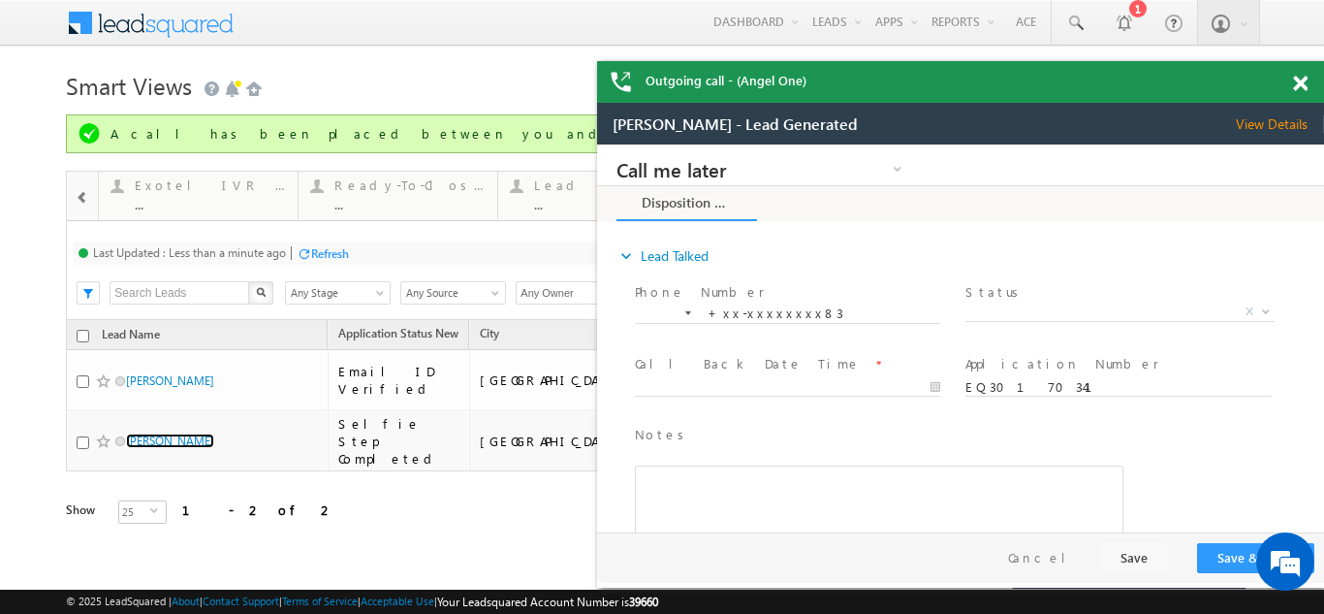
click at [1302, 77] on span at bounding box center [1300, 84] width 15 height 16
click at [1300, 86] on span at bounding box center [1300, 84] width 15 height 16
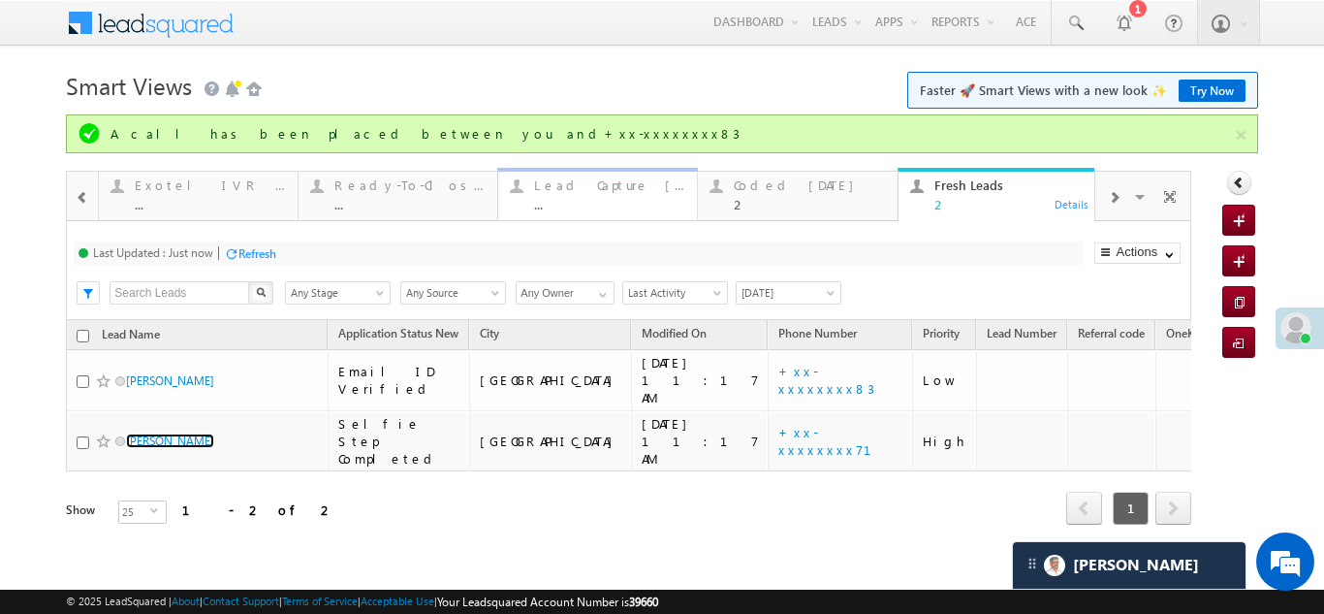
click at [587, 188] on div "Lead Capture [DATE]" at bounding box center [609, 185] width 151 height 16
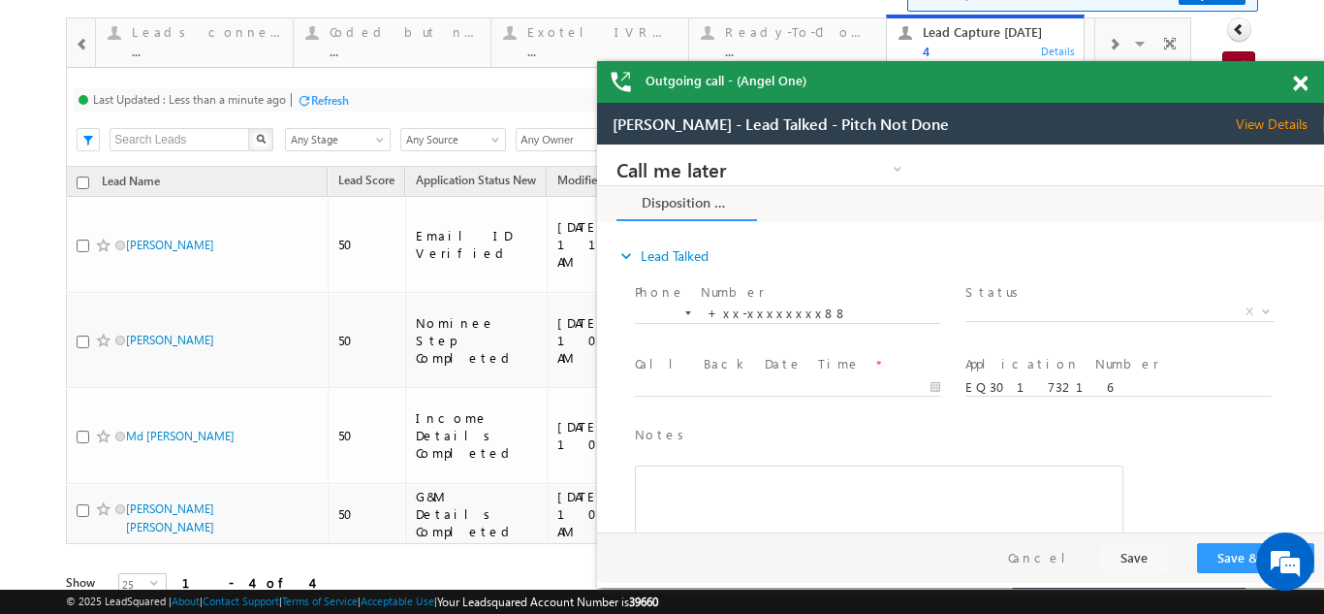
click at [1296, 80] on span at bounding box center [1300, 84] width 15 height 16
click at [1013, 311] on span "X" at bounding box center [1119, 311] width 308 height 19
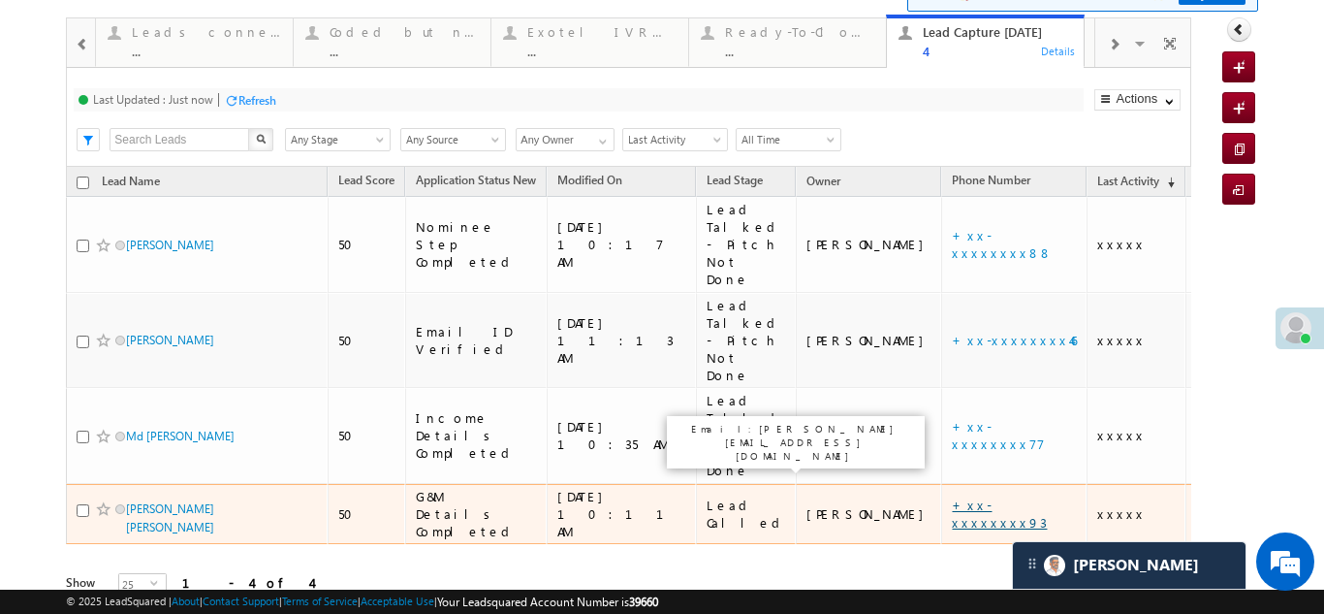
click at [952, 496] on link "+xx-xxxxxxxx93" at bounding box center [999, 513] width 95 height 34
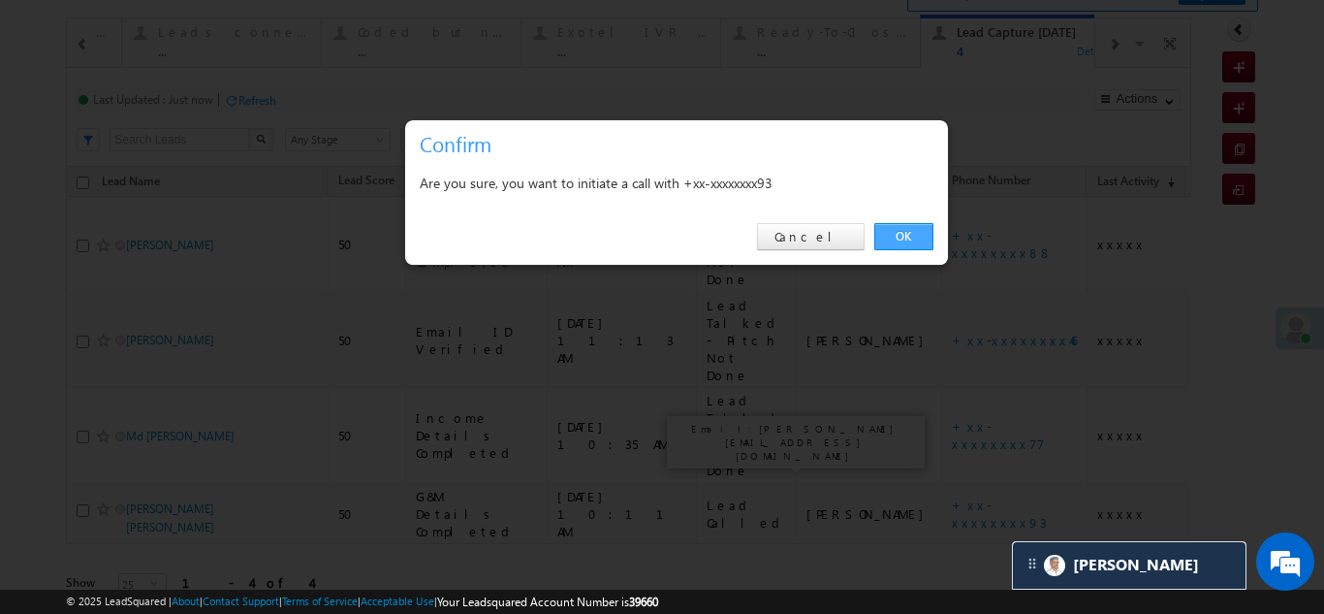
click at [897, 234] on link "OK" at bounding box center [903, 236] width 59 height 27
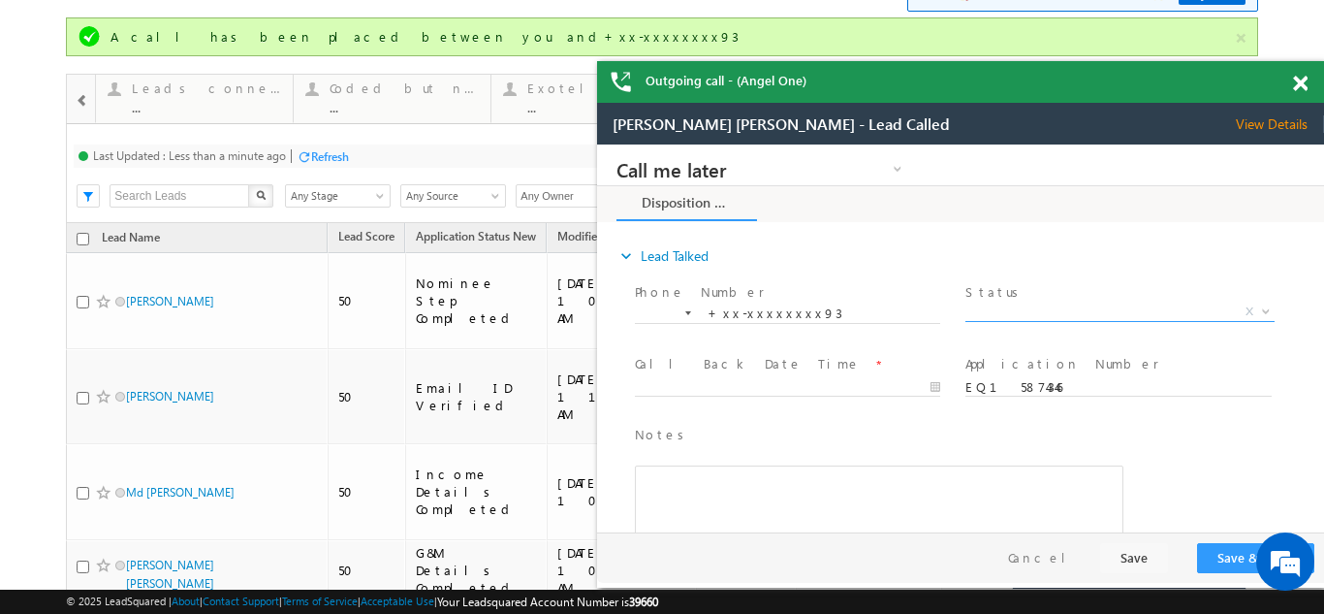
click at [1049, 308] on span "X" at bounding box center [1119, 311] width 308 height 19
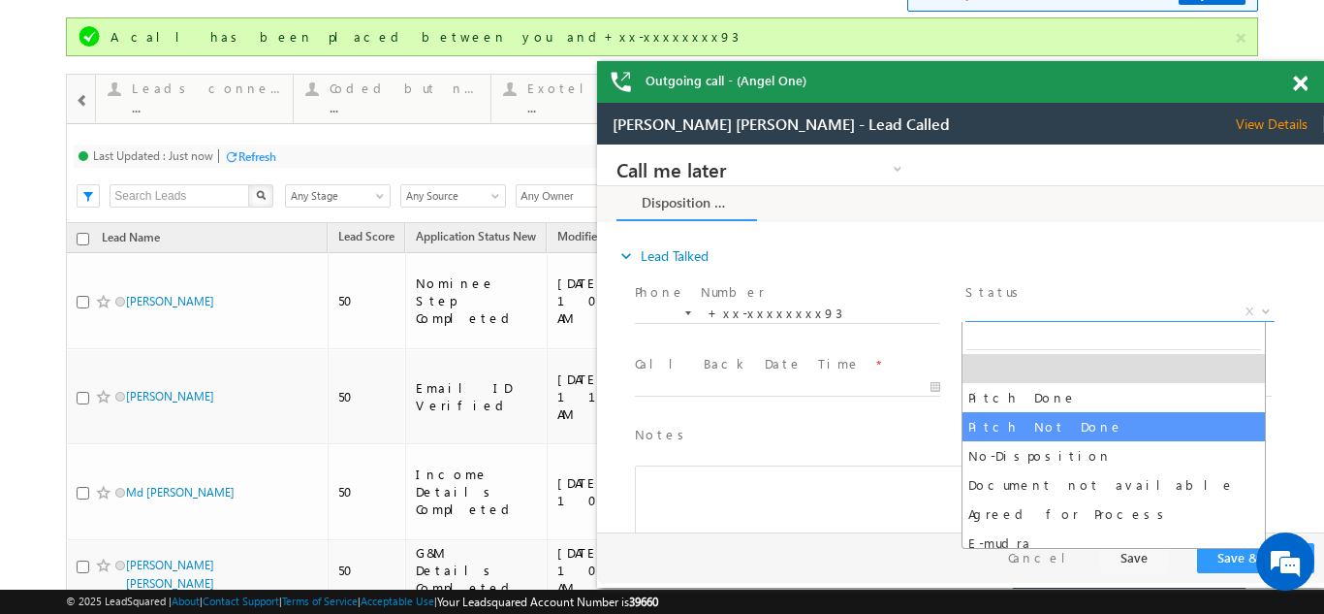
select select "Pitch Not Done"
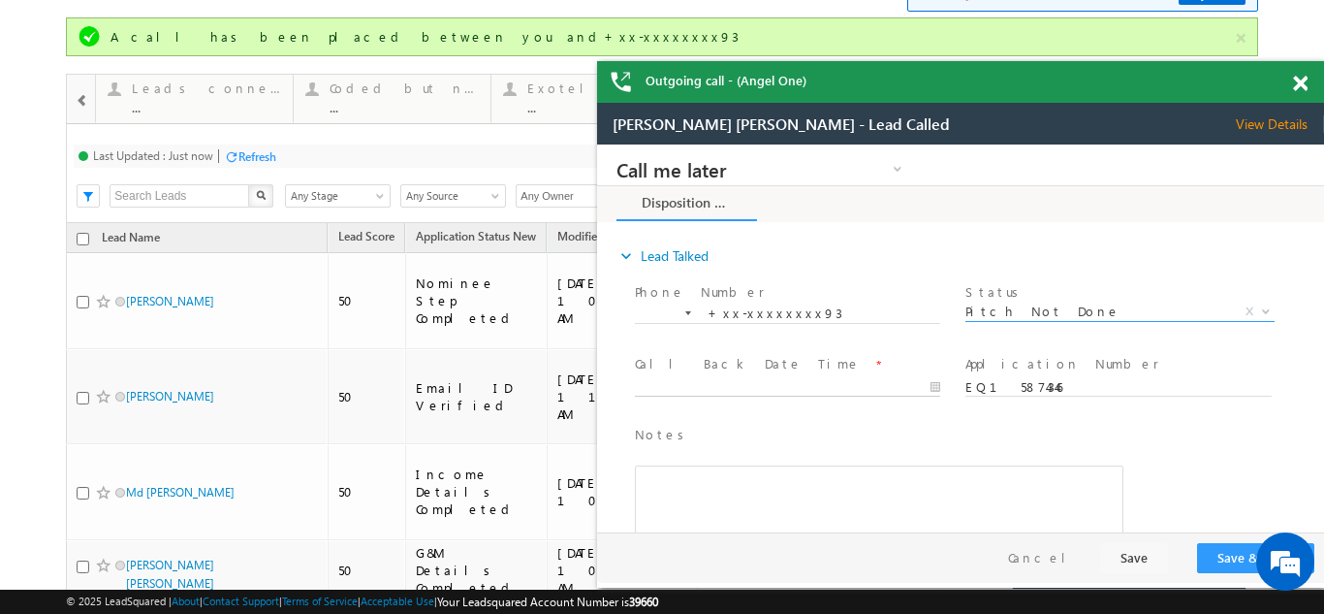
type input "[DATE] 11:27 AM"
click at [703, 379] on input "[DATE] 11:27 AM" at bounding box center [787, 387] width 305 height 19
click at [1225, 554] on button "Save & Close" at bounding box center [1255, 558] width 117 height 30
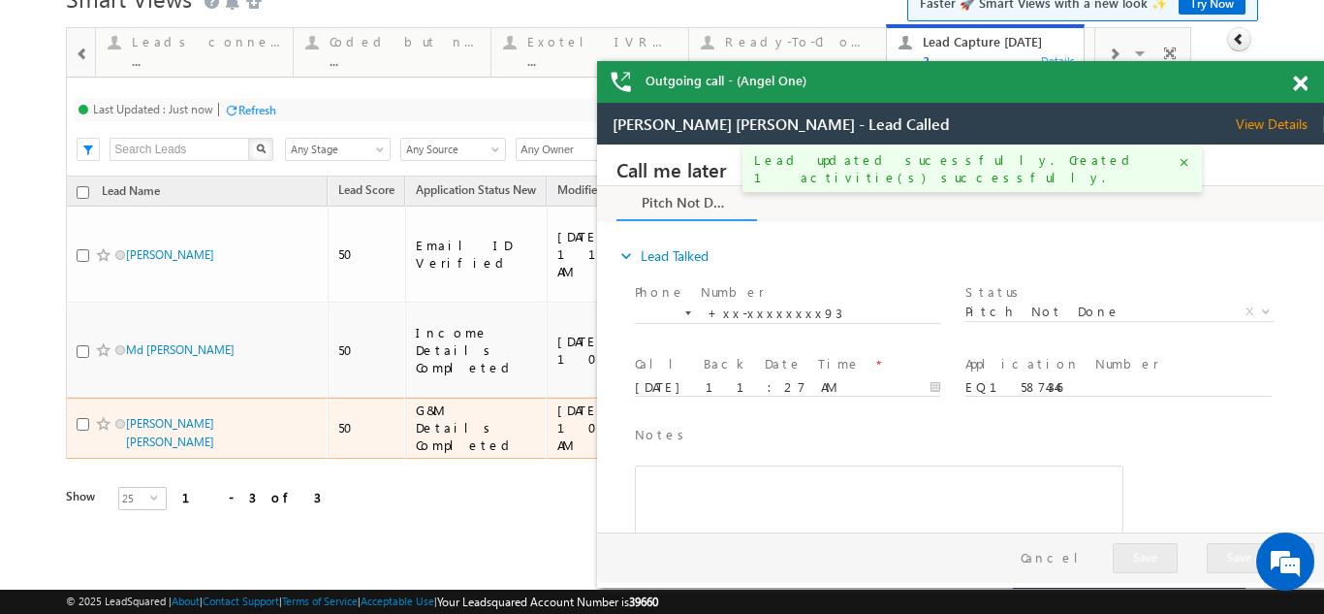
scroll to position [58, 0]
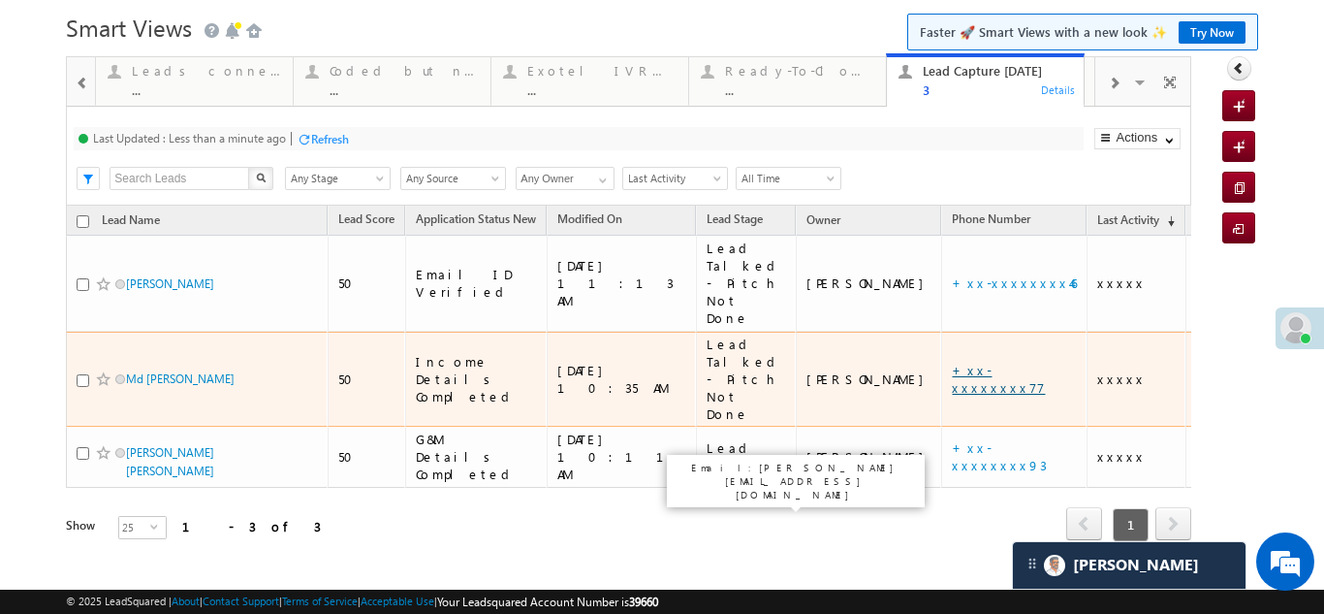
click at [952, 362] on link "+xx-xxxxxxxx77" at bounding box center [998, 379] width 93 height 34
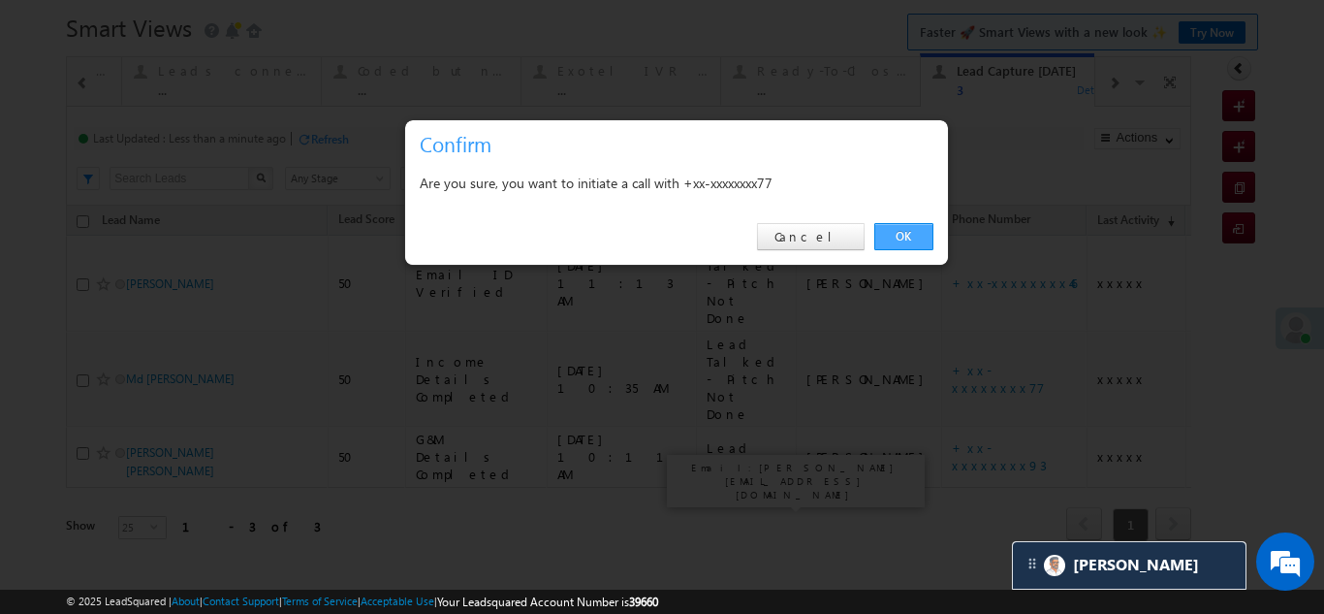
click at [907, 234] on link "OK" at bounding box center [903, 236] width 59 height 27
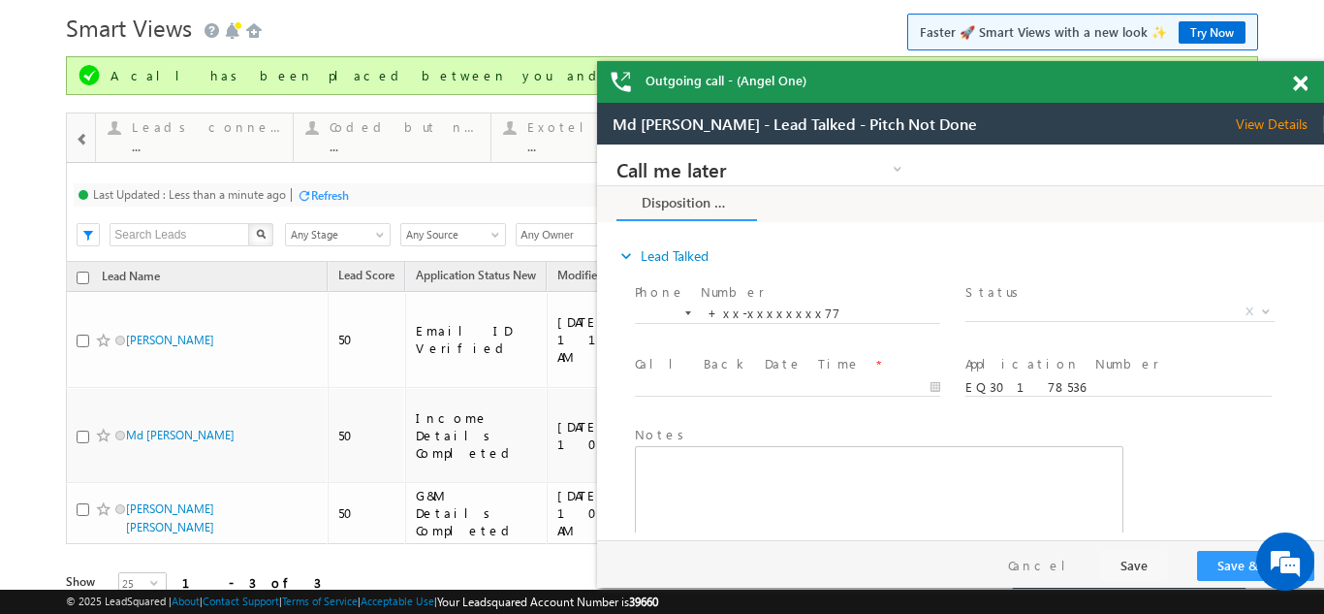
scroll to position [0, 0]
click at [1279, 119] on span "View Details" at bounding box center [1280, 123] width 88 height 17
click at [1040, 310] on span "X" at bounding box center [1119, 311] width 308 height 19
select select "Pitch Not Done"
type input "[DATE] 11:29 AM"
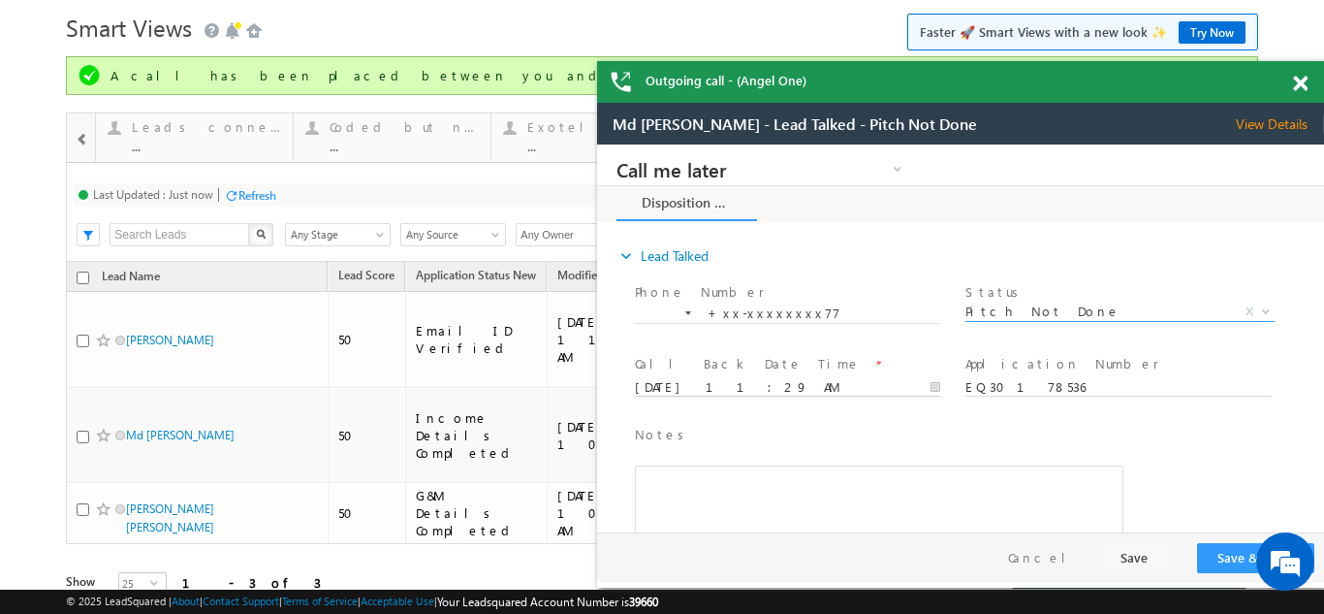
click at [780, 387] on input "[DATE] 11:29 AM" at bounding box center [787, 387] width 305 height 19
click at [1240, 555] on button "Save & Close" at bounding box center [1255, 558] width 117 height 30
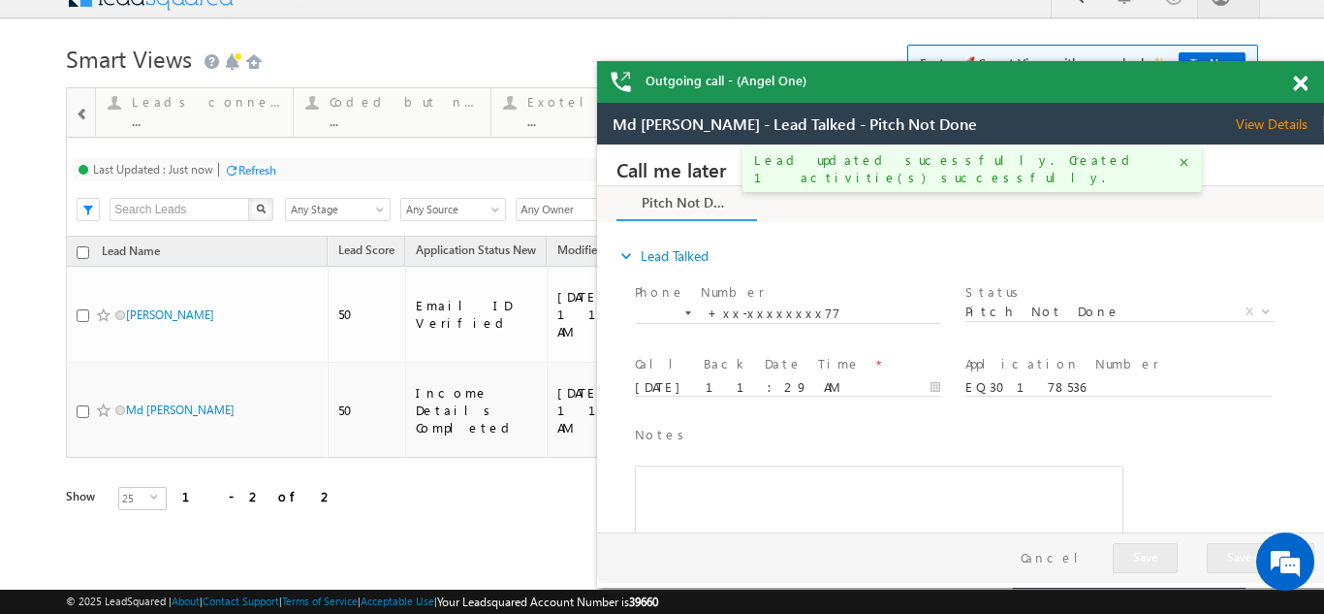
scroll to position [7, 0]
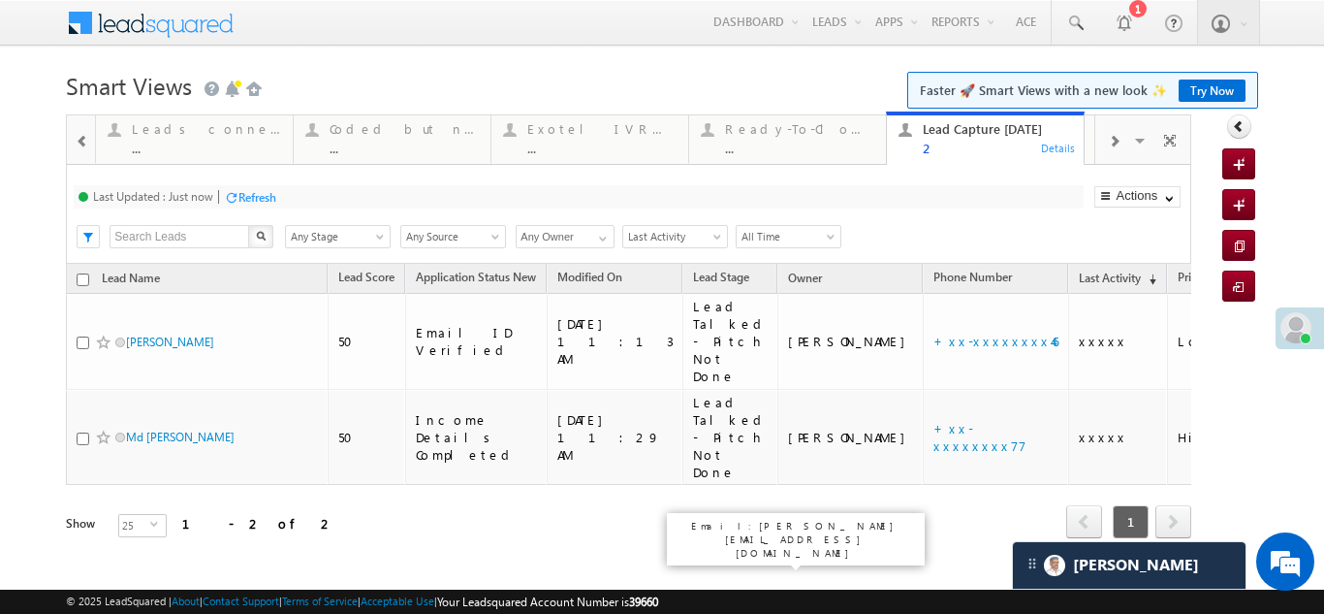
click at [1102, 138] on div at bounding box center [1113, 140] width 37 height 44
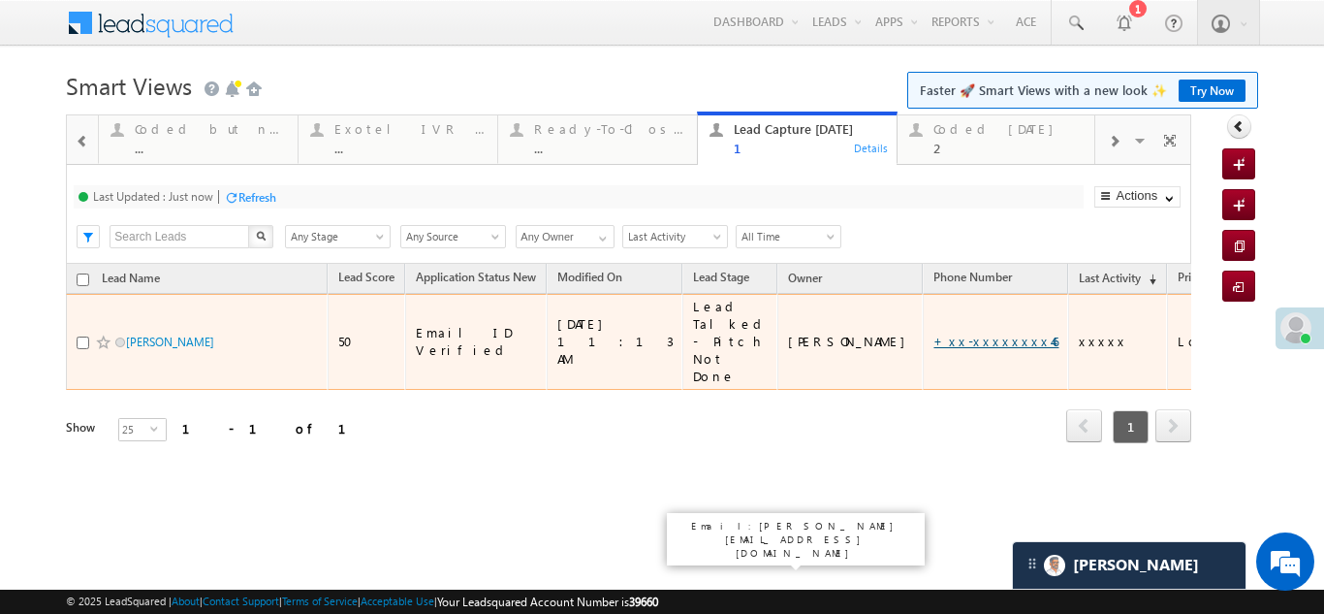
click at [933, 332] on link "+xx-xxxxxxxx46" at bounding box center [995, 340] width 125 height 16
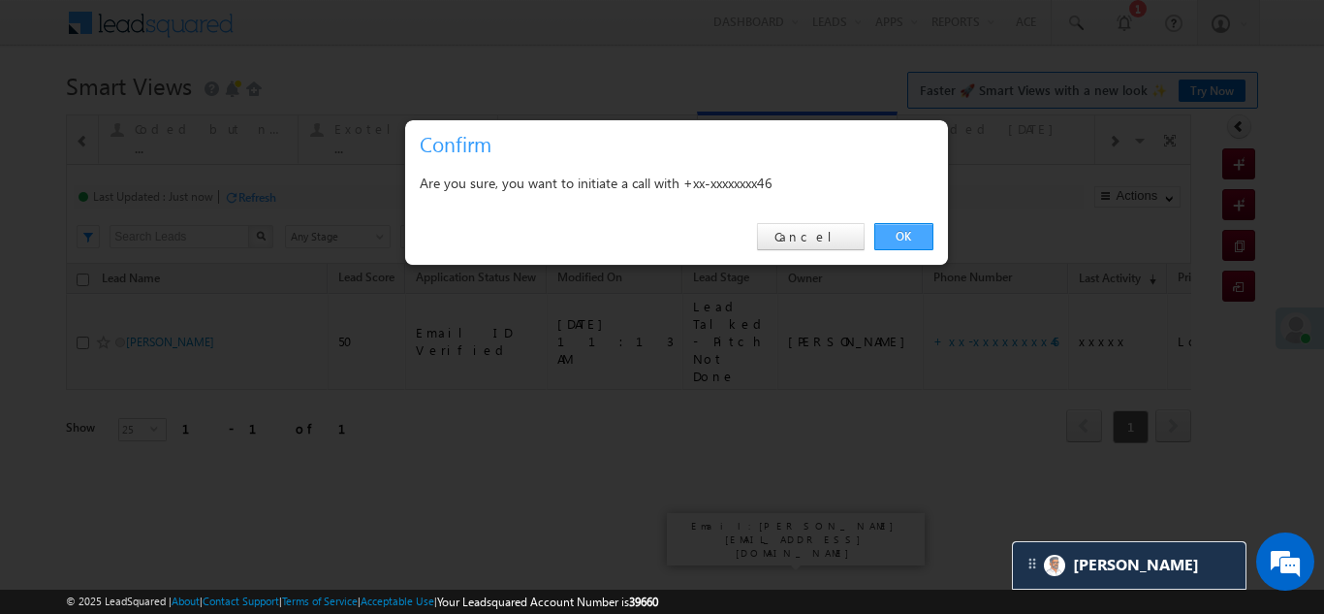
click at [902, 237] on link "OK" at bounding box center [903, 236] width 59 height 27
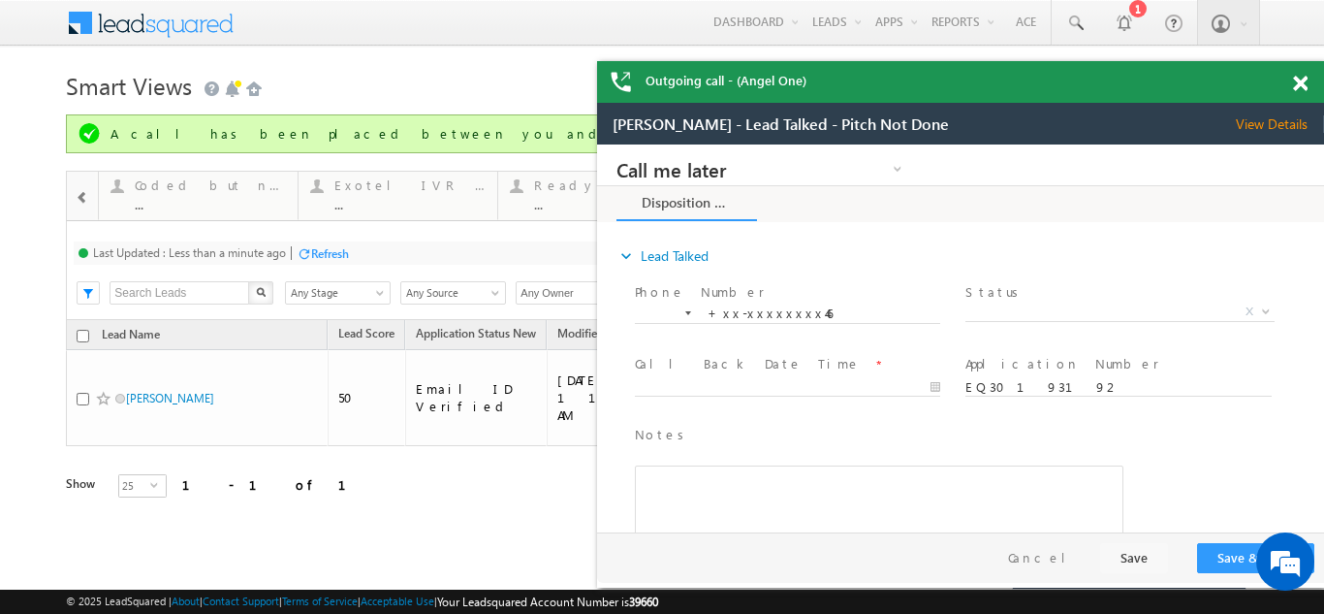
click at [1277, 122] on span "View Details" at bounding box center [1280, 123] width 88 height 17
click at [1294, 85] on span at bounding box center [1300, 84] width 15 height 16
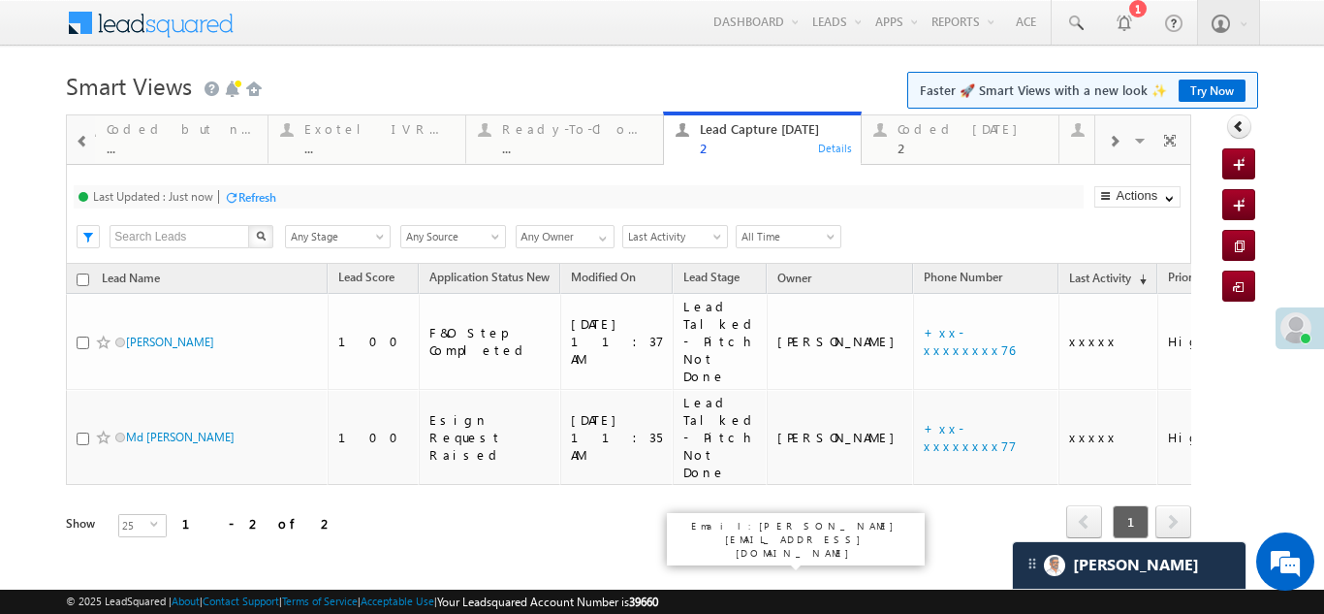
click at [264, 200] on div "Refresh" at bounding box center [257, 197] width 38 height 15
drag, startPoint x: 923, startPoint y: 134, endPoint x: 288, endPoint y: 278, distance: 651.1
click at [923, 134] on div "Coded [DATE]" at bounding box center [972, 129] width 149 height 16
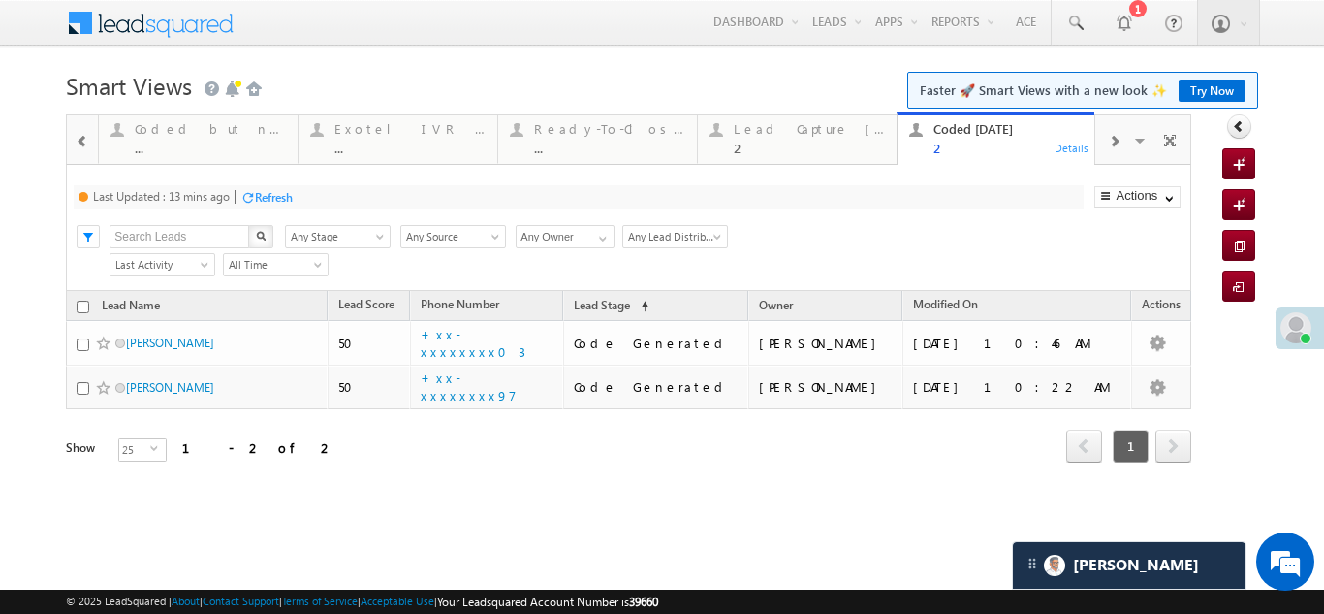
click at [269, 197] on div "Refresh" at bounding box center [274, 197] width 38 height 15
click at [256, 191] on div "Refresh" at bounding box center [257, 197] width 38 height 15
click at [265, 198] on div "Refresh" at bounding box center [257, 197] width 38 height 15
click at [774, 136] on div "Lead Capture [DATE]" at bounding box center [809, 129] width 151 height 16
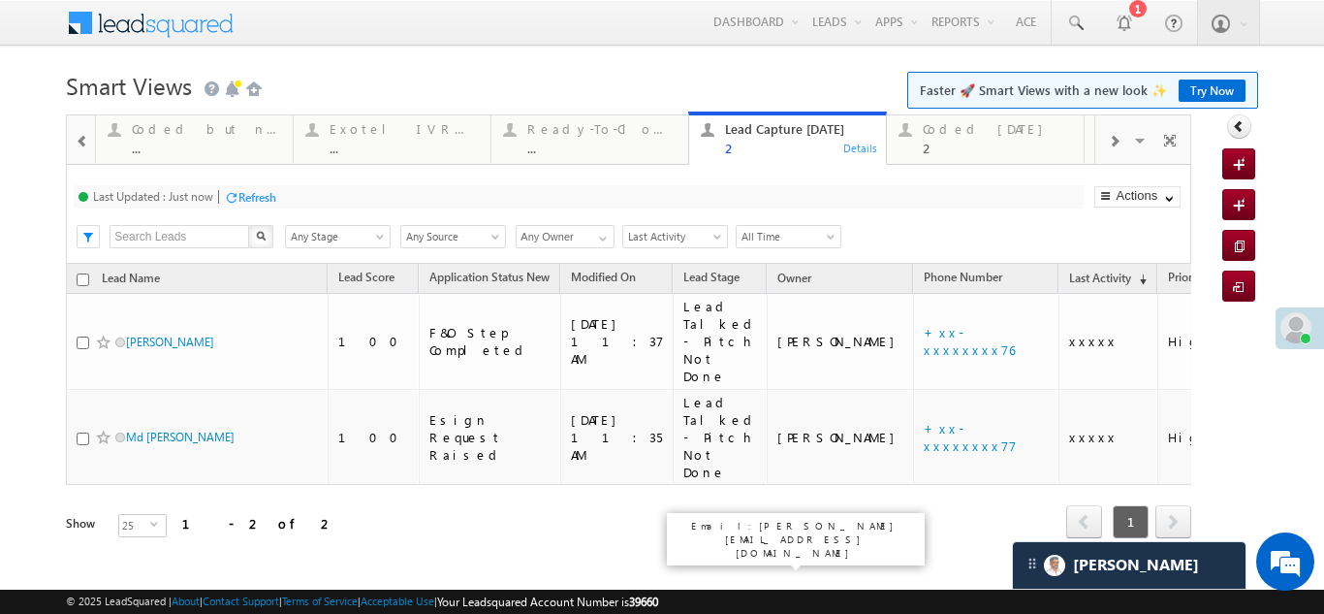
click at [258, 198] on div "Refresh" at bounding box center [257, 197] width 38 height 15
click at [946, 131] on div "Coded [DATE]" at bounding box center [997, 129] width 149 height 16
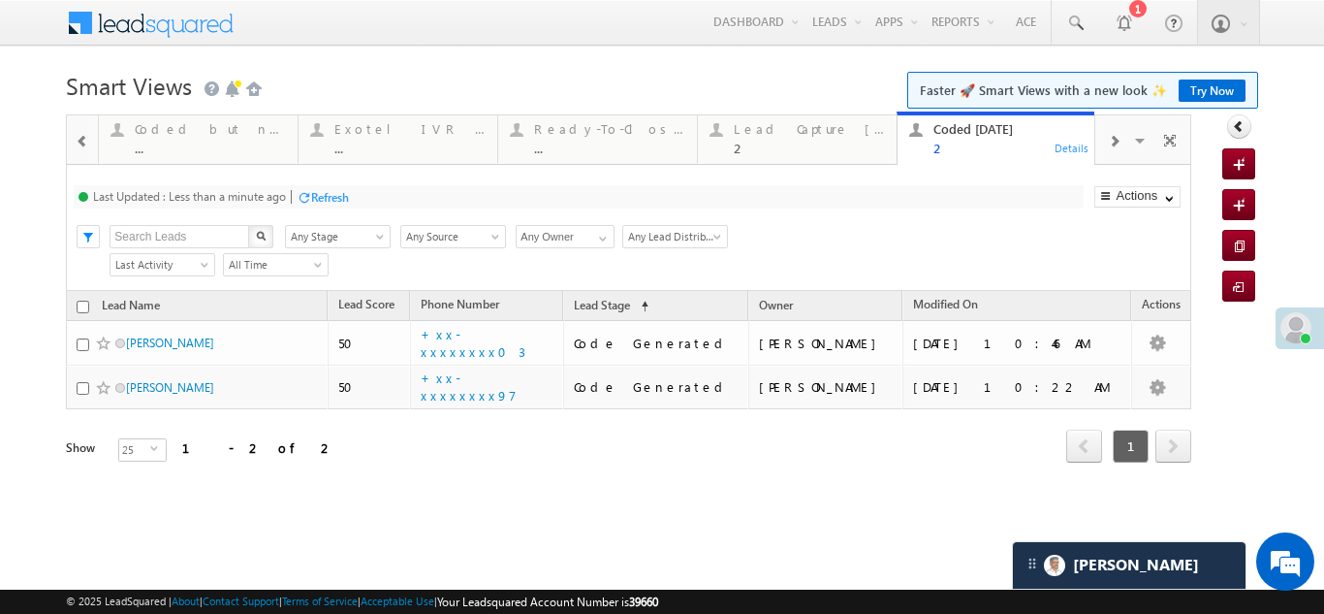
click at [322, 198] on div "Refresh" at bounding box center [330, 197] width 38 height 15
click at [800, 124] on div "Lead Capture [DATE]" at bounding box center [809, 129] width 151 height 16
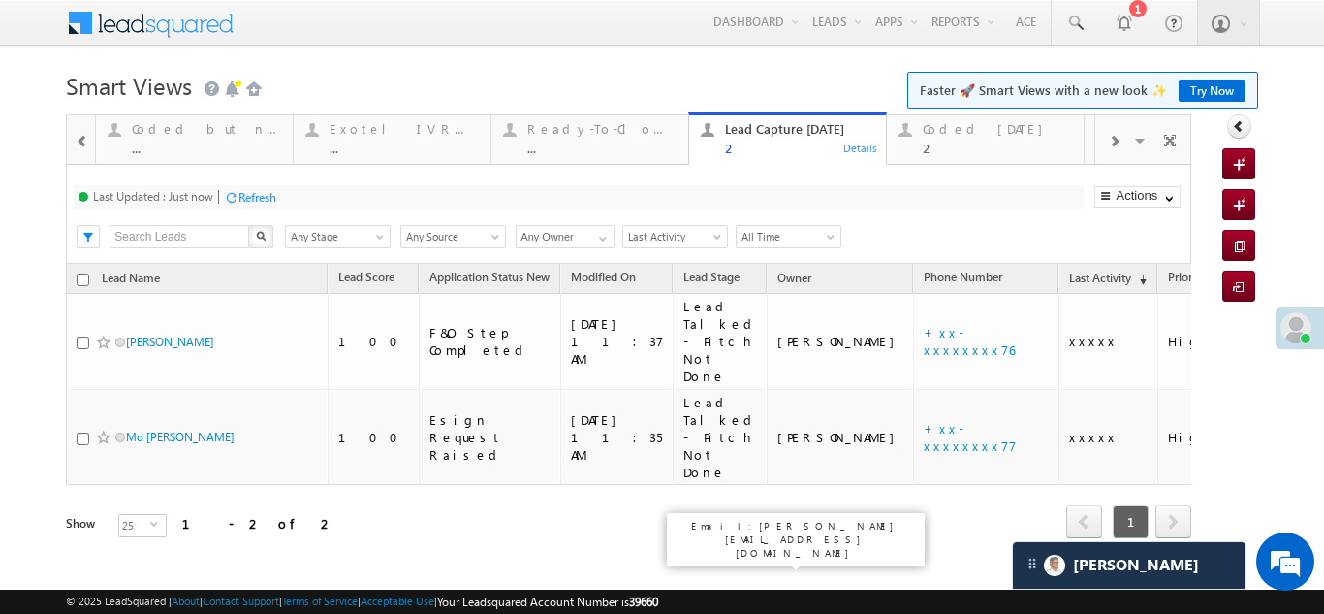
click at [258, 194] on div "Refresh" at bounding box center [257, 197] width 38 height 15
